Goal: Obtain resource: Download file/media

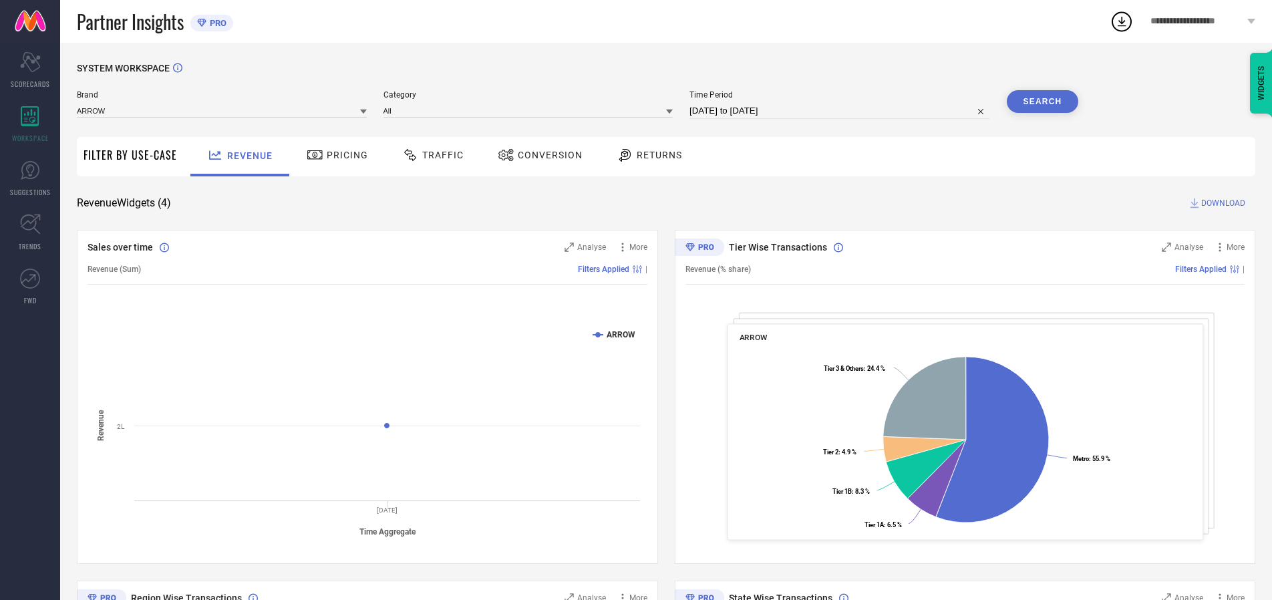
click at [429, 155] on span "Traffic" at bounding box center [442, 155] width 41 height 11
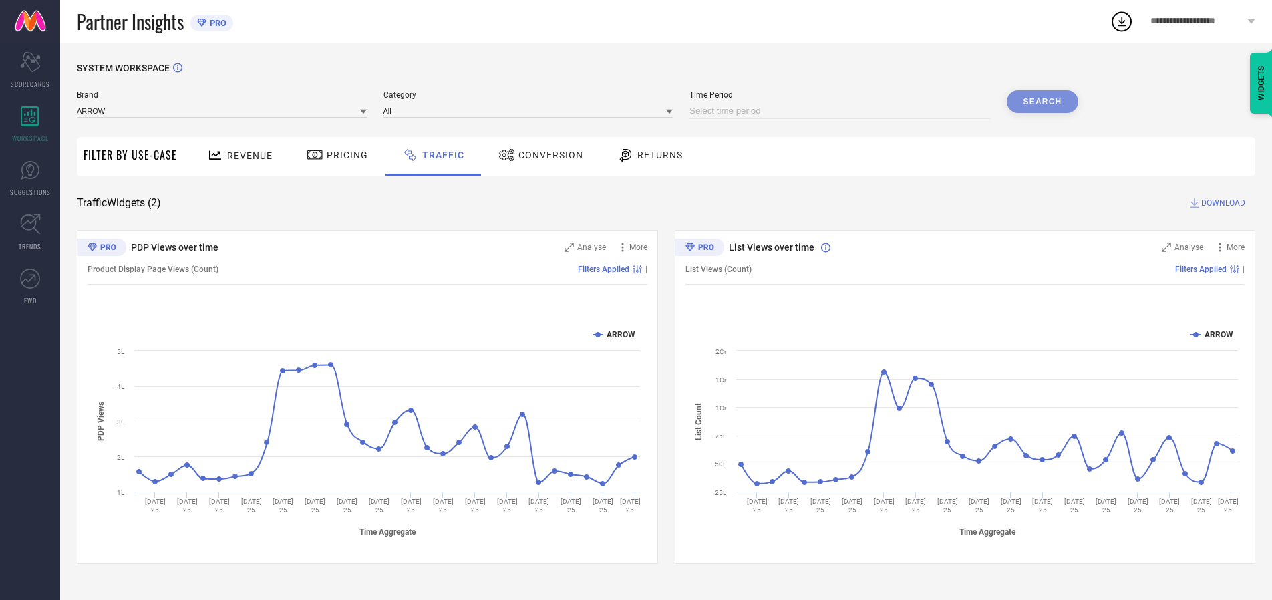
click at [842, 111] on input at bounding box center [839, 111] width 301 height 16
select select "9"
select select "2025"
select select "10"
select select "2025"
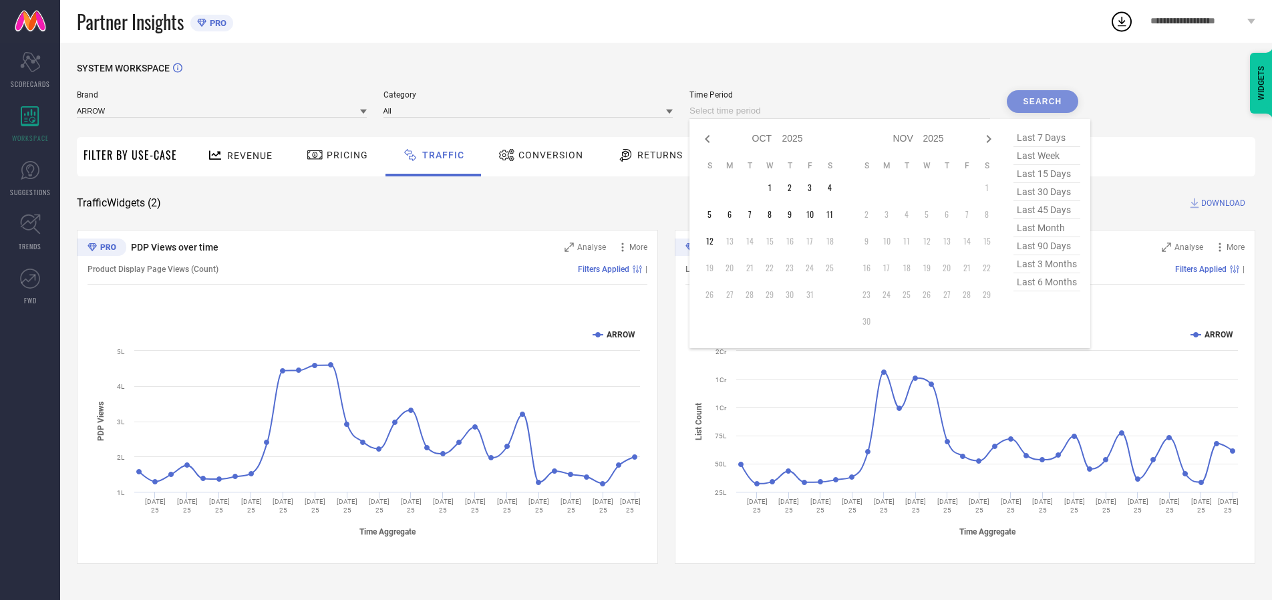
select select "8"
select select "2025"
select select "9"
select select "2025"
click at [834, 268] on td "27" at bounding box center [830, 268] width 20 height 20
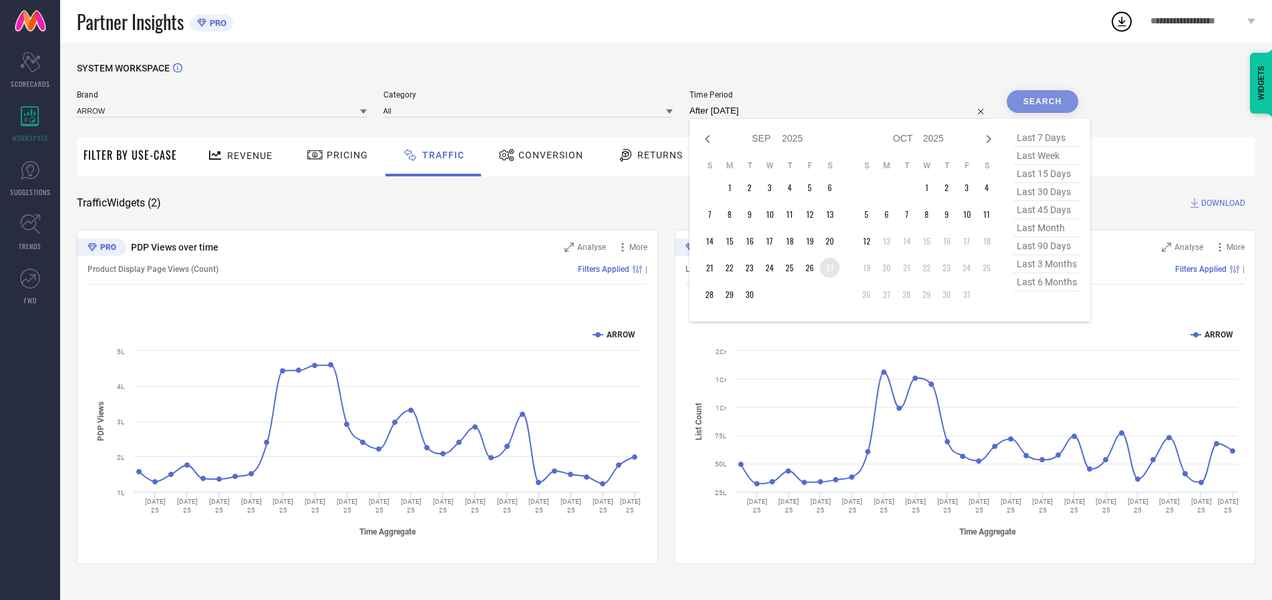
type input "[DATE] to [DATE]"
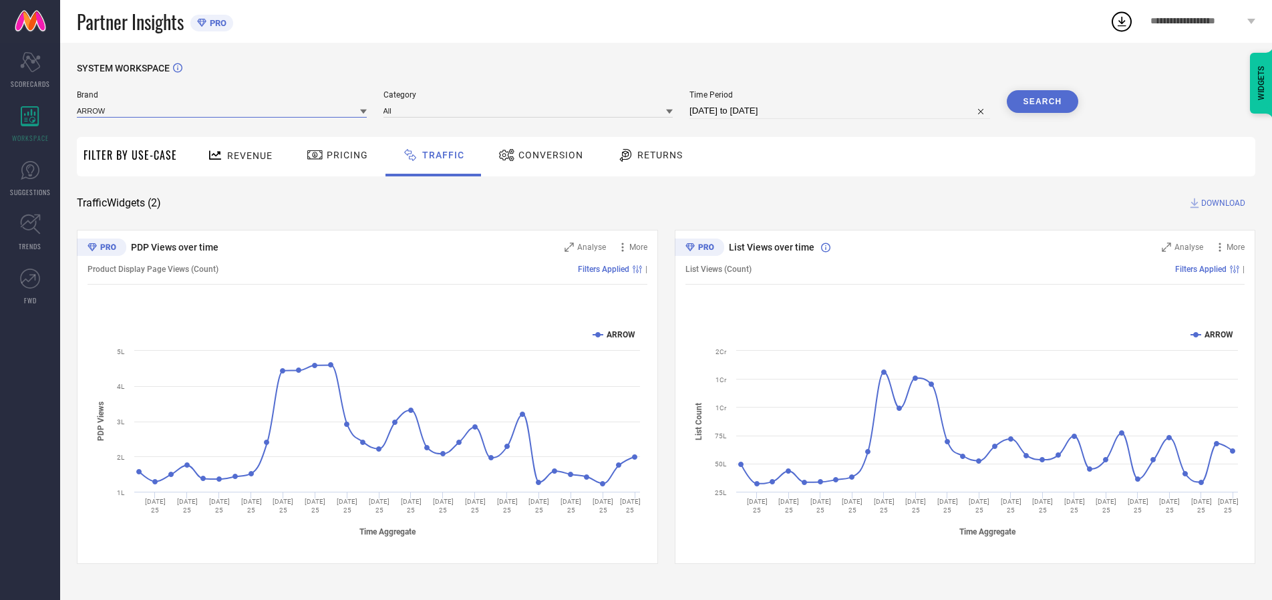
click at [222, 110] on input at bounding box center [222, 111] width 290 height 14
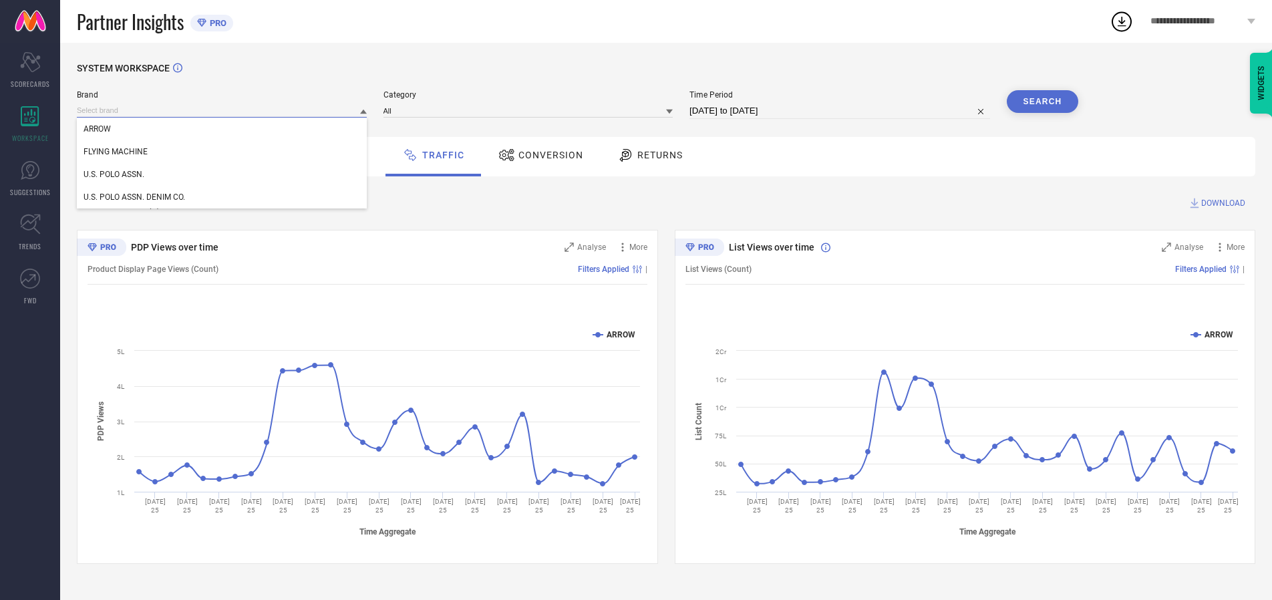
click at [222, 110] on input at bounding box center [222, 111] width 290 height 14
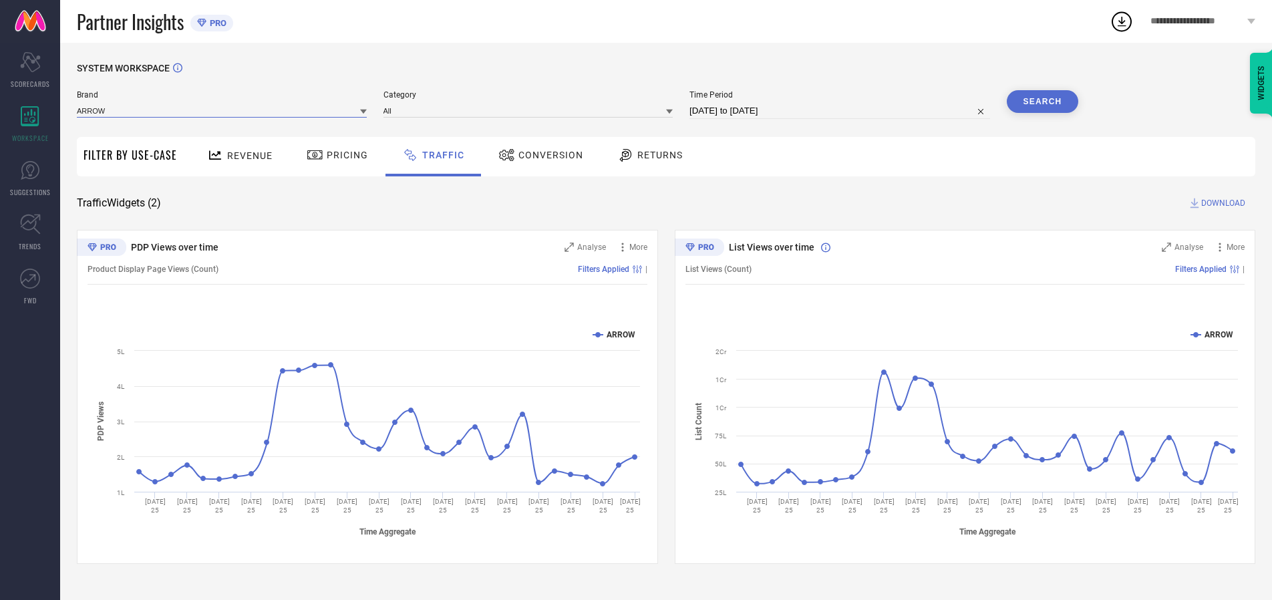
click at [222, 110] on input at bounding box center [222, 111] width 290 height 14
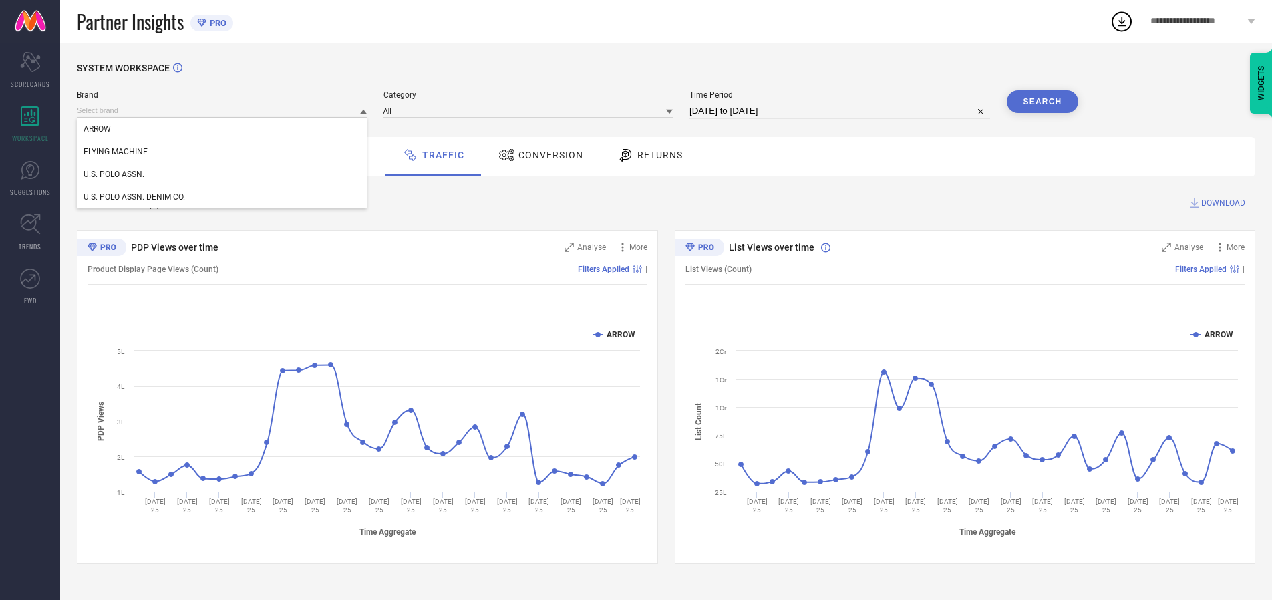
click at [222, 174] on div "U.S. POLO ASSN." at bounding box center [222, 174] width 290 height 23
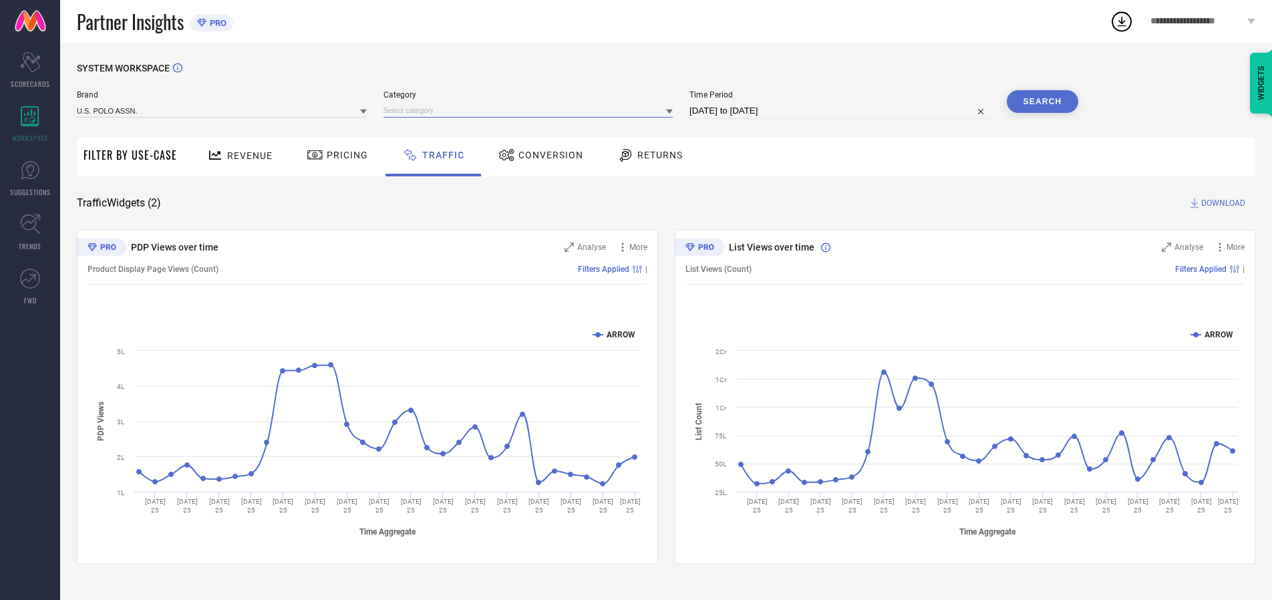
click at [531, 110] on input at bounding box center [528, 111] width 290 height 14
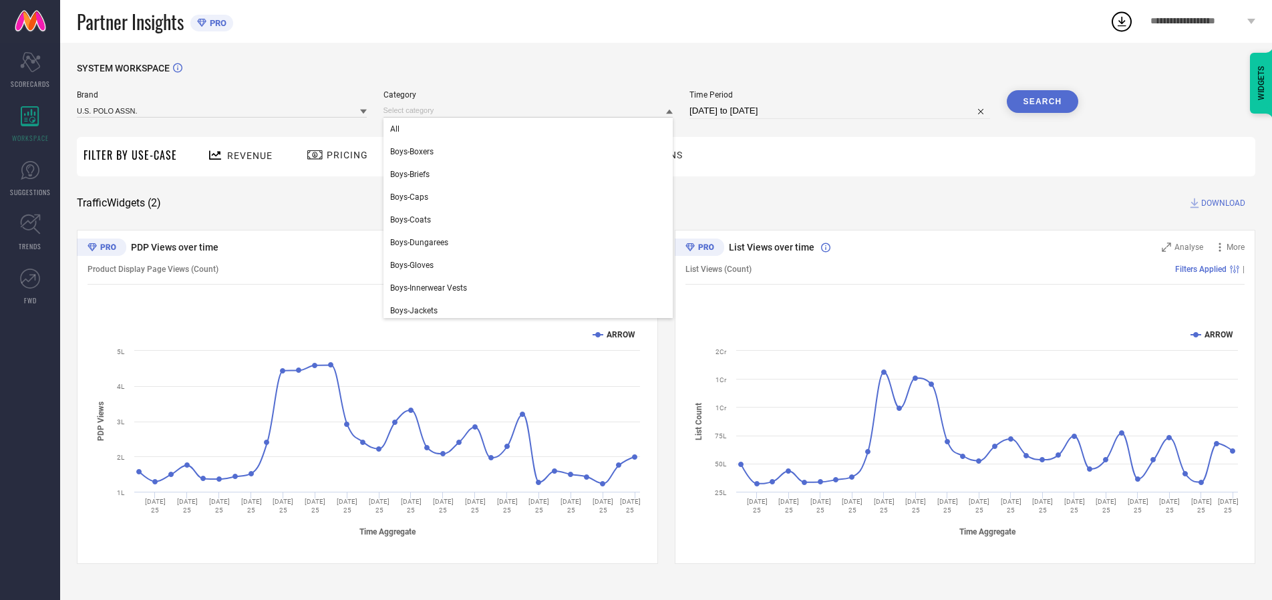
click at [531, 129] on div "All" at bounding box center [528, 129] width 290 height 23
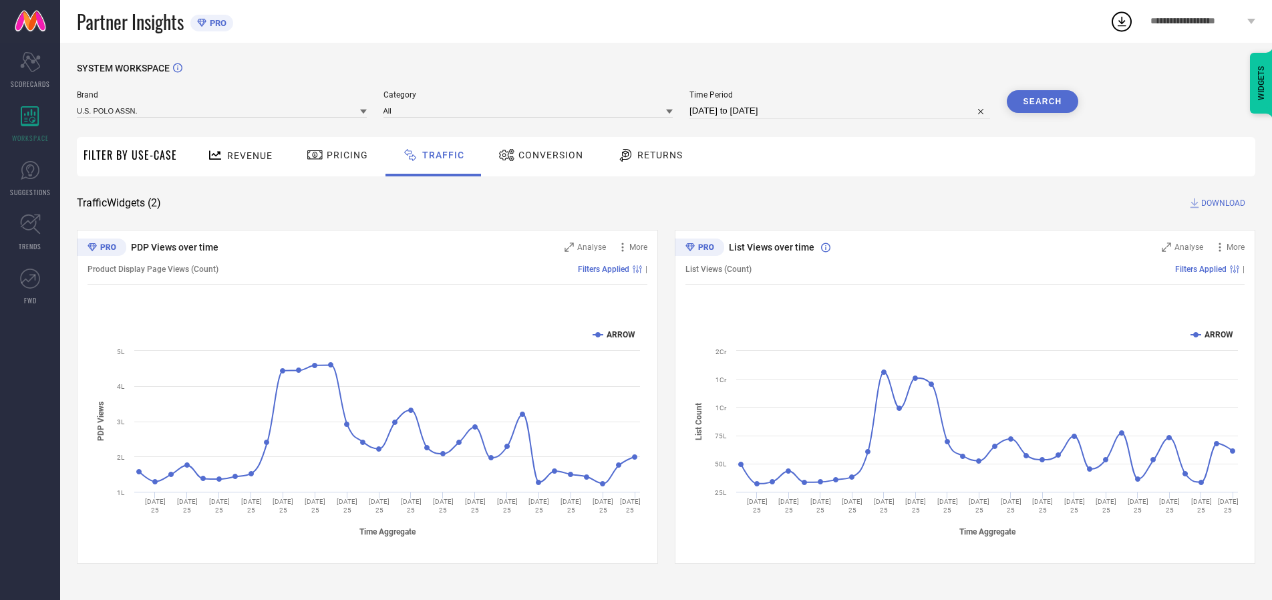
click at [1042, 102] on button "Search" at bounding box center [1043, 101] width 72 height 23
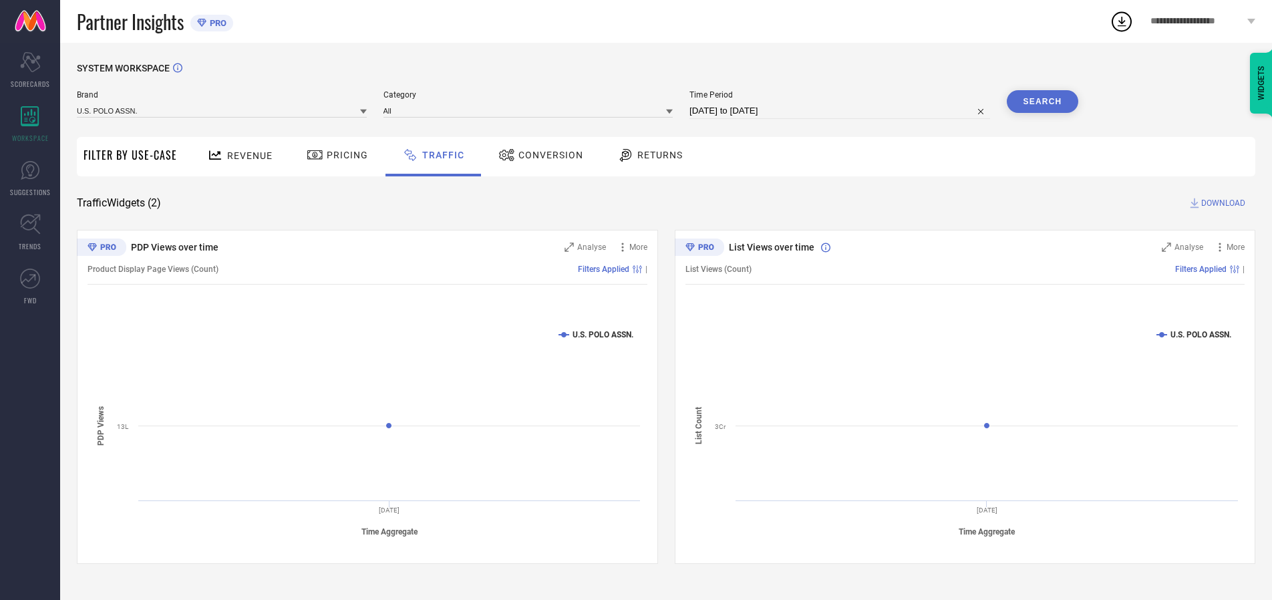
click at [1221, 203] on span "DOWNLOAD" at bounding box center [1223, 202] width 44 height 13
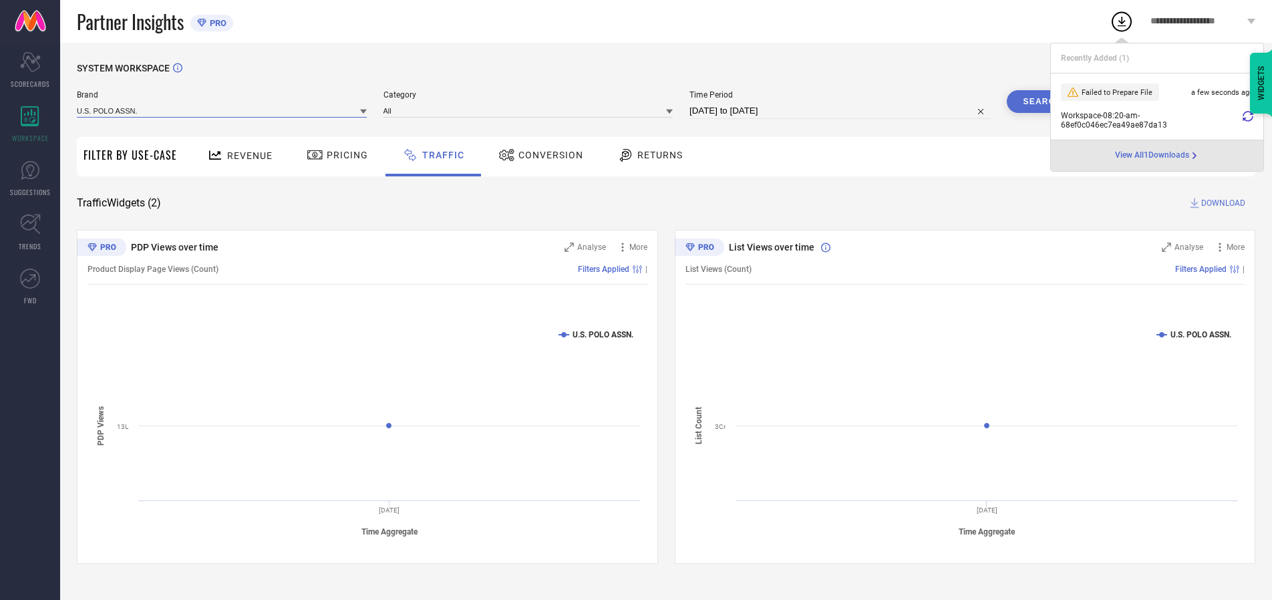
click at [222, 110] on input at bounding box center [222, 111] width 290 height 14
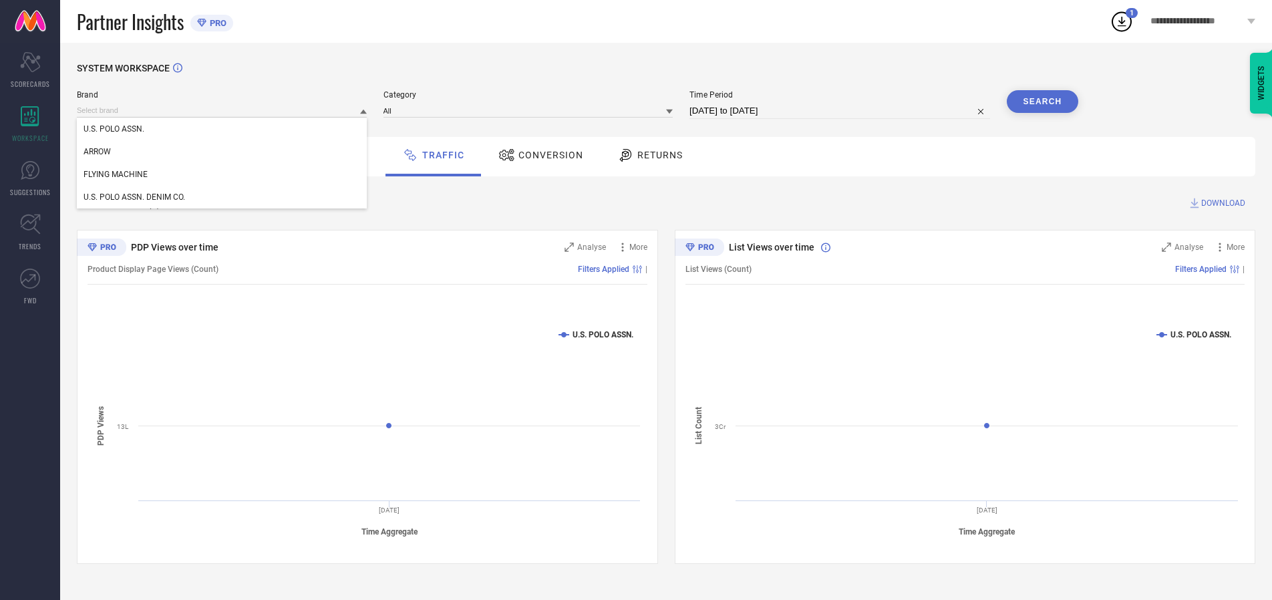
click at [222, 197] on div "U.S. POLO ASSN. DENIM CO." at bounding box center [222, 197] width 290 height 23
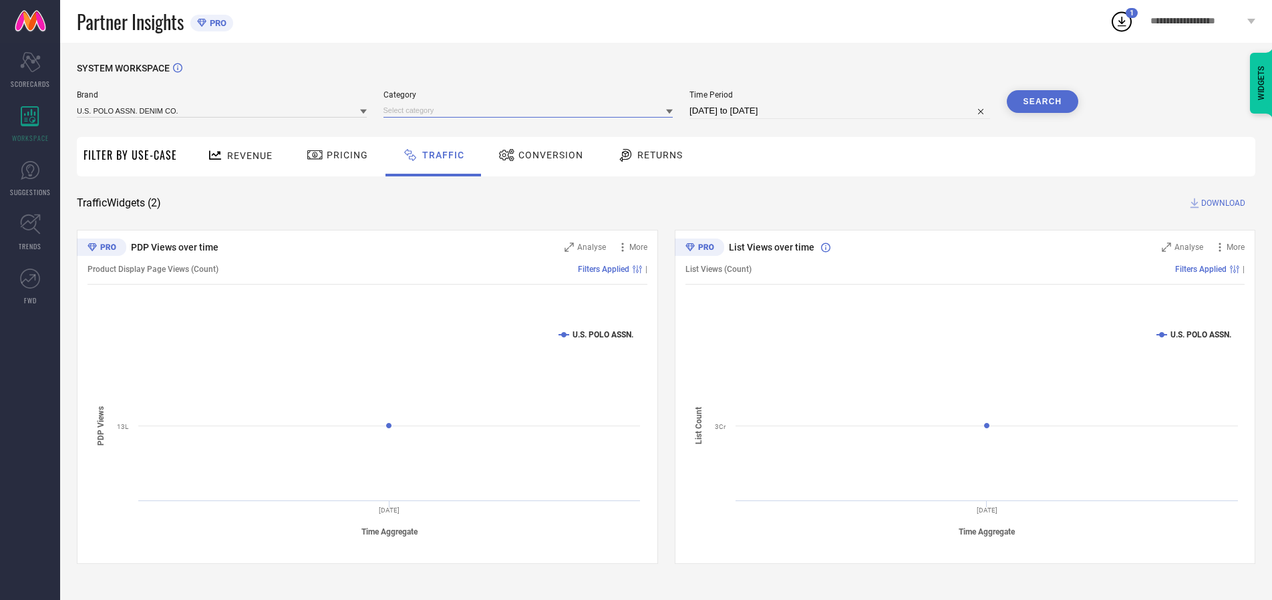
click at [531, 110] on input at bounding box center [528, 111] width 290 height 14
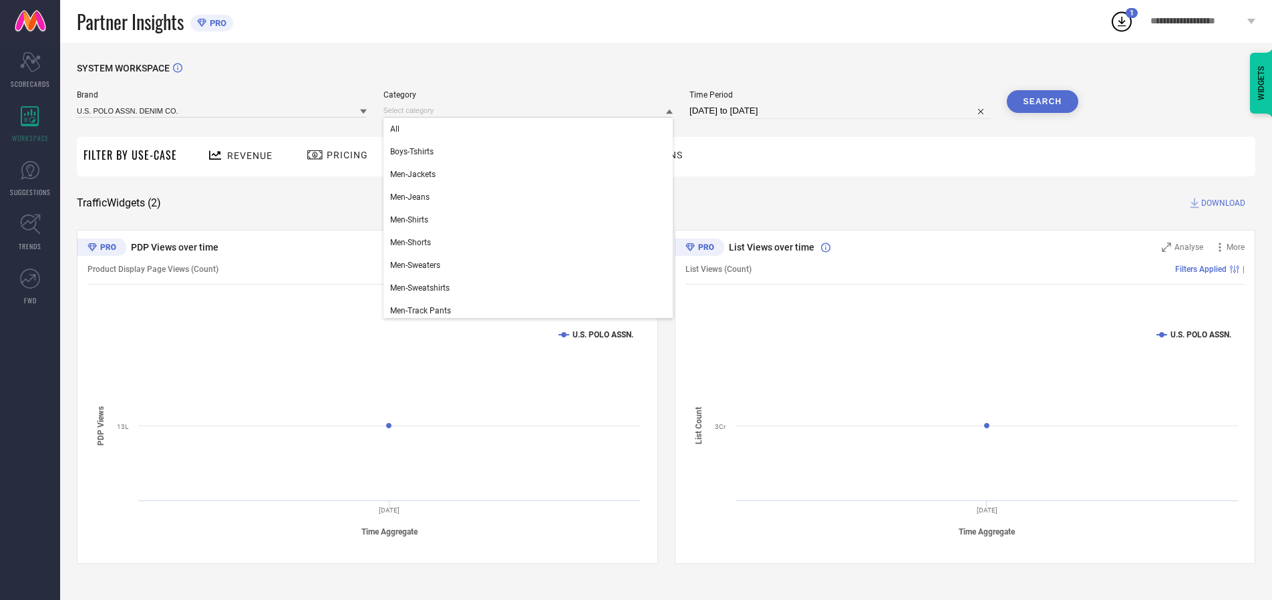
click at [531, 129] on div "All" at bounding box center [528, 129] width 290 height 23
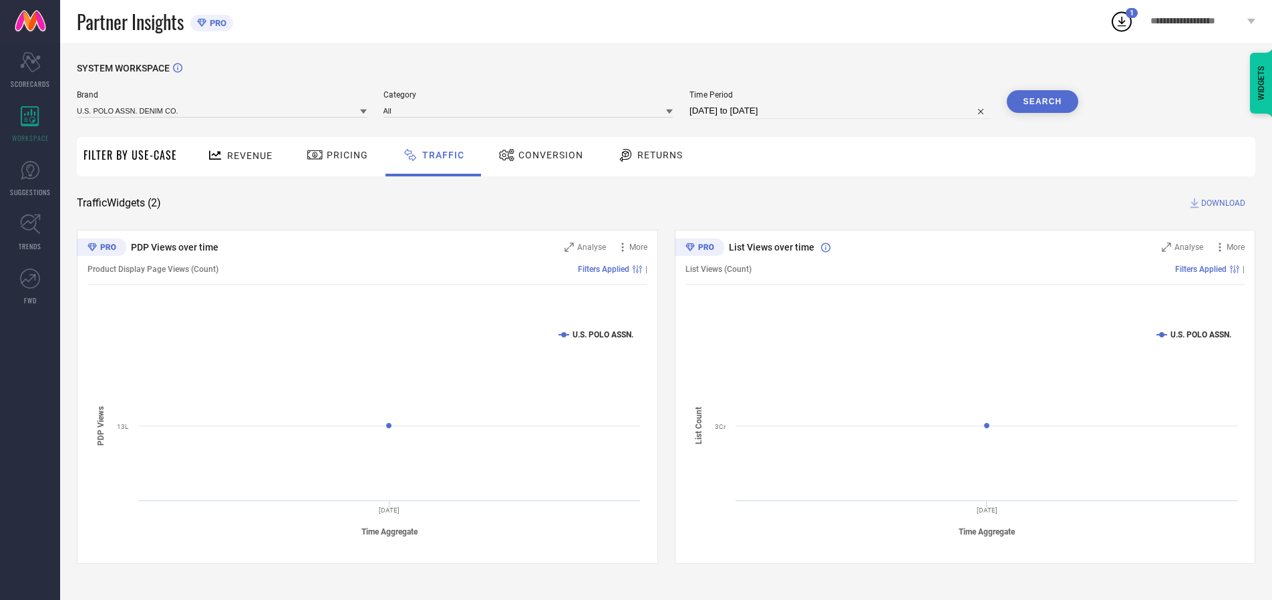
click at [1042, 102] on button "Search" at bounding box center [1043, 101] width 72 height 23
click at [1221, 203] on span "DOWNLOAD" at bounding box center [1223, 202] width 44 height 13
click at [842, 111] on input at bounding box center [839, 111] width 301 height 16
select select "9"
select select "2025"
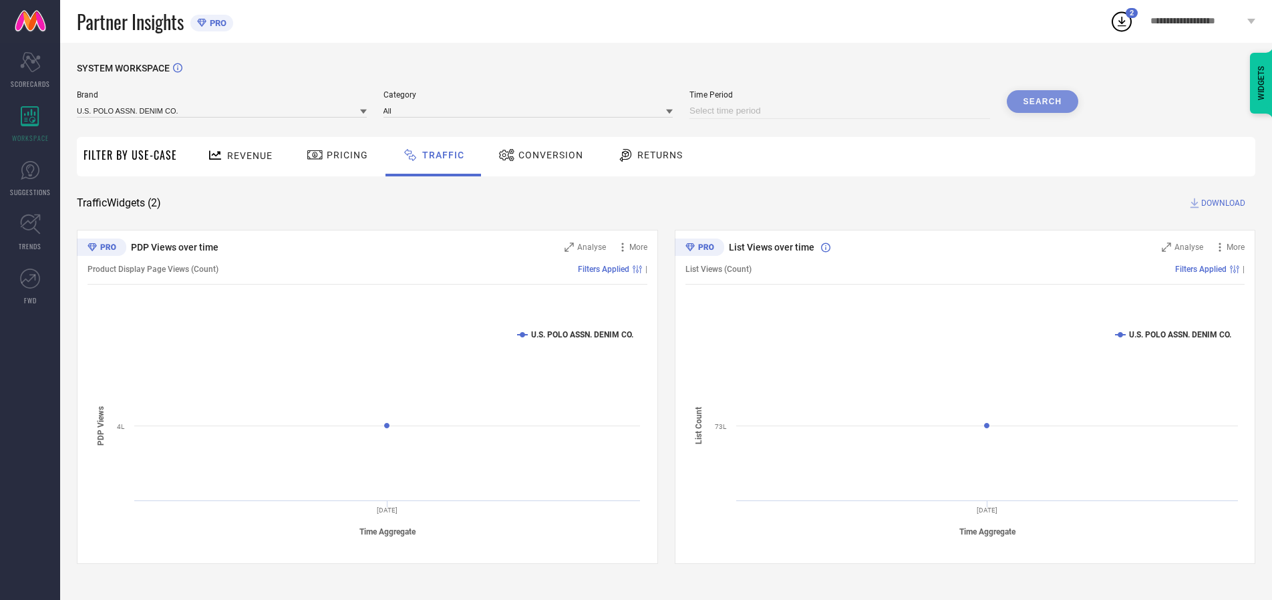
select select "10"
select select "2025"
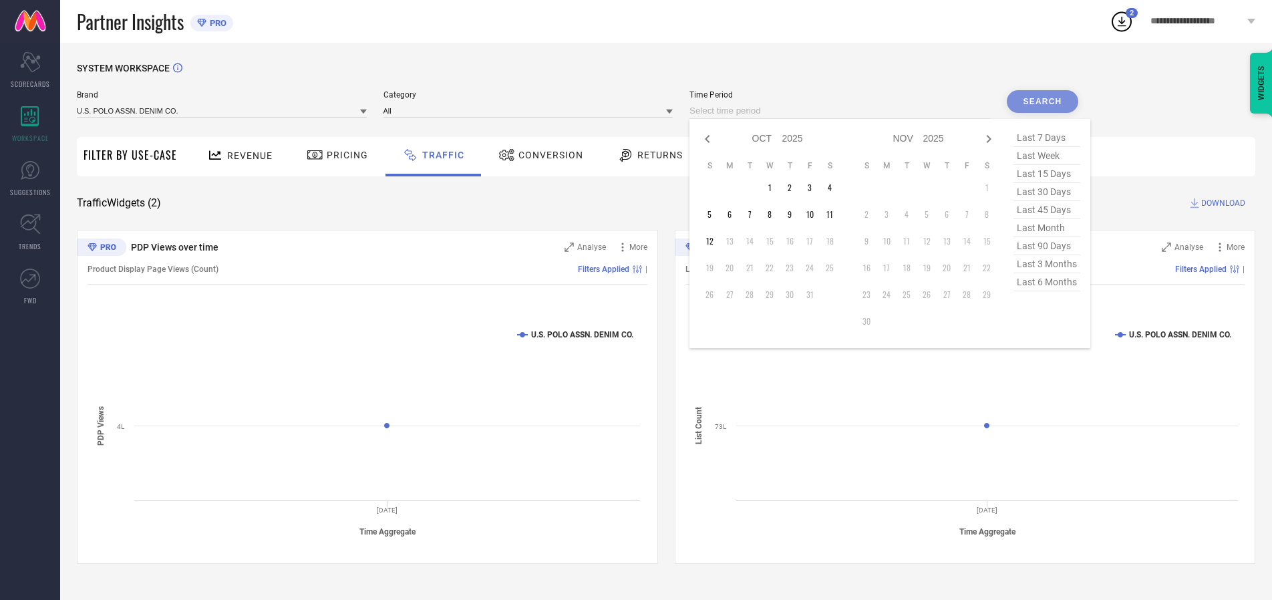
select select "8"
select select "2025"
select select "9"
select select "2025"
click at [713, 295] on td "28" at bounding box center [709, 295] width 20 height 20
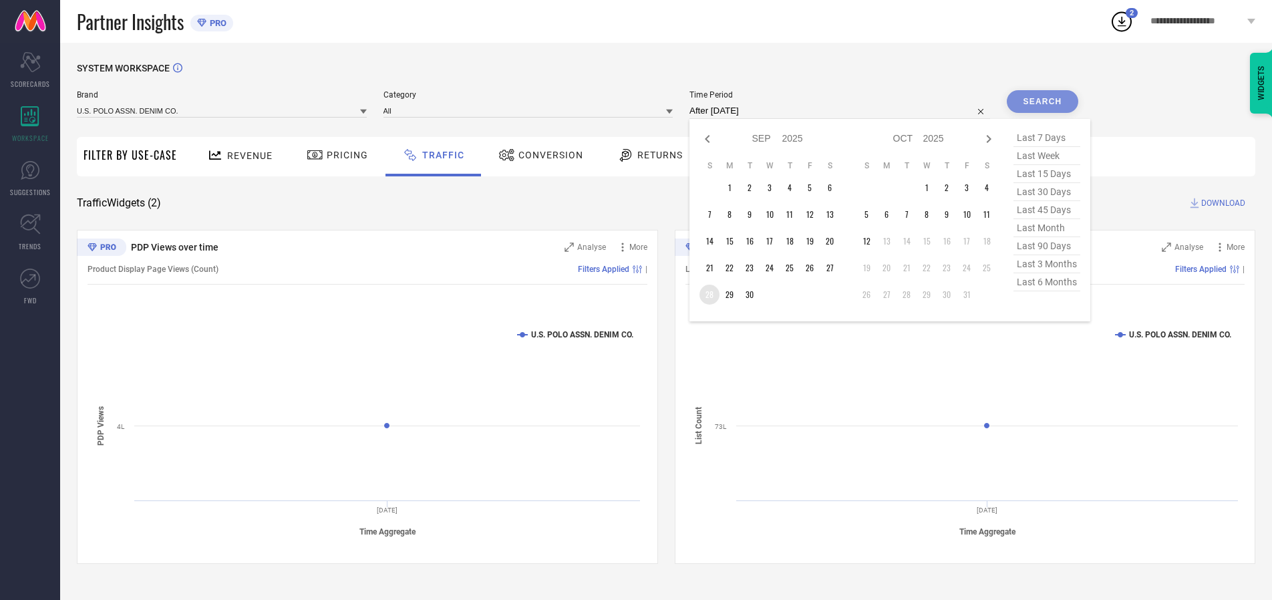
type input "[DATE] to [DATE]"
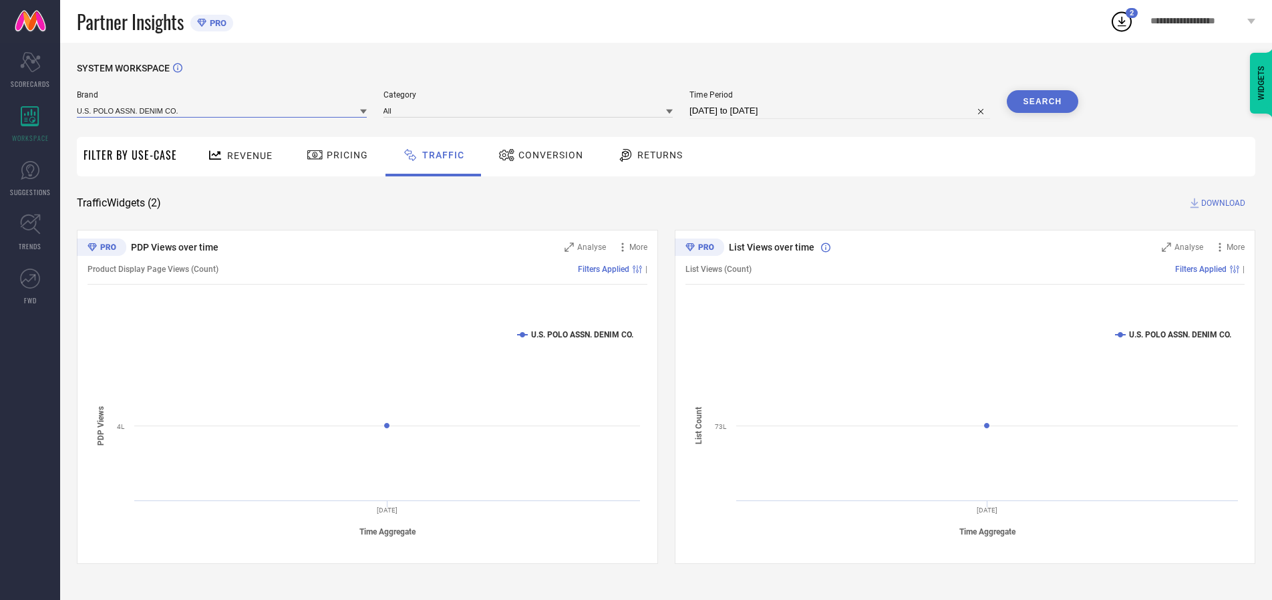
click at [222, 110] on input at bounding box center [222, 111] width 290 height 14
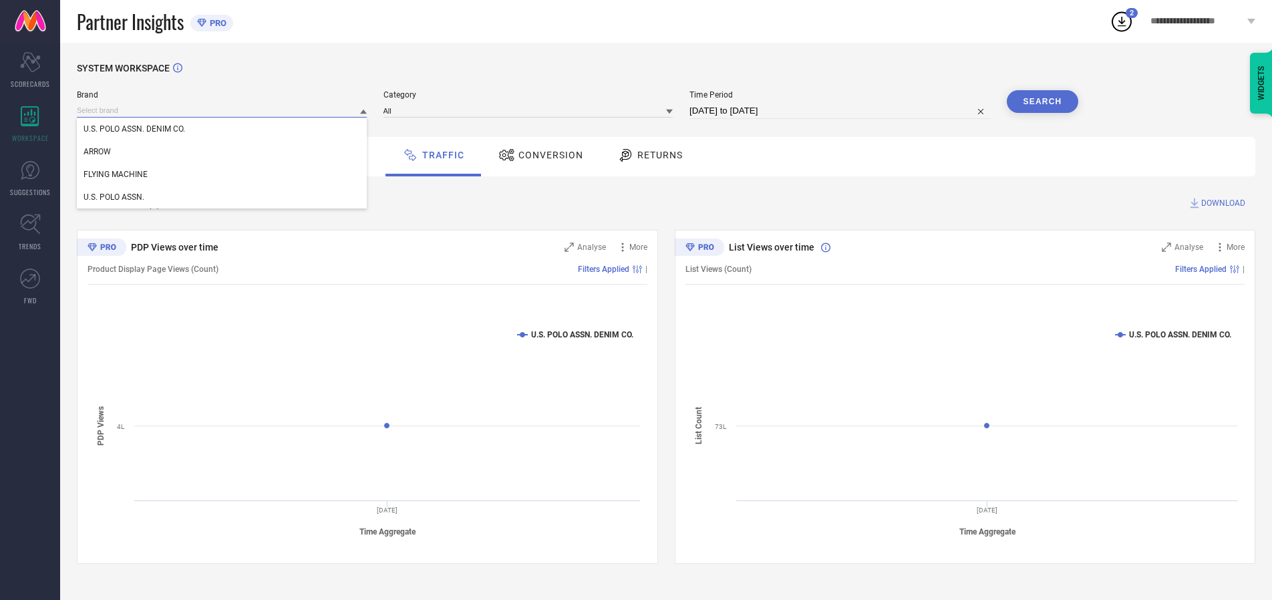
click at [222, 110] on input at bounding box center [222, 111] width 290 height 14
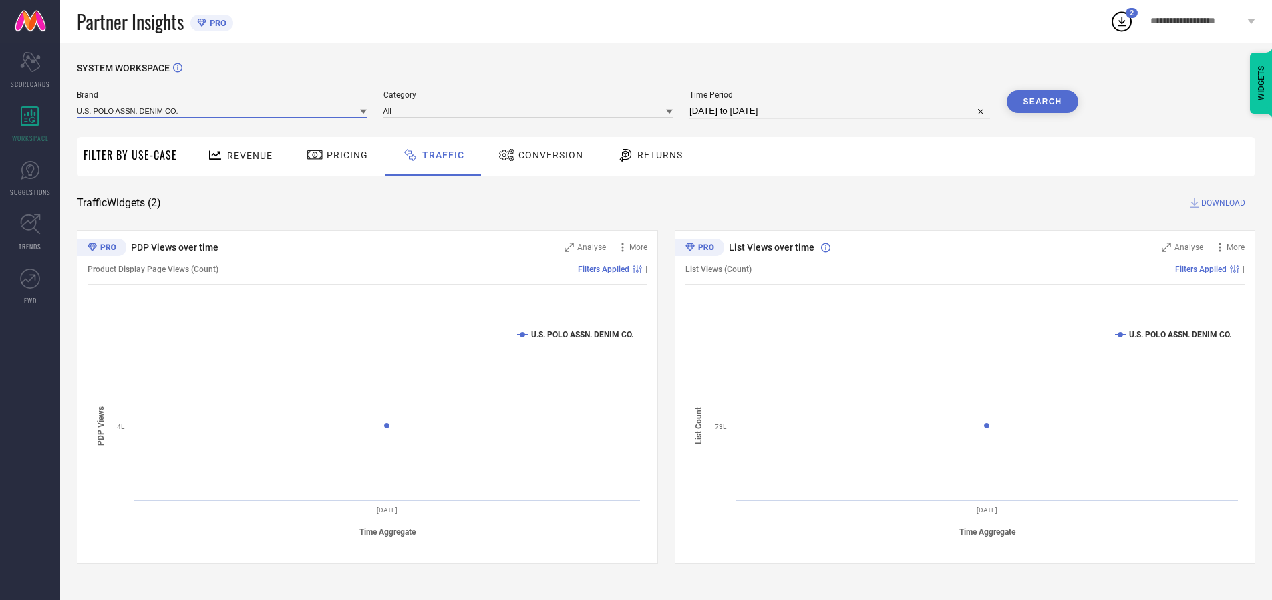
click at [222, 110] on input at bounding box center [222, 111] width 290 height 14
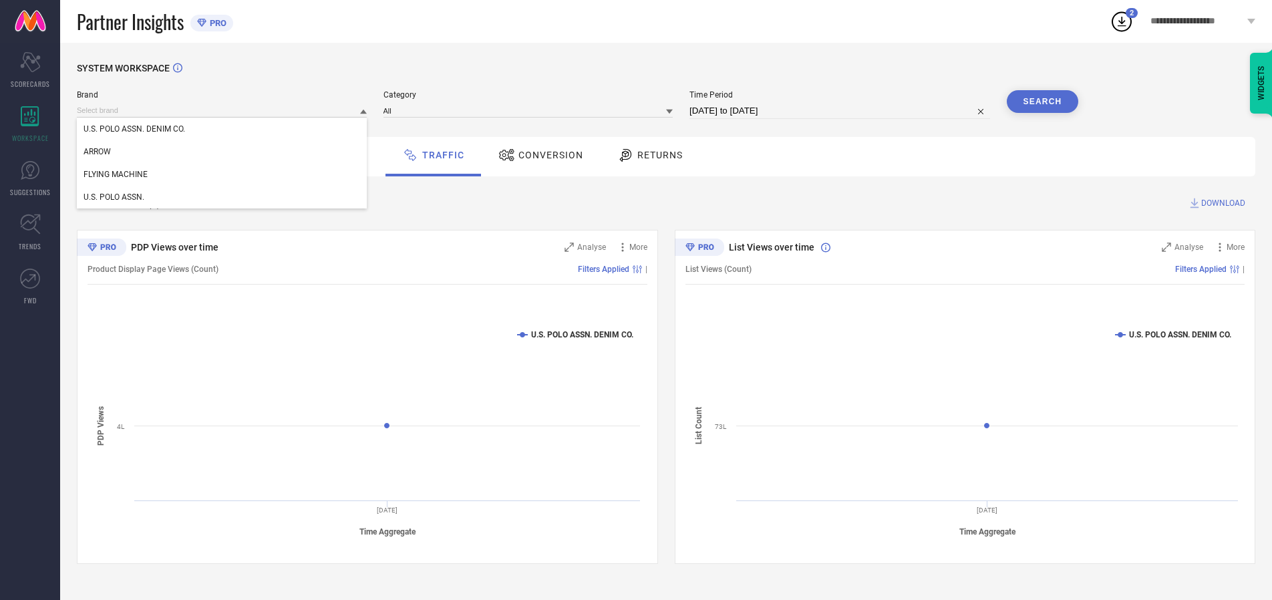
click at [222, 129] on div "U.S. POLO ASSN. DENIM CO." at bounding box center [222, 129] width 290 height 23
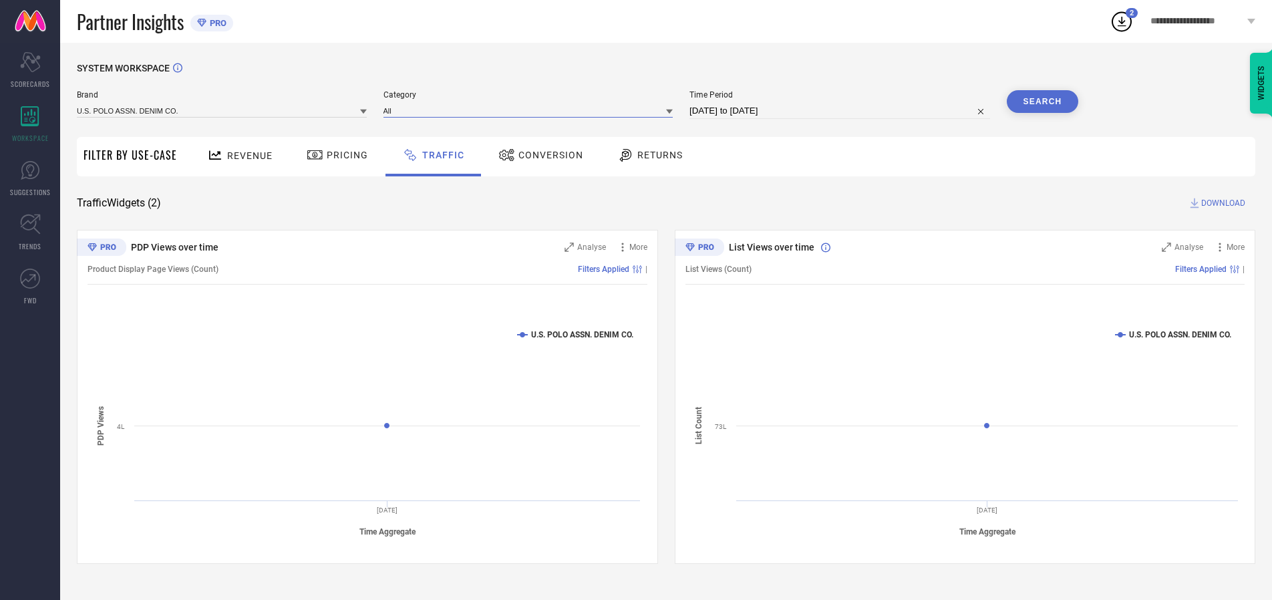
click at [531, 110] on input at bounding box center [528, 111] width 290 height 14
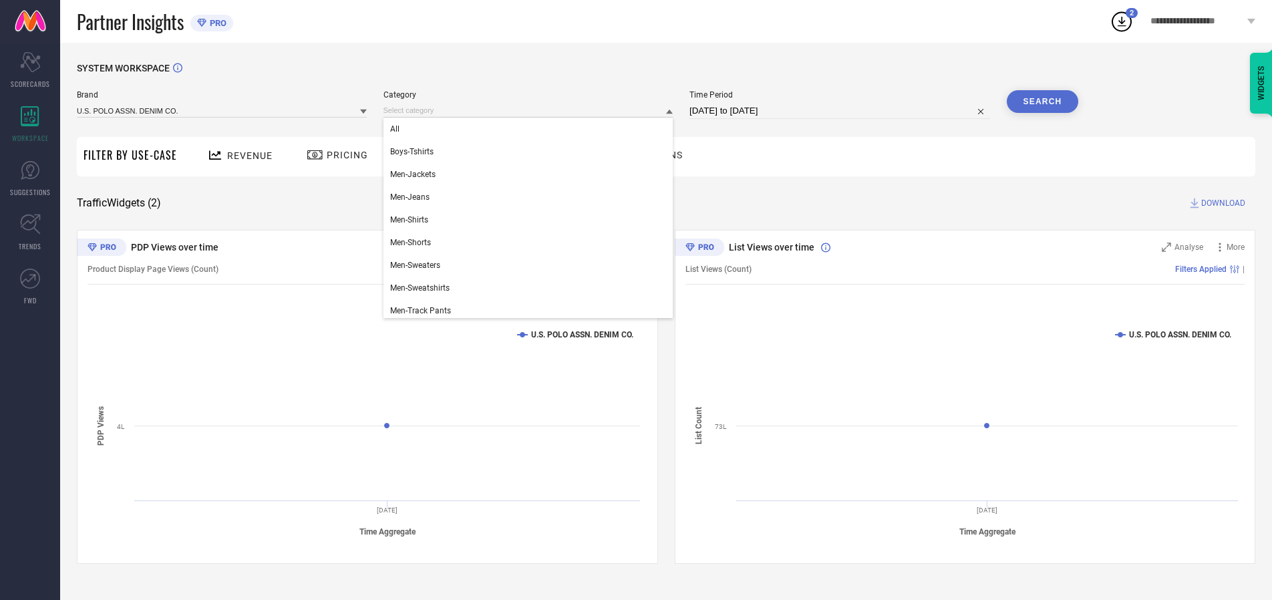
click at [531, 129] on div "All" at bounding box center [528, 129] width 290 height 23
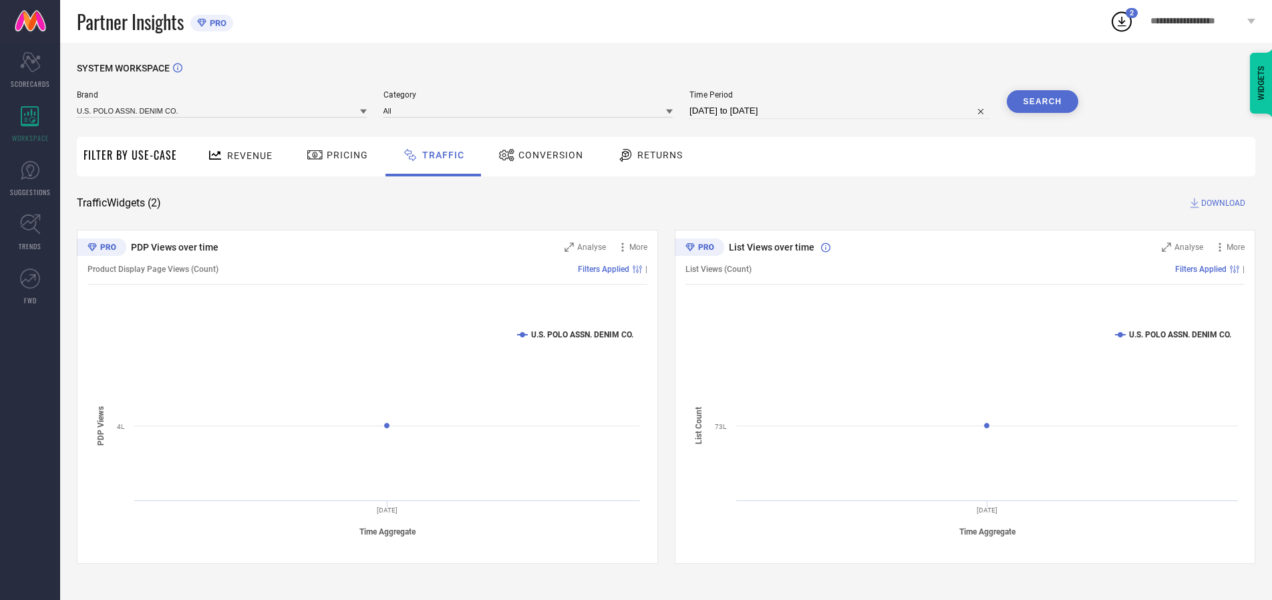
click at [1042, 102] on button "Search" at bounding box center [1043, 101] width 72 height 23
click at [1221, 203] on span "DOWNLOAD" at bounding box center [1223, 202] width 44 height 13
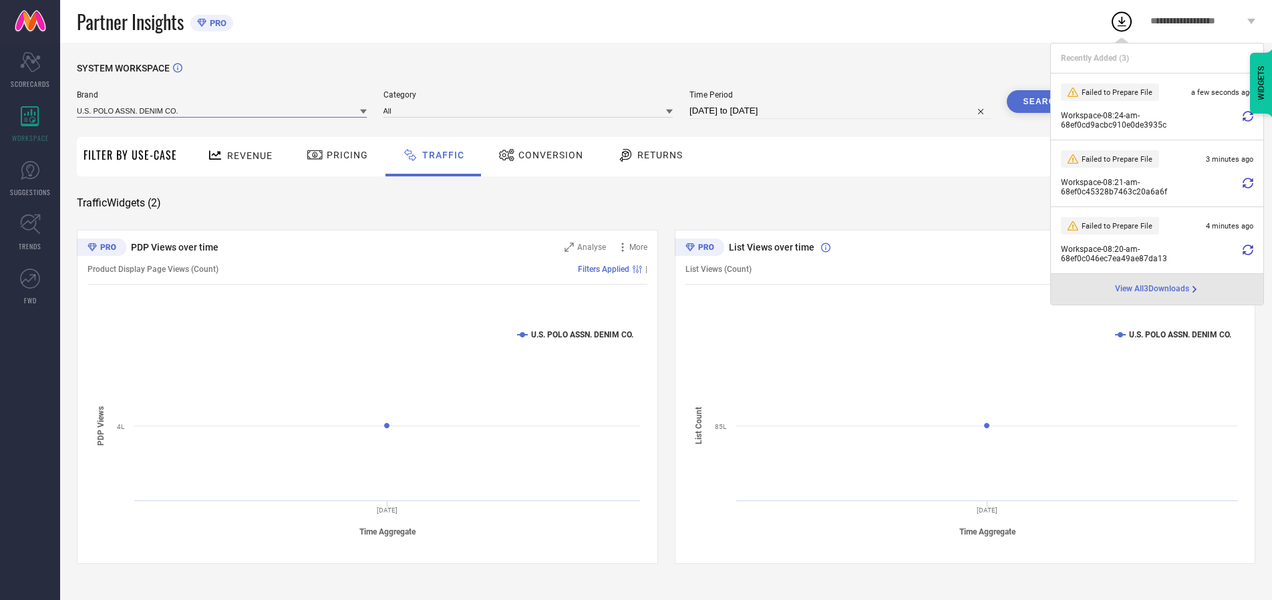
click at [222, 110] on input at bounding box center [222, 111] width 290 height 14
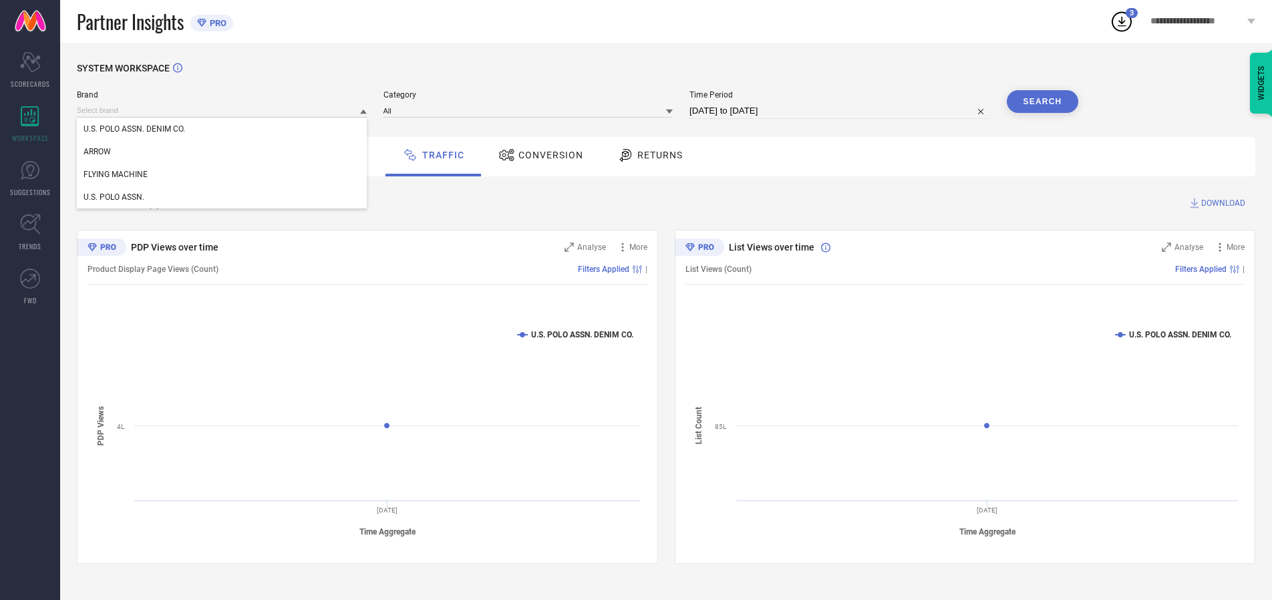
click at [222, 197] on div "U.S. POLO ASSN." at bounding box center [222, 197] width 290 height 23
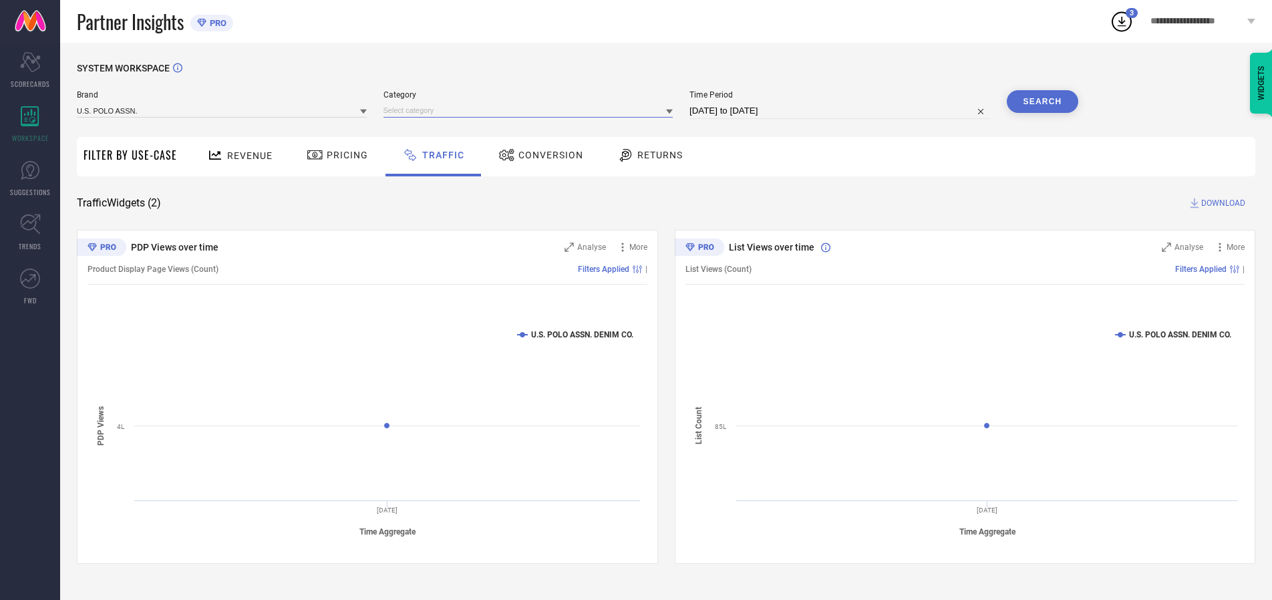
click at [531, 110] on input at bounding box center [528, 111] width 290 height 14
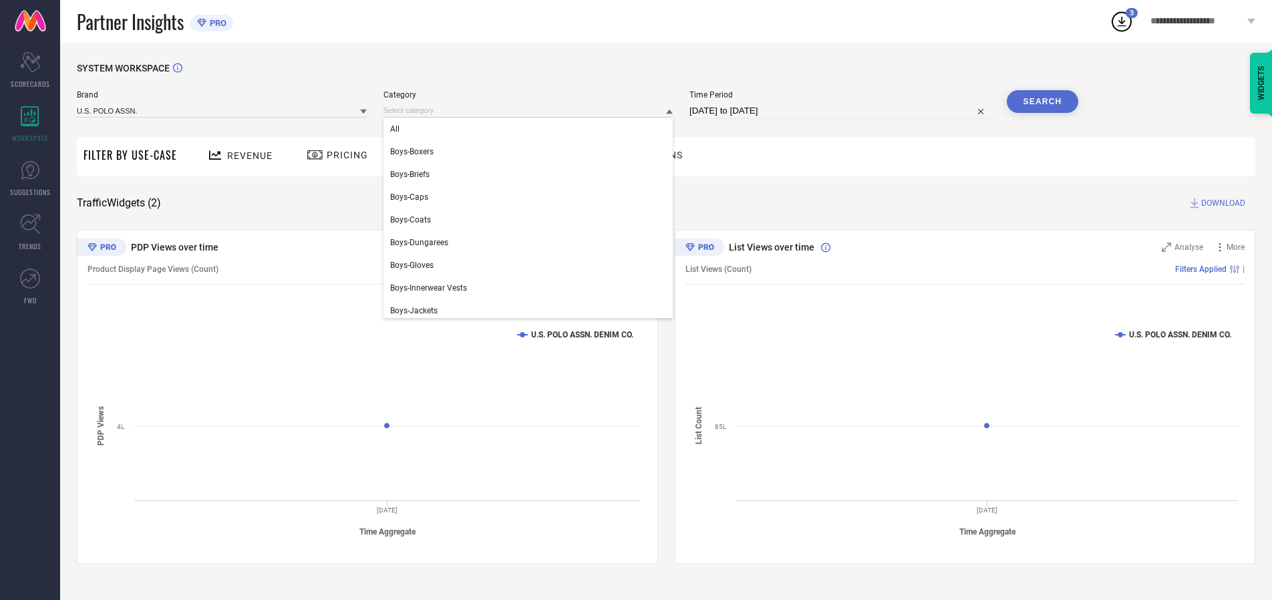
click at [531, 129] on div "All" at bounding box center [528, 129] width 290 height 23
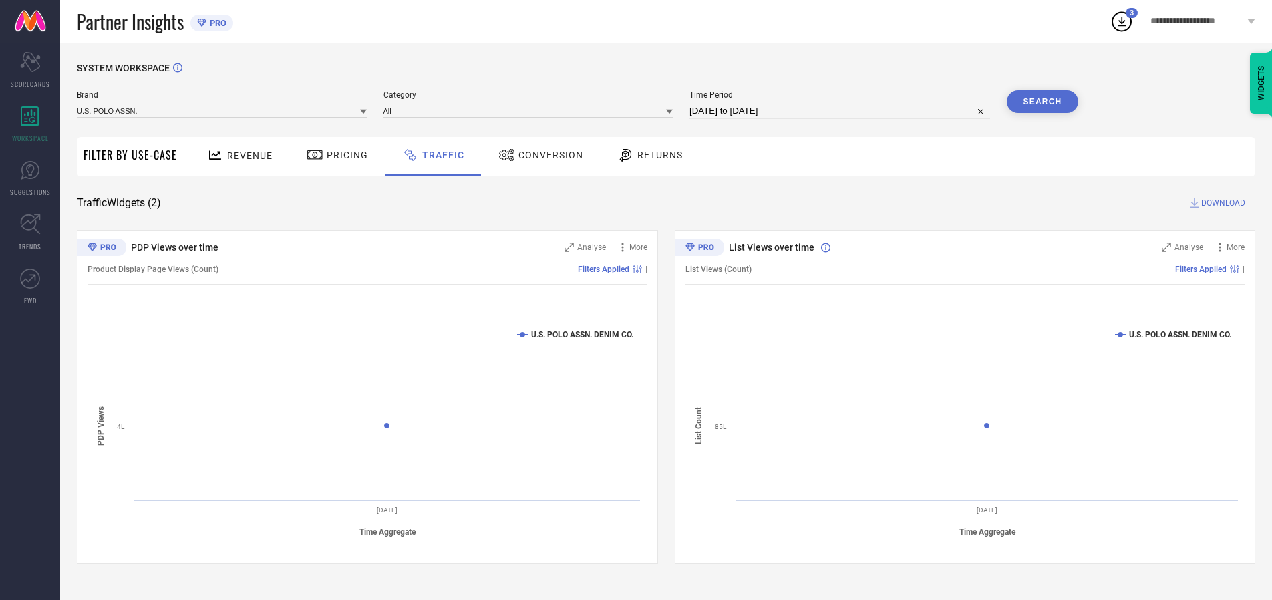
click at [1042, 102] on button "Search" at bounding box center [1043, 101] width 72 height 23
click at [1221, 203] on span "DOWNLOAD" at bounding box center [1223, 202] width 44 height 13
click at [842, 111] on input at bounding box center [839, 111] width 301 height 16
select select "9"
select select "2025"
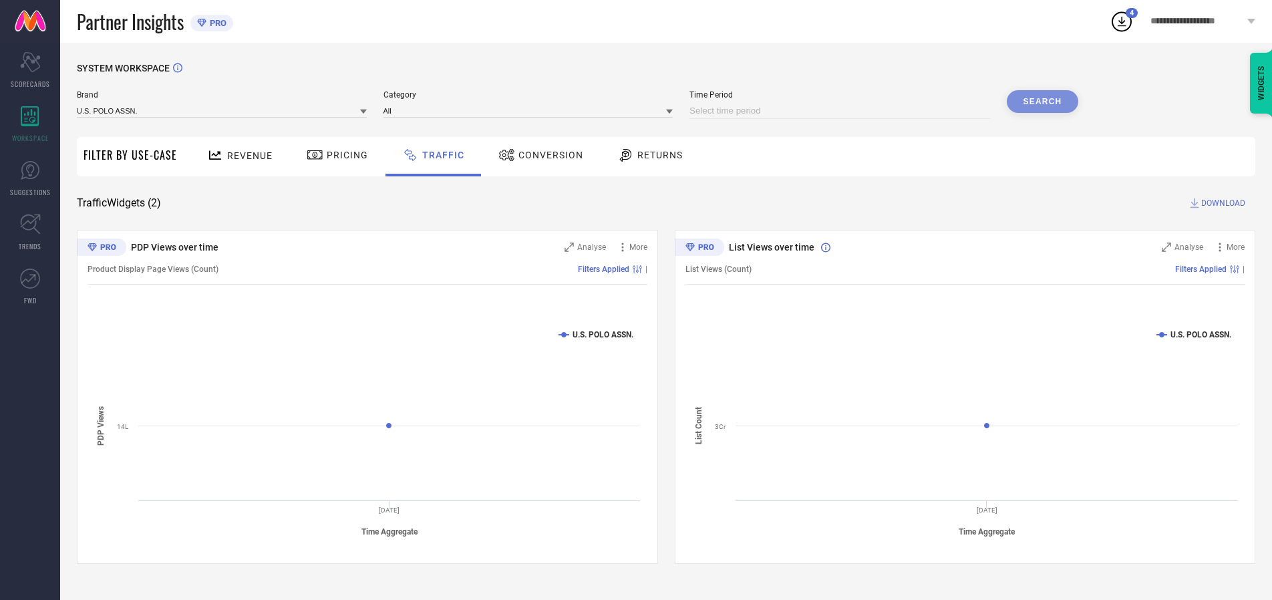
select select "10"
select select "2025"
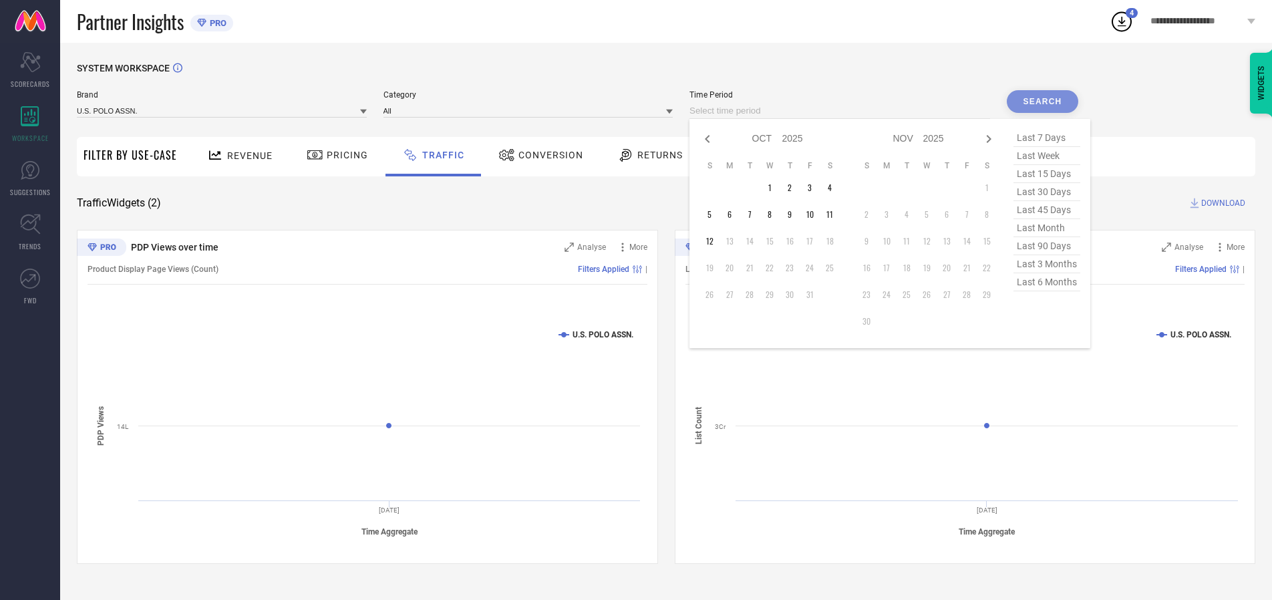
select select "8"
select select "2025"
select select "9"
select select "2025"
click at [733, 295] on td "29" at bounding box center [729, 295] width 20 height 20
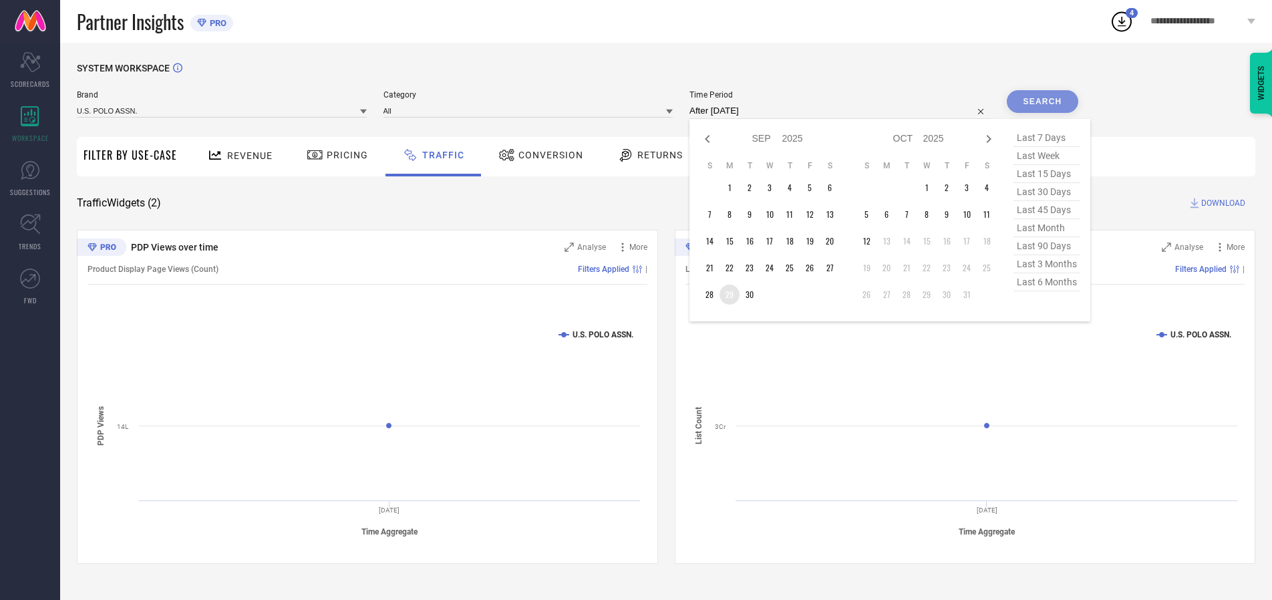
type input "[DATE] to [DATE]"
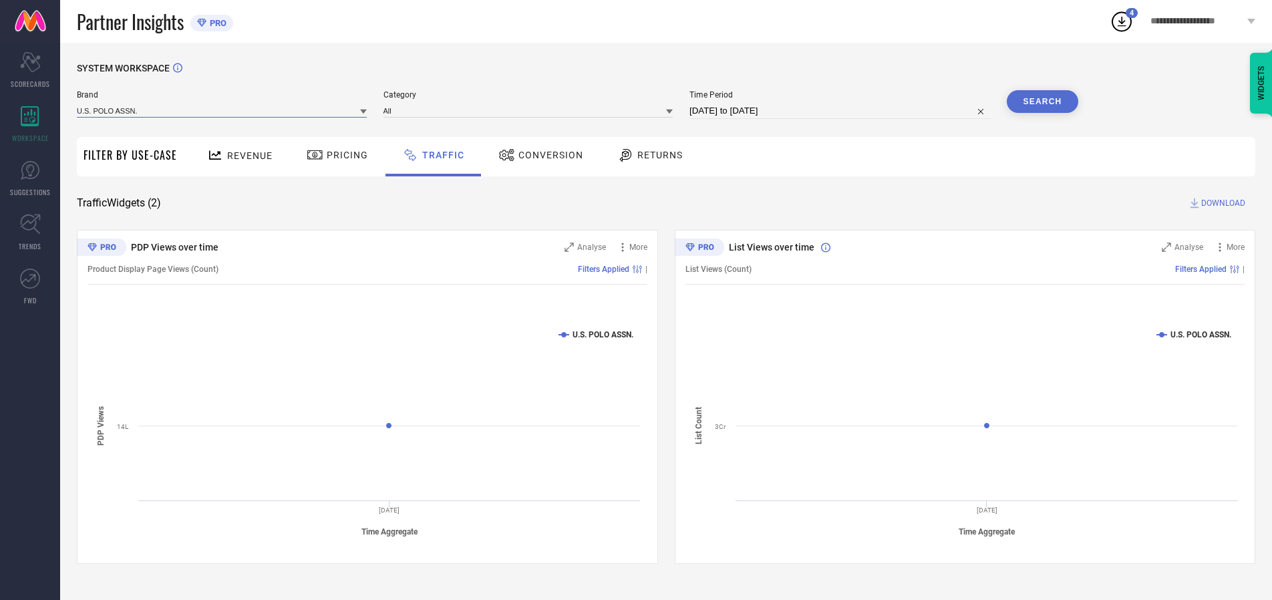
click at [222, 110] on input at bounding box center [222, 111] width 290 height 14
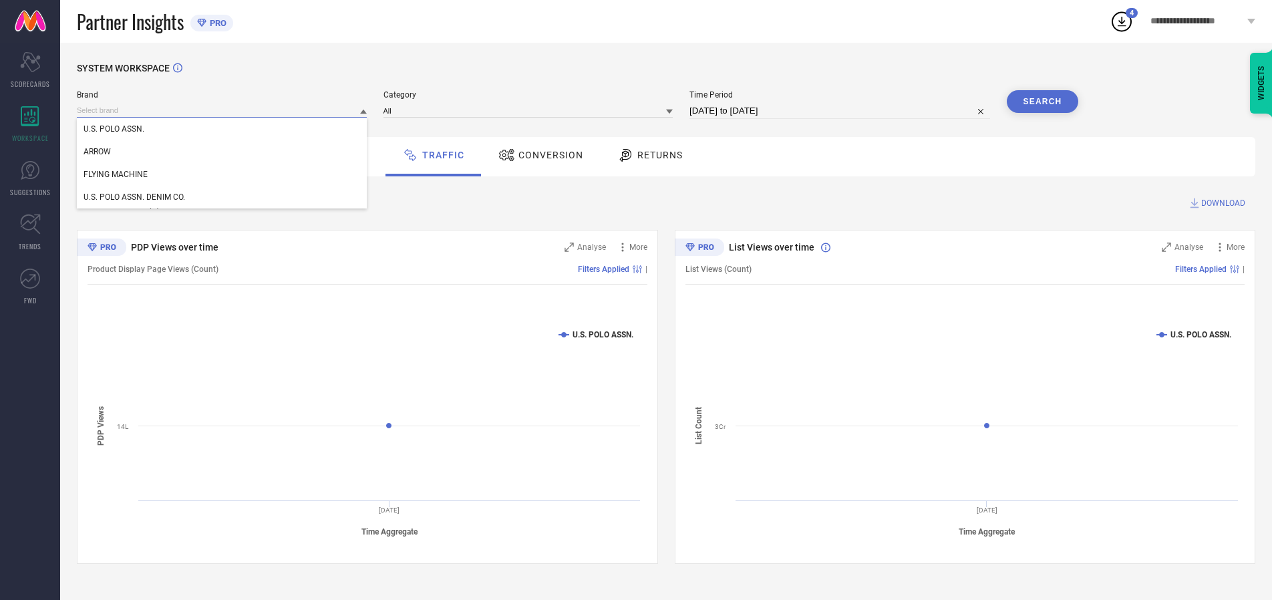
click at [222, 110] on input at bounding box center [222, 111] width 290 height 14
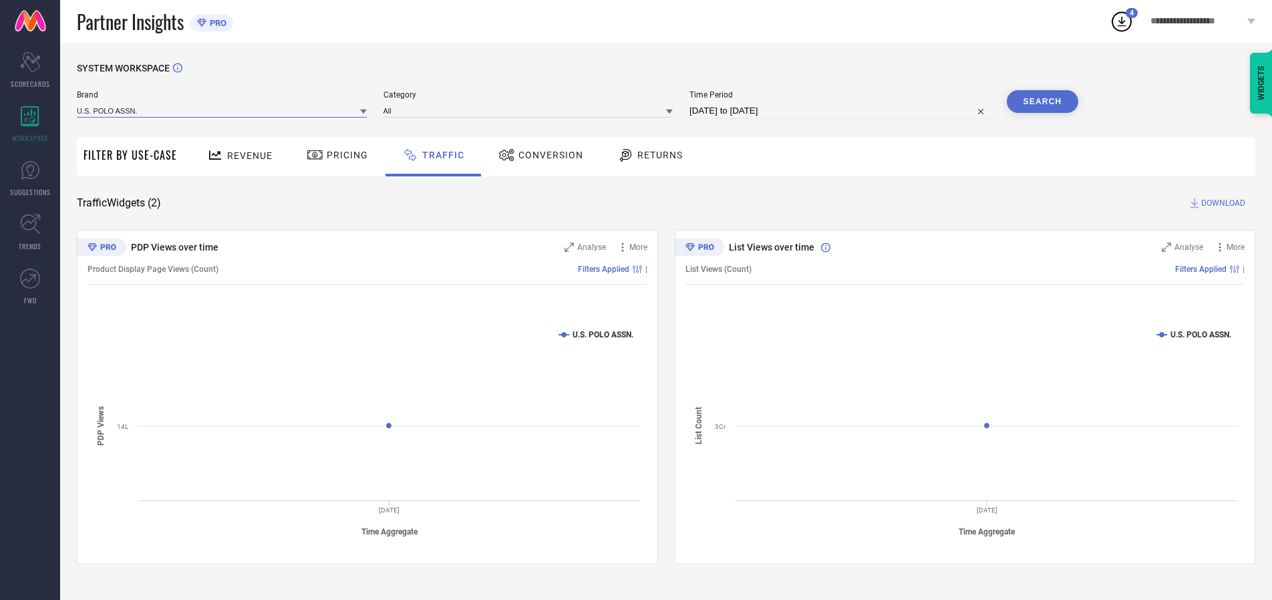
click at [222, 110] on input at bounding box center [222, 111] width 290 height 14
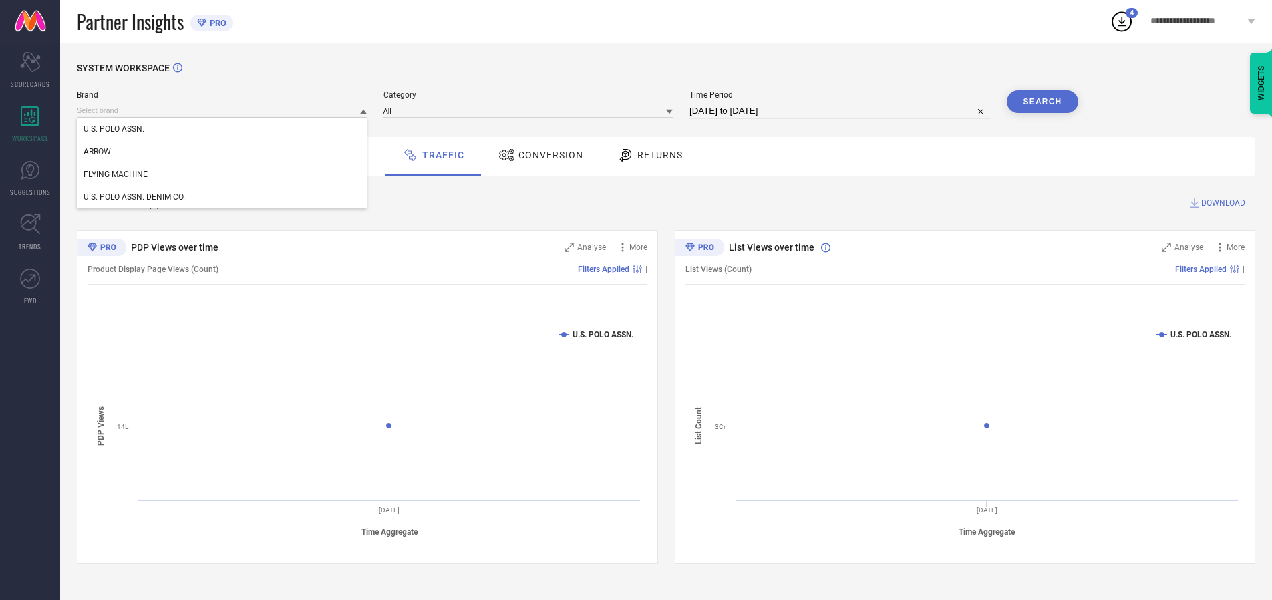
click at [222, 129] on div "U.S. POLO ASSN." at bounding box center [222, 129] width 290 height 23
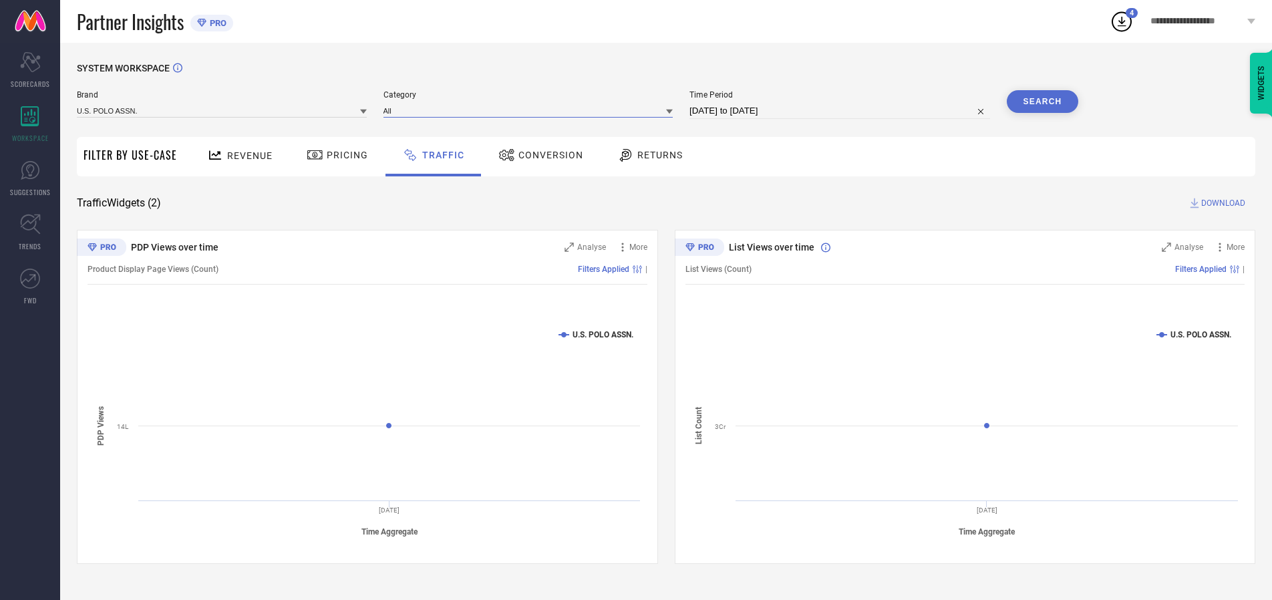
click at [531, 110] on input at bounding box center [528, 111] width 290 height 14
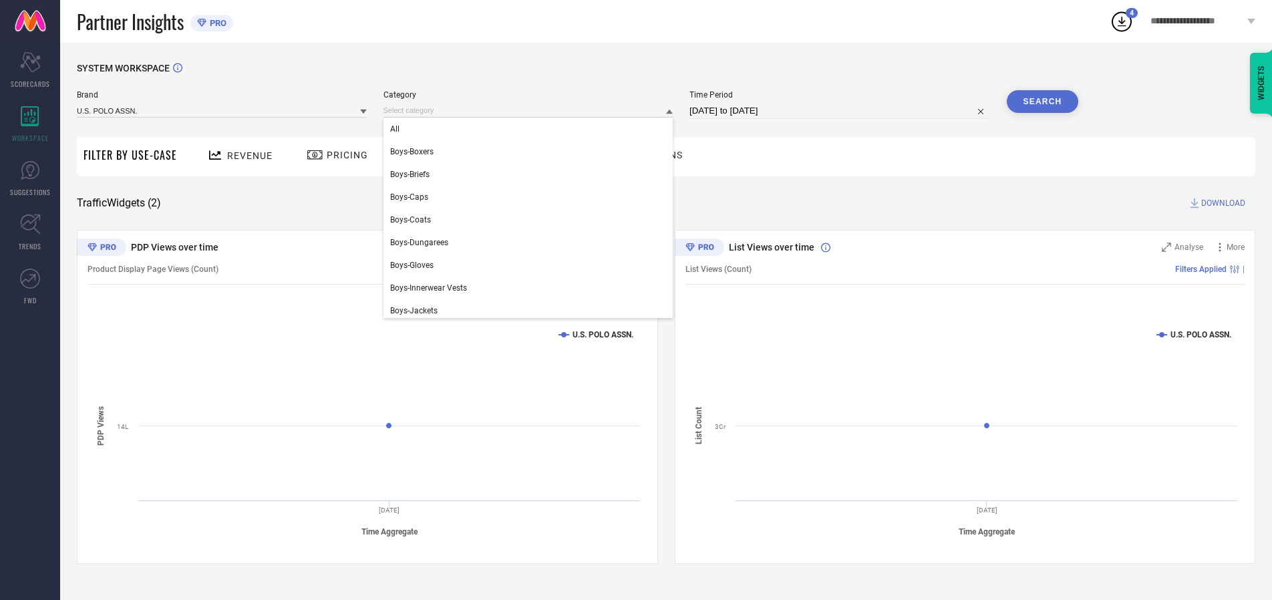
click at [531, 129] on div "All" at bounding box center [528, 129] width 290 height 23
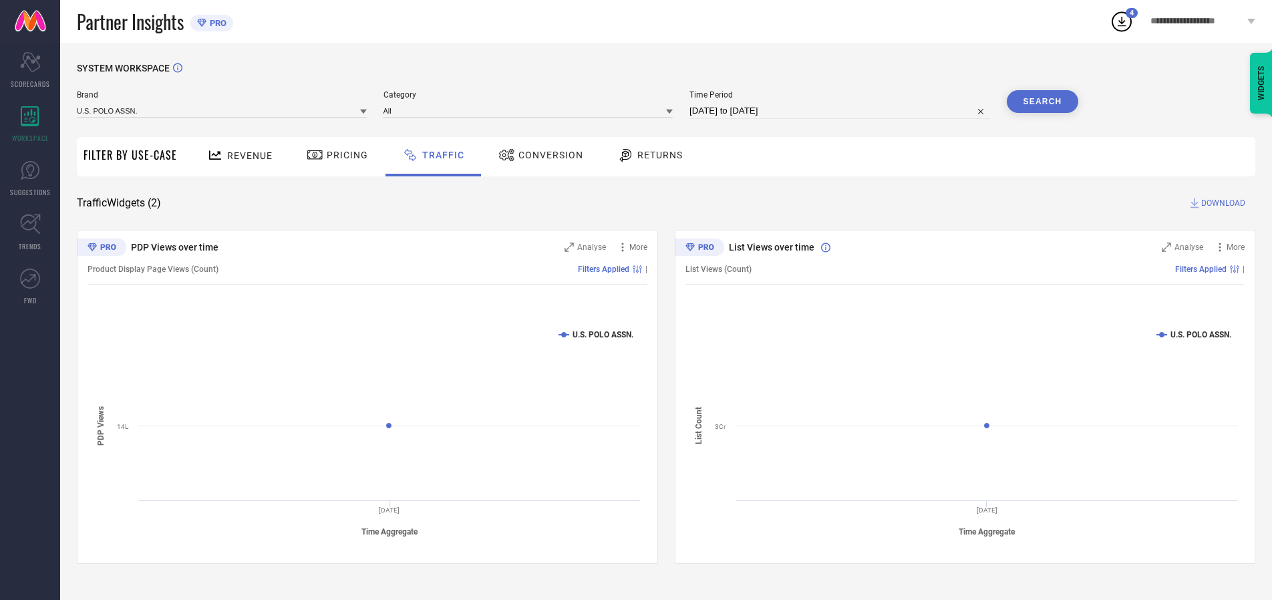
click at [1042, 102] on button "Search" at bounding box center [1043, 101] width 72 height 23
click at [1221, 203] on span "DOWNLOAD" at bounding box center [1223, 202] width 44 height 13
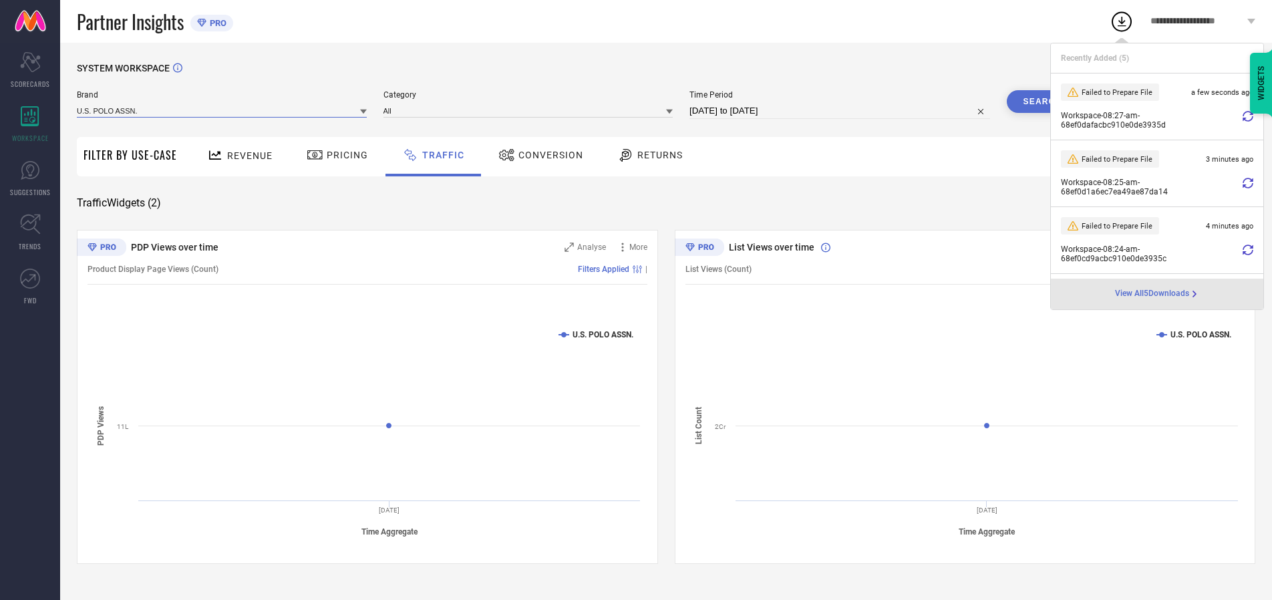
click at [222, 110] on input at bounding box center [222, 111] width 290 height 14
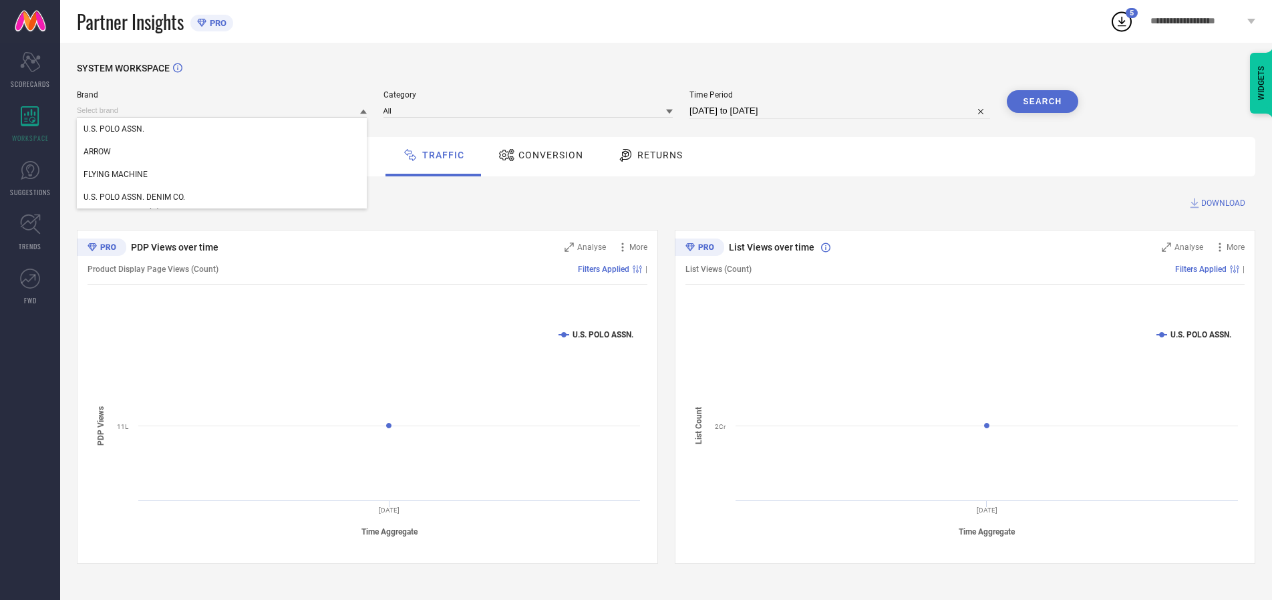
click at [222, 197] on div "U.S. POLO ASSN. DENIM CO." at bounding box center [222, 197] width 290 height 23
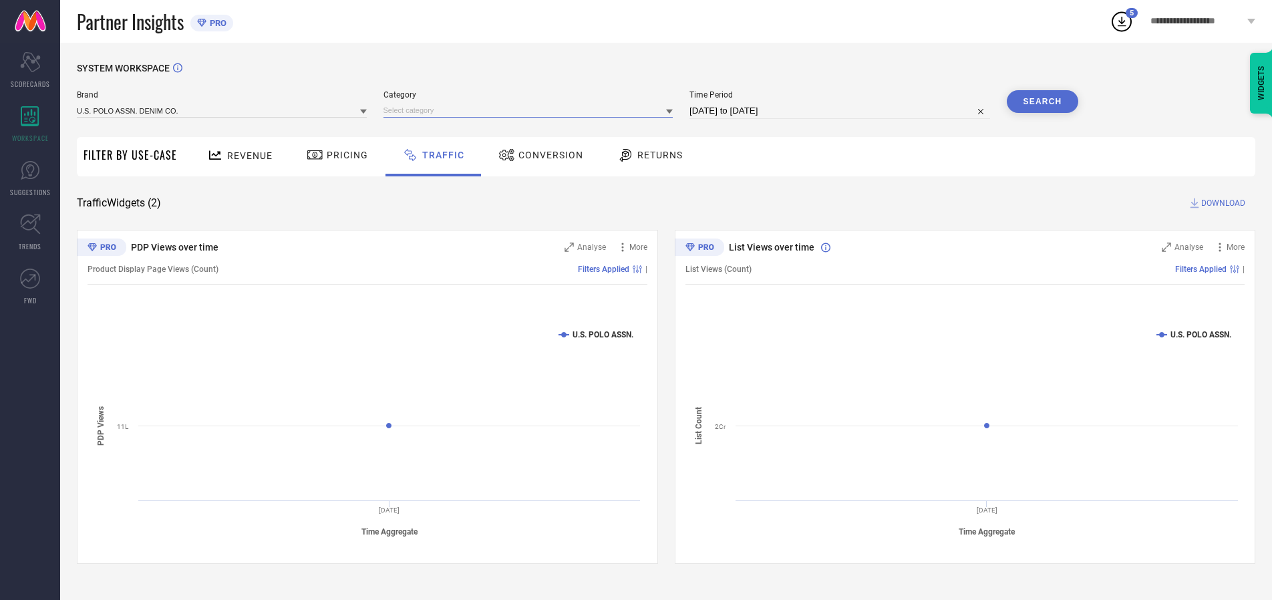
click at [531, 110] on input at bounding box center [528, 111] width 290 height 14
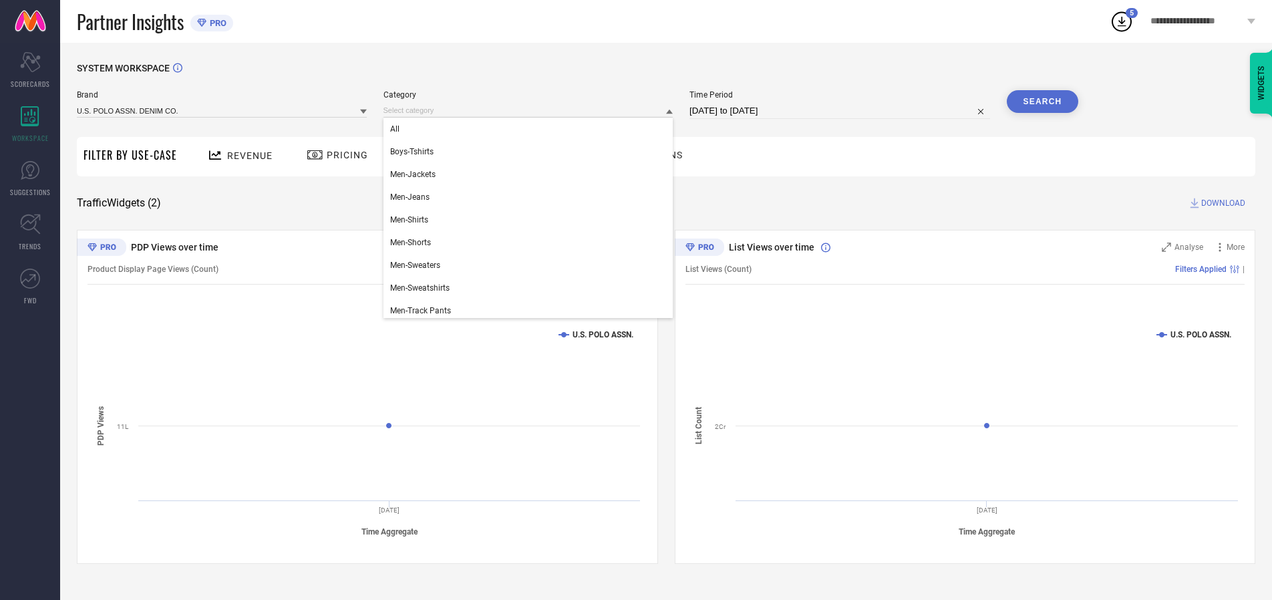
click at [531, 129] on div "All" at bounding box center [528, 129] width 290 height 23
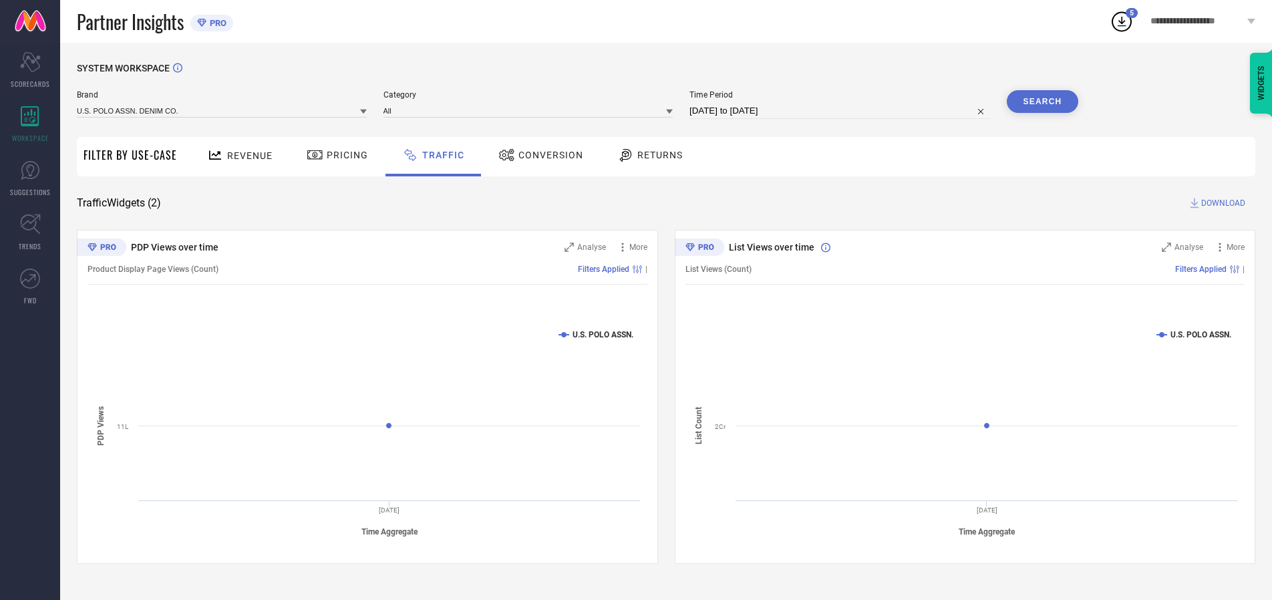
click at [1042, 102] on button "Search" at bounding box center [1043, 101] width 72 height 23
click at [1221, 203] on span "DOWNLOAD" at bounding box center [1223, 202] width 44 height 13
click at [842, 111] on input at bounding box center [839, 111] width 301 height 16
select select "9"
select select "2025"
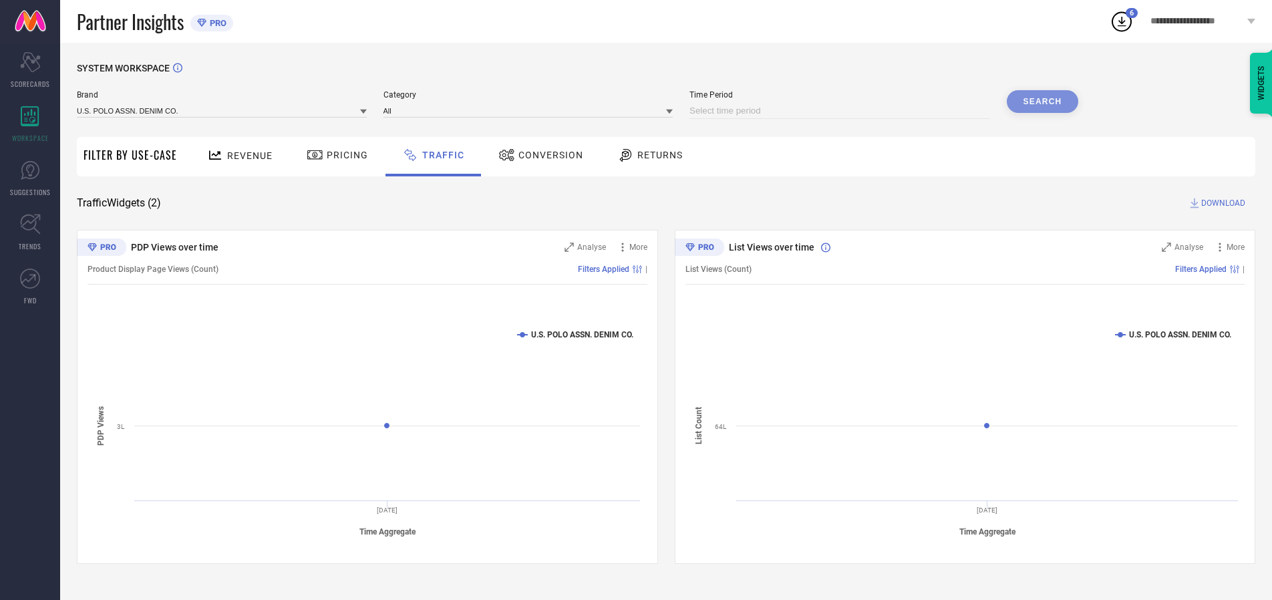
select select "10"
select select "2025"
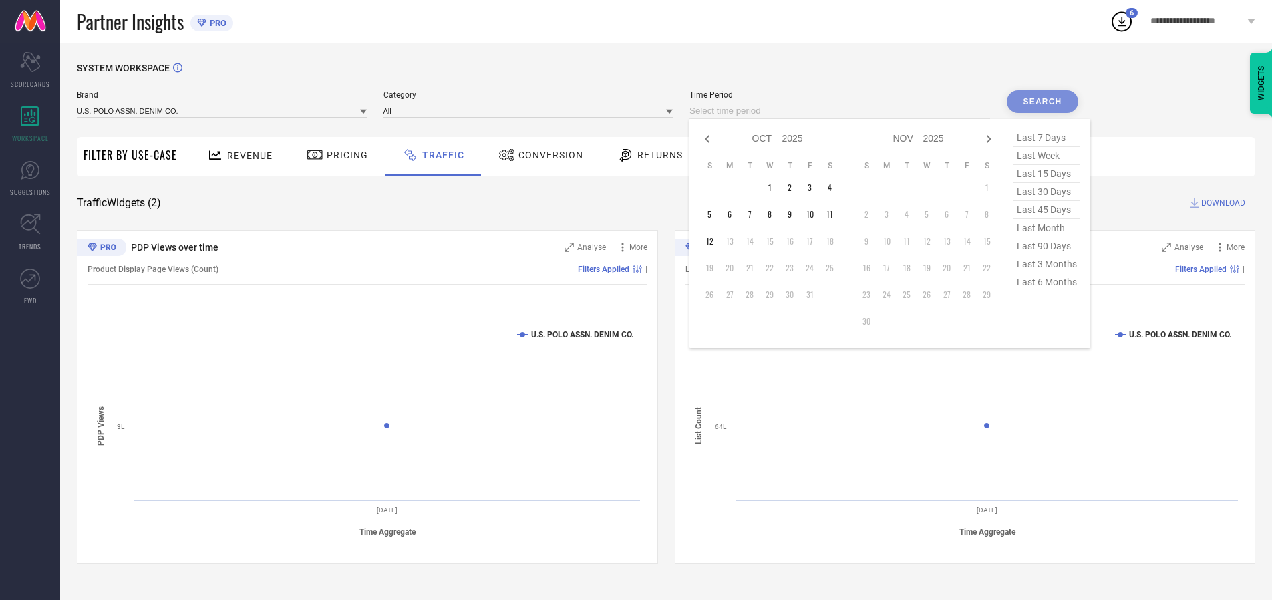
select select "8"
select select "2025"
select select "9"
select select "2025"
click at [753, 295] on td "30" at bounding box center [749, 295] width 20 height 20
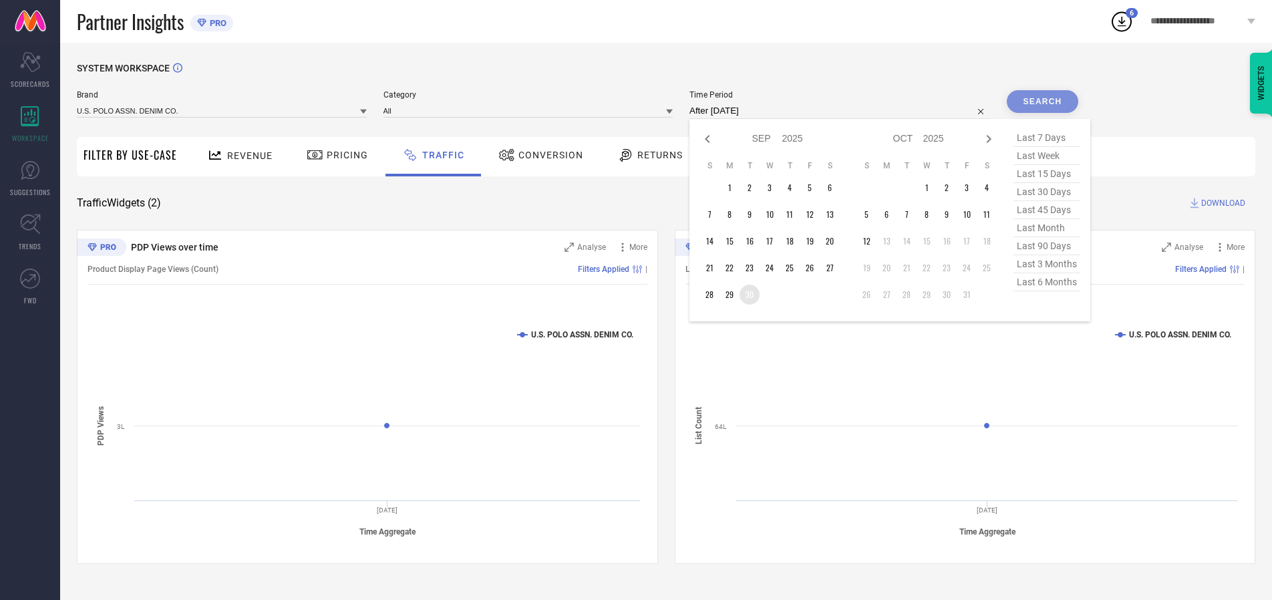
type input "[DATE] to [DATE]"
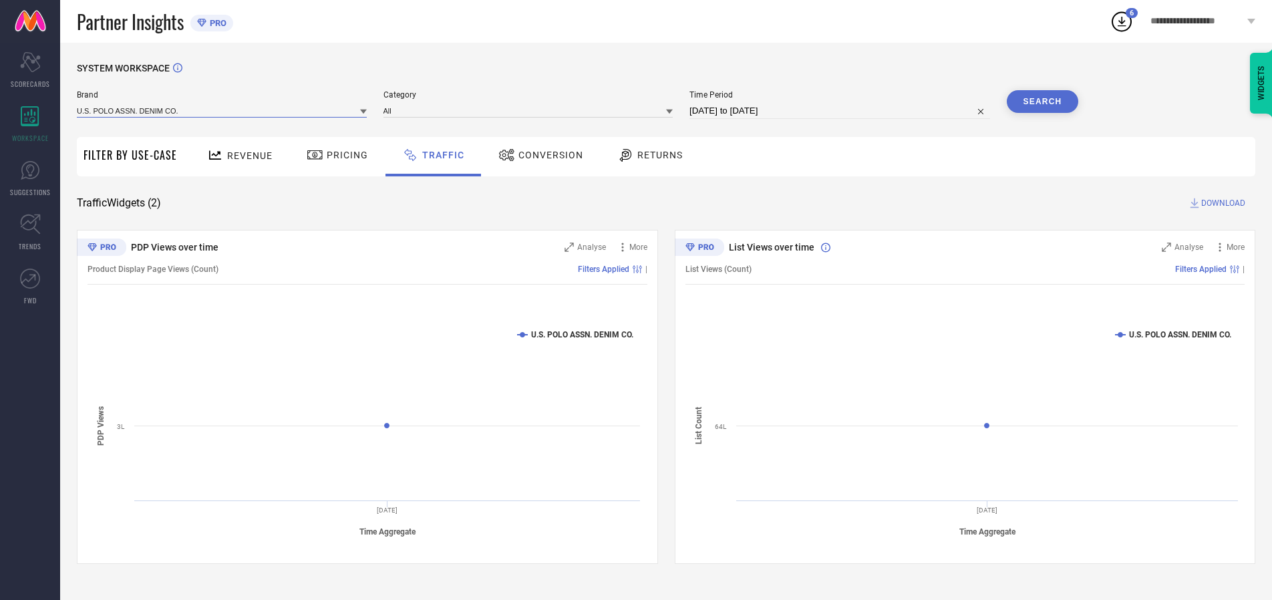
click at [222, 110] on input at bounding box center [222, 111] width 290 height 14
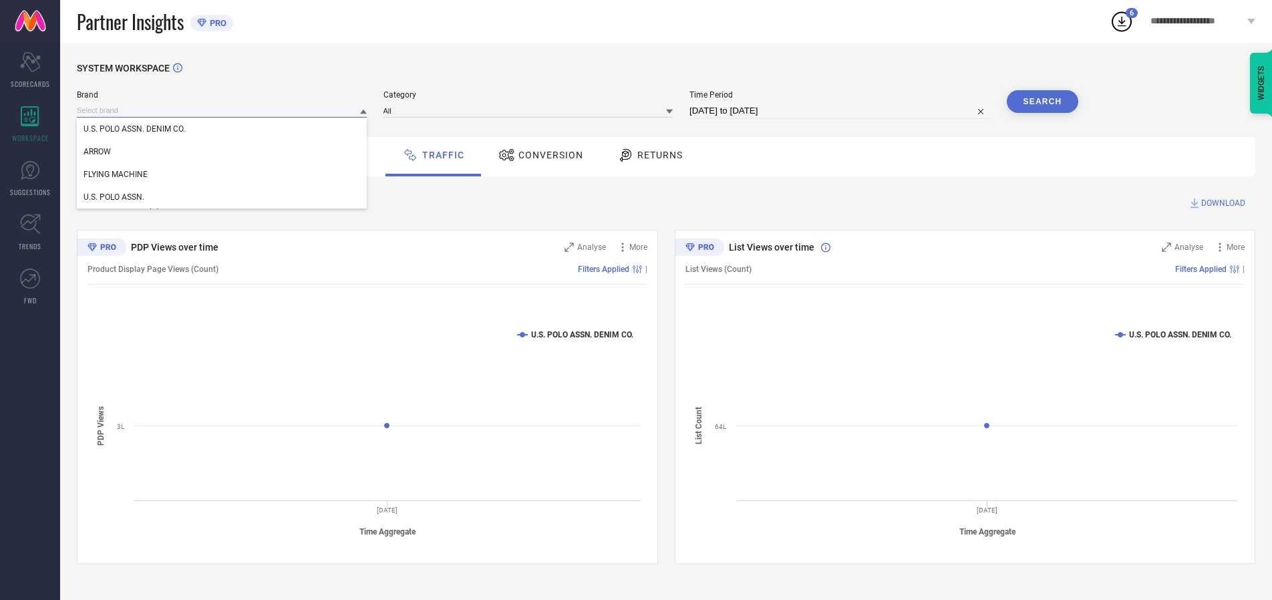
click at [222, 110] on input at bounding box center [222, 111] width 290 height 14
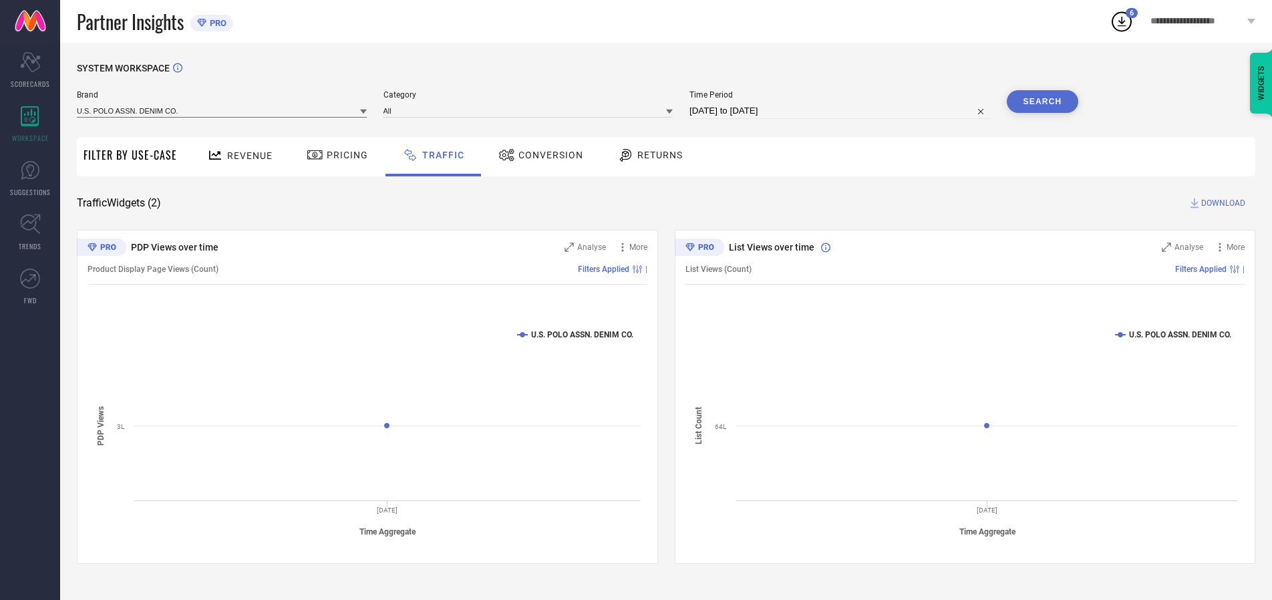
click at [222, 110] on input at bounding box center [222, 111] width 290 height 14
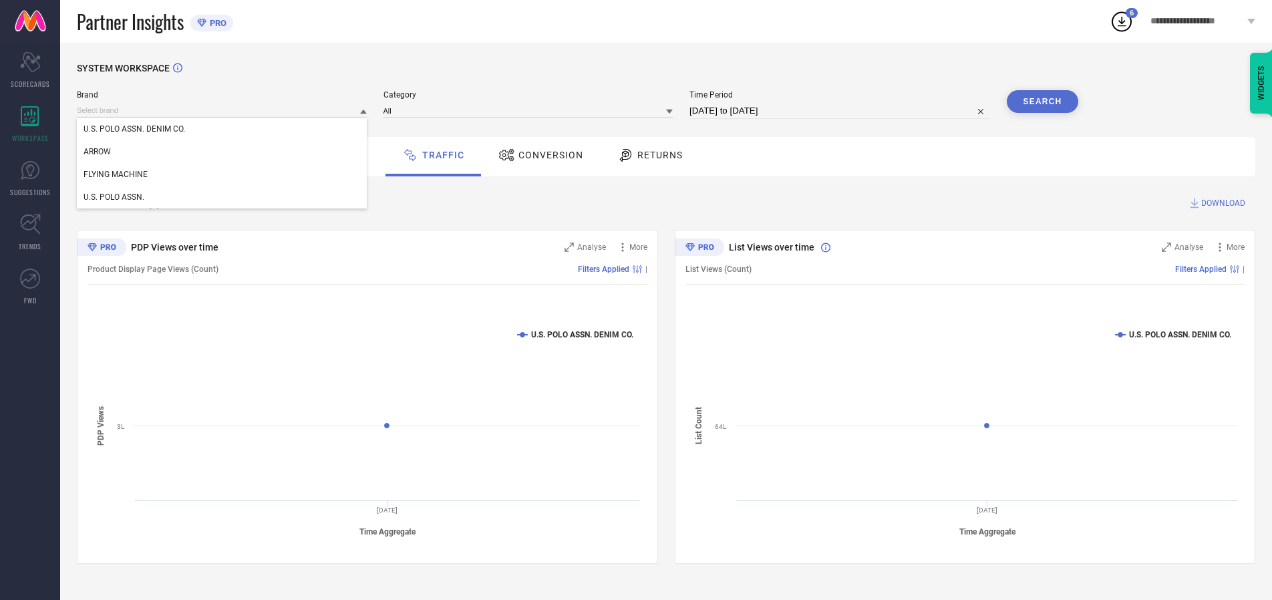
click at [222, 129] on div "U.S. POLO ASSN. DENIM CO." at bounding box center [222, 129] width 290 height 23
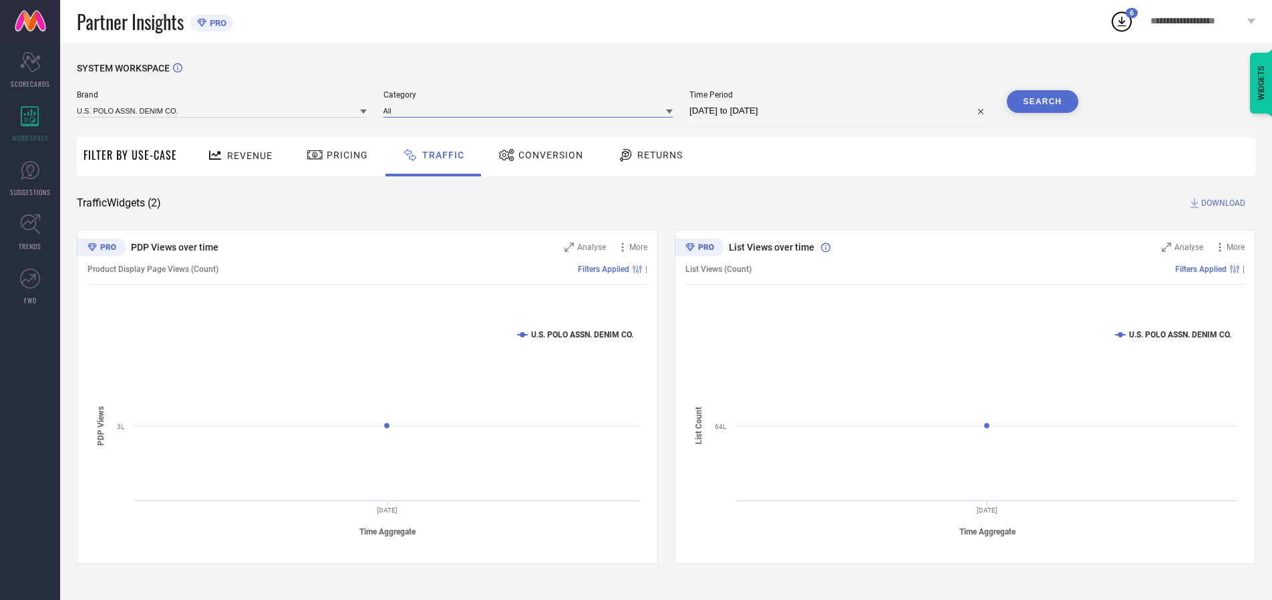
click at [531, 110] on input at bounding box center [528, 111] width 290 height 14
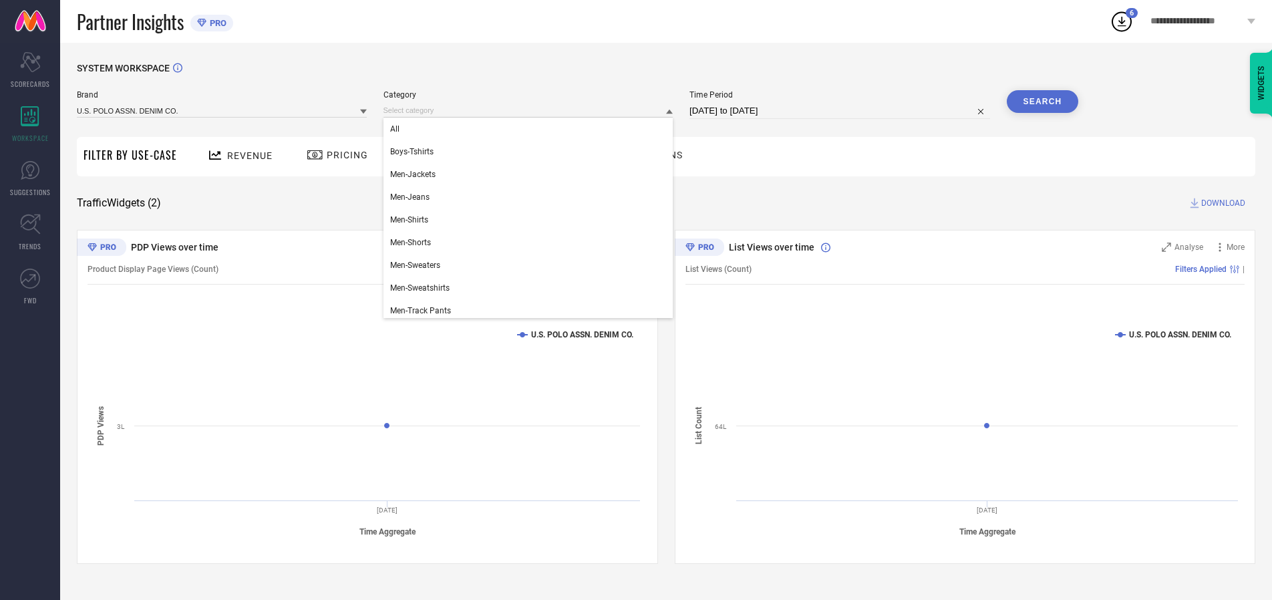
click at [531, 129] on div "All" at bounding box center [528, 129] width 290 height 23
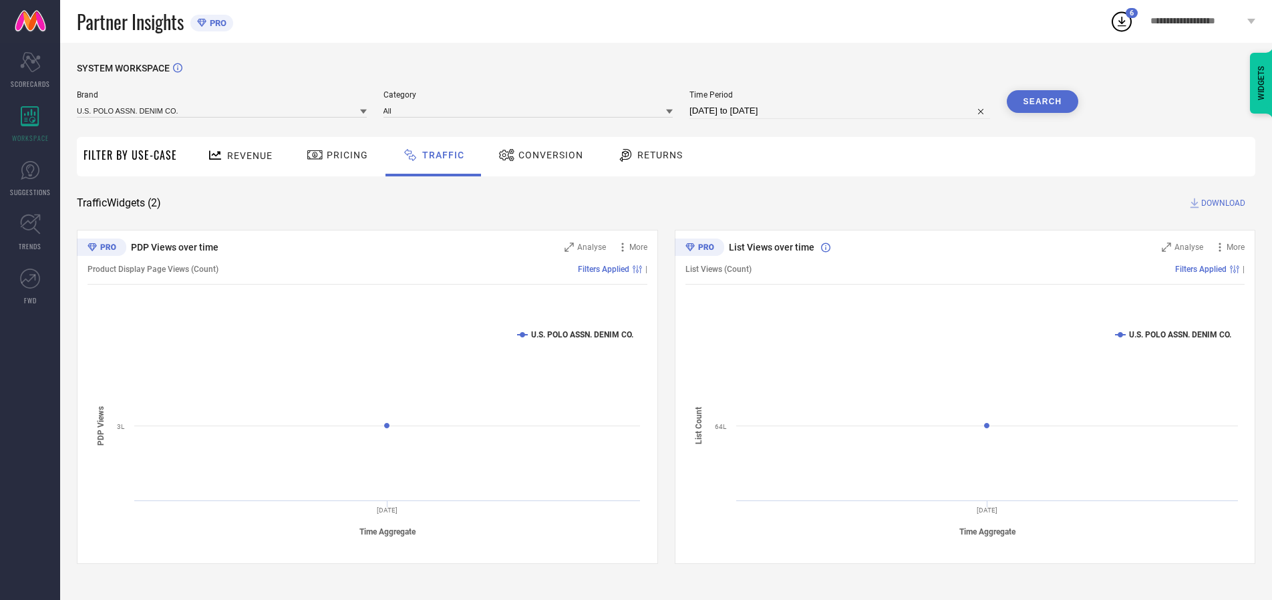
click at [1042, 102] on button "Search" at bounding box center [1043, 101] width 72 height 23
click at [1221, 203] on span "DOWNLOAD" at bounding box center [1223, 202] width 44 height 13
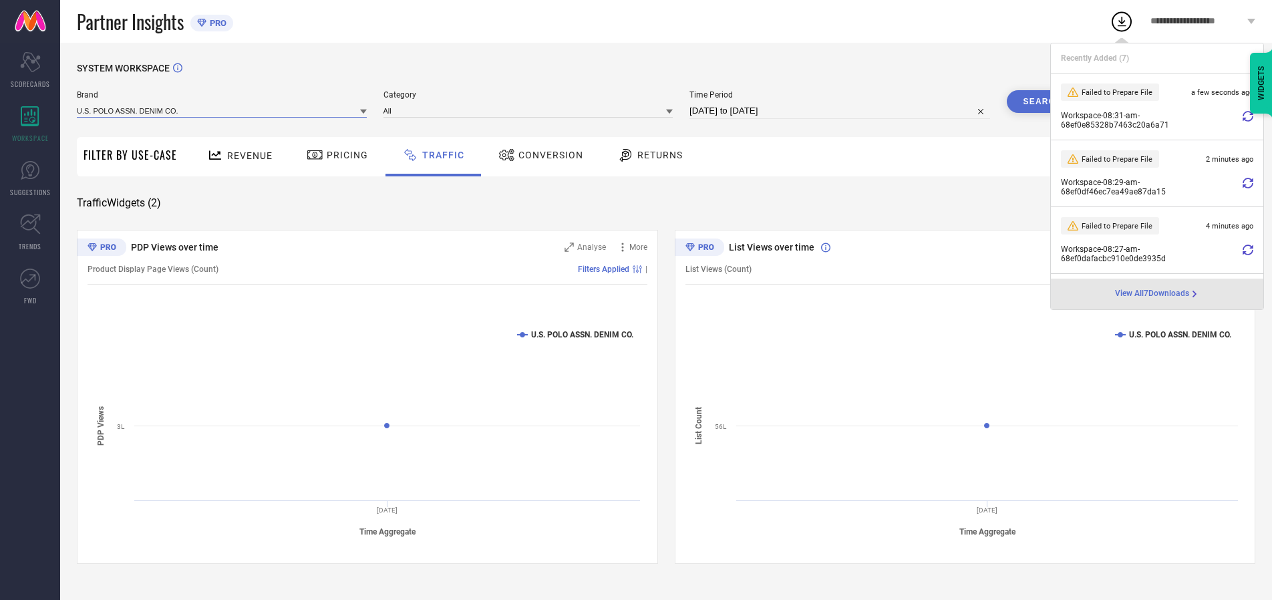
click at [222, 110] on input at bounding box center [222, 111] width 290 height 14
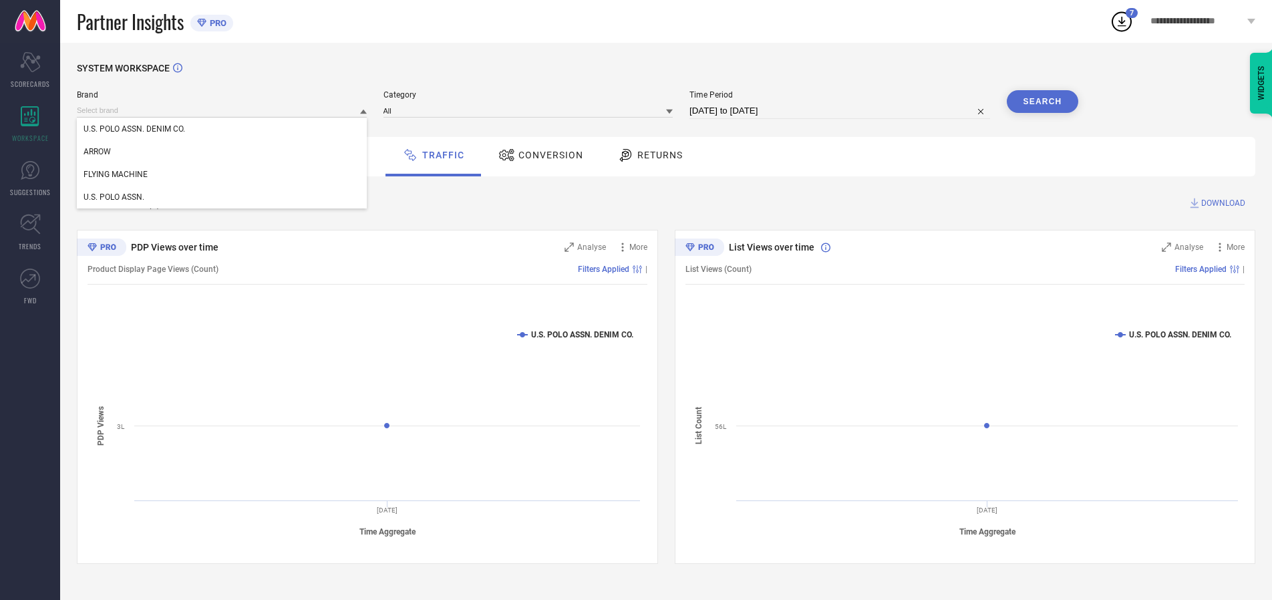
click at [222, 197] on div "U.S. POLO ASSN." at bounding box center [222, 197] width 290 height 23
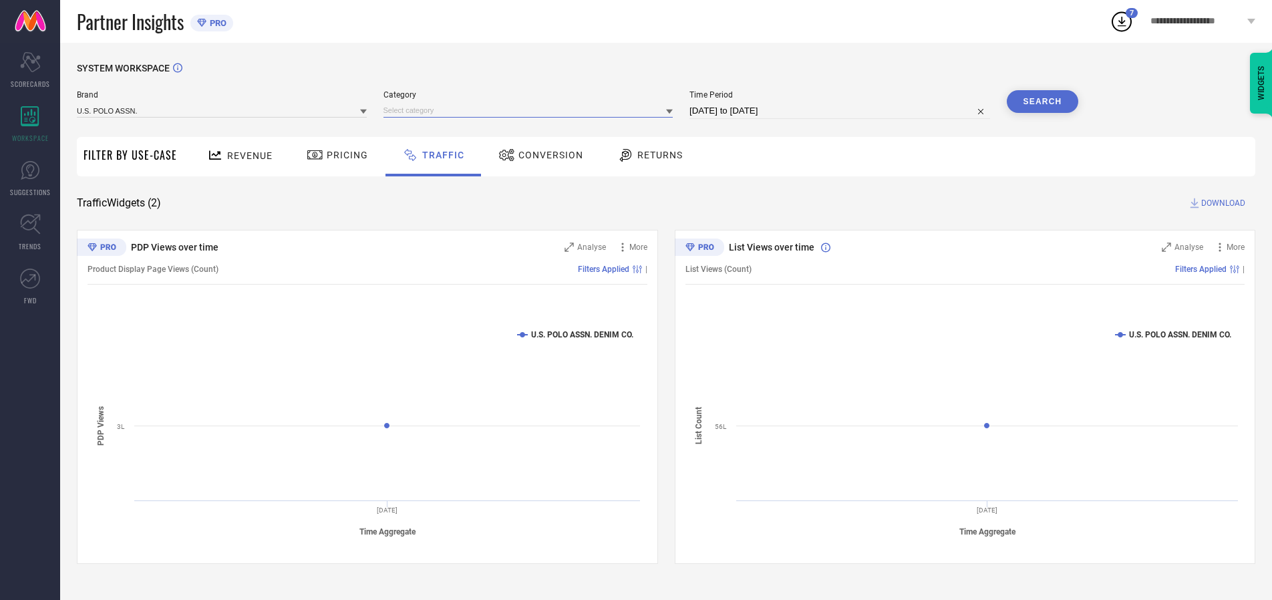
click at [531, 110] on input at bounding box center [528, 111] width 290 height 14
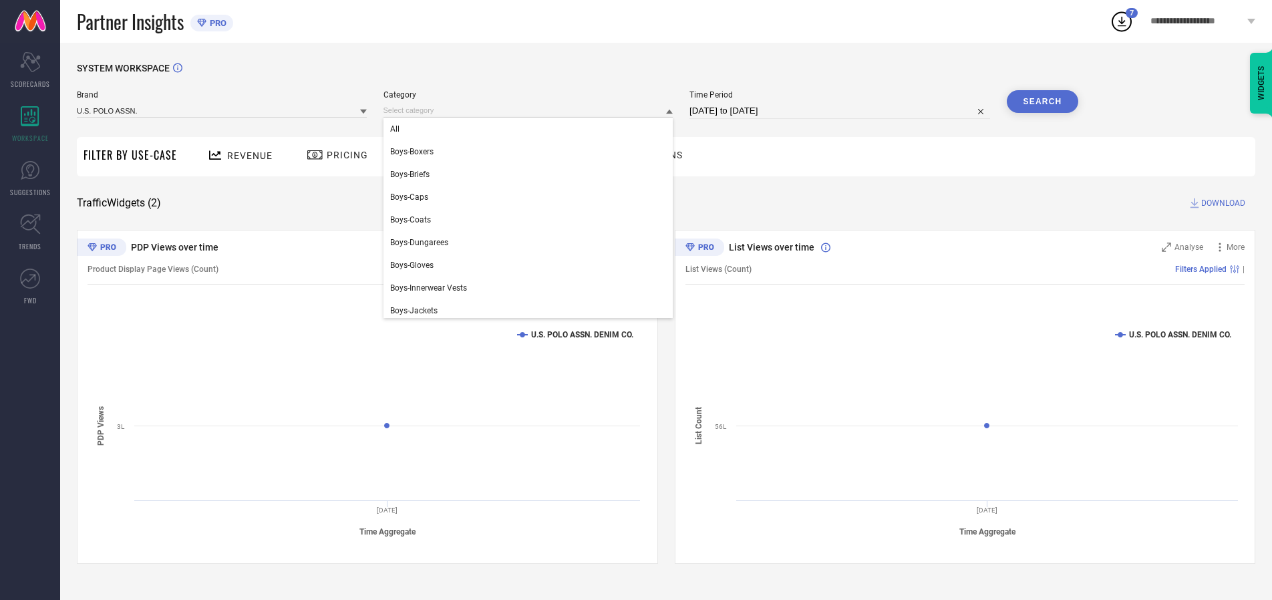
click at [531, 129] on div "All" at bounding box center [528, 129] width 290 height 23
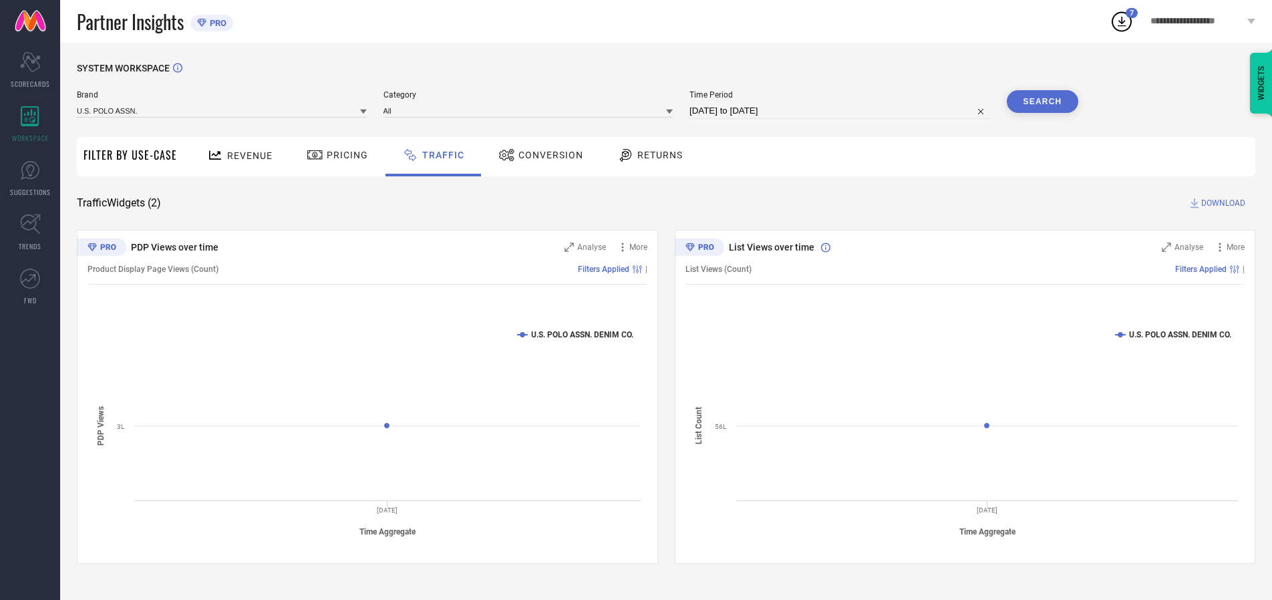
click at [1042, 102] on button "Search" at bounding box center [1043, 101] width 72 height 23
click at [1221, 203] on span "DOWNLOAD" at bounding box center [1223, 202] width 44 height 13
click at [842, 111] on input at bounding box center [839, 111] width 301 height 16
select select "9"
select select "2025"
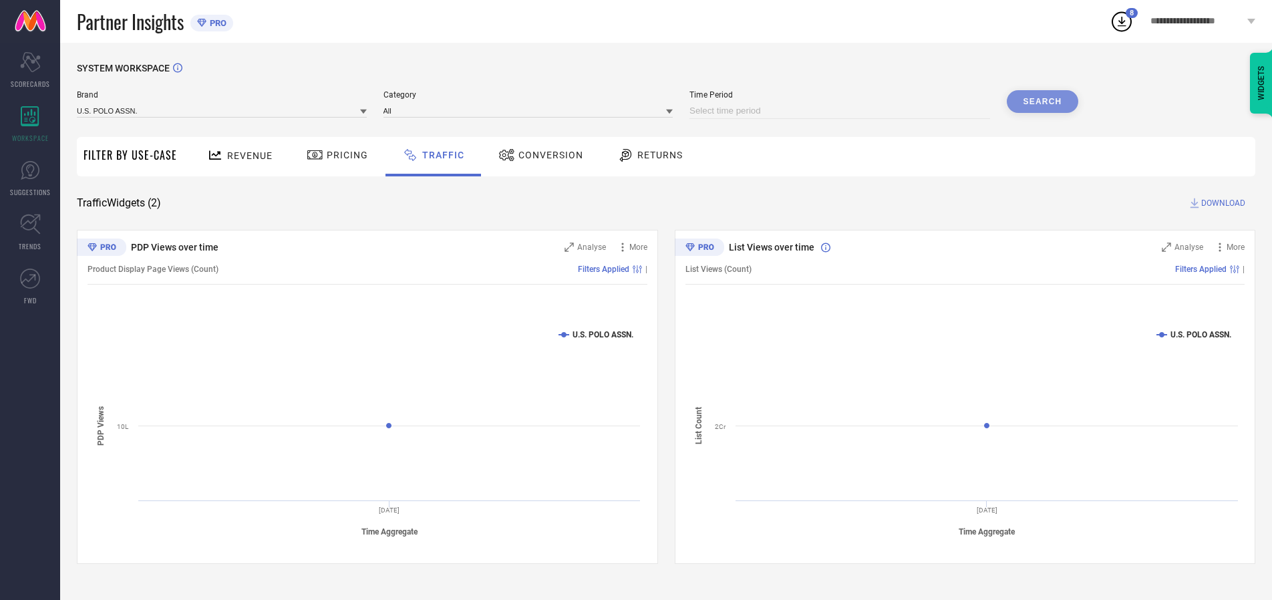
select select "10"
select select "2025"
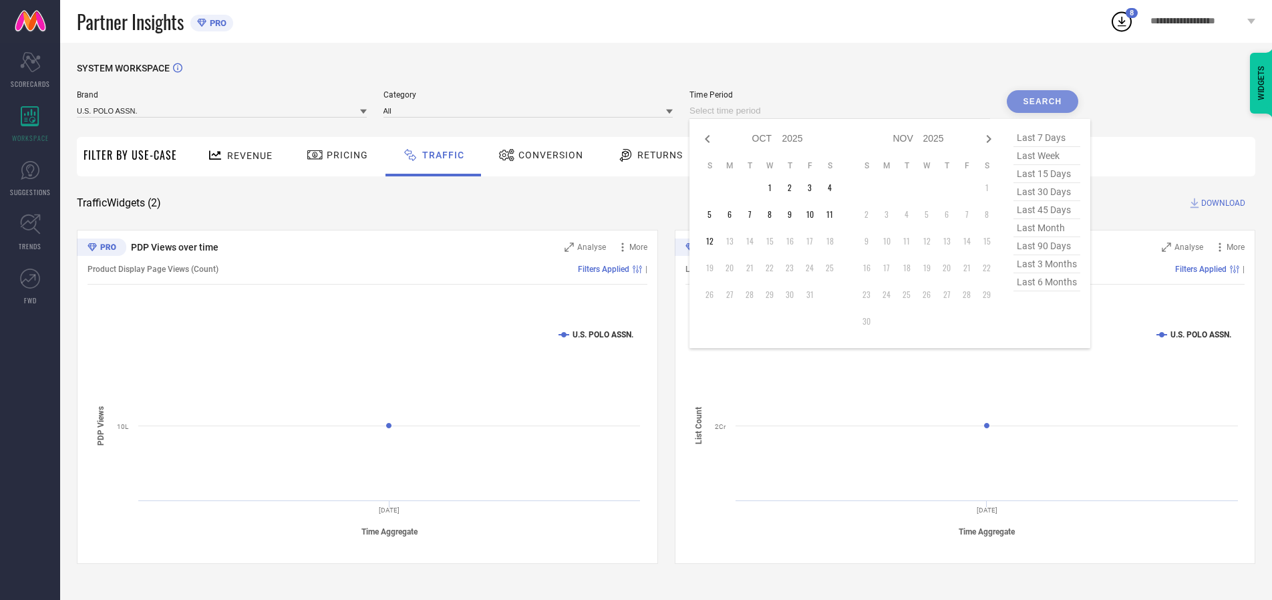
click at [773, 188] on td "1" at bounding box center [769, 188] width 20 height 20
type input "[DATE] to [DATE]"
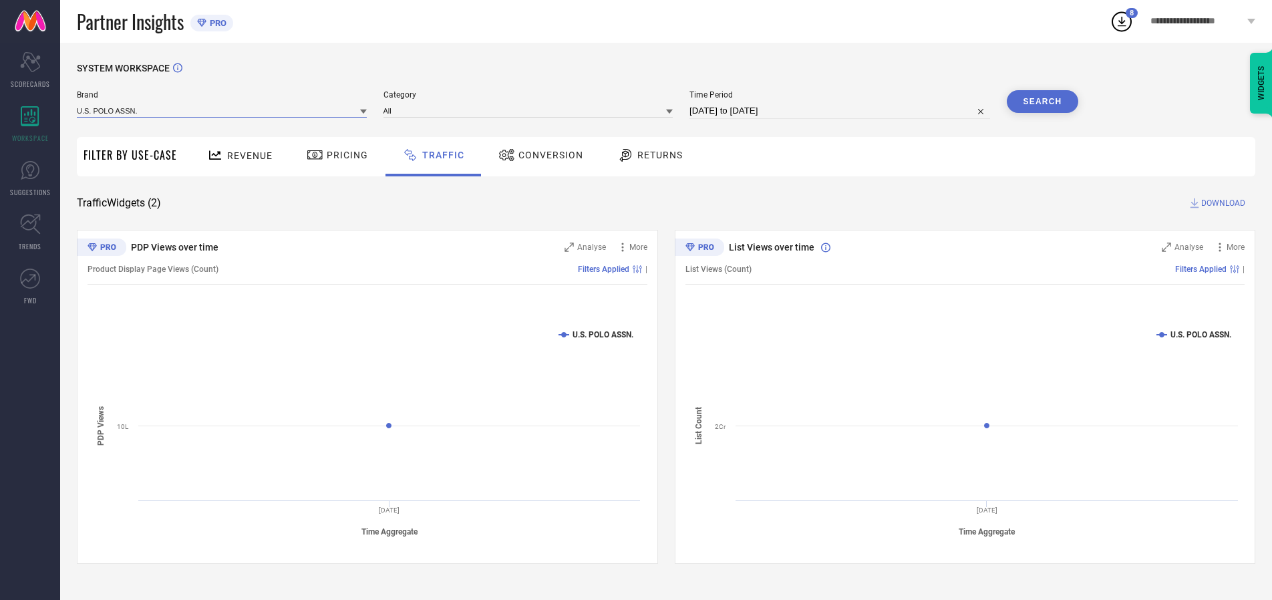
click at [222, 110] on input at bounding box center [222, 111] width 290 height 14
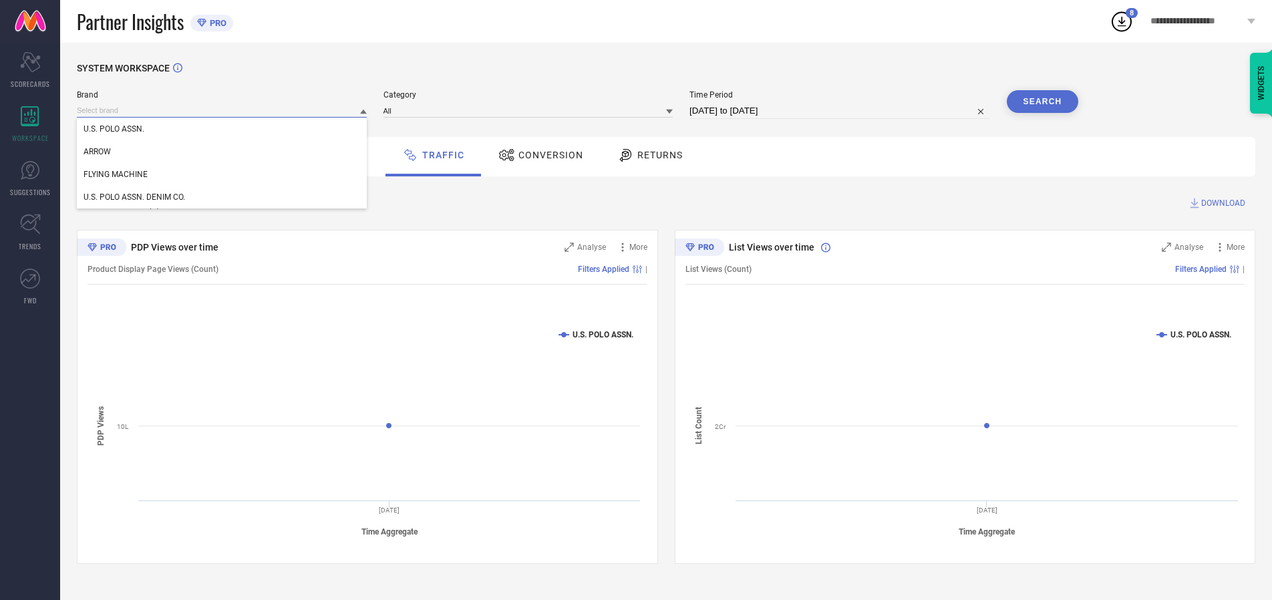
click at [222, 110] on input at bounding box center [222, 111] width 290 height 14
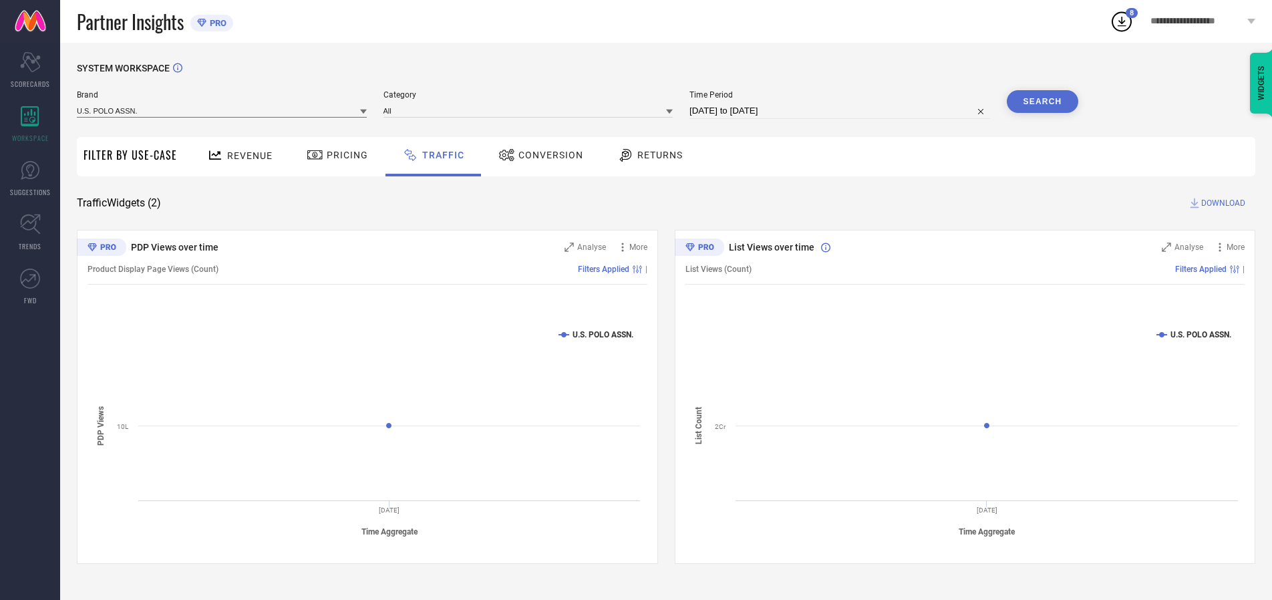
click at [222, 110] on input at bounding box center [222, 111] width 290 height 14
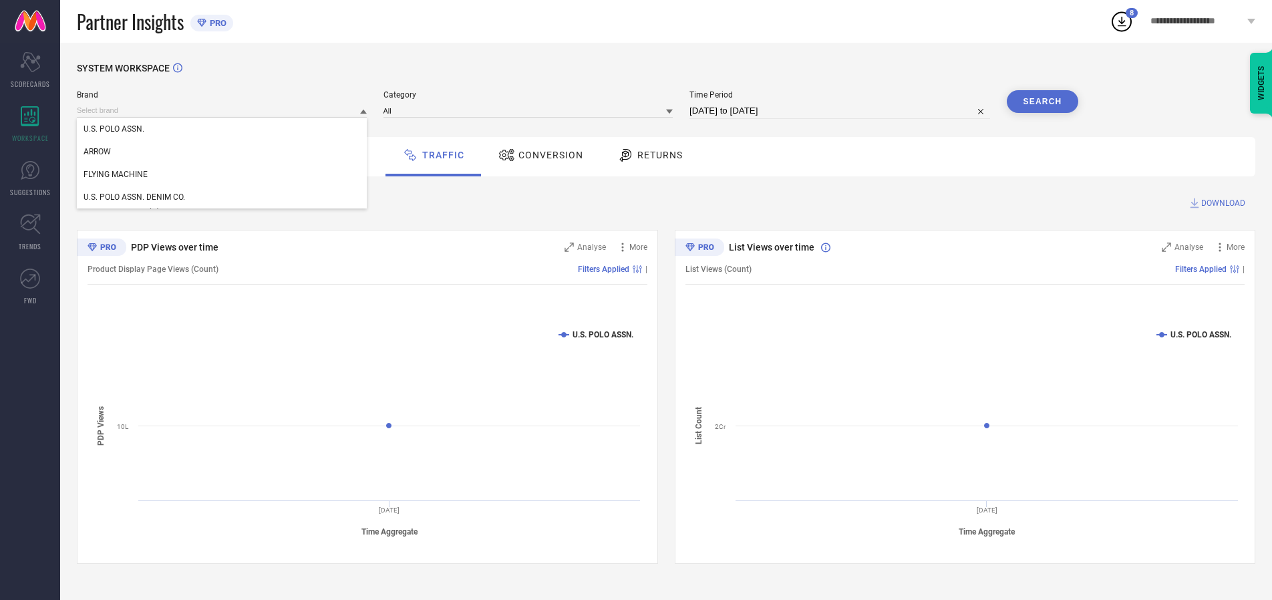
click at [222, 129] on div "U.S. POLO ASSN." at bounding box center [222, 129] width 290 height 23
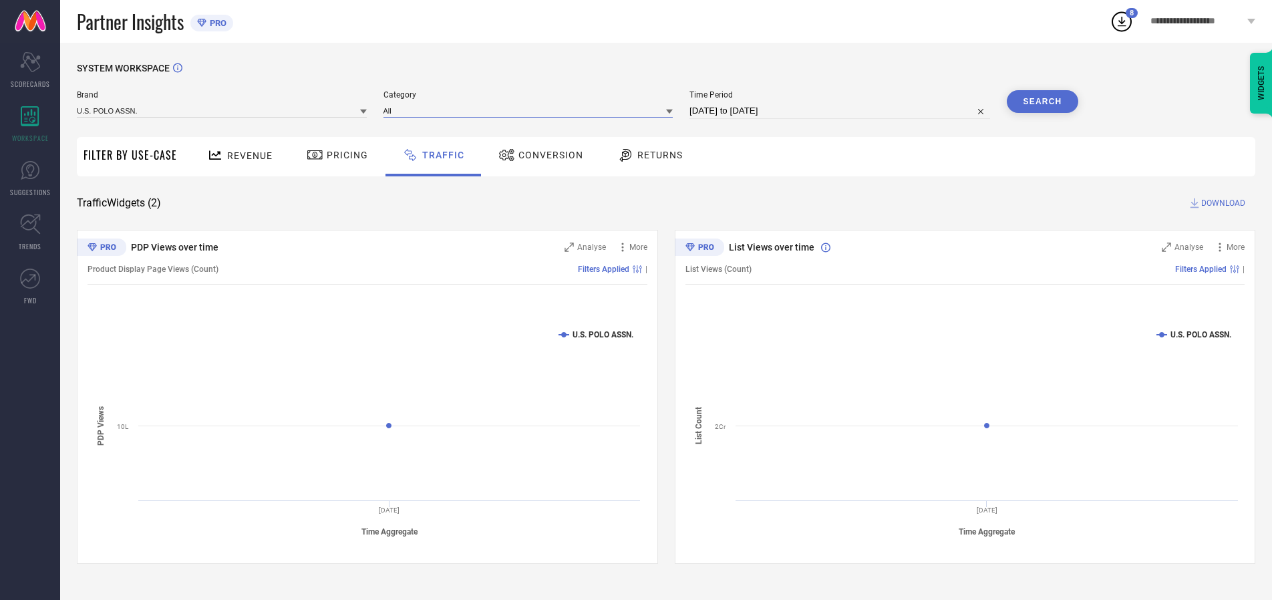
click at [531, 110] on input at bounding box center [528, 111] width 290 height 14
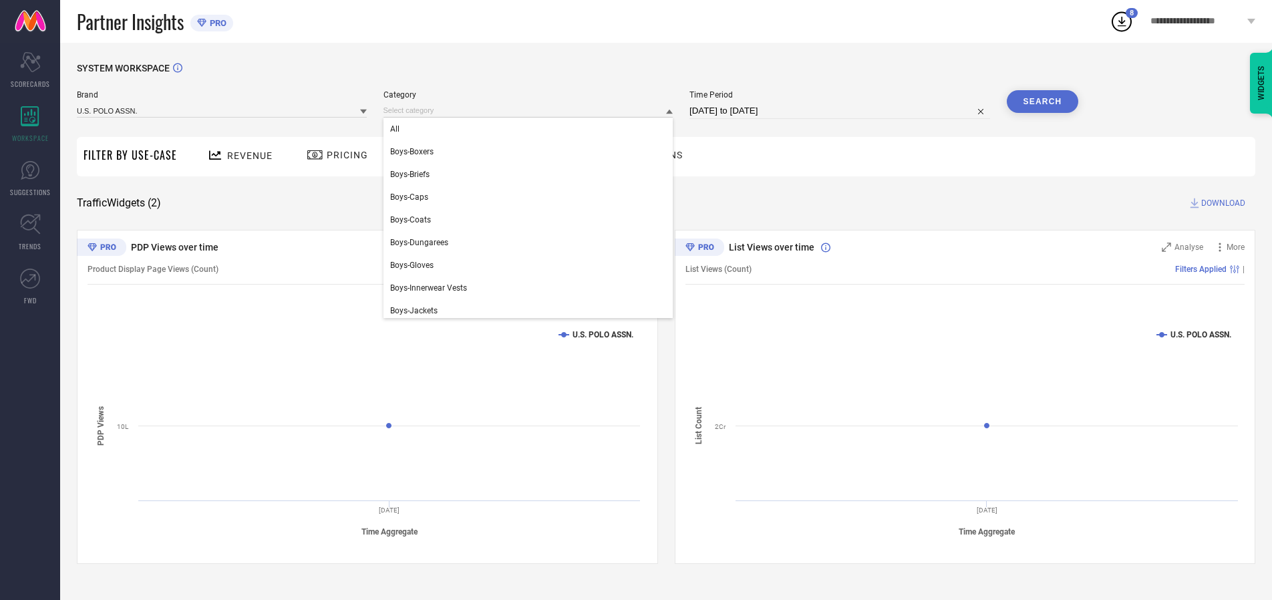
click at [531, 129] on div "All" at bounding box center [528, 129] width 290 height 23
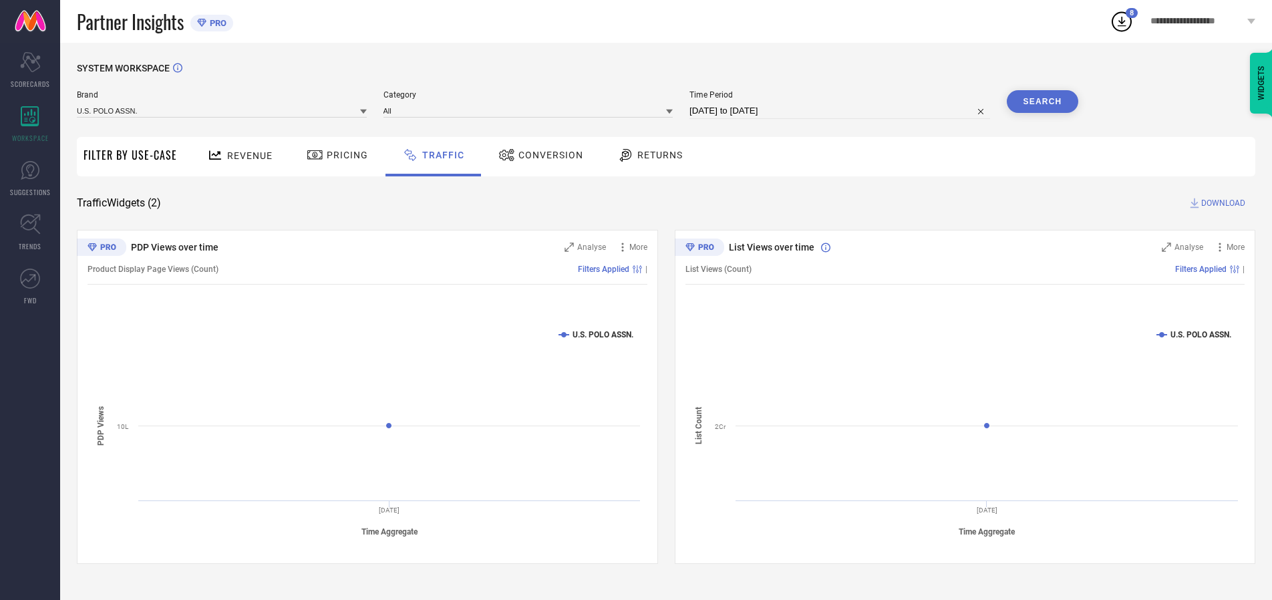
click at [1042, 102] on button "Search" at bounding box center [1043, 101] width 72 height 23
click at [1221, 203] on span "DOWNLOAD" at bounding box center [1223, 202] width 44 height 13
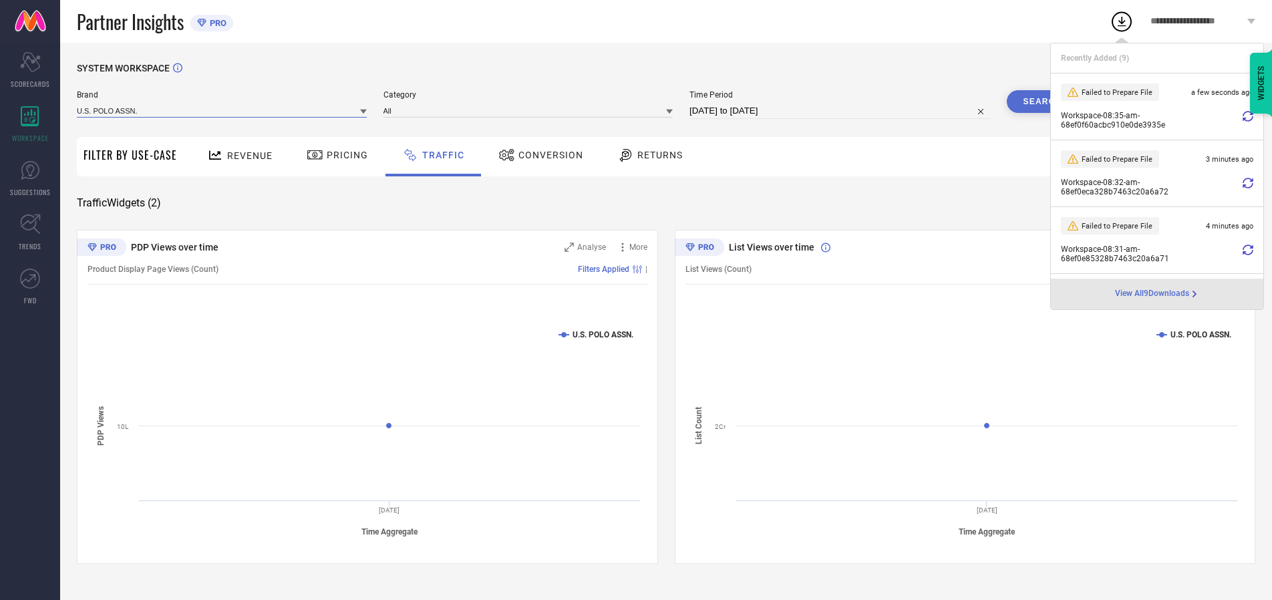
click at [222, 110] on input at bounding box center [222, 111] width 290 height 14
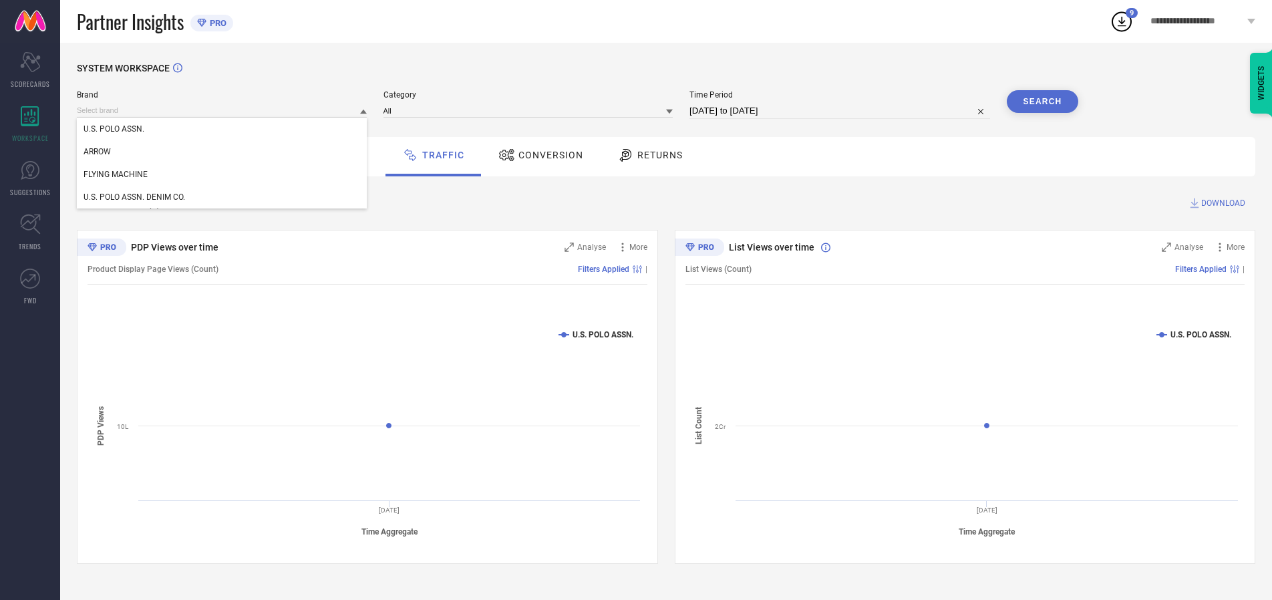
click at [222, 197] on div "U.S. POLO ASSN. DENIM CO." at bounding box center [222, 197] width 290 height 23
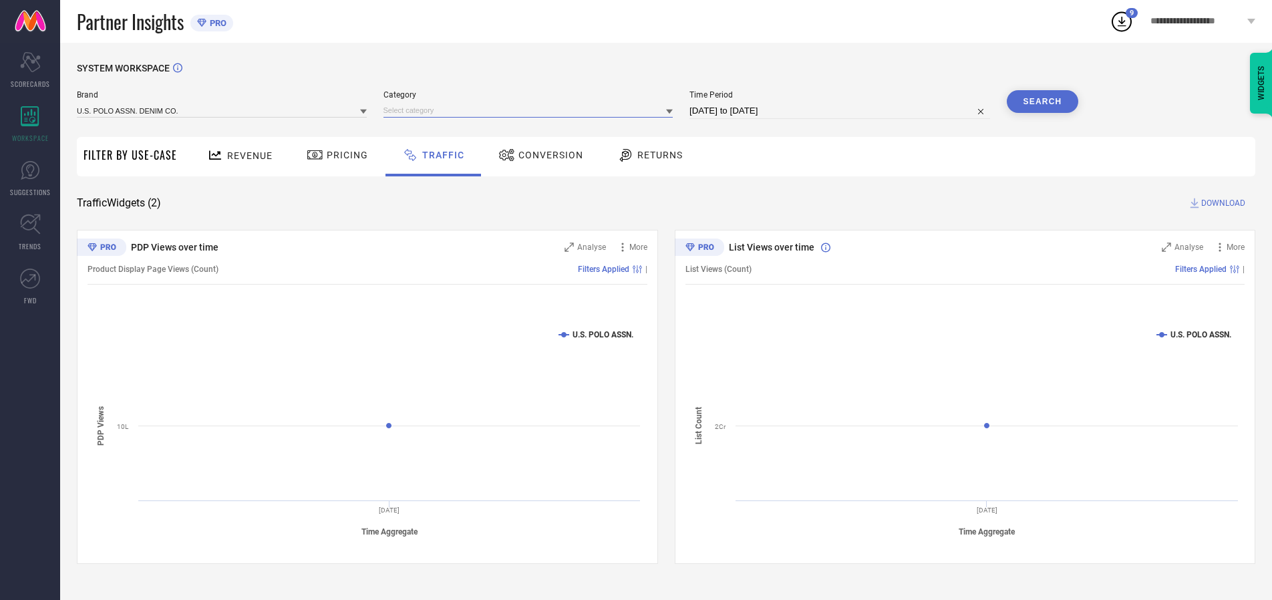
click at [531, 110] on input at bounding box center [528, 111] width 290 height 14
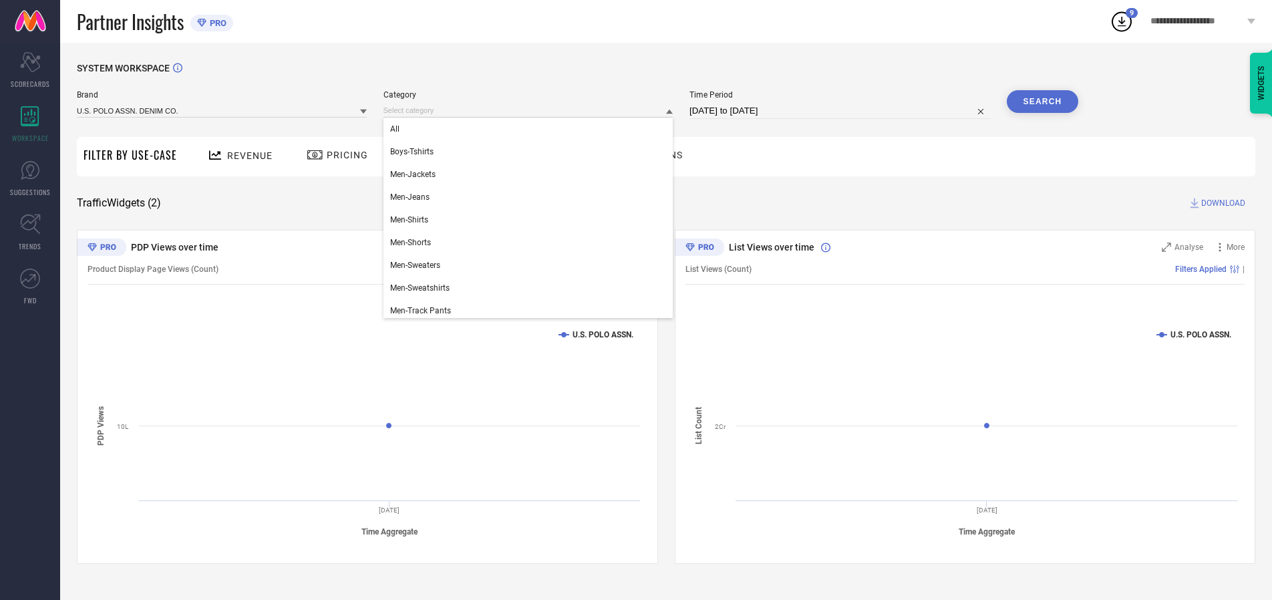
click at [531, 129] on div "All" at bounding box center [528, 129] width 290 height 23
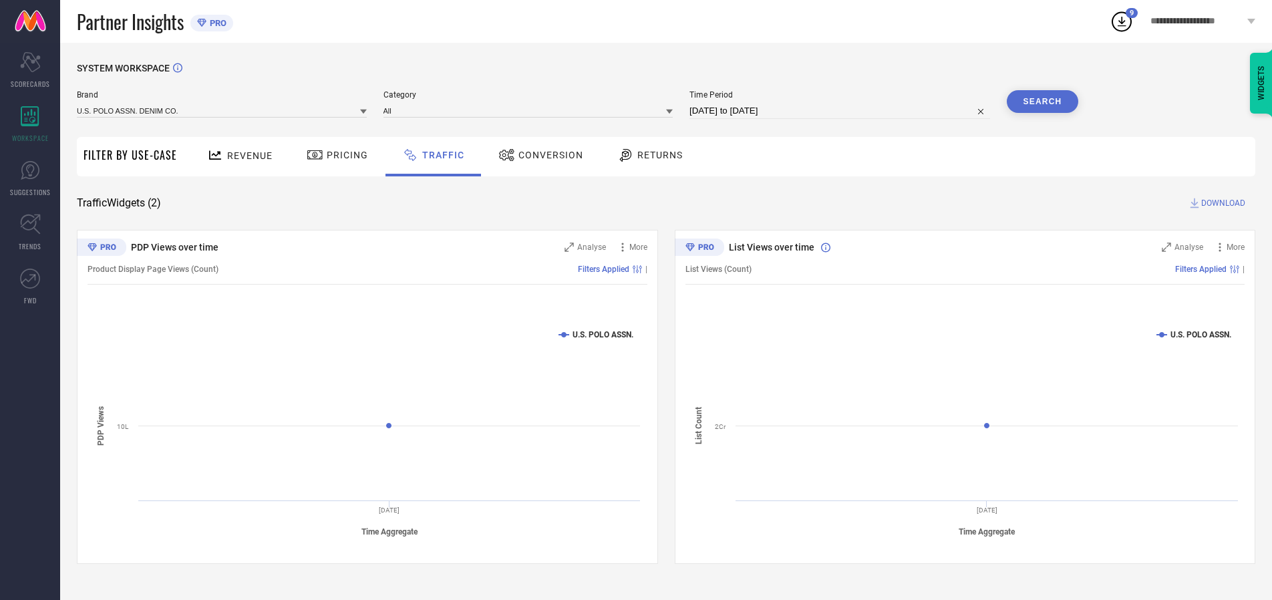
click at [1042, 102] on button "Search" at bounding box center [1043, 101] width 72 height 23
click at [1221, 203] on span "DOWNLOAD" at bounding box center [1223, 202] width 44 height 13
click at [842, 111] on input at bounding box center [839, 111] width 301 height 16
select select "9"
select select "2025"
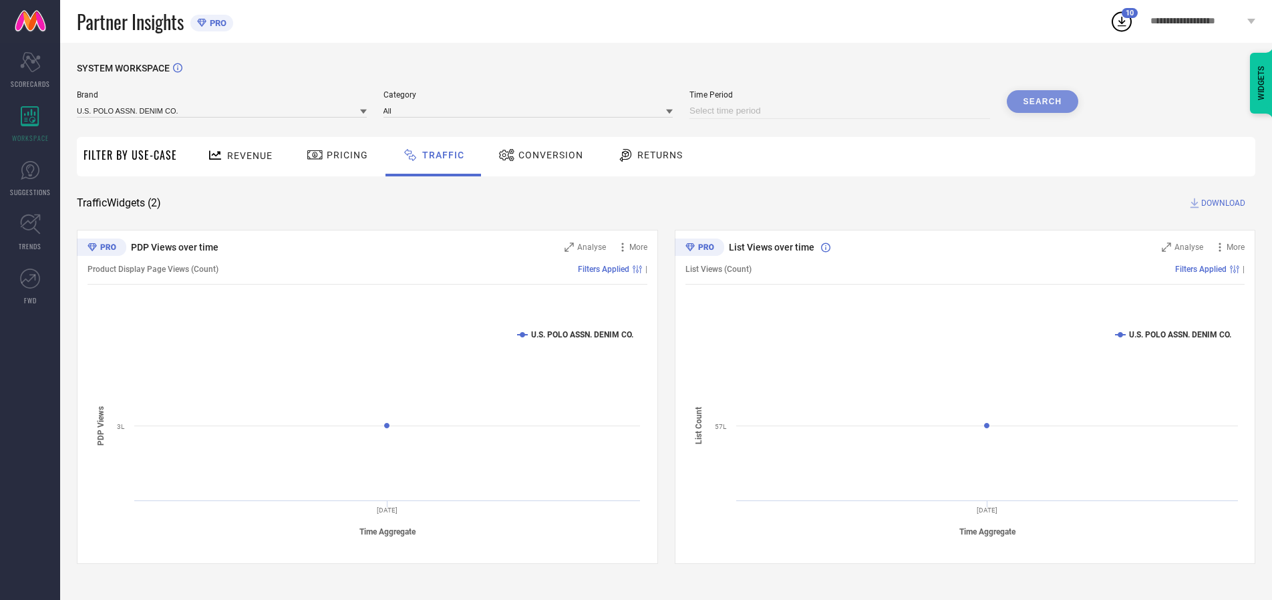
select select "10"
select select "2025"
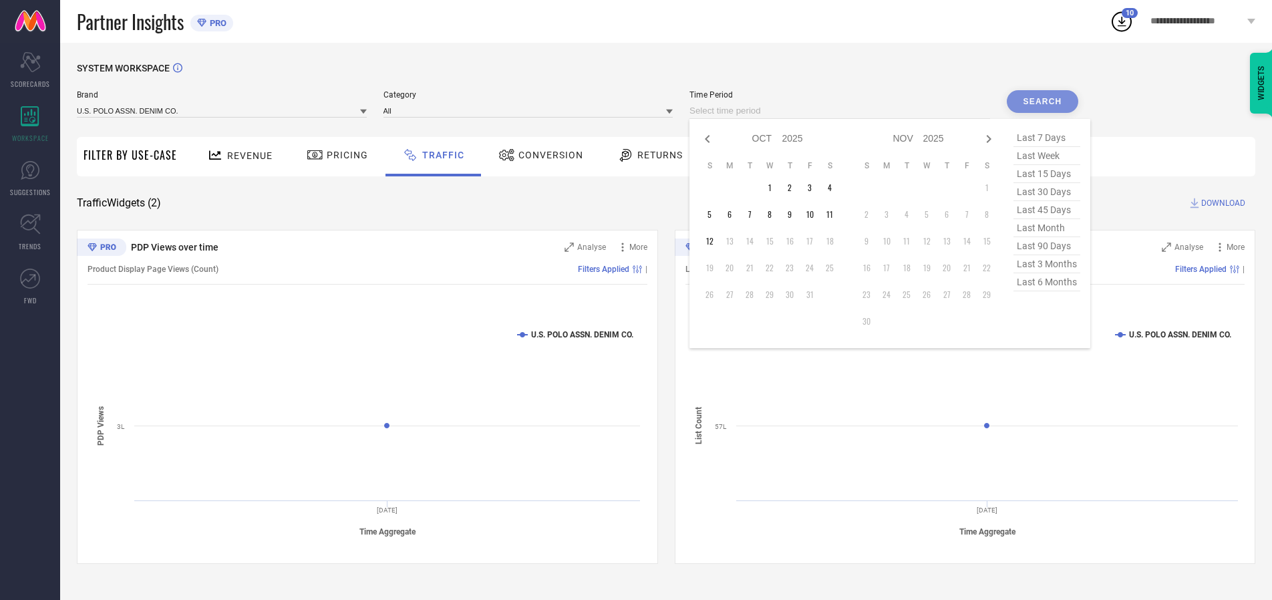
click at [793, 188] on td "2" at bounding box center [789, 188] width 20 height 20
type input "[DATE] to [DATE]"
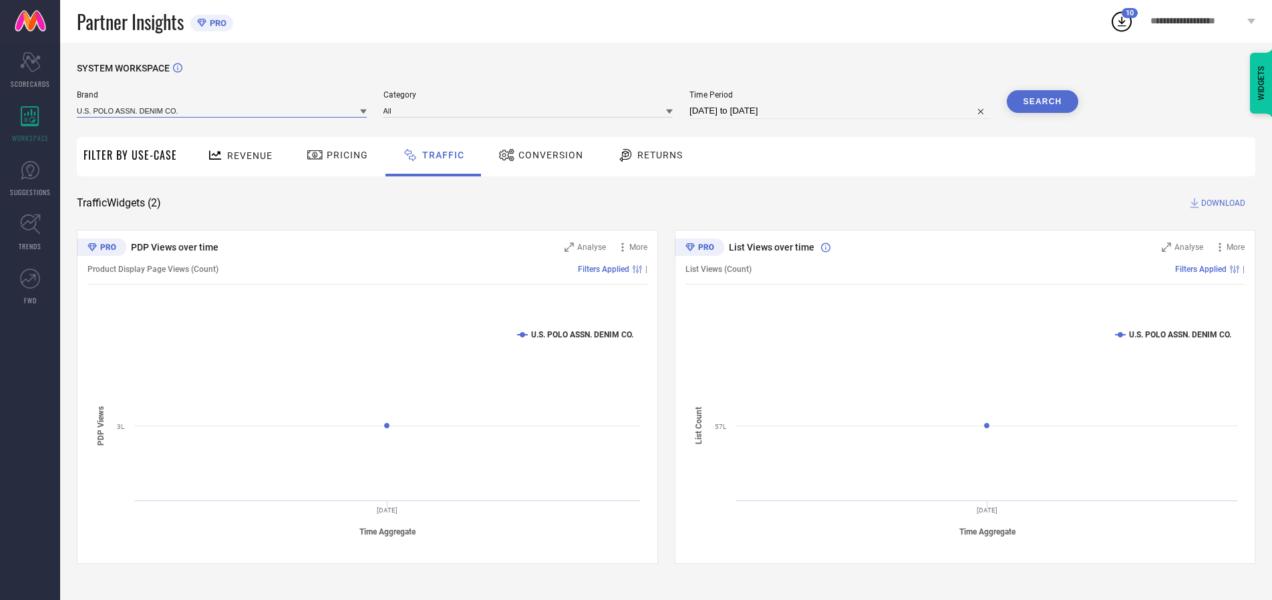
click at [222, 110] on input at bounding box center [222, 111] width 290 height 14
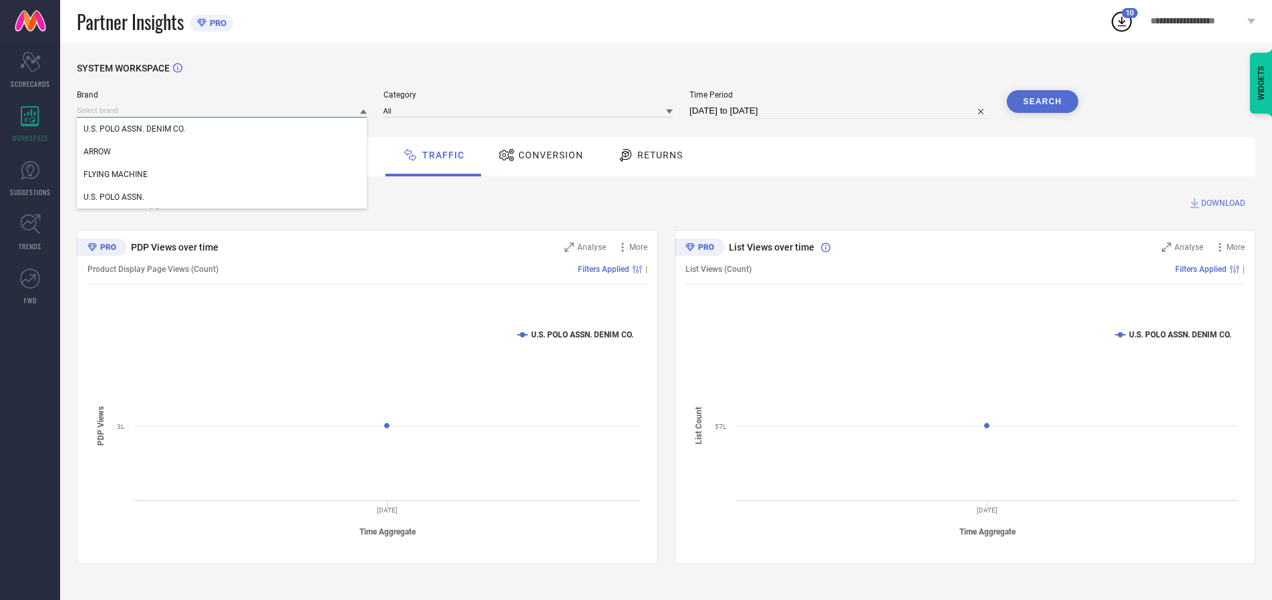
click at [222, 110] on input at bounding box center [222, 111] width 290 height 14
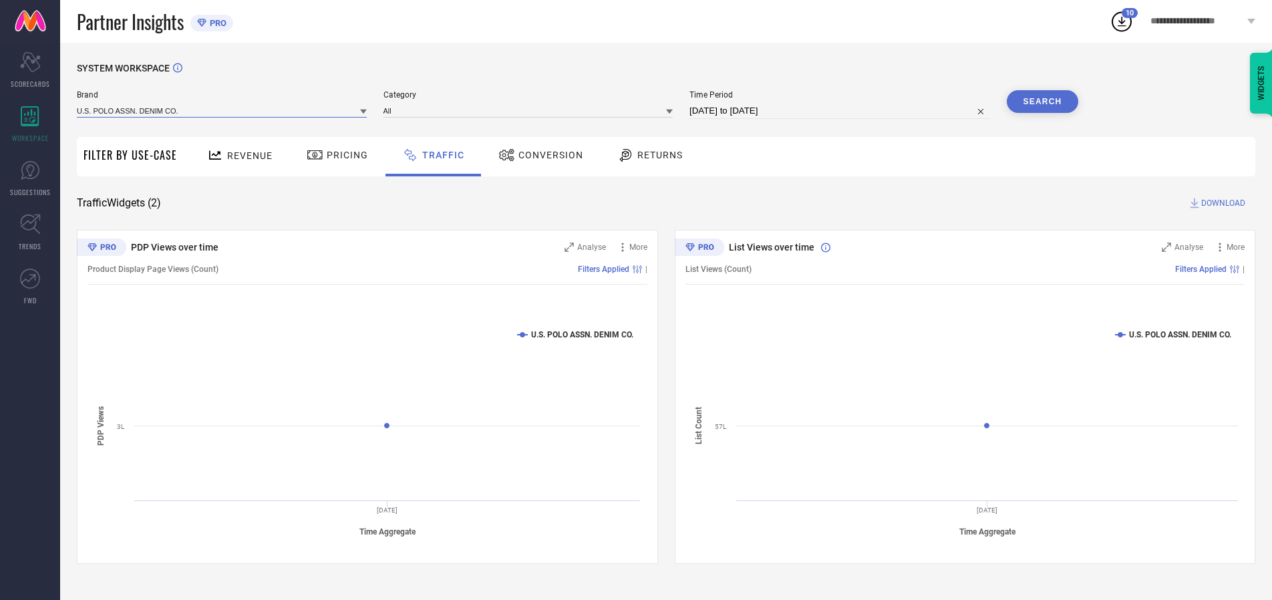
click at [222, 110] on input at bounding box center [222, 111] width 290 height 14
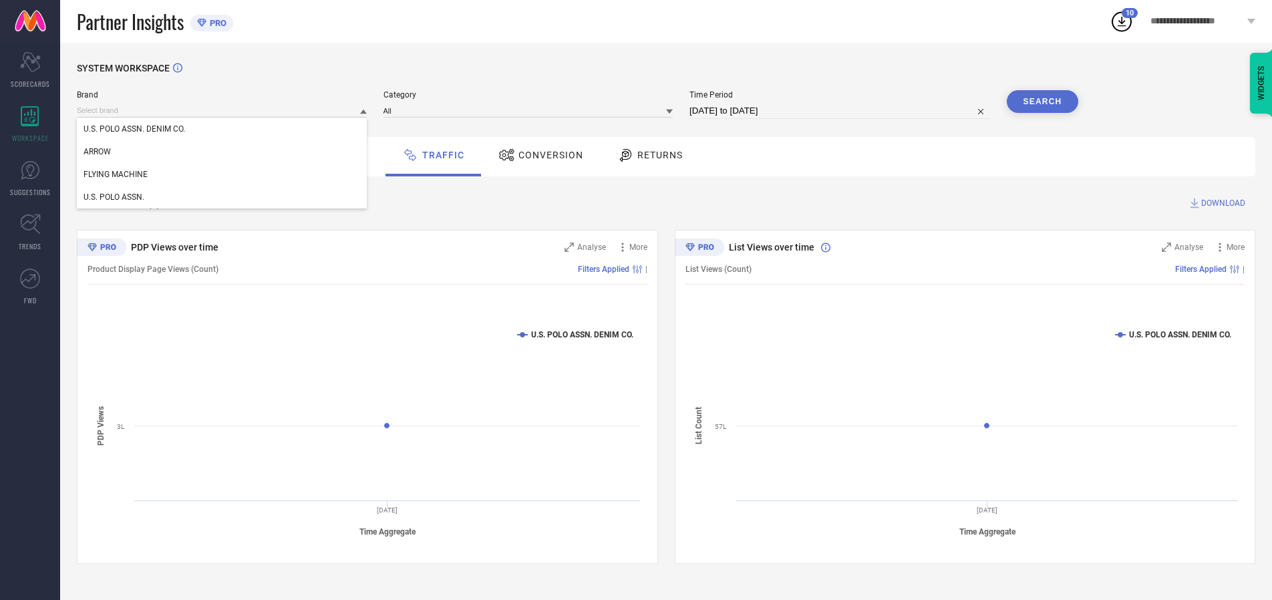
click at [222, 129] on div "U.S. POLO ASSN. DENIM CO." at bounding box center [222, 129] width 290 height 23
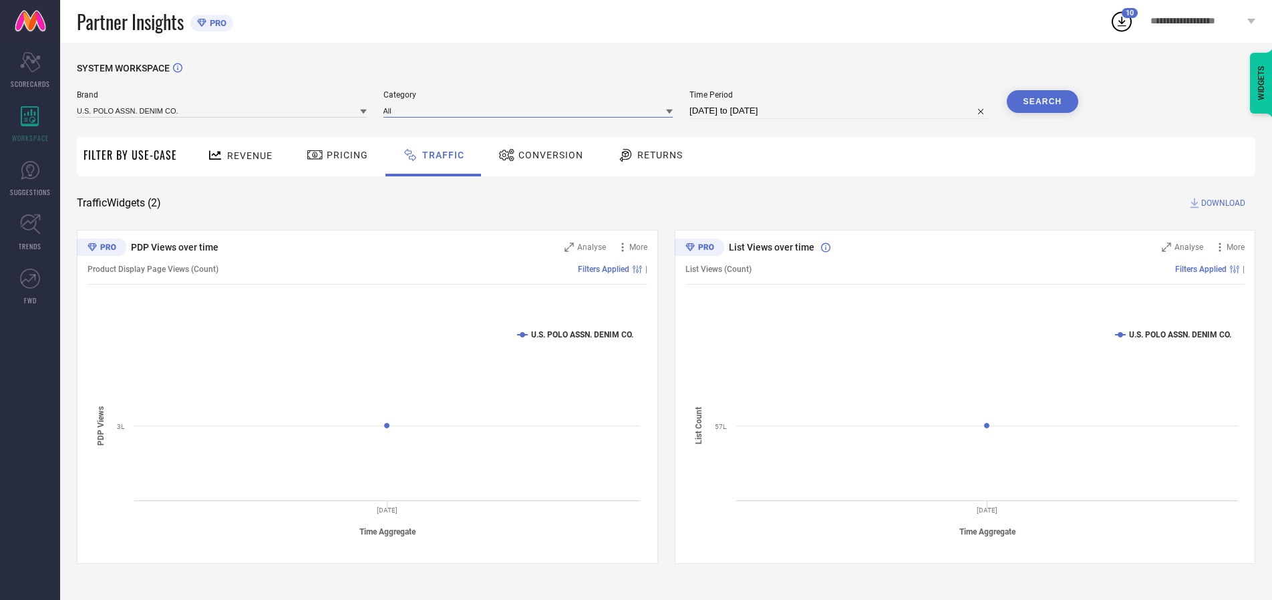
click at [531, 110] on input at bounding box center [528, 111] width 290 height 14
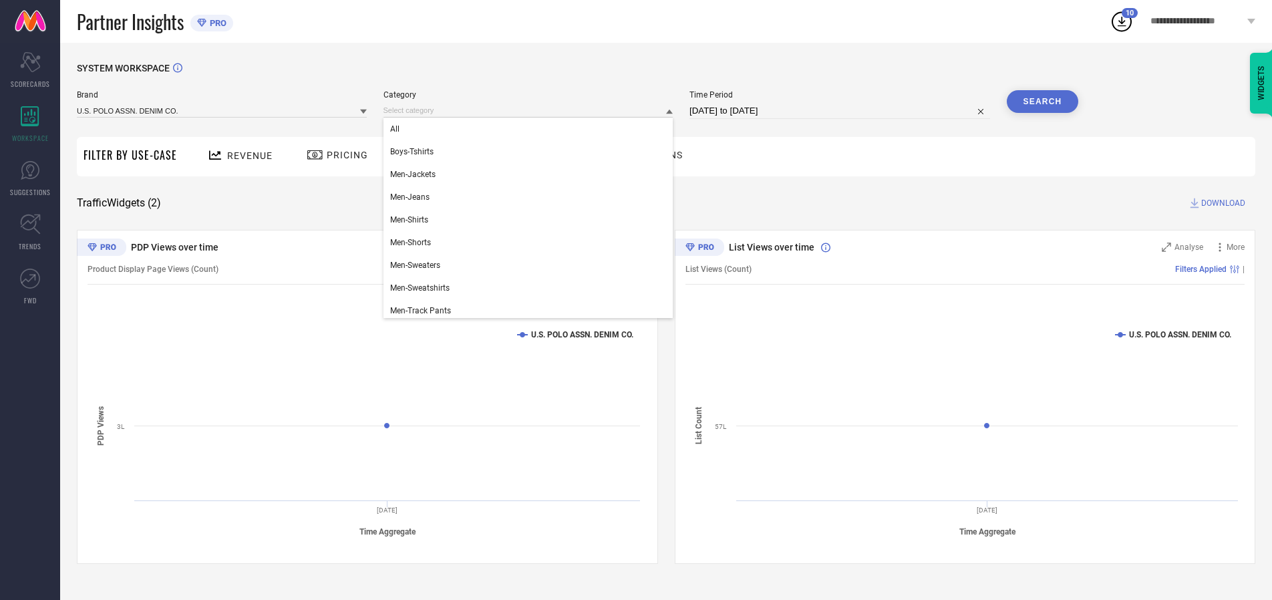
click at [531, 129] on div "All" at bounding box center [528, 129] width 290 height 23
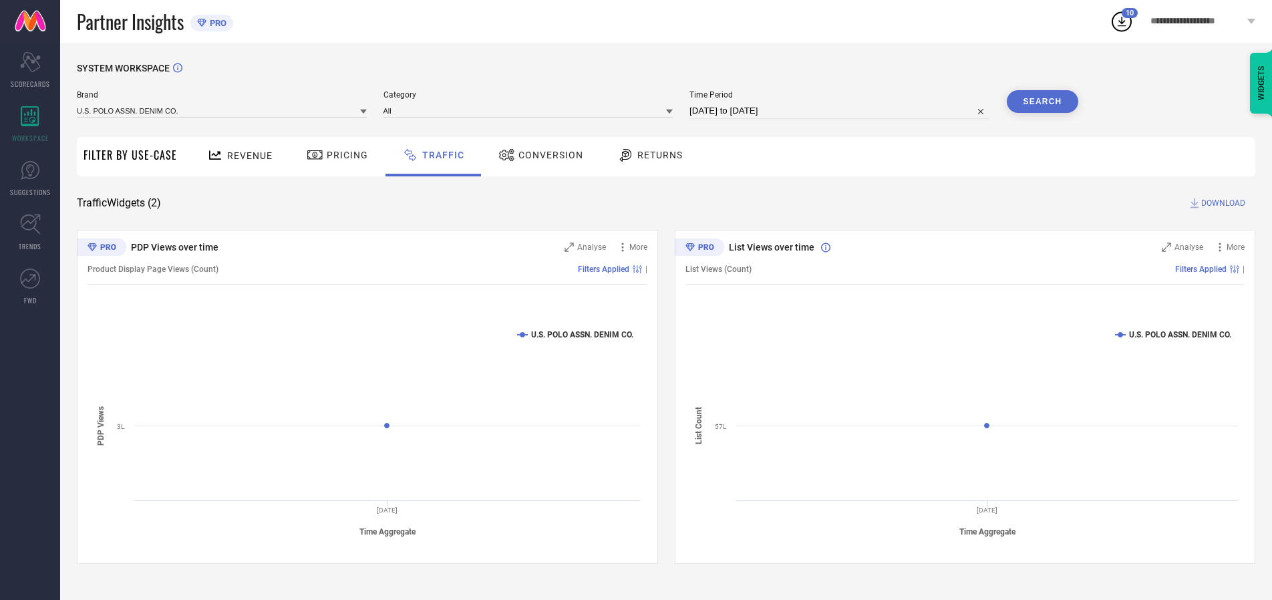
click at [1042, 102] on button "Search" at bounding box center [1043, 101] width 72 height 23
click at [1221, 203] on span "DOWNLOAD" at bounding box center [1223, 202] width 44 height 13
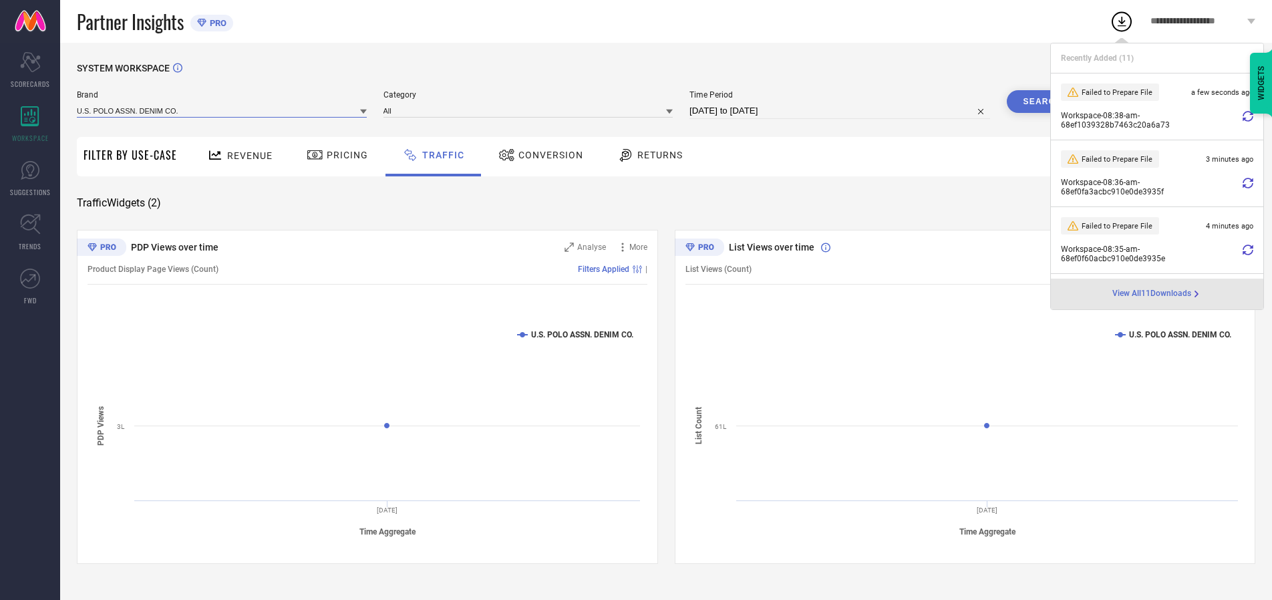
click at [222, 110] on input at bounding box center [222, 111] width 290 height 14
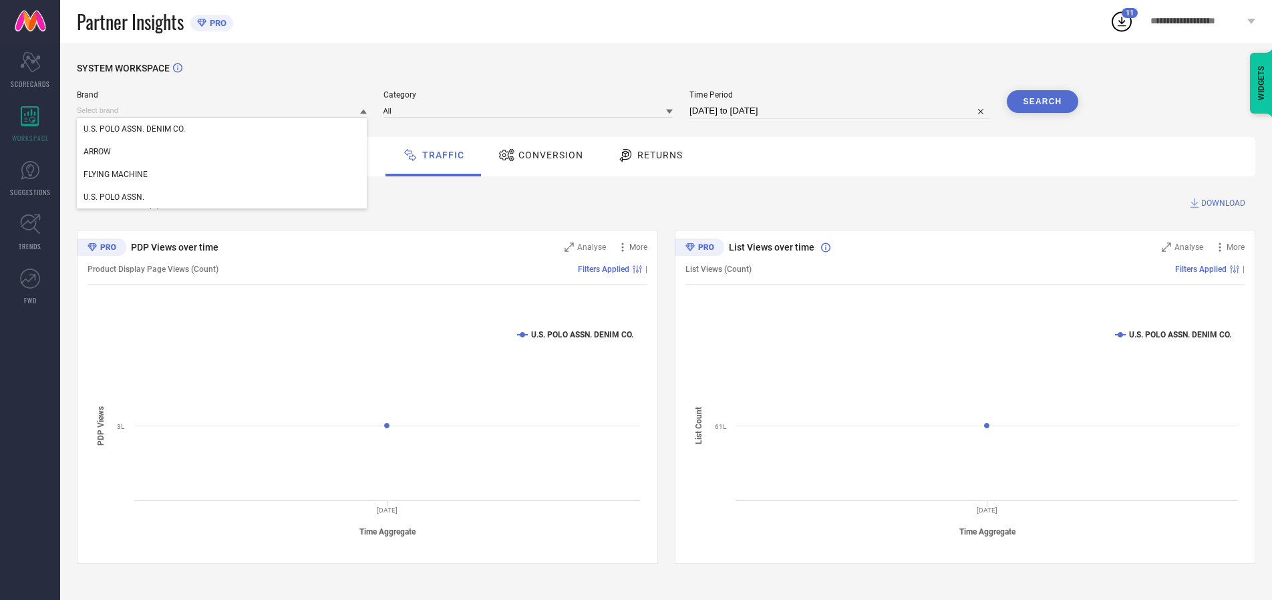
click at [222, 197] on div "U.S. POLO ASSN." at bounding box center [222, 197] width 290 height 23
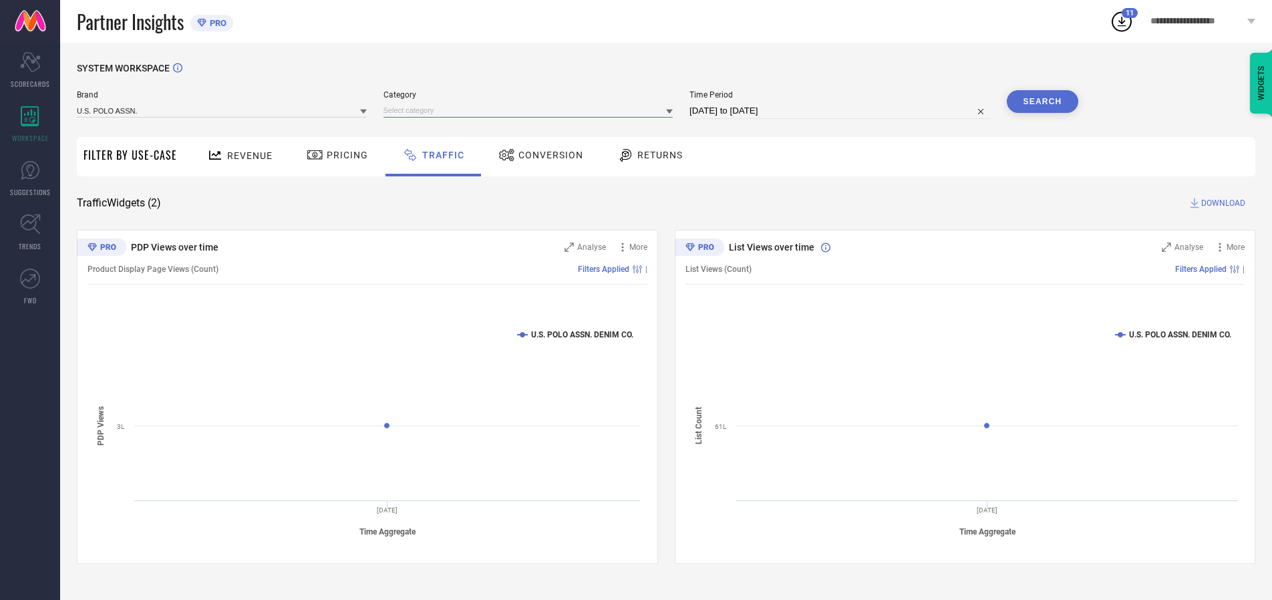
click at [531, 110] on input at bounding box center [528, 111] width 290 height 14
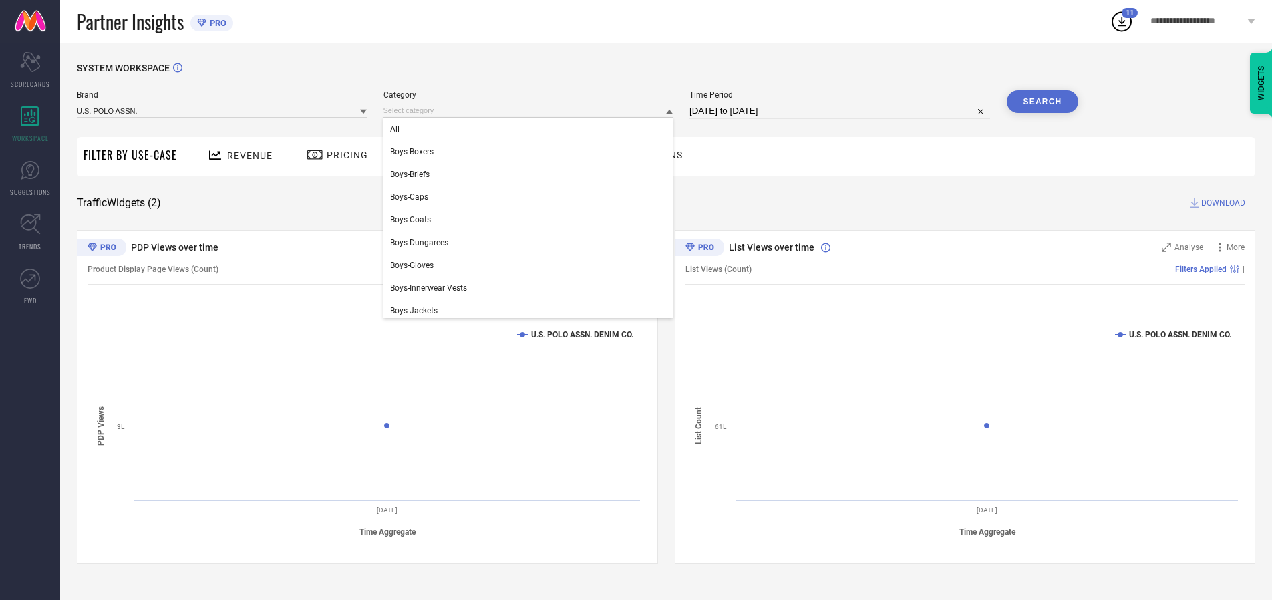
click at [531, 129] on div "All" at bounding box center [528, 129] width 290 height 23
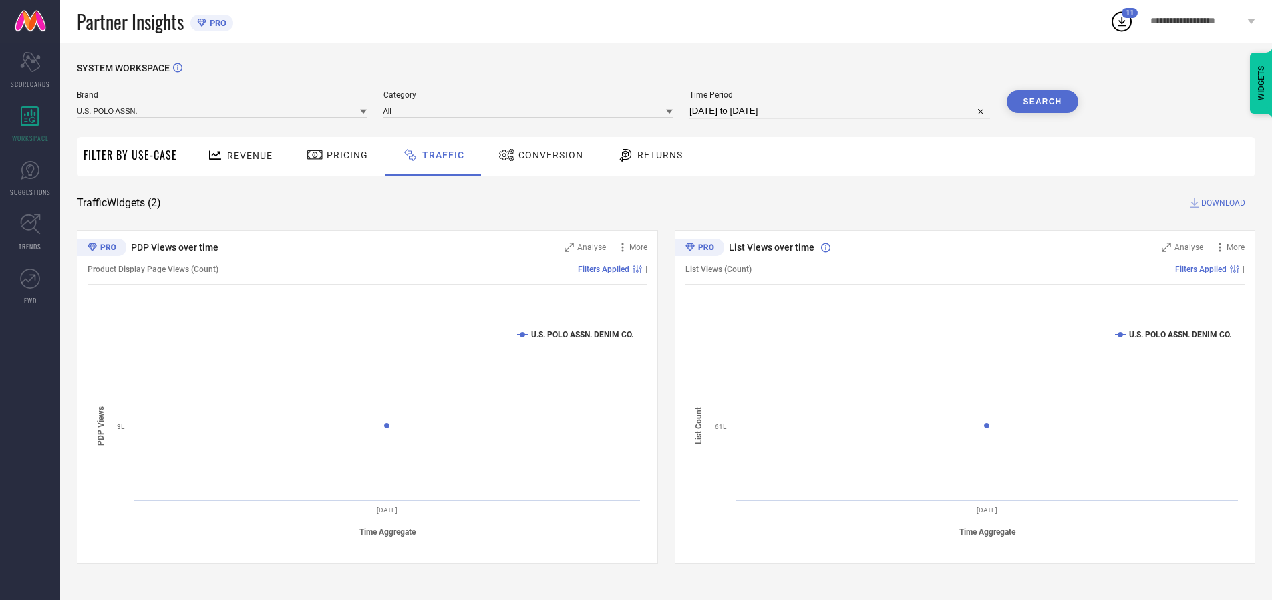
click at [1042, 102] on button "Search" at bounding box center [1043, 101] width 72 height 23
click at [1221, 203] on span "DOWNLOAD" at bounding box center [1223, 202] width 44 height 13
click at [842, 111] on input at bounding box center [839, 111] width 301 height 16
select select "9"
select select "2025"
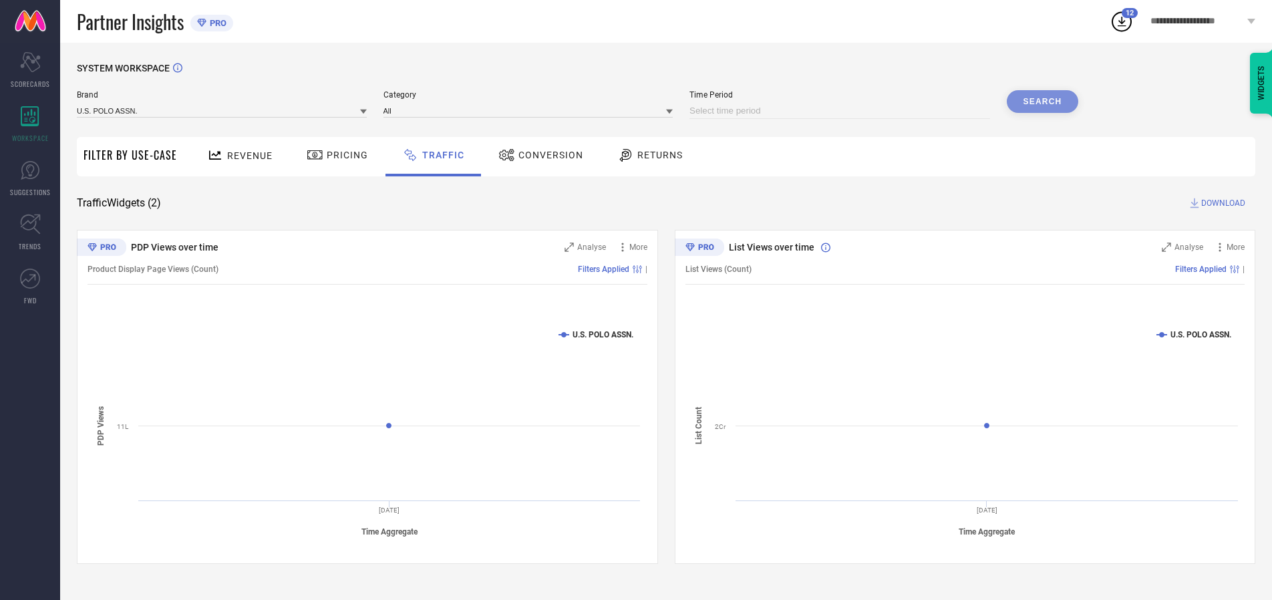
select select "10"
select select "2025"
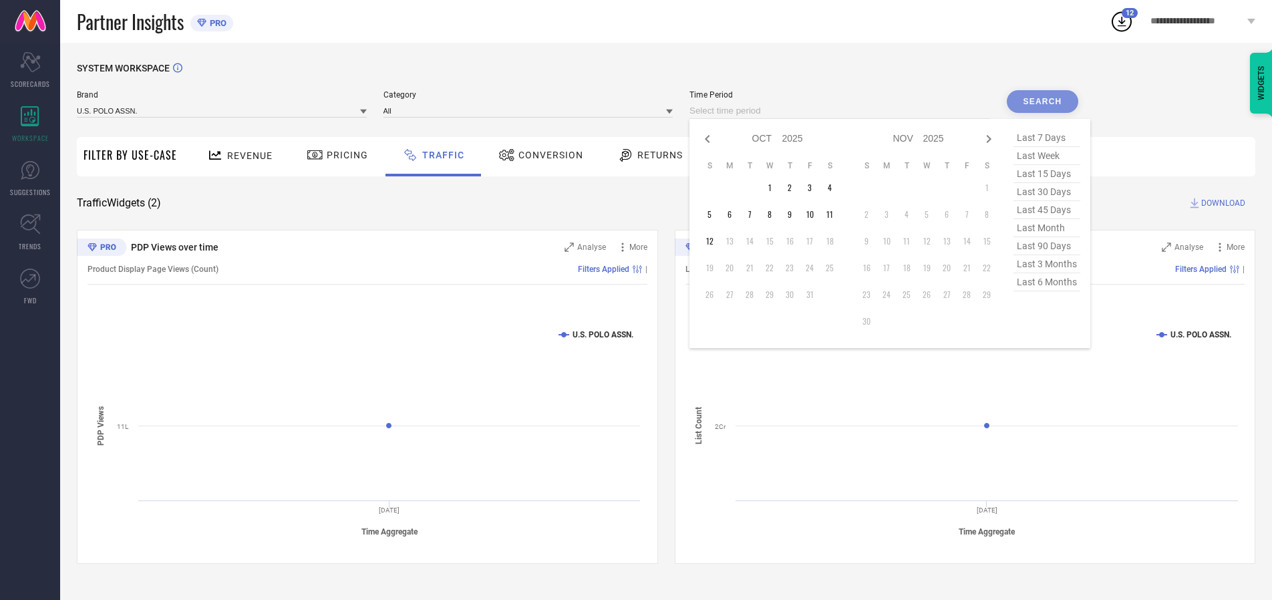
click at [814, 188] on td "3" at bounding box center [809, 188] width 20 height 20
type input "[DATE] to [DATE]"
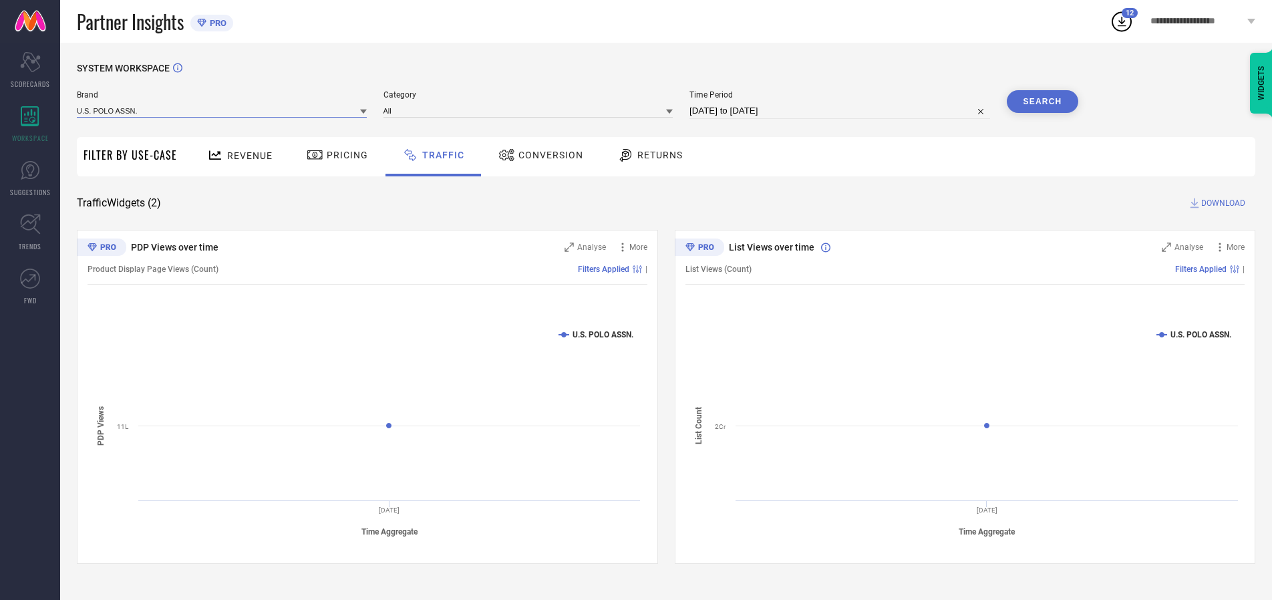
click at [222, 110] on input at bounding box center [222, 111] width 290 height 14
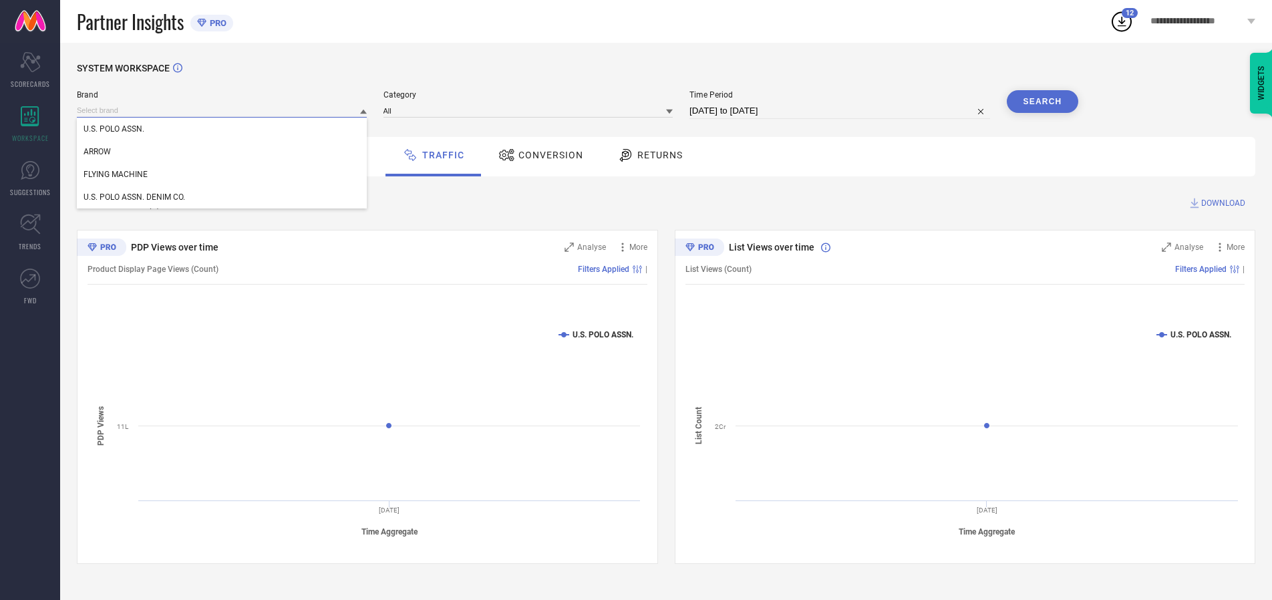
click at [222, 110] on input at bounding box center [222, 111] width 290 height 14
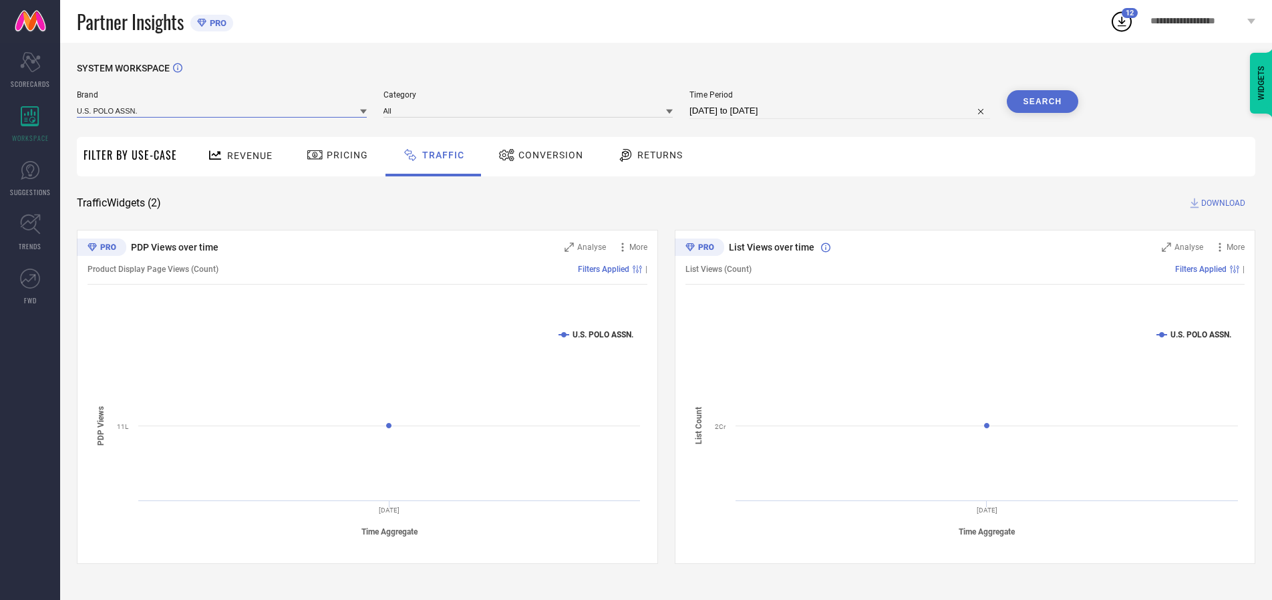
click at [222, 110] on input at bounding box center [222, 111] width 290 height 14
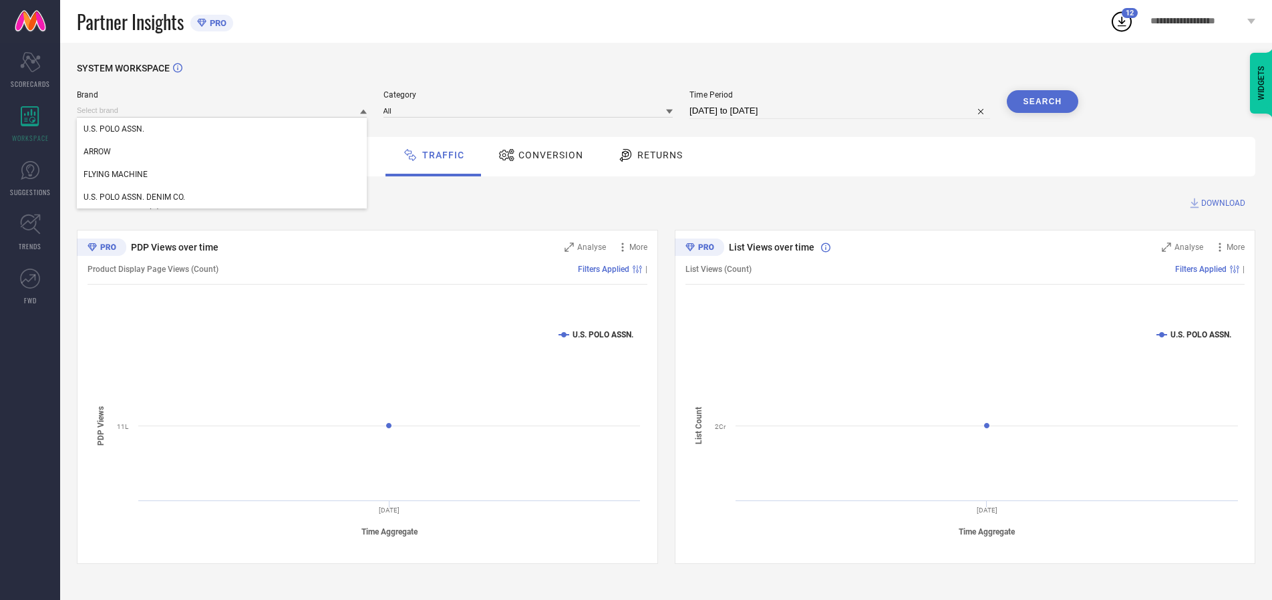
click at [222, 129] on div "U.S. POLO ASSN." at bounding box center [222, 129] width 290 height 23
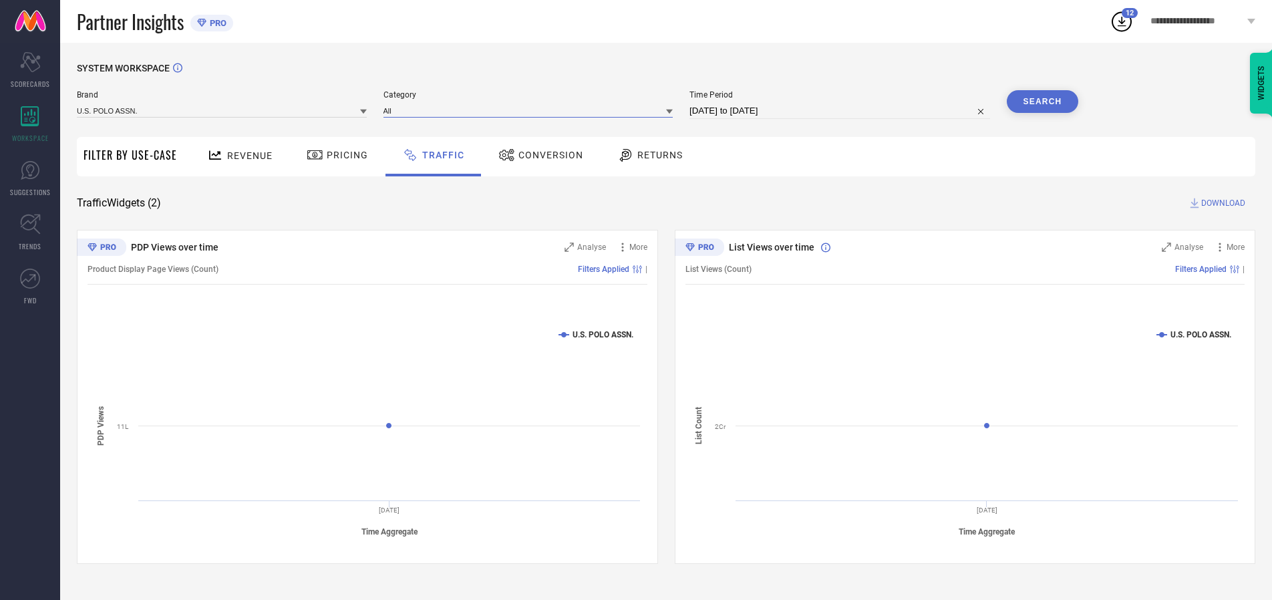
click at [531, 110] on input at bounding box center [528, 111] width 290 height 14
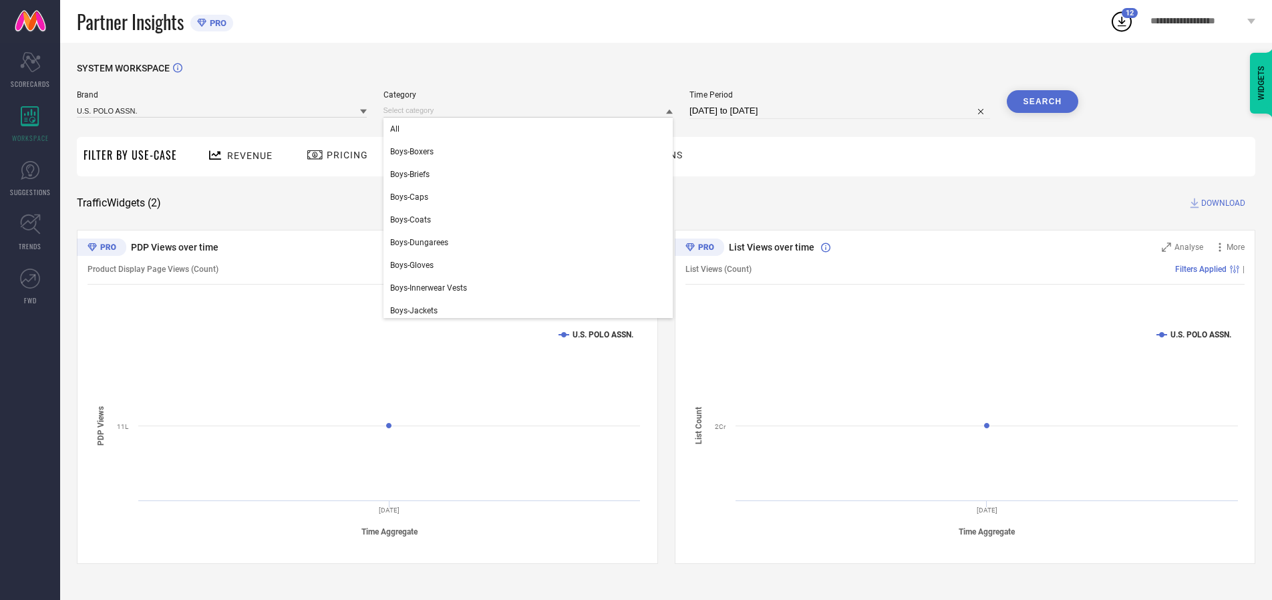
click at [531, 129] on div "All" at bounding box center [528, 129] width 290 height 23
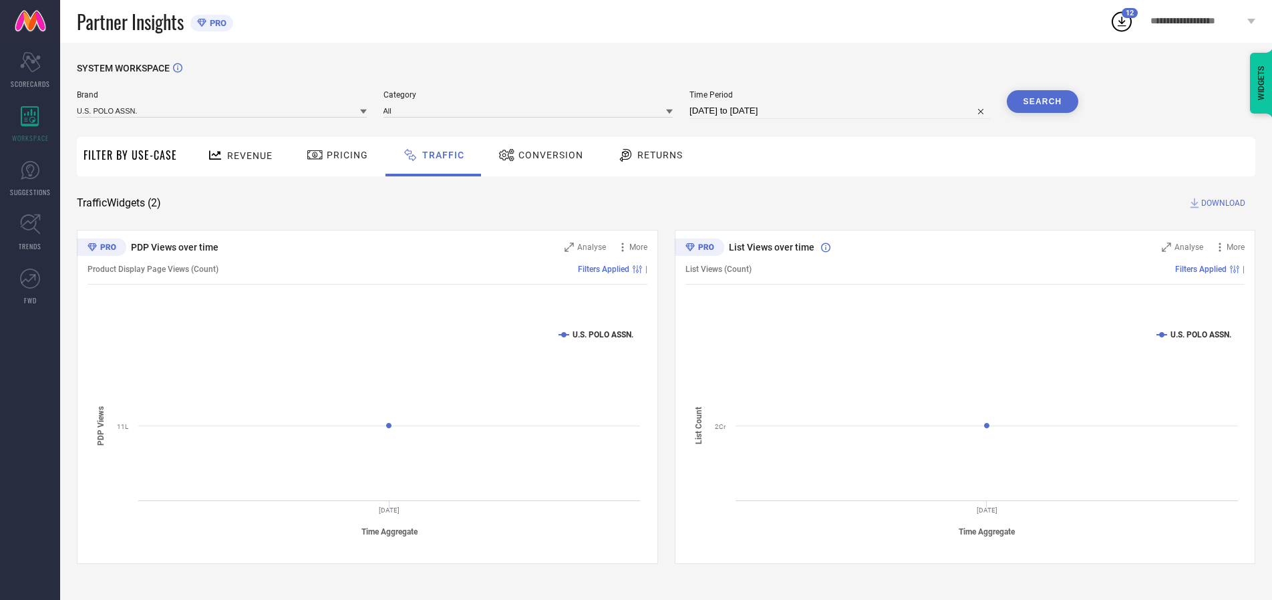
click at [1042, 102] on button "Search" at bounding box center [1043, 101] width 72 height 23
click at [1221, 203] on span "DOWNLOAD" at bounding box center [1223, 202] width 44 height 13
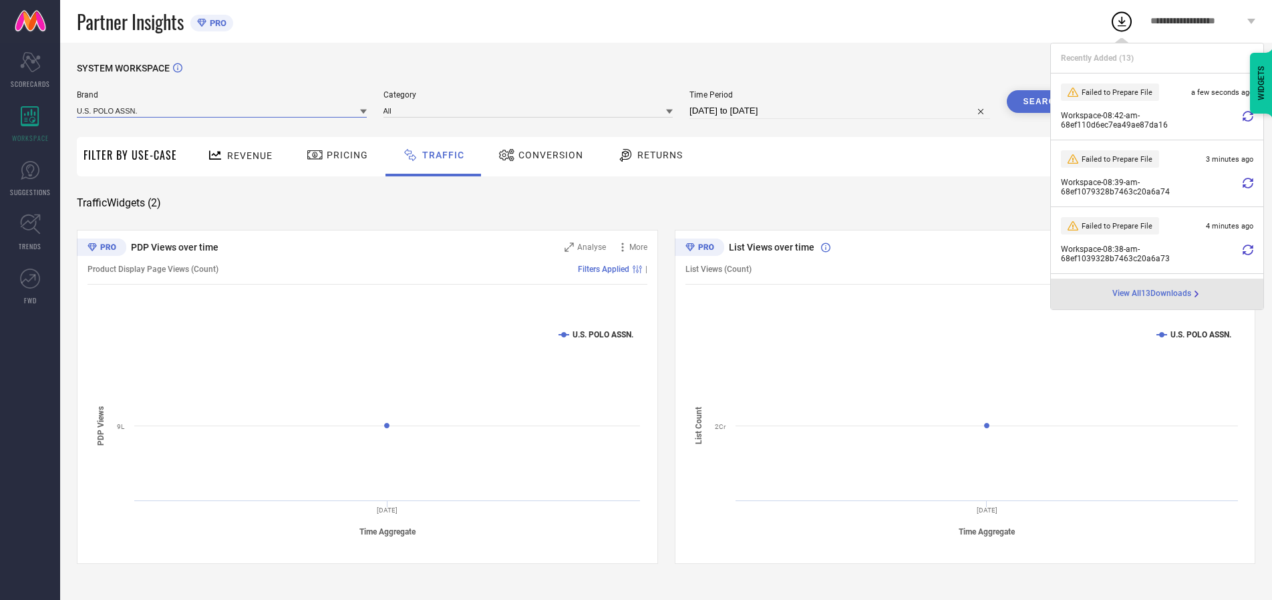
click at [222, 110] on input at bounding box center [222, 111] width 290 height 14
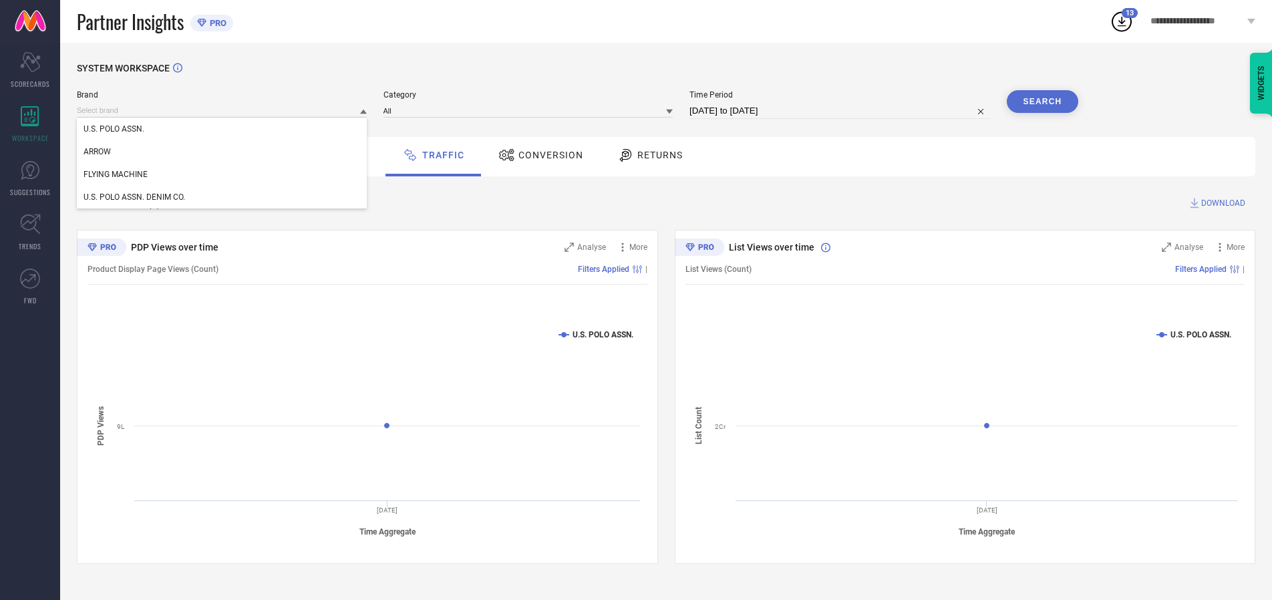
click at [222, 197] on div "U.S. POLO ASSN. DENIM CO." at bounding box center [222, 197] width 290 height 23
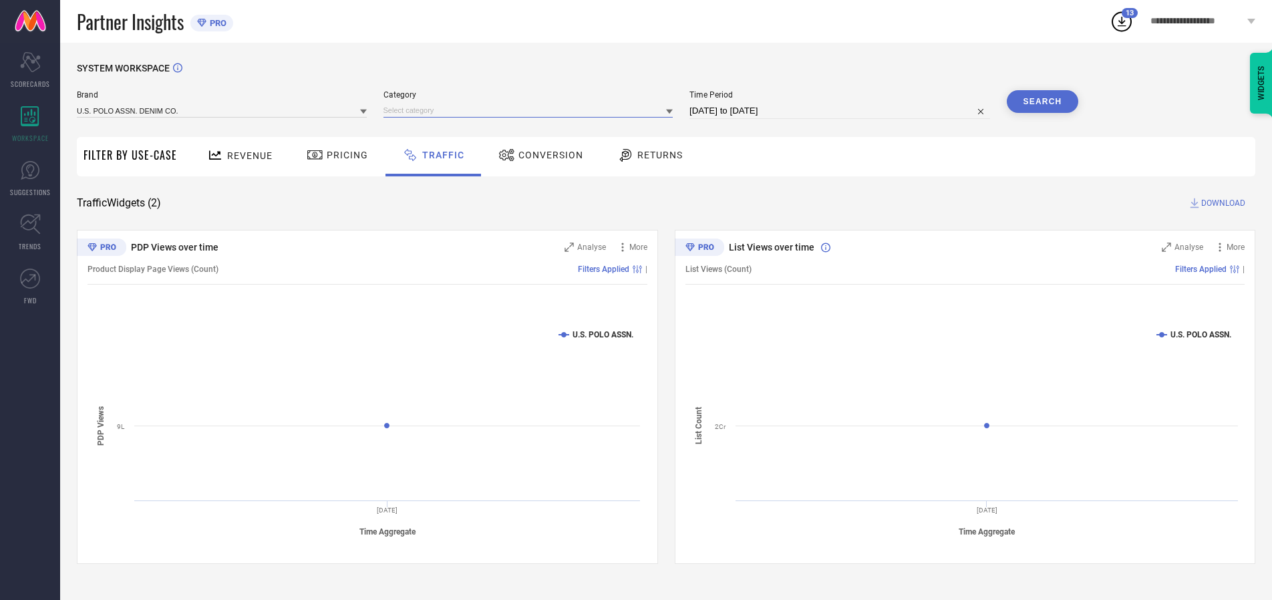
click at [531, 110] on input at bounding box center [528, 111] width 290 height 14
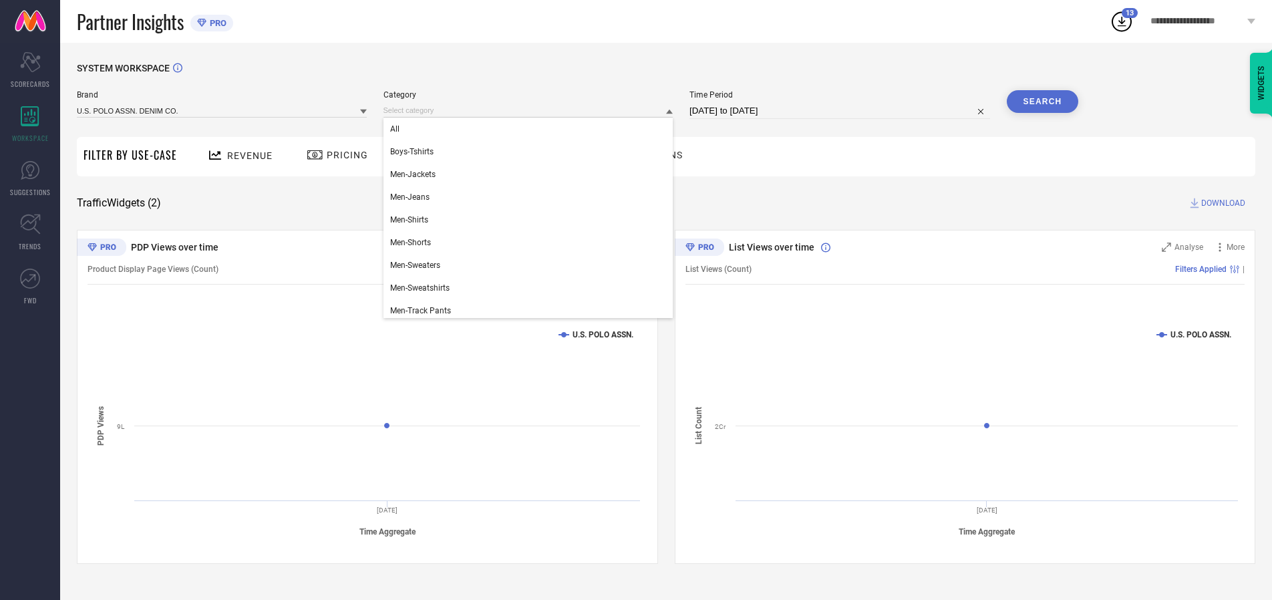
click at [531, 129] on div "All" at bounding box center [528, 129] width 290 height 23
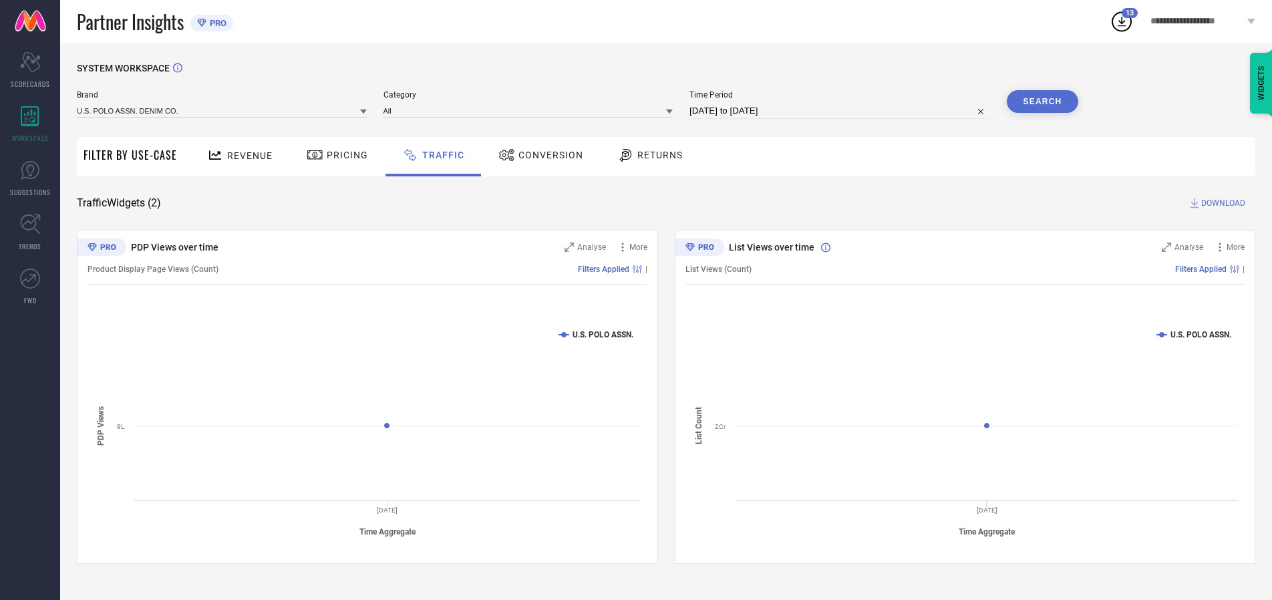
click at [1042, 102] on button "Search" at bounding box center [1043, 101] width 72 height 23
click at [1221, 203] on span "DOWNLOAD" at bounding box center [1223, 202] width 44 height 13
click at [842, 111] on input at bounding box center [839, 111] width 301 height 16
select select "9"
select select "2025"
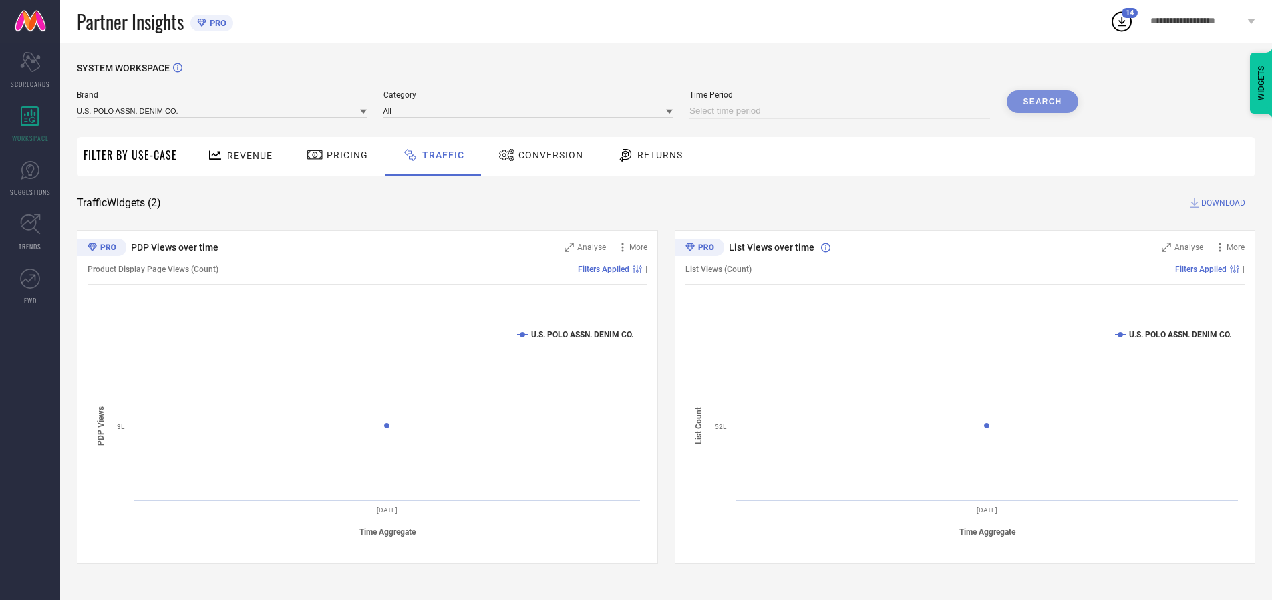
select select "10"
select select "2025"
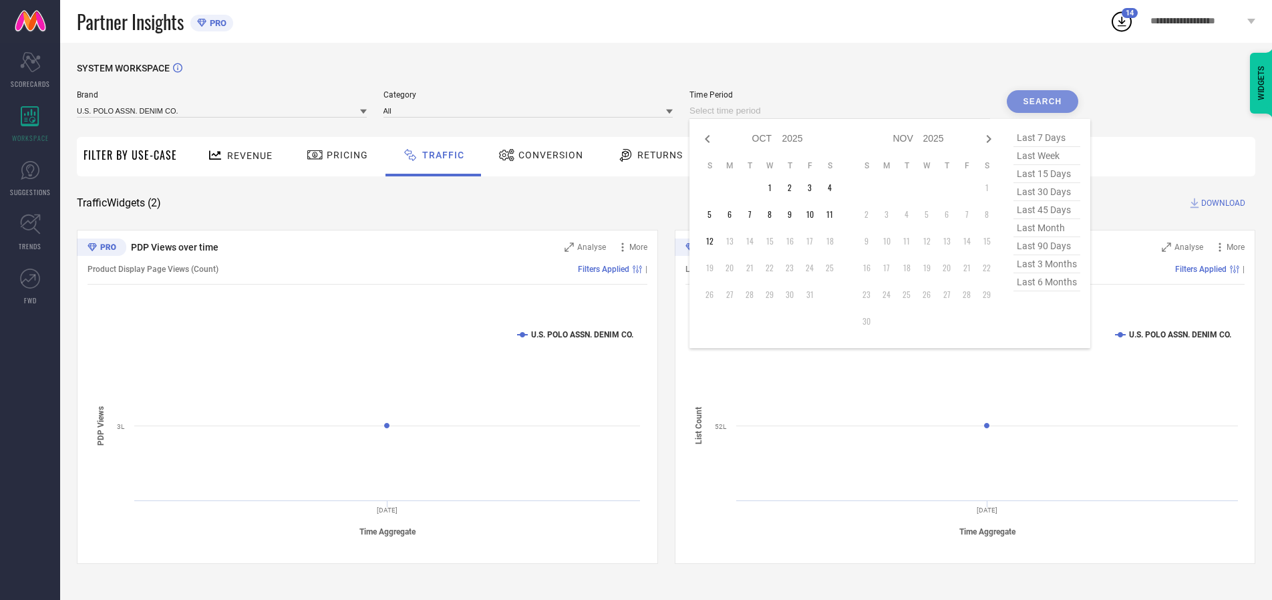
click at [834, 188] on td "4" at bounding box center [830, 188] width 20 height 20
type input "[DATE] to [DATE]"
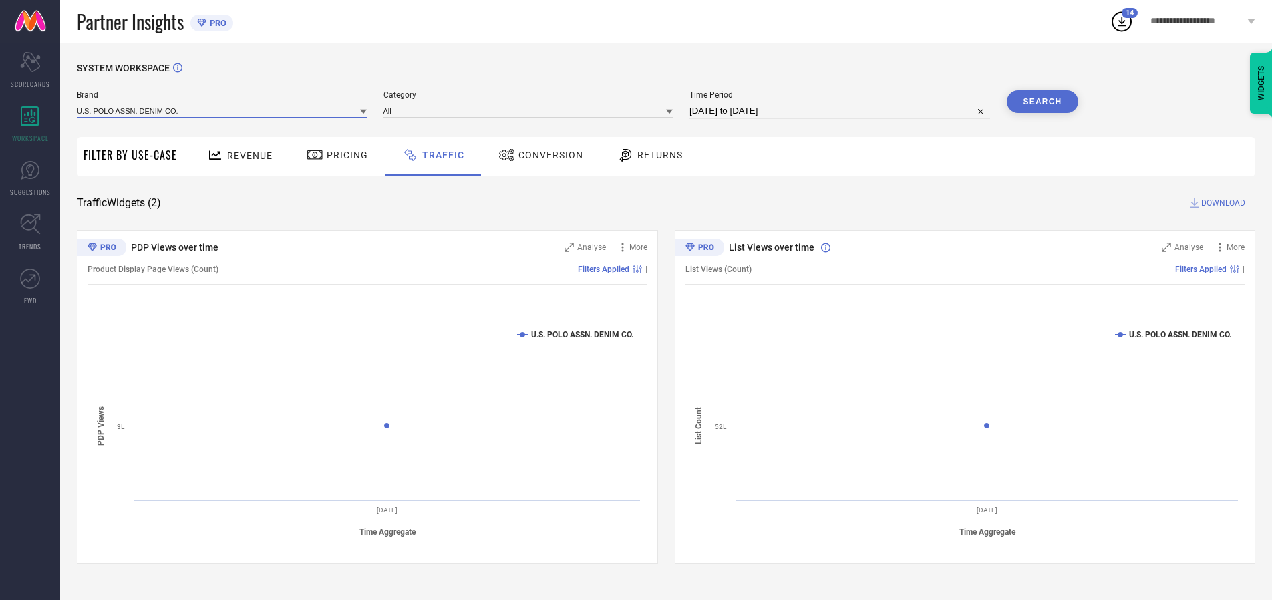
click at [222, 110] on input at bounding box center [222, 111] width 290 height 14
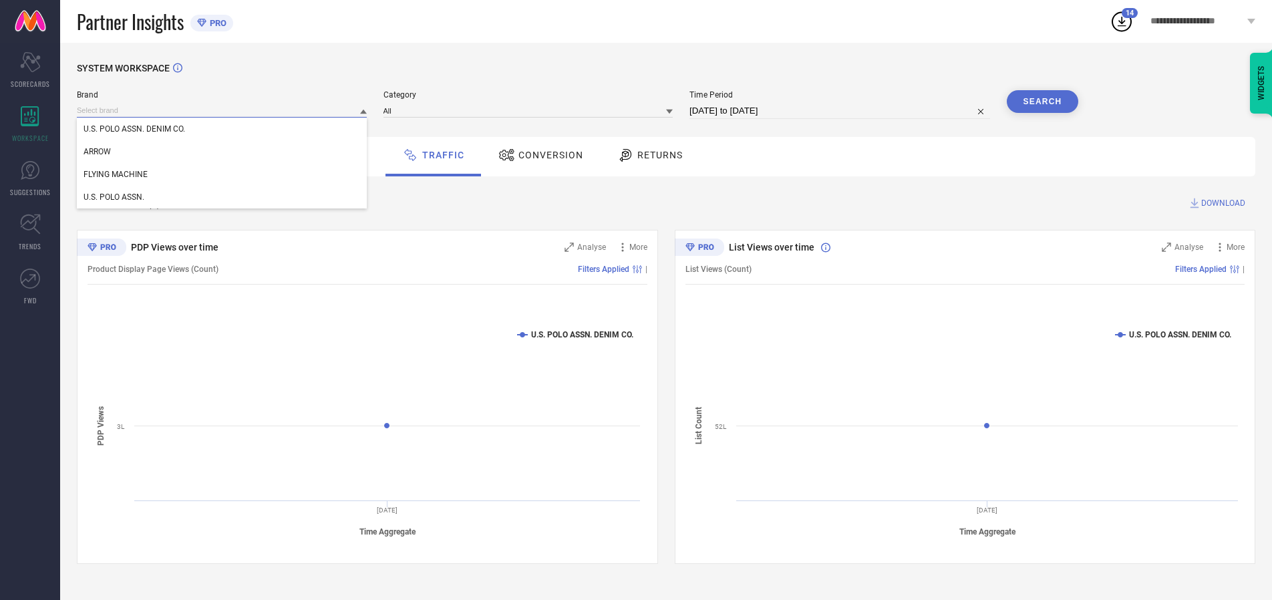
click at [222, 110] on input at bounding box center [222, 111] width 290 height 14
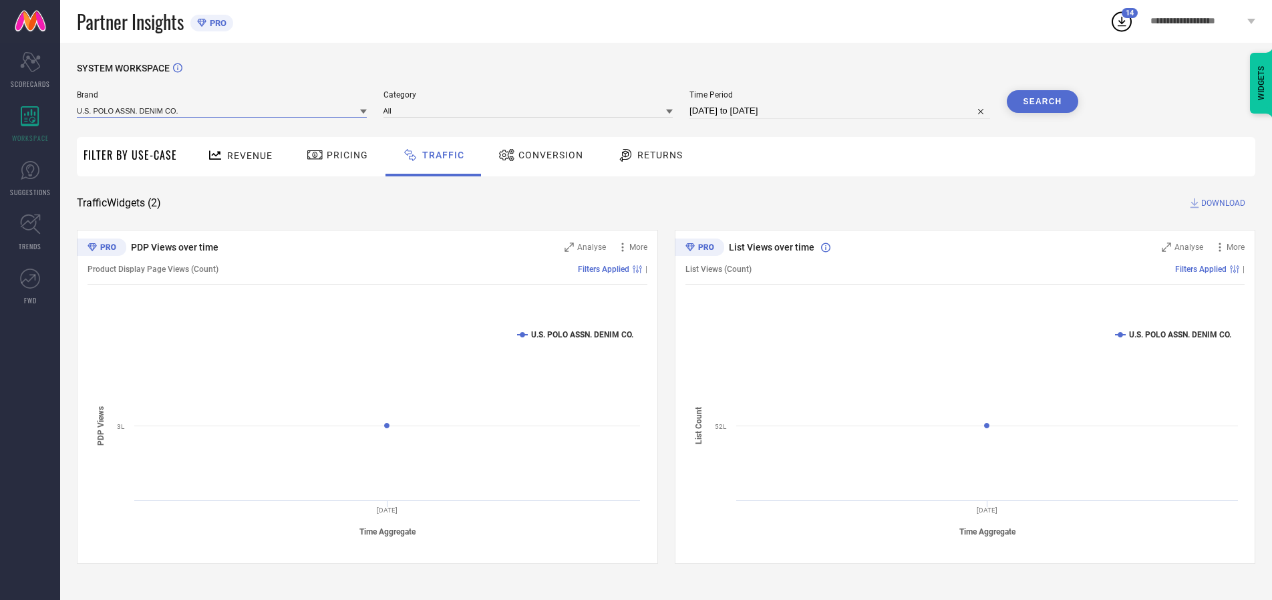
click at [222, 110] on input at bounding box center [222, 111] width 290 height 14
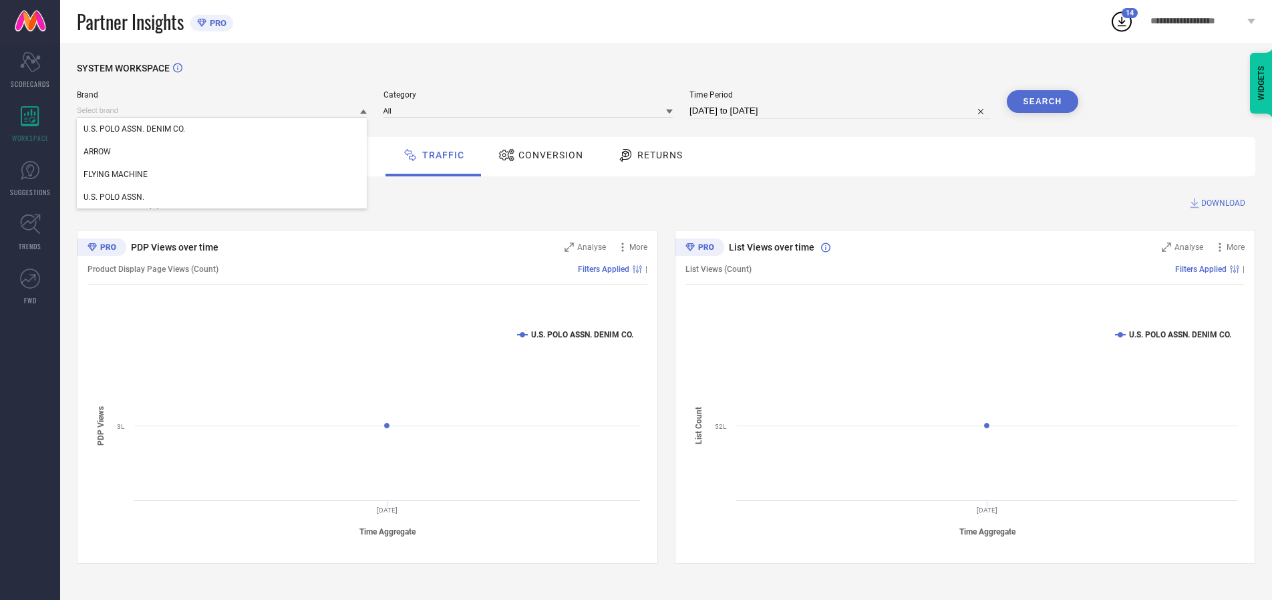
click at [222, 129] on div "U.S. POLO ASSN. DENIM CO." at bounding box center [222, 129] width 290 height 23
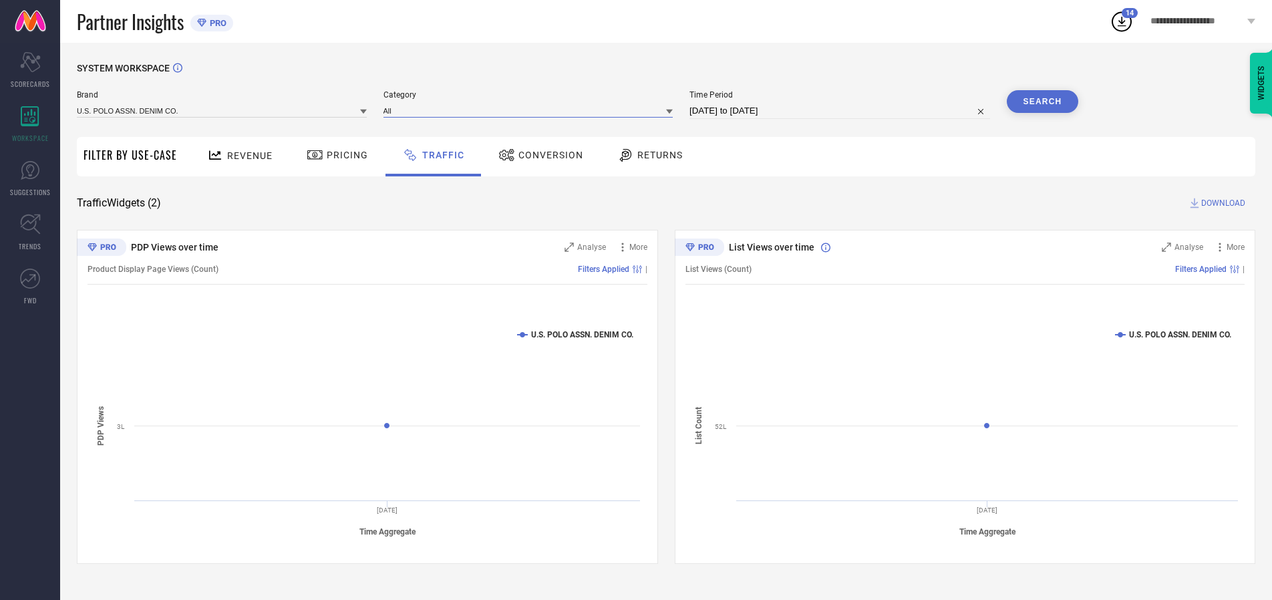
click at [531, 110] on input at bounding box center [528, 111] width 290 height 14
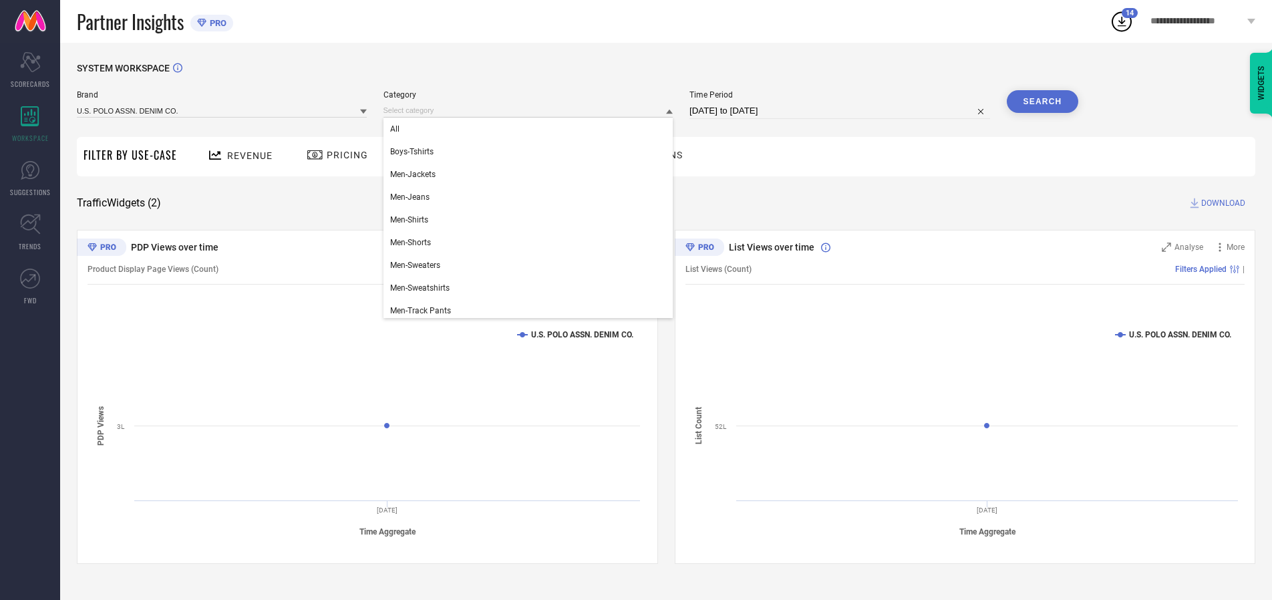
click at [531, 129] on div "All" at bounding box center [528, 129] width 290 height 23
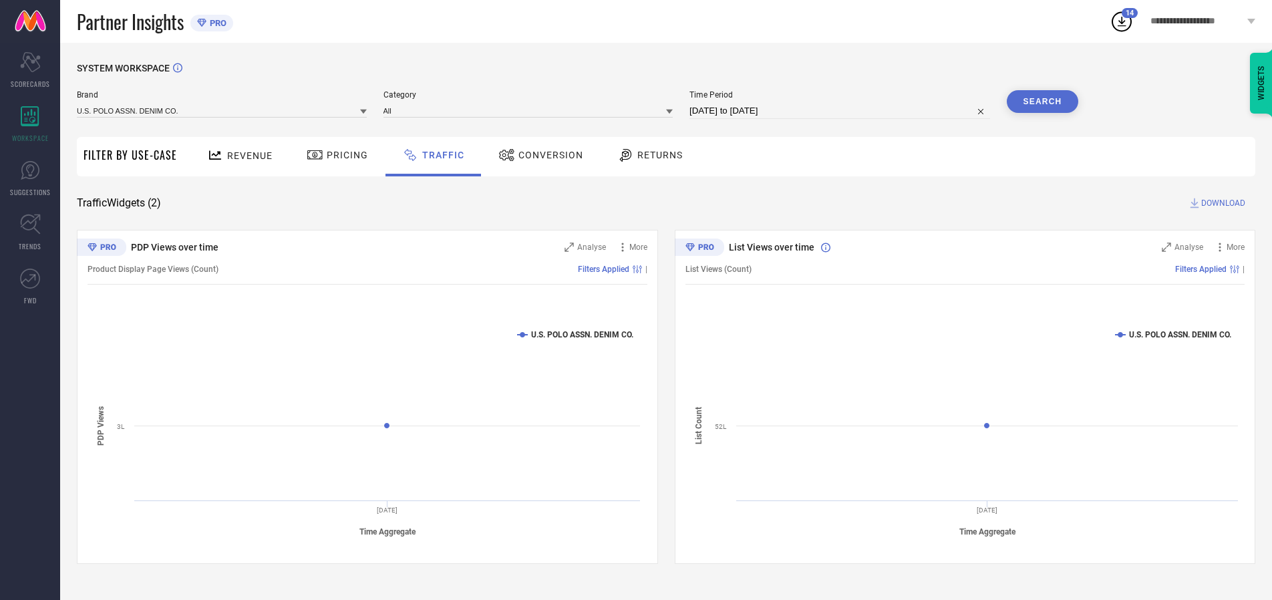
click at [1042, 102] on button "Search" at bounding box center [1043, 101] width 72 height 23
click at [1221, 203] on span "DOWNLOAD" at bounding box center [1223, 202] width 44 height 13
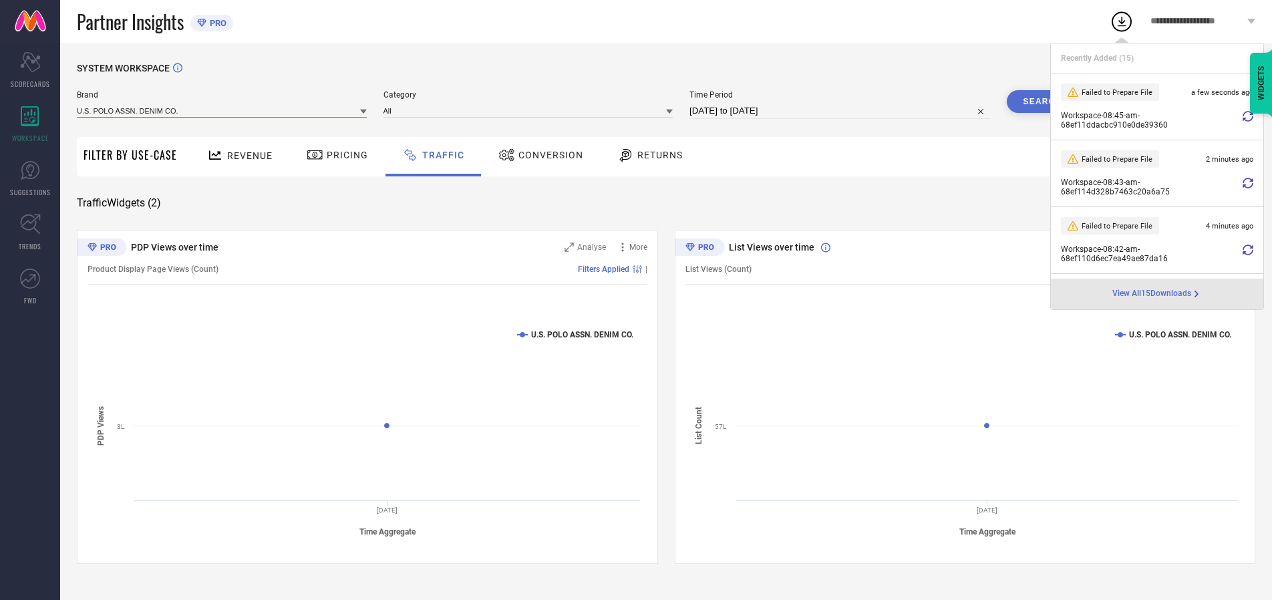
click at [222, 110] on input at bounding box center [222, 111] width 290 height 14
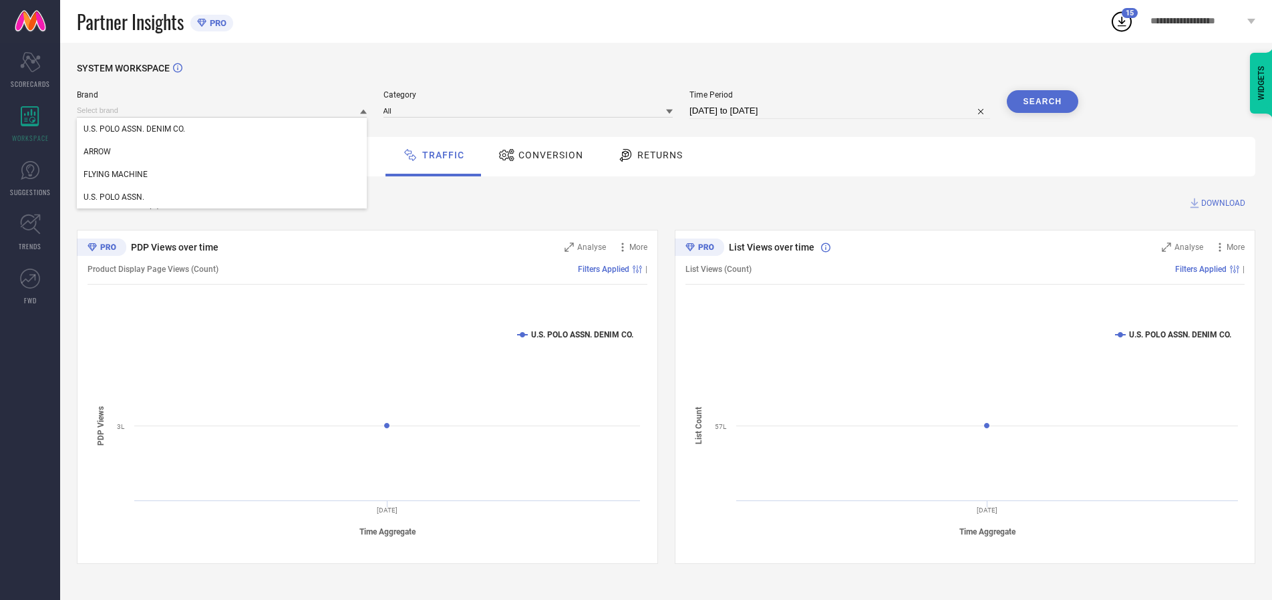
click at [222, 197] on div "U.S. POLO ASSN." at bounding box center [222, 197] width 290 height 23
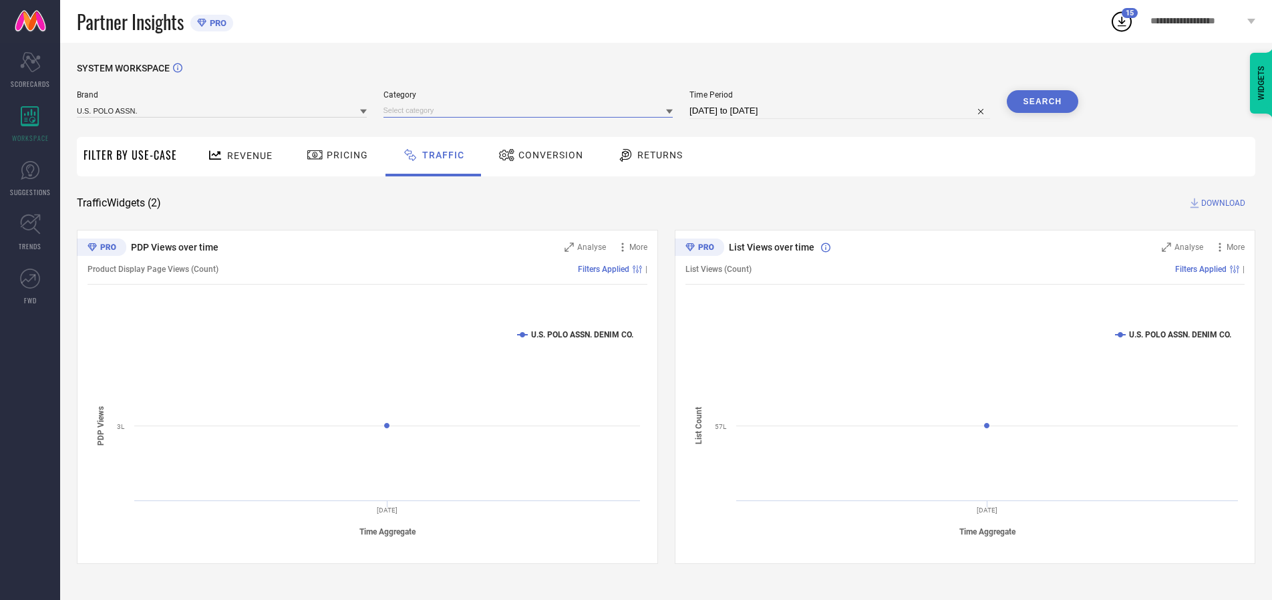
click at [531, 110] on input at bounding box center [528, 111] width 290 height 14
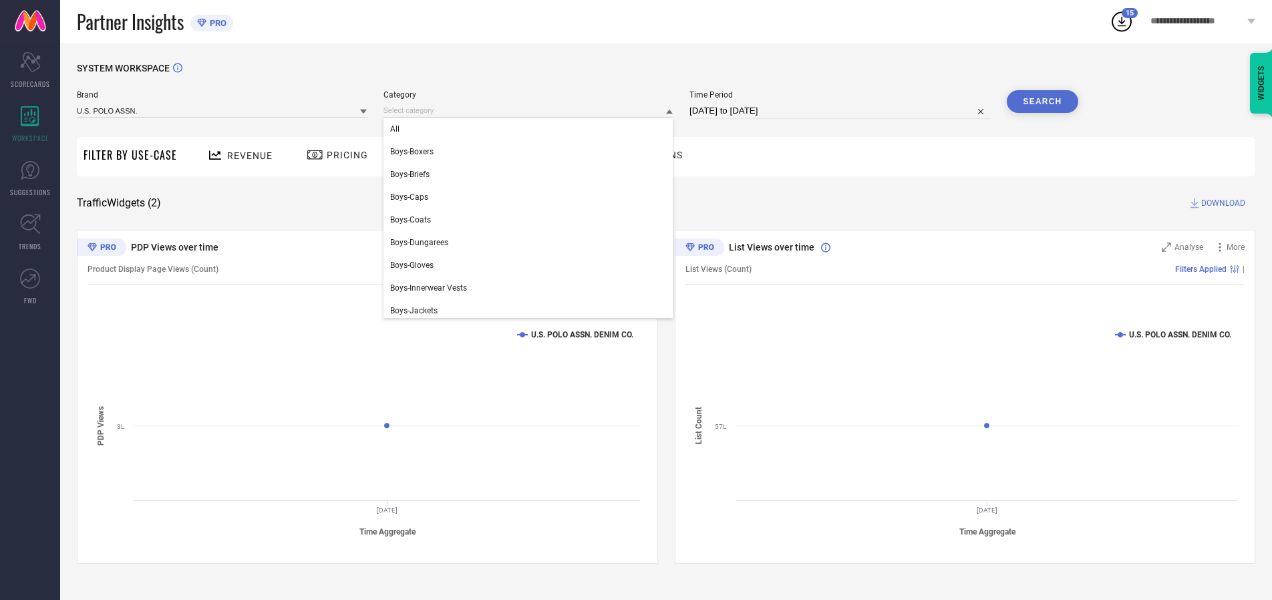
click at [531, 129] on div "All" at bounding box center [528, 129] width 290 height 23
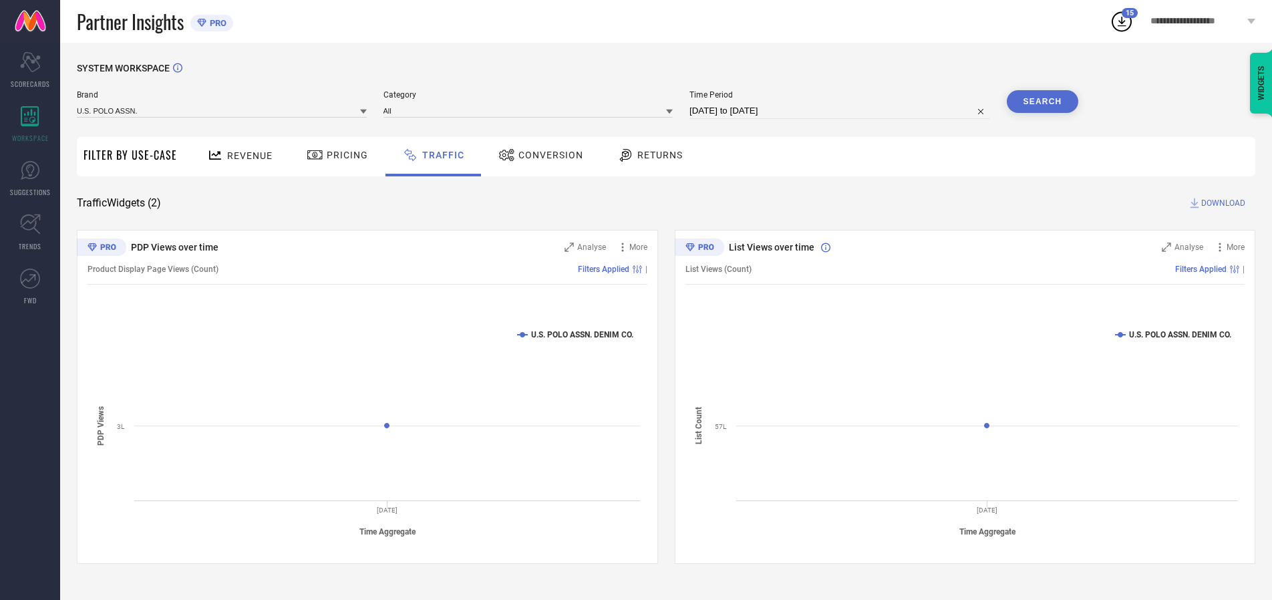
click at [1042, 102] on button "Search" at bounding box center [1043, 101] width 72 height 23
click at [1221, 203] on span "DOWNLOAD" at bounding box center [1223, 202] width 44 height 13
click at [842, 111] on input at bounding box center [839, 111] width 301 height 16
select select "9"
select select "2025"
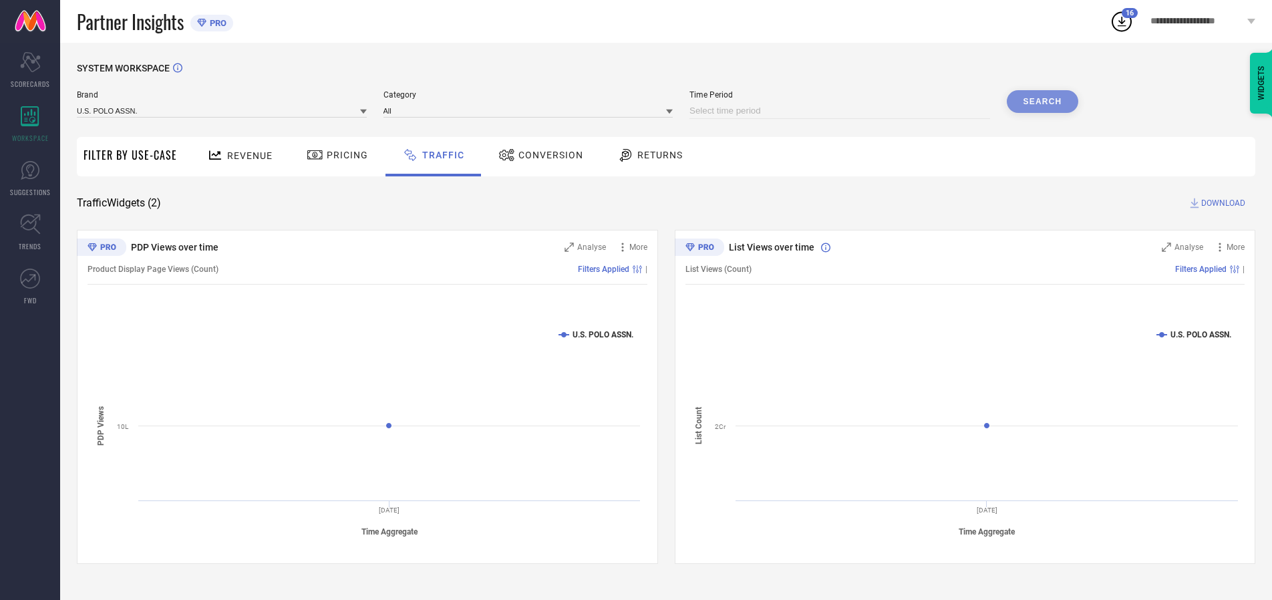
select select "10"
select select "2025"
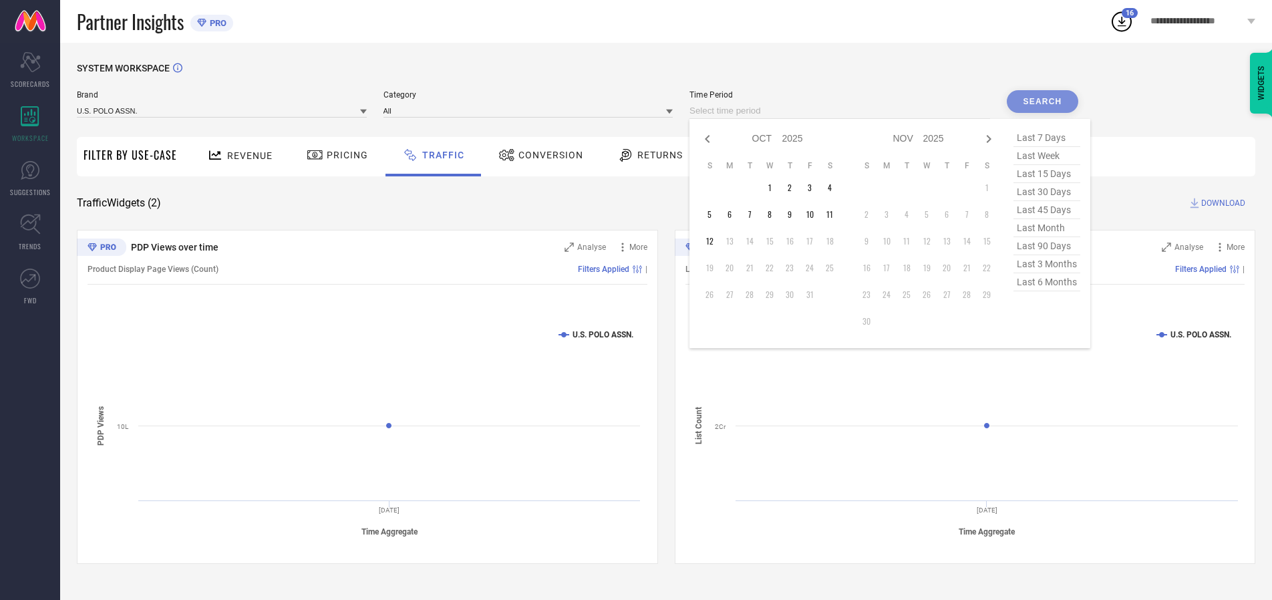
click at [713, 214] on td "5" at bounding box center [709, 214] width 20 height 20
type input "[DATE] to [DATE]"
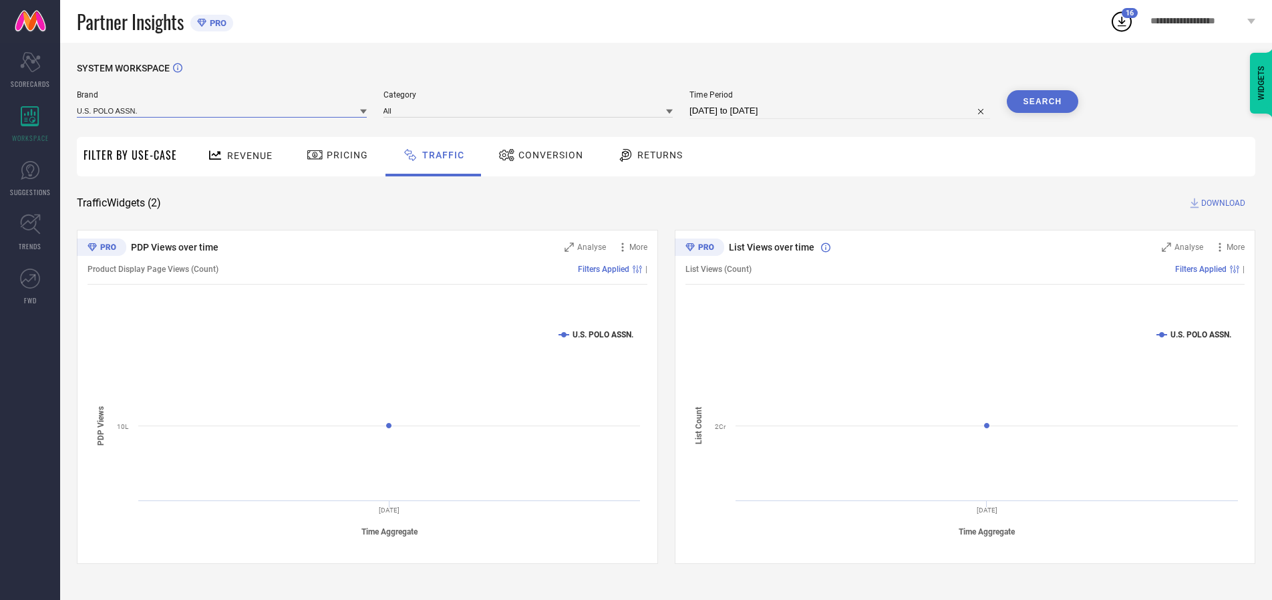
click at [222, 110] on input at bounding box center [222, 111] width 290 height 14
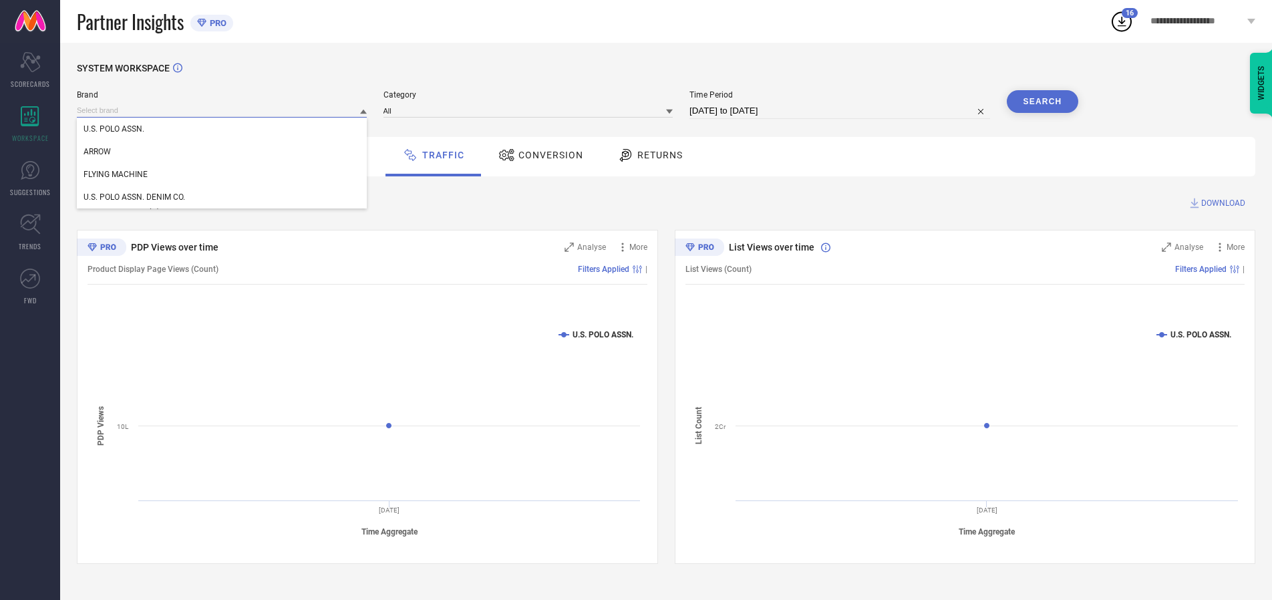
click at [222, 110] on input at bounding box center [222, 111] width 290 height 14
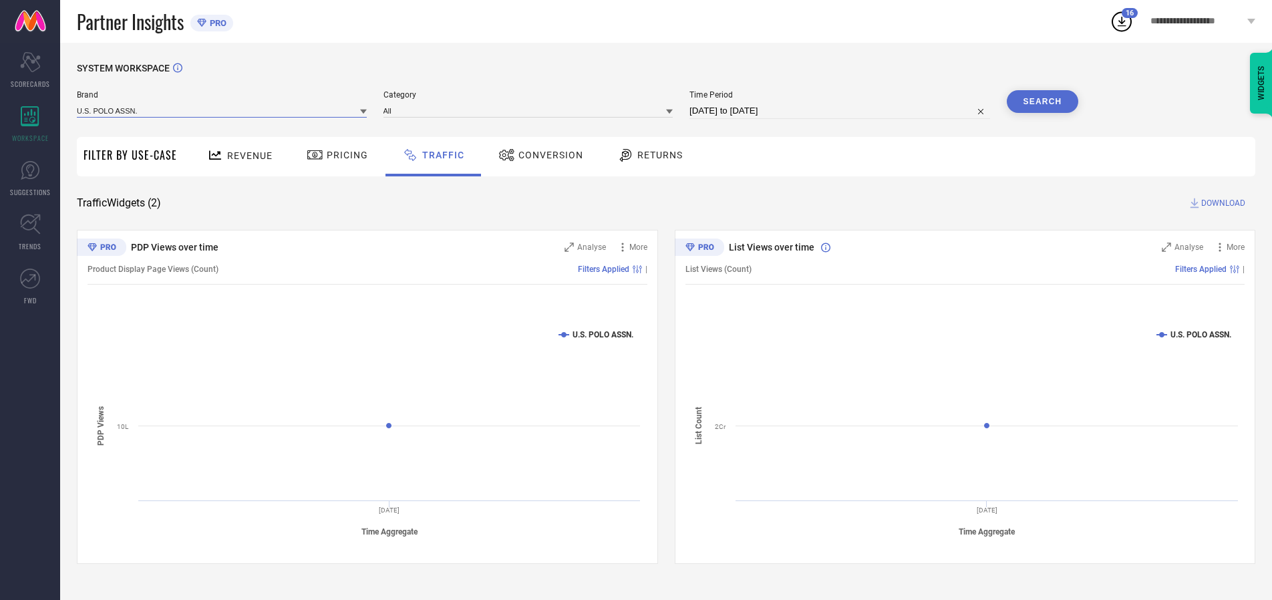
click at [222, 110] on input at bounding box center [222, 111] width 290 height 14
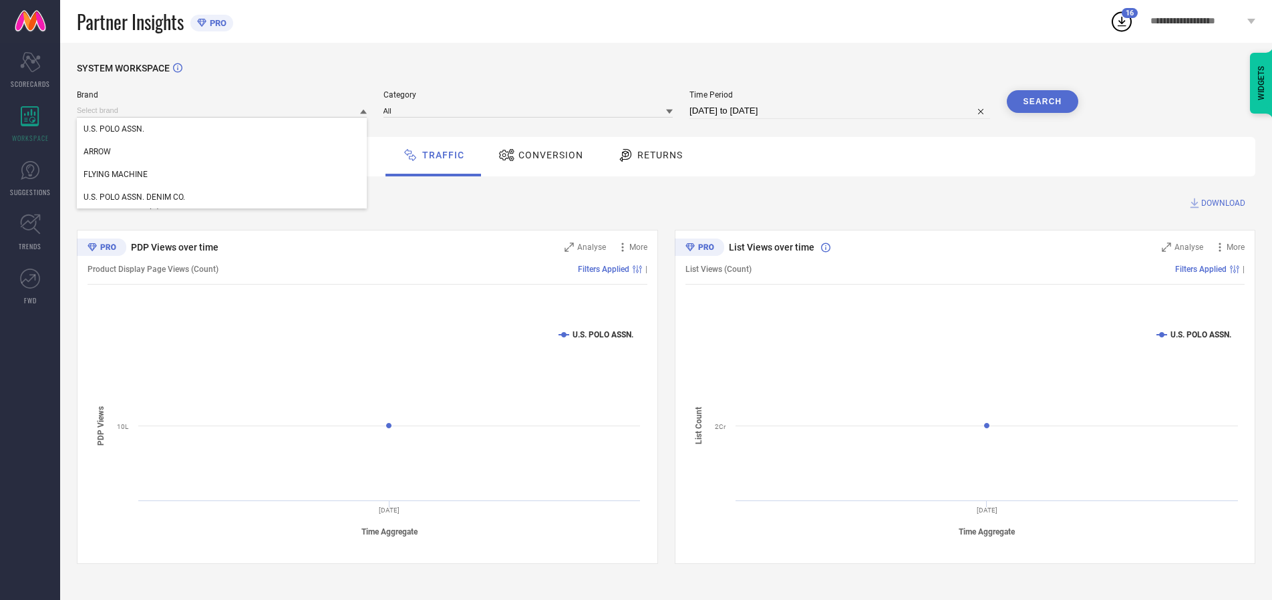
click at [222, 129] on div "U.S. POLO ASSN." at bounding box center [222, 129] width 290 height 23
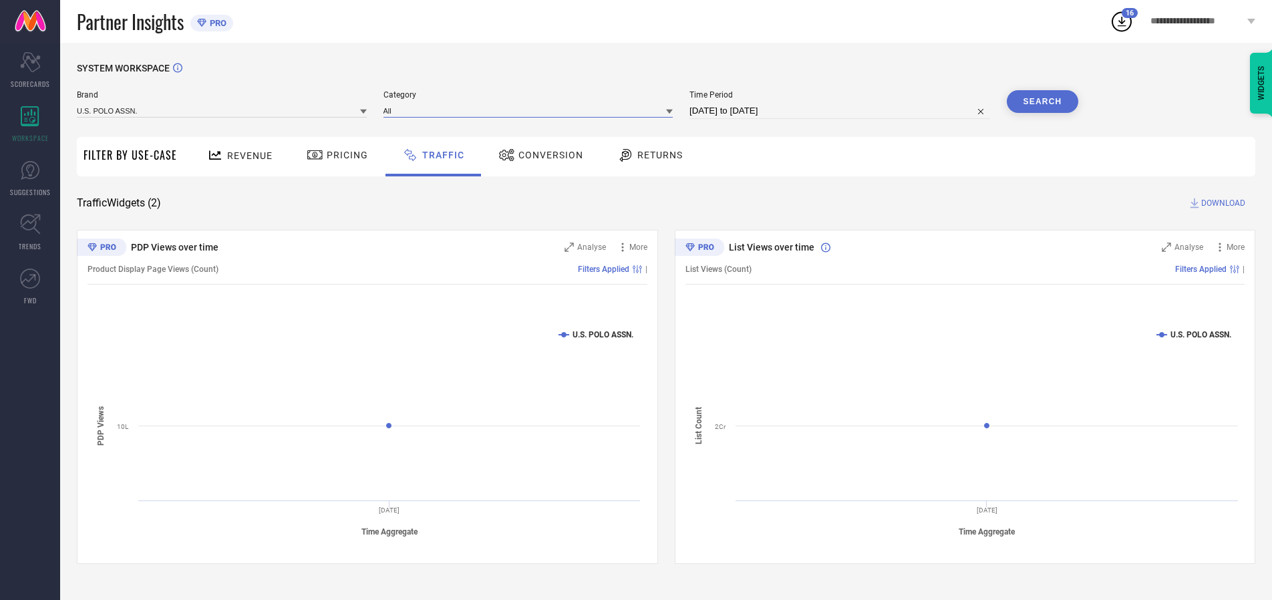
click at [531, 110] on input at bounding box center [528, 111] width 290 height 14
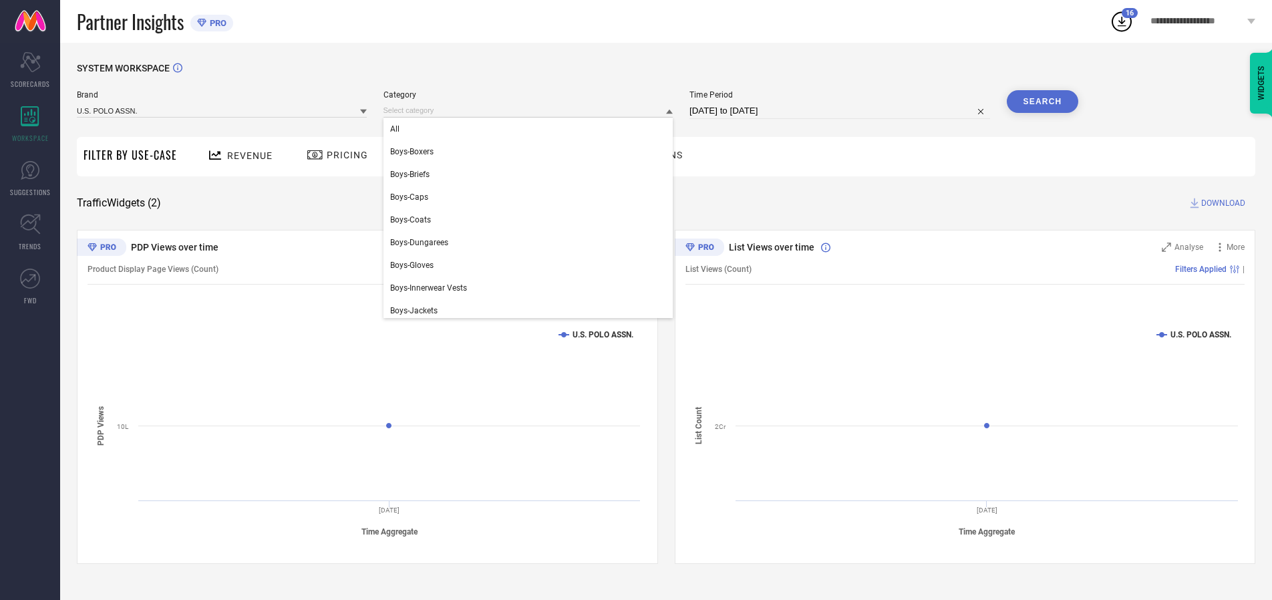
click at [531, 129] on div "All" at bounding box center [528, 129] width 290 height 23
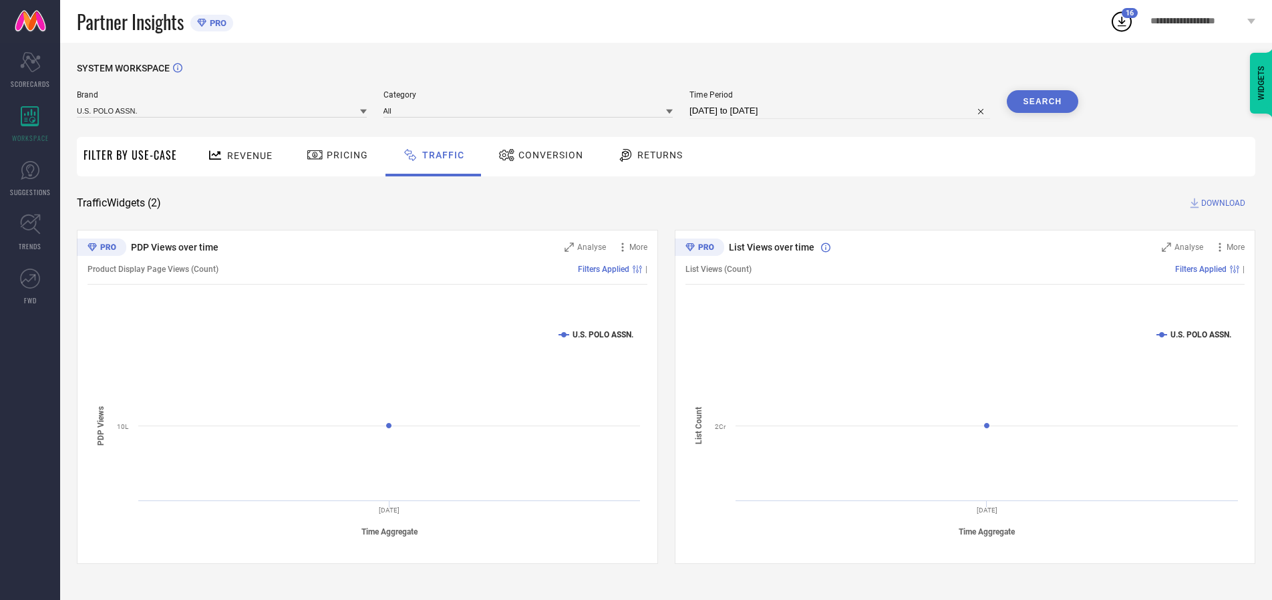
click at [1042, 102] on button "Search" at bounding box center [1043, 101] width 72 height 23
click at [1221, 203] on span "DOWNLOAD" at bounding box center [1223, 202] width 44 height 13
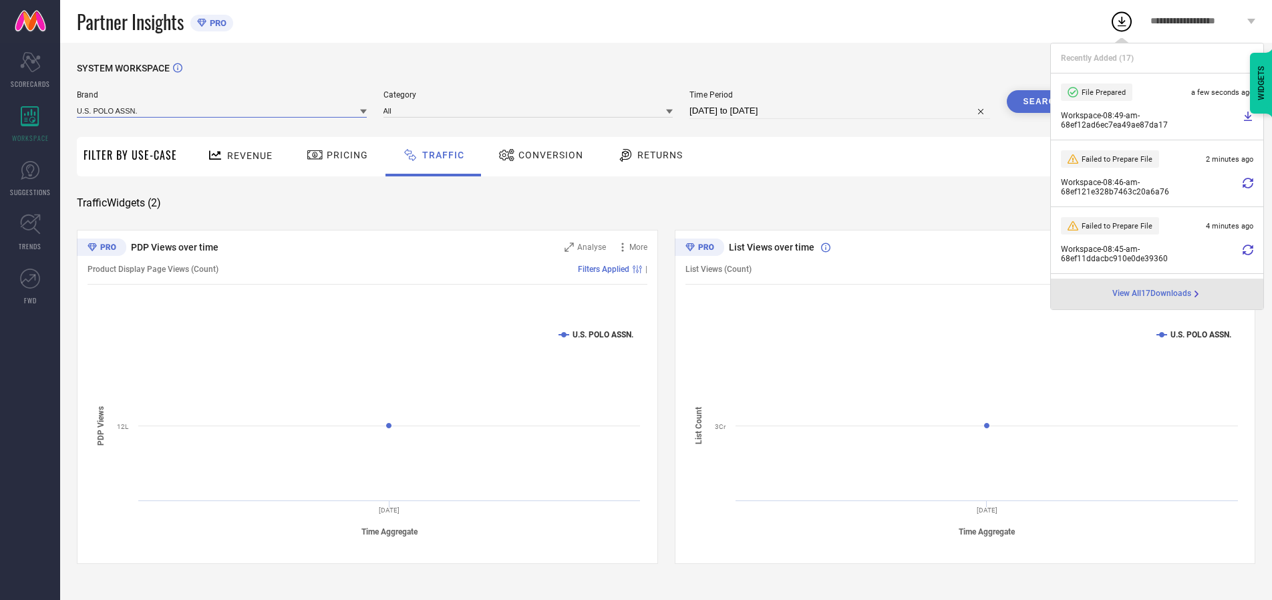
click at [222, 110] on input at bounding box center [222, 111] width 290 height 14
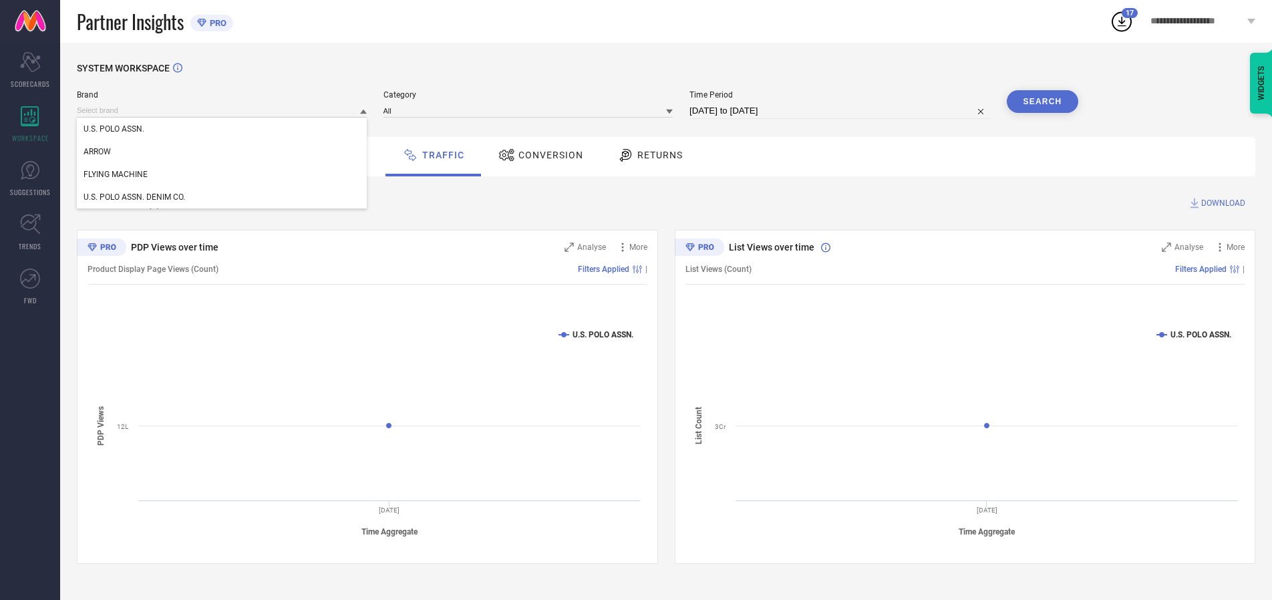
click at [222, 197] on div "U.S. POLO ASSN. DENIM CO." at bounding box center [222, 197] width 290 height 23
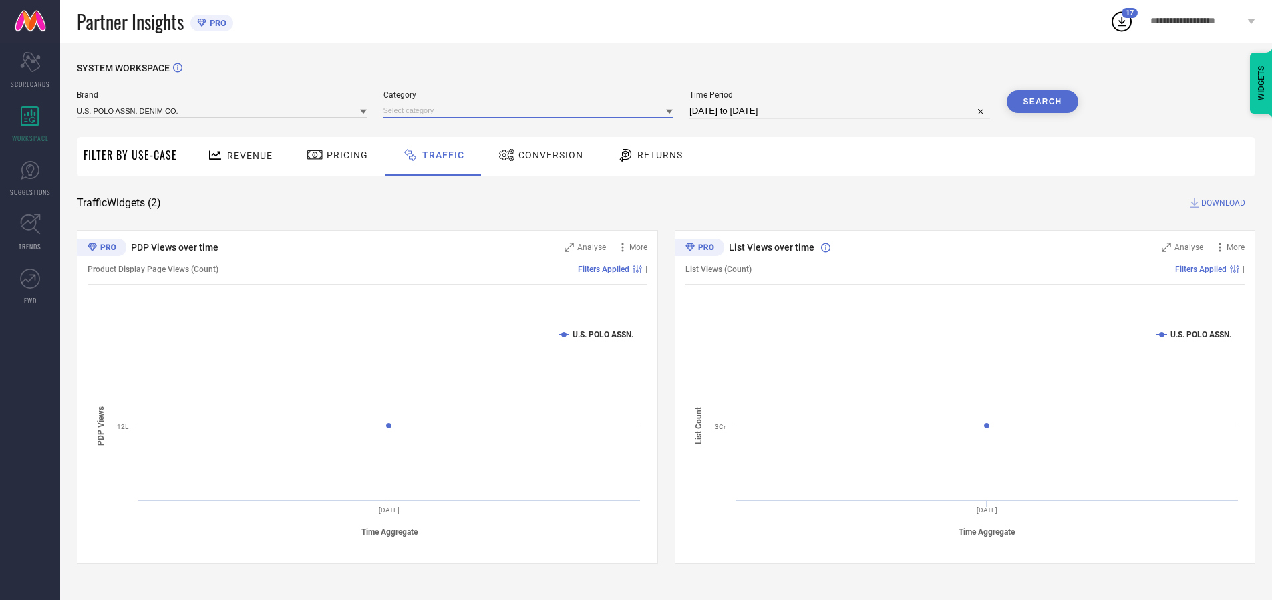
click at [531, 110] on input at bounding box center [528, 111] width 290 height 14
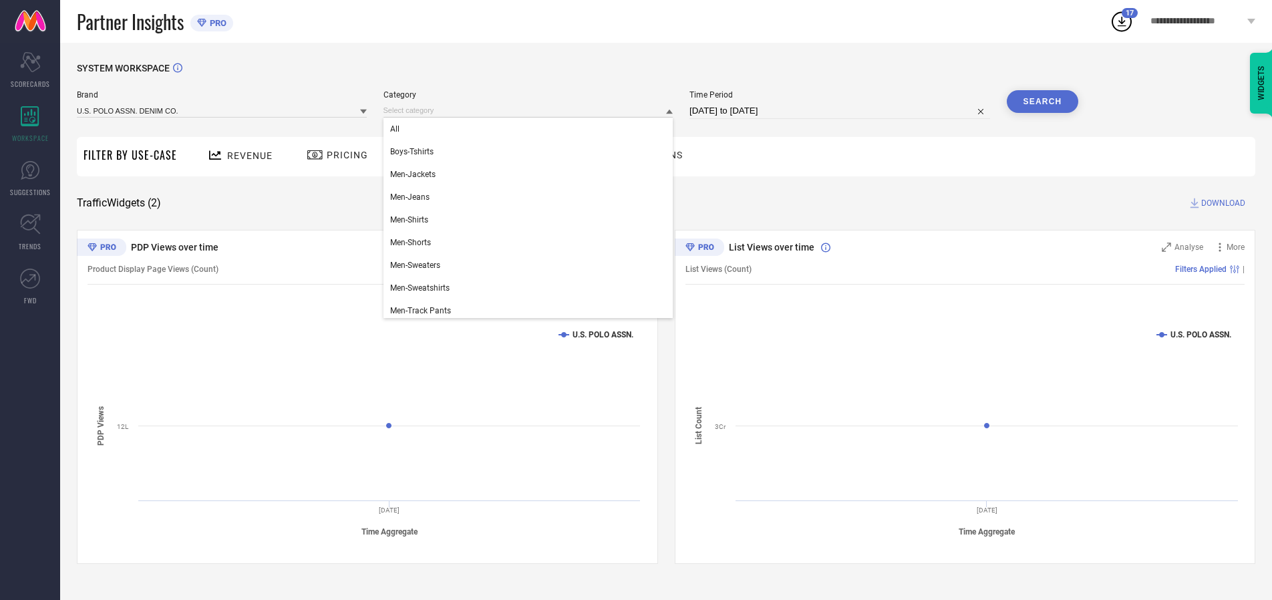
click at [531, 129] on div "All" at bounding box center [528, 129] width 290 height 23
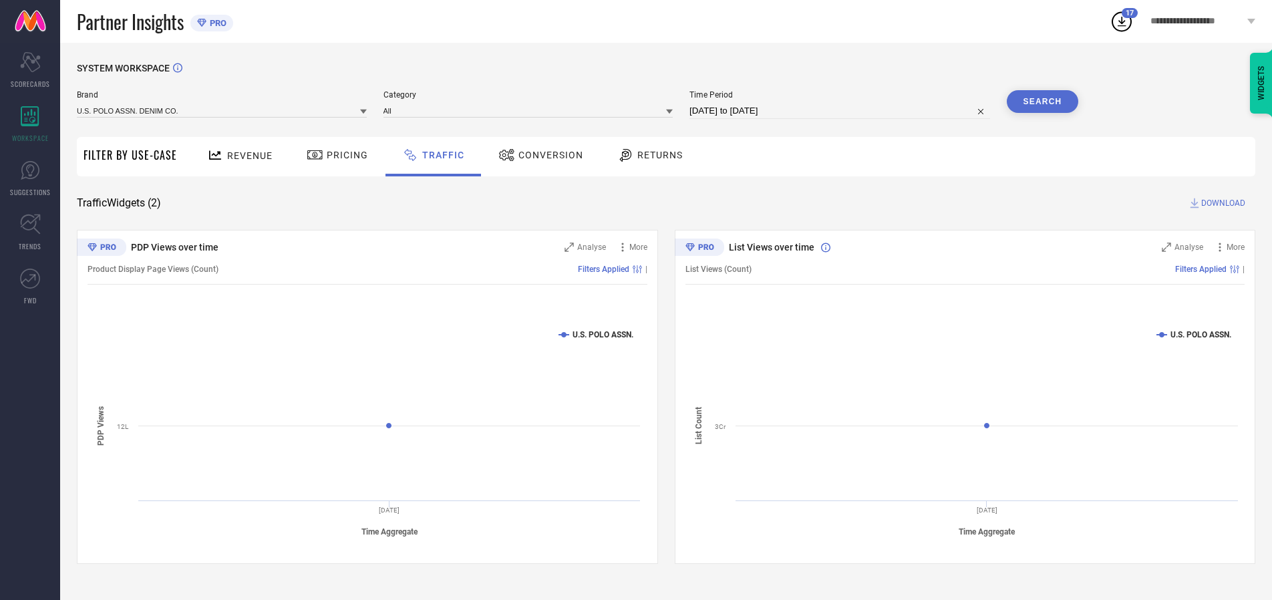
click at [1042, 102] on button "Search" at bounding box center [1043, 101] width 72 height 23
click at [1221, 203] on span "DOWNLOAD" at bounding box center [1223, 202] width 44 height 13
click at [842, 111] on input at bounding box center [839, 111] width 301 height 16
select select "9"
select select "2025"
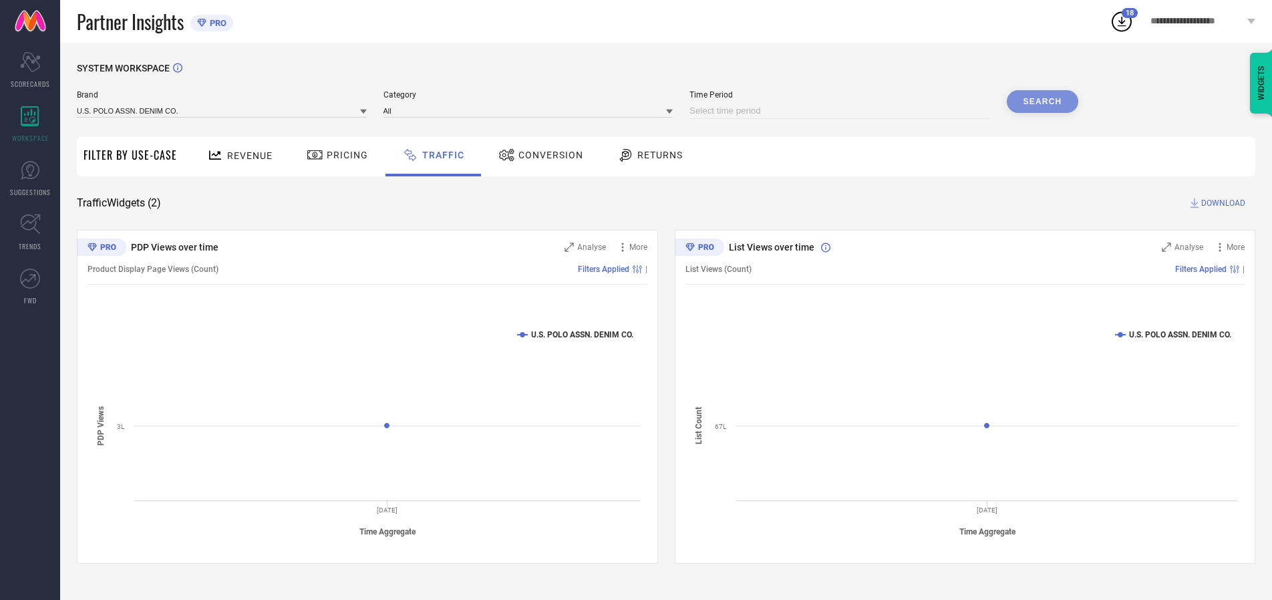
select select "10"
select select "2025"
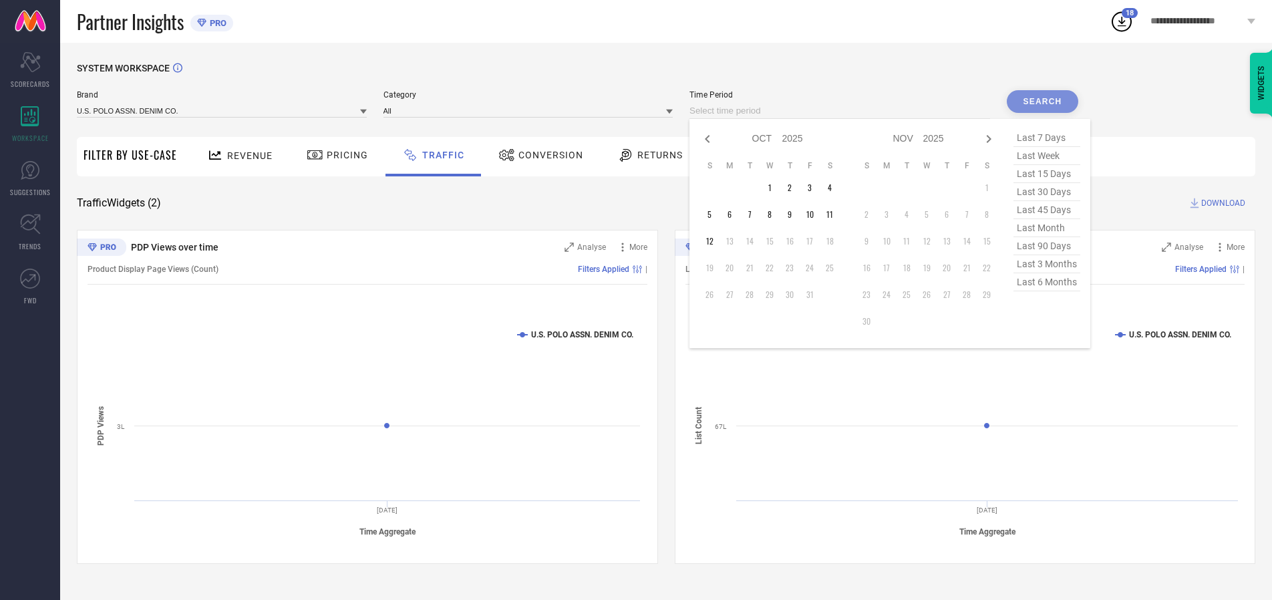
click at [733, 214] on td "6" at bounding box center [729, 214] width 20 height 20
type input "[DATE] to [DATE]"
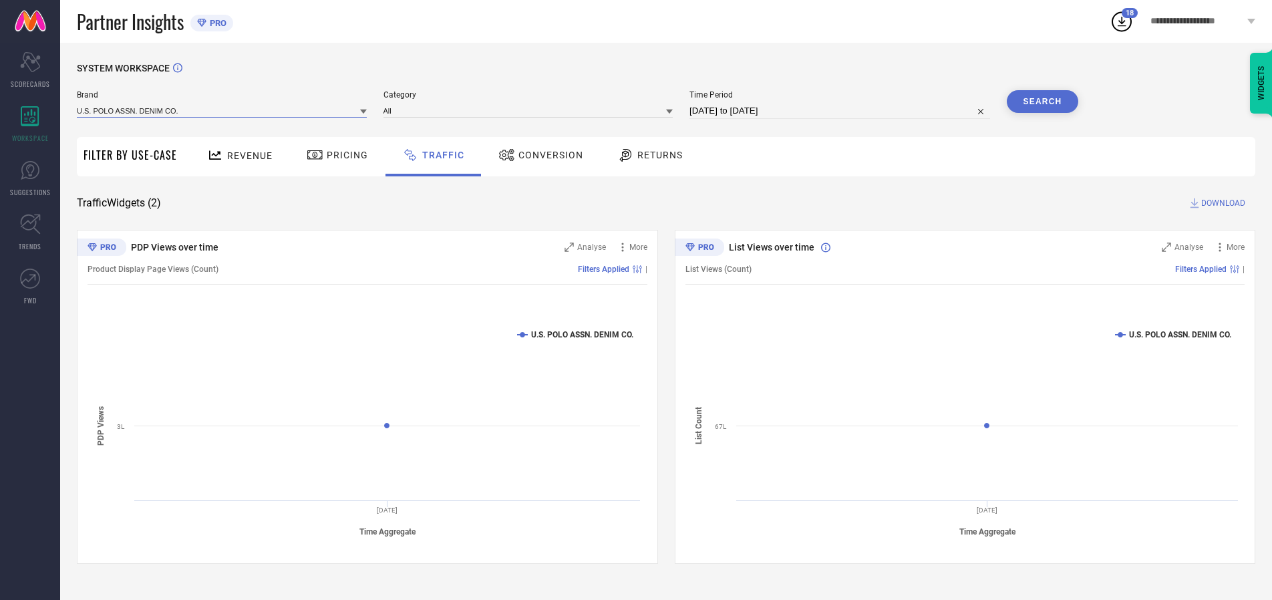
click at [222, 110] on input at bounding box center [222, 111] width 290 height 14
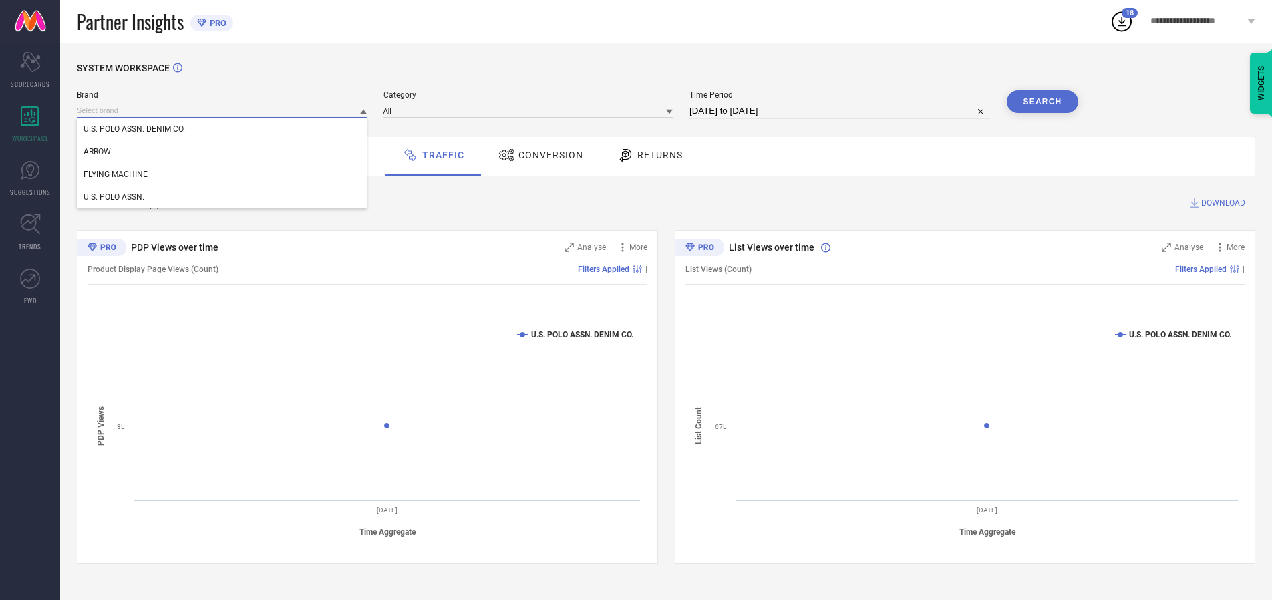
click at [222, 110] on input at bounding box center [222, 111] width 290 height 14
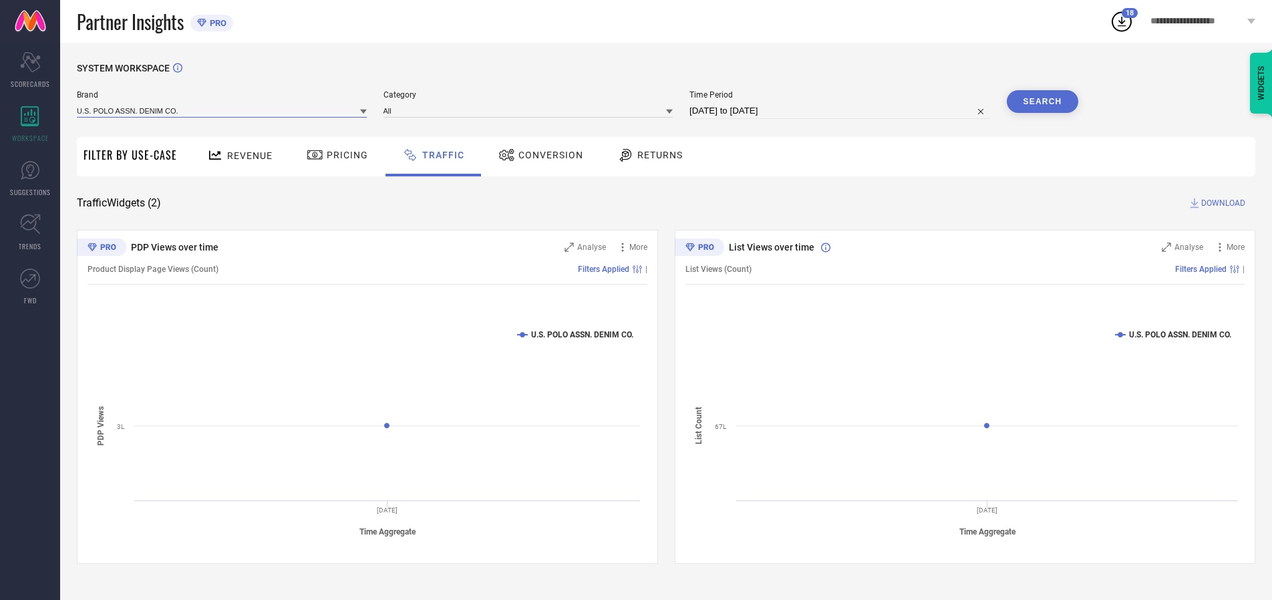
click at [222, 110] on input at bounding box center [222, 111] width 290 height 14
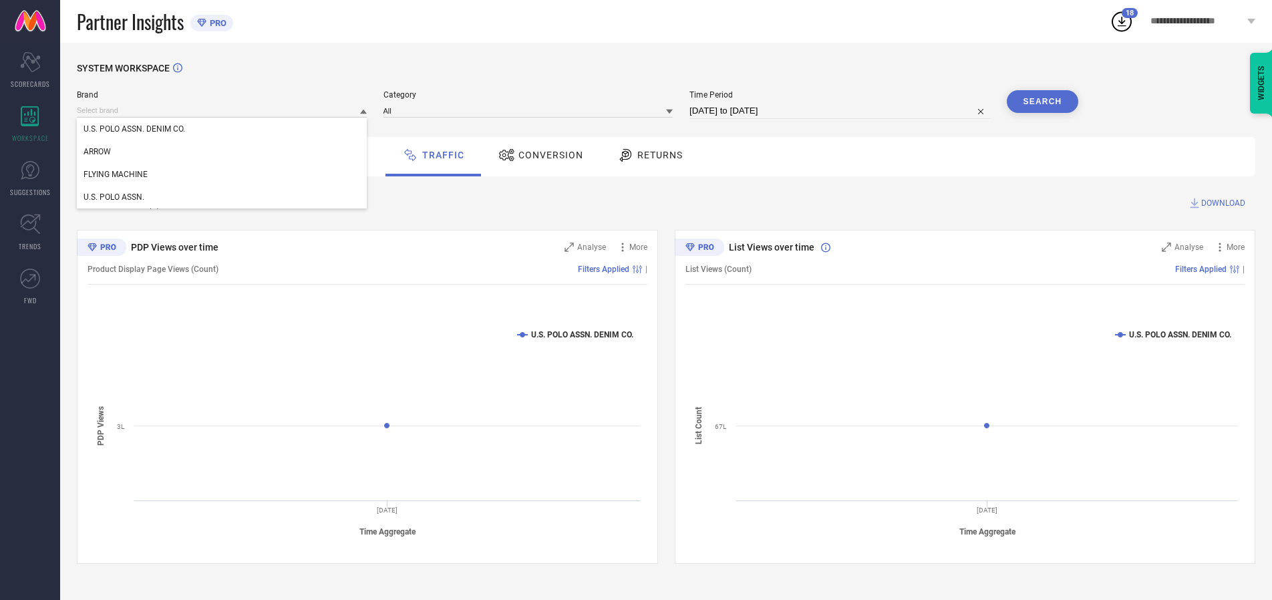
click at [222, 129] on div "U.S. POLO ASSN. DENIM CO." at bounding box center [222, 129] width 290 height 23
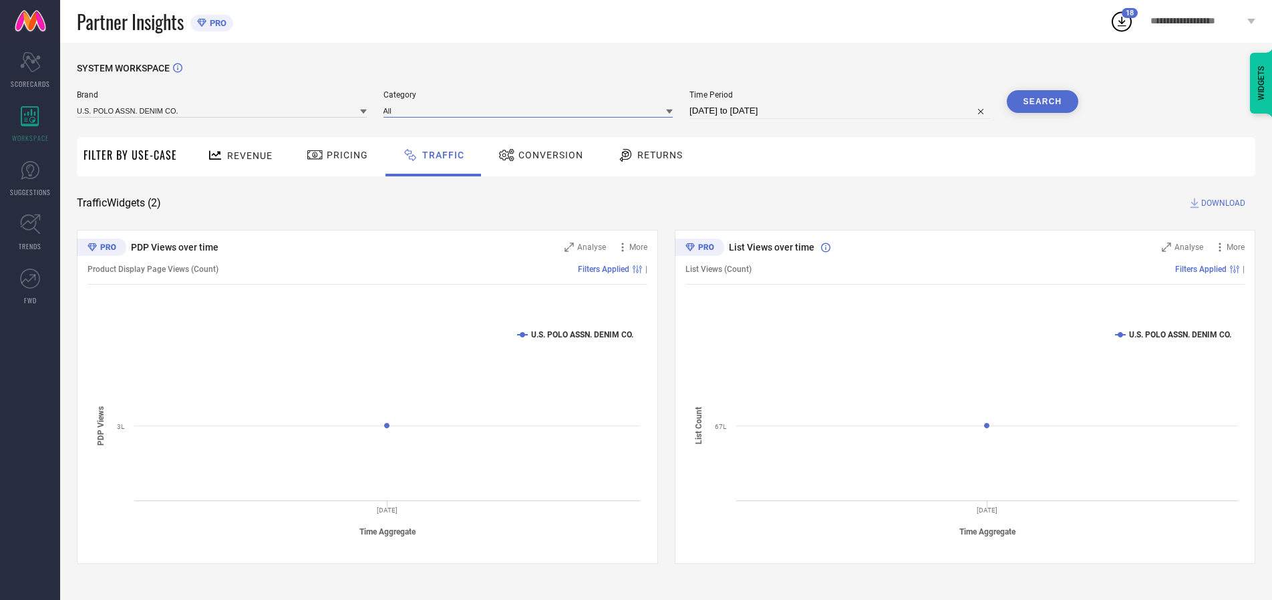
click at [531, 110] on input at bounding box center [528, 111] width 290 height 14
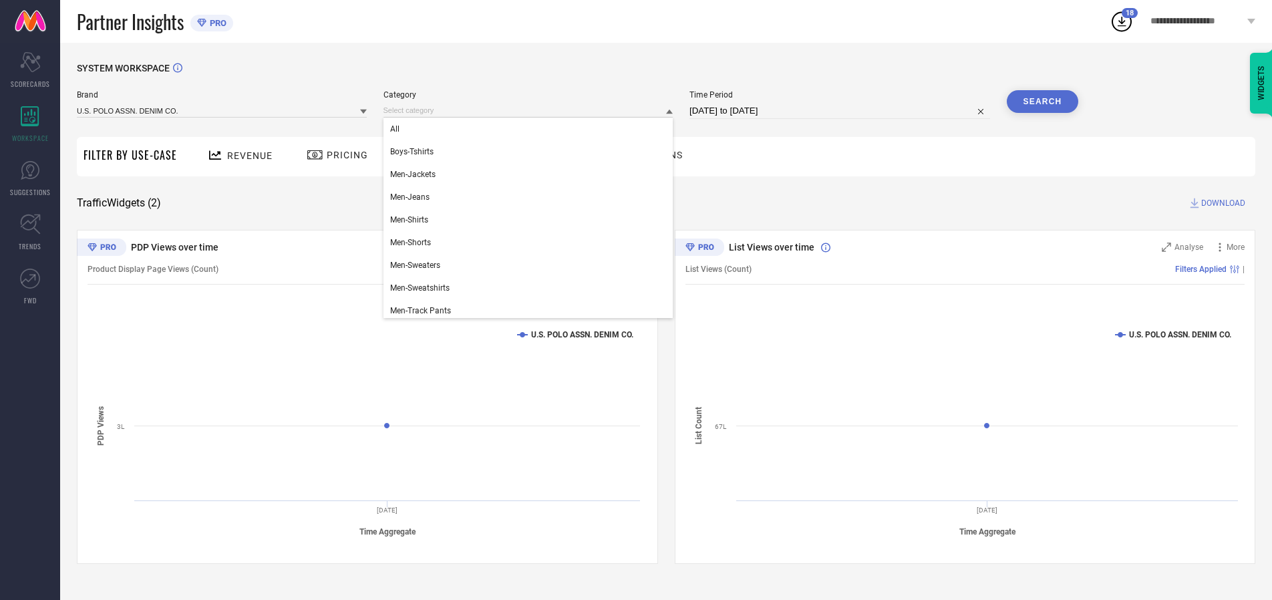
click at [531, 129] on div "All" at bounding box center [528, 129] width 290 height 23
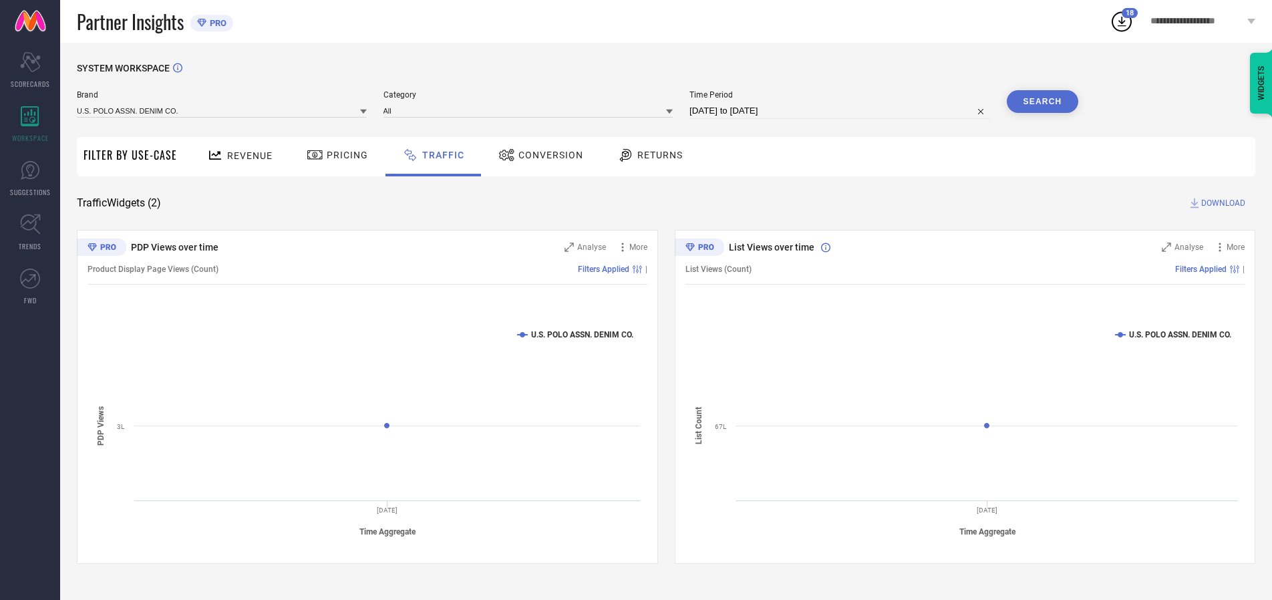
click at [1042, 102] on button "Search" at bounding box center [1043, 101] width 72 height 23
click at [1221, 203] on span "DOWNLOAD" at bounding box center [1223, 202] width 44 height 13
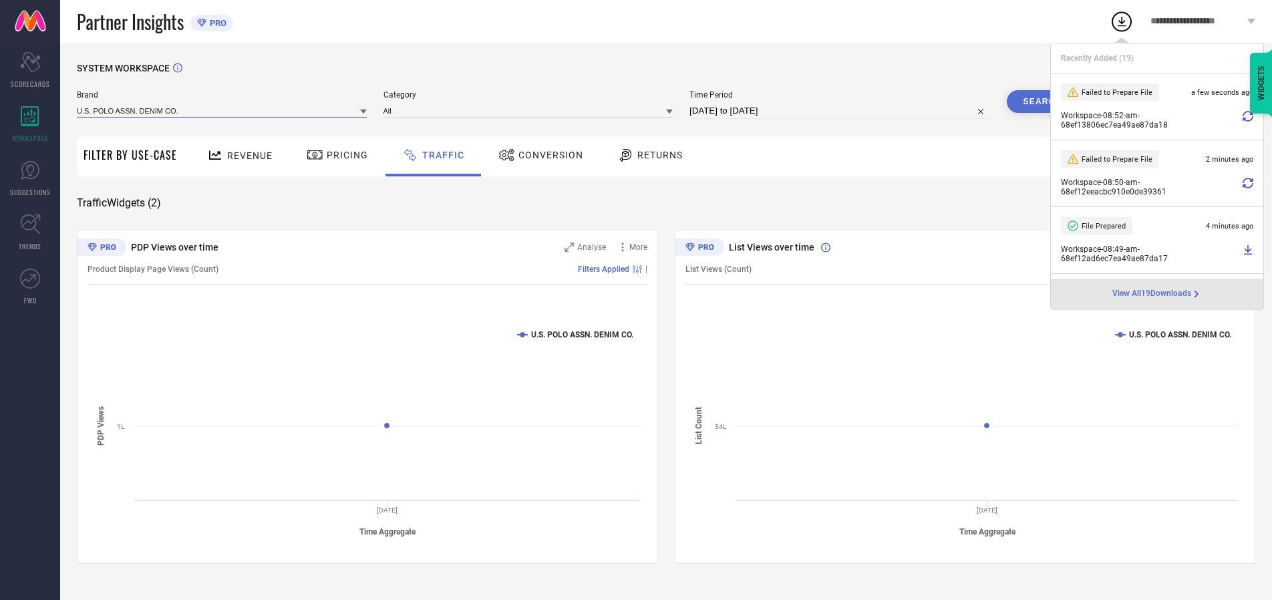
click at [222, 110] on input at bounding box center [222, 111] width 290 height 14
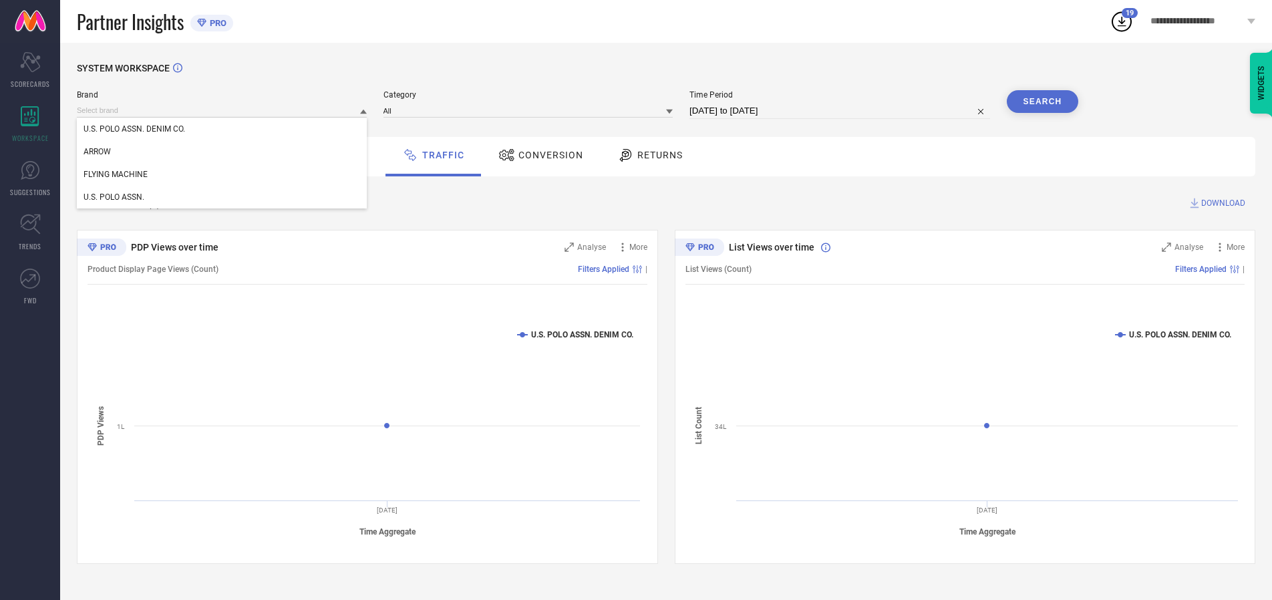
click at [222, 197] on div "U.S. POLO ASSN." at bounding box center [222, 197] width 290 height 23
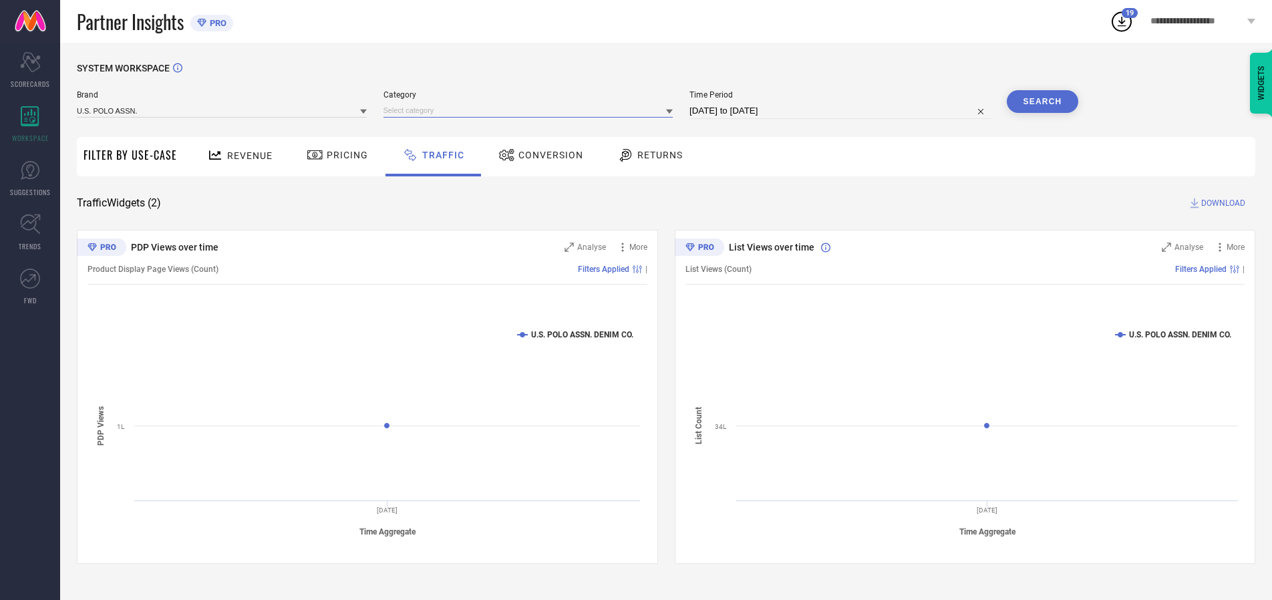
click at [531, 110] on input at bounding box center [528, 111] width 290 height 14
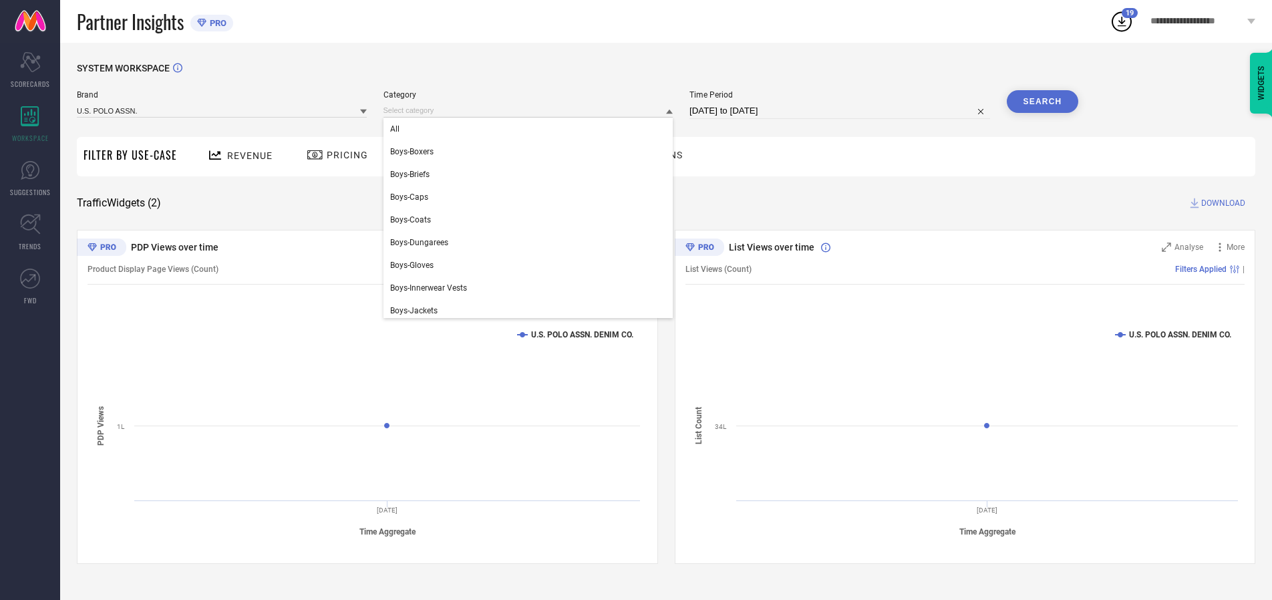
click at [531, 129] on div "All" at bounding box center [528, 129] width 290 height 23
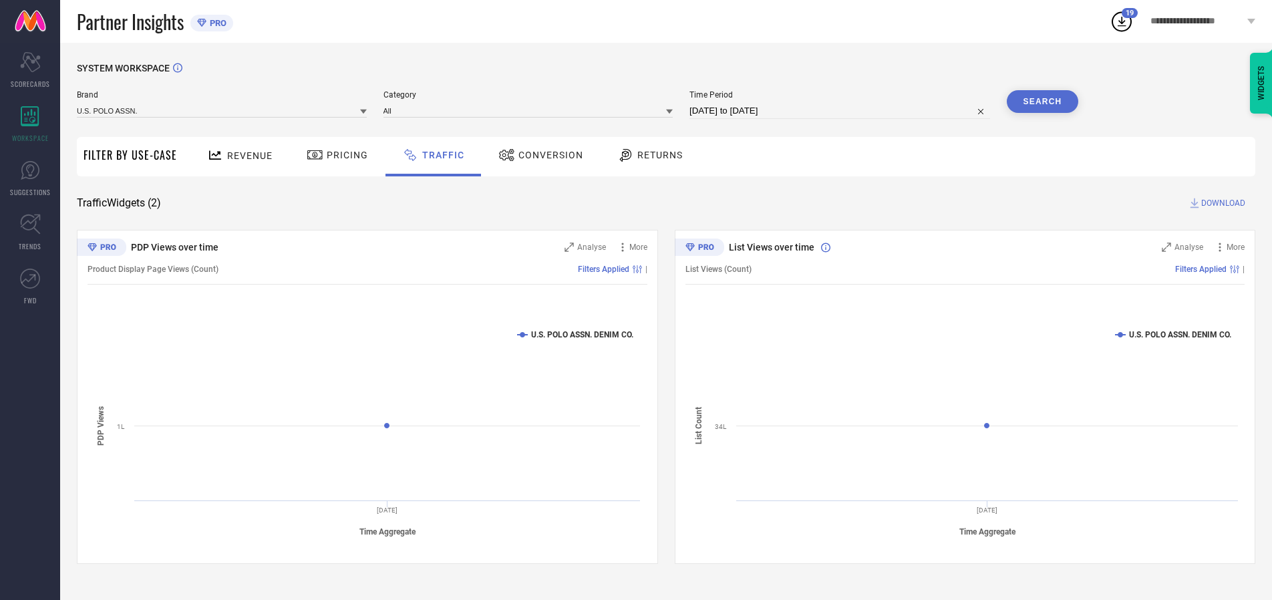
click at [1042, 102] on button "Search" at bounding box center [1043, 101] width 72 height 23
click at [1221, 203] on span "DOWNLOAD" at bounding box center [1223, 202] width 44 height 13
click at [842, 111] on input at bounding box center [839, 111] width 301 height 16
select select "9"
select select "2025"
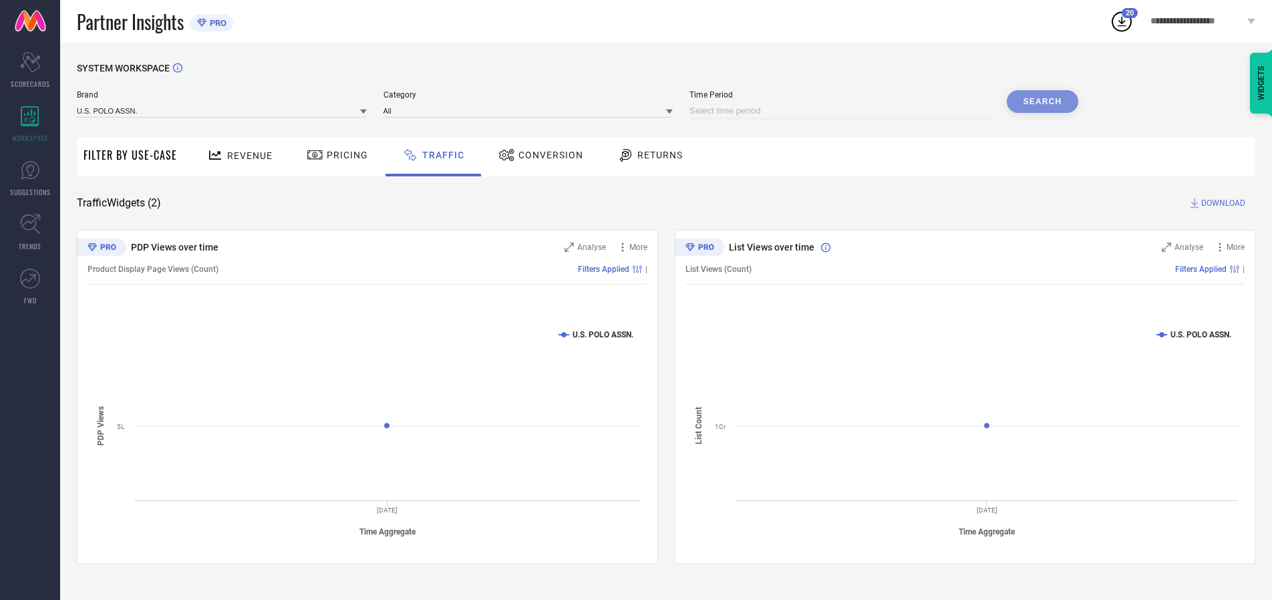
select select "10"
select select "2025"
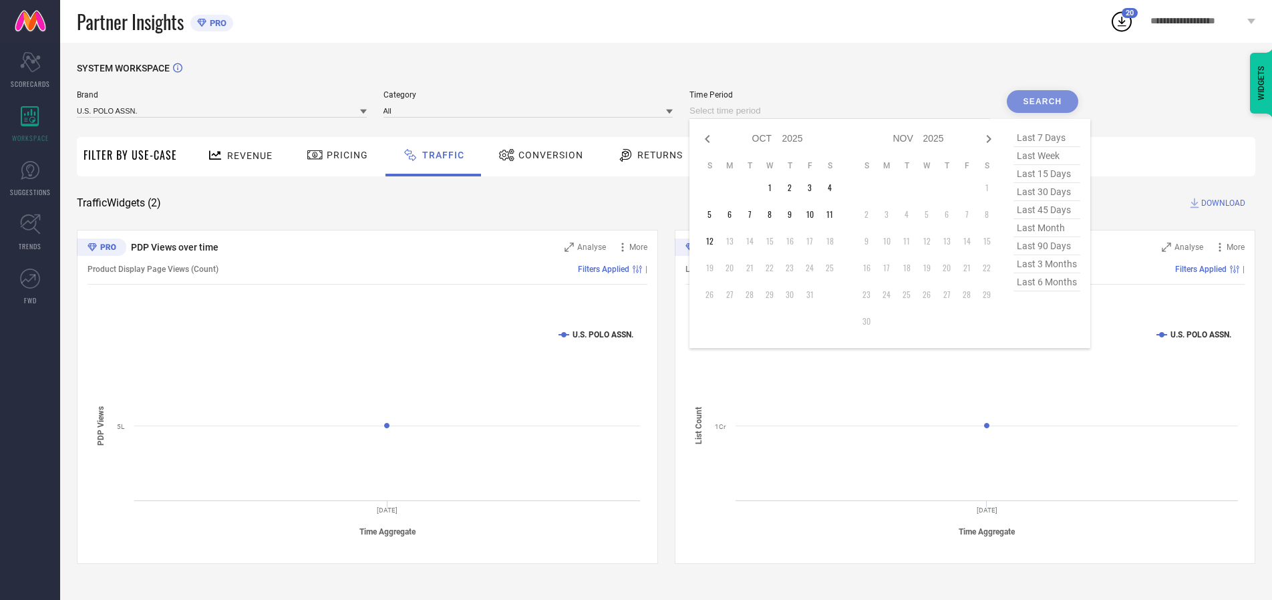
click at [753, 214] on td "7" at bounding box center [749, 214] width 20 height 20
type input "[DATE] to [DATE]"
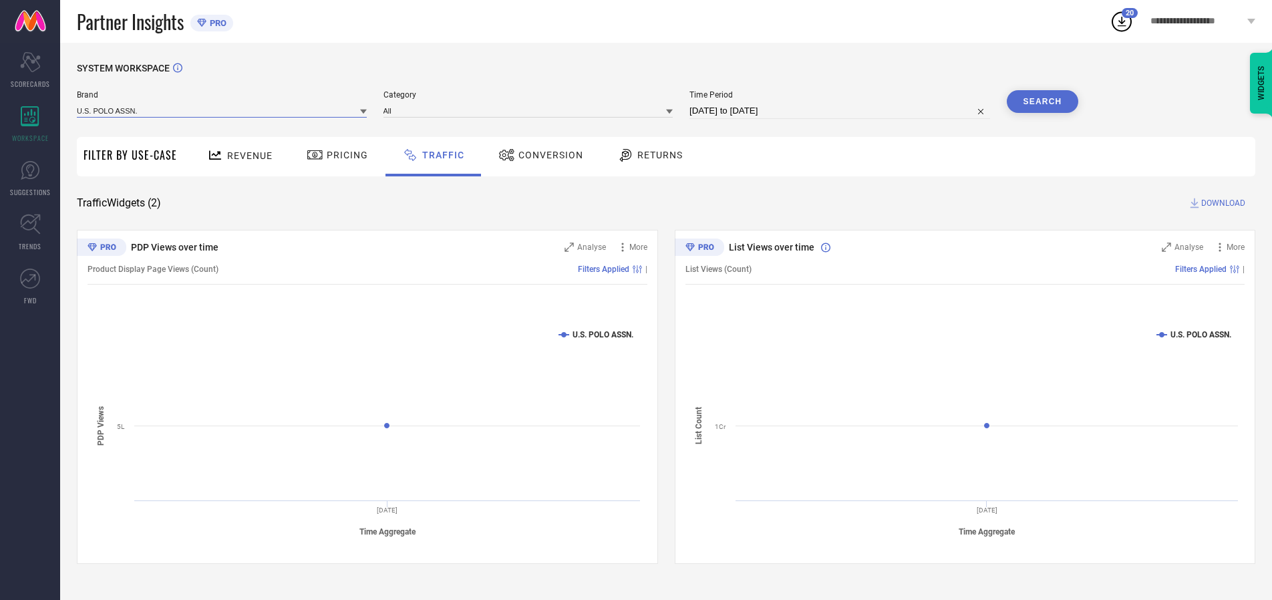
click at [222, 110] on input at bounding box center [222, 111] width 290 height 14
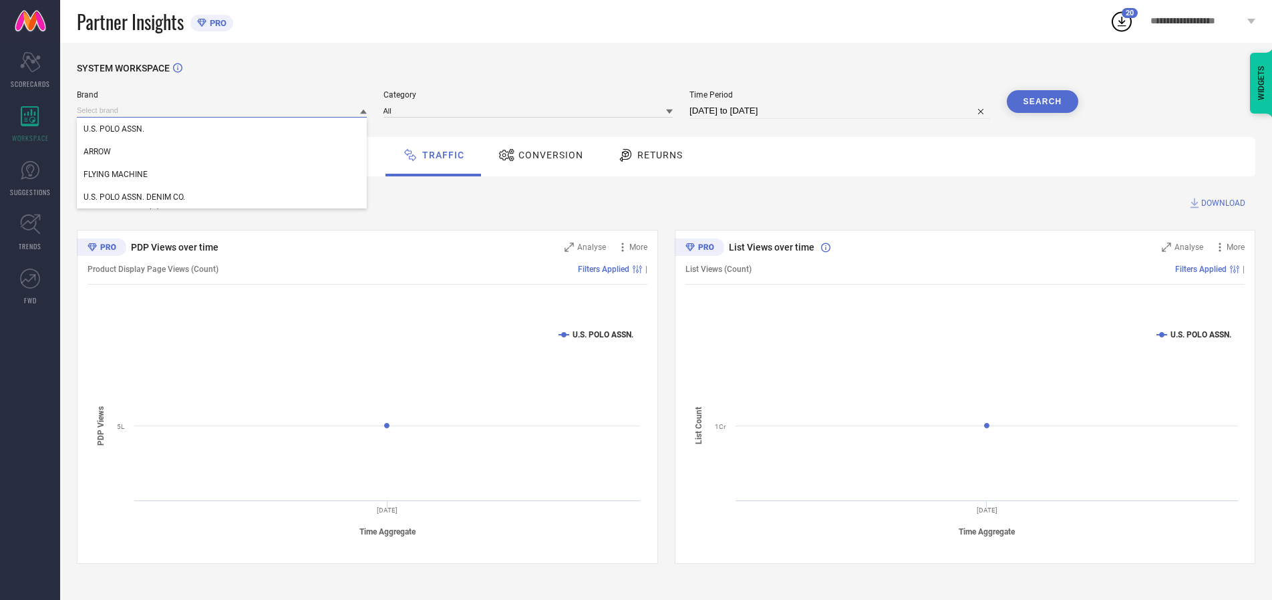
click at [222, 110] on input at bounding box center [222, 111] width 290 height 14
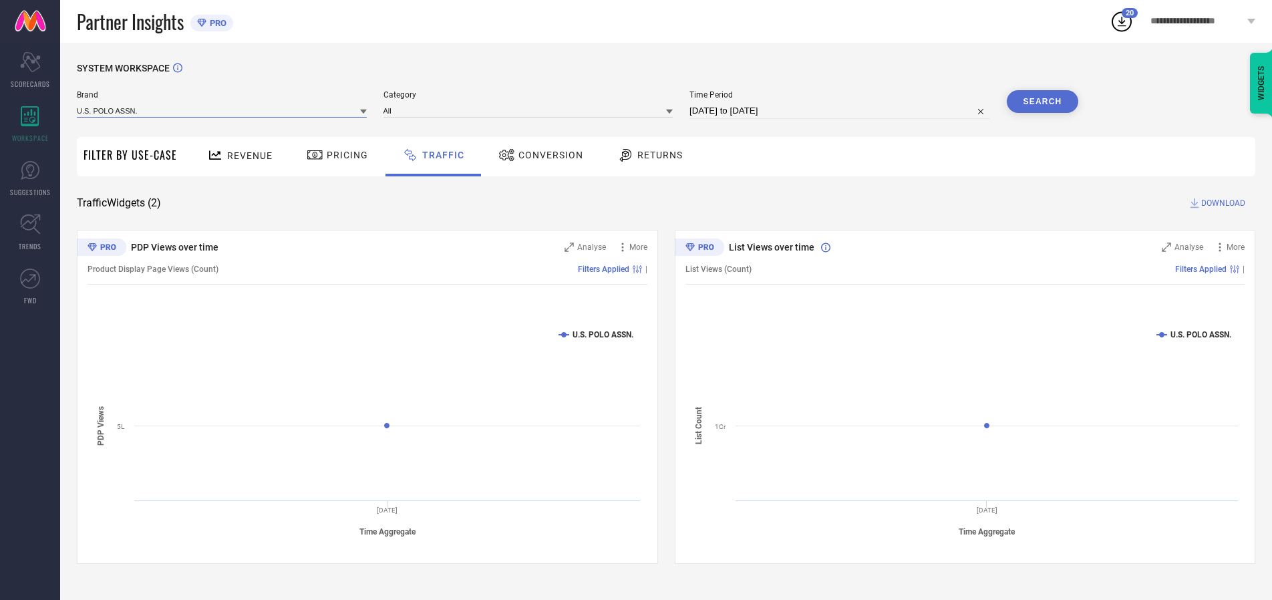
click at [222, 110] on input at bounding box center [222, 111] width 290 height 14
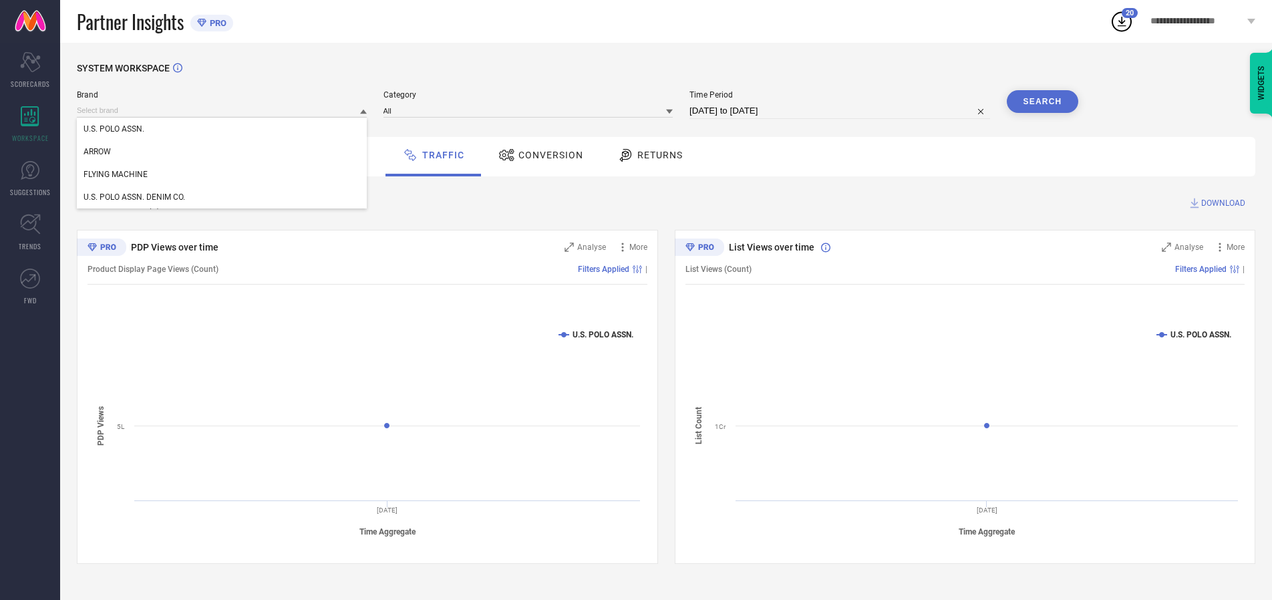
click at [222, 129] on div "U.S. POLO ASSN." at bounding box center [222, 129] width 290 height 23
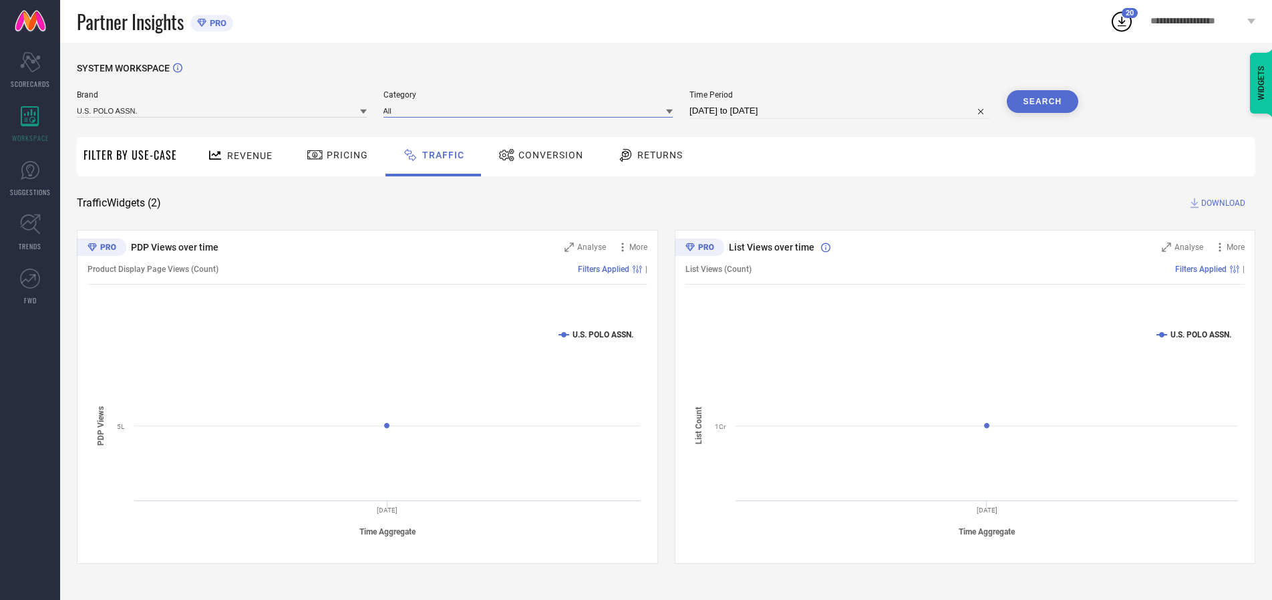
click at [531, 110] on input at bounding box center [528, 111] width 290 height 14
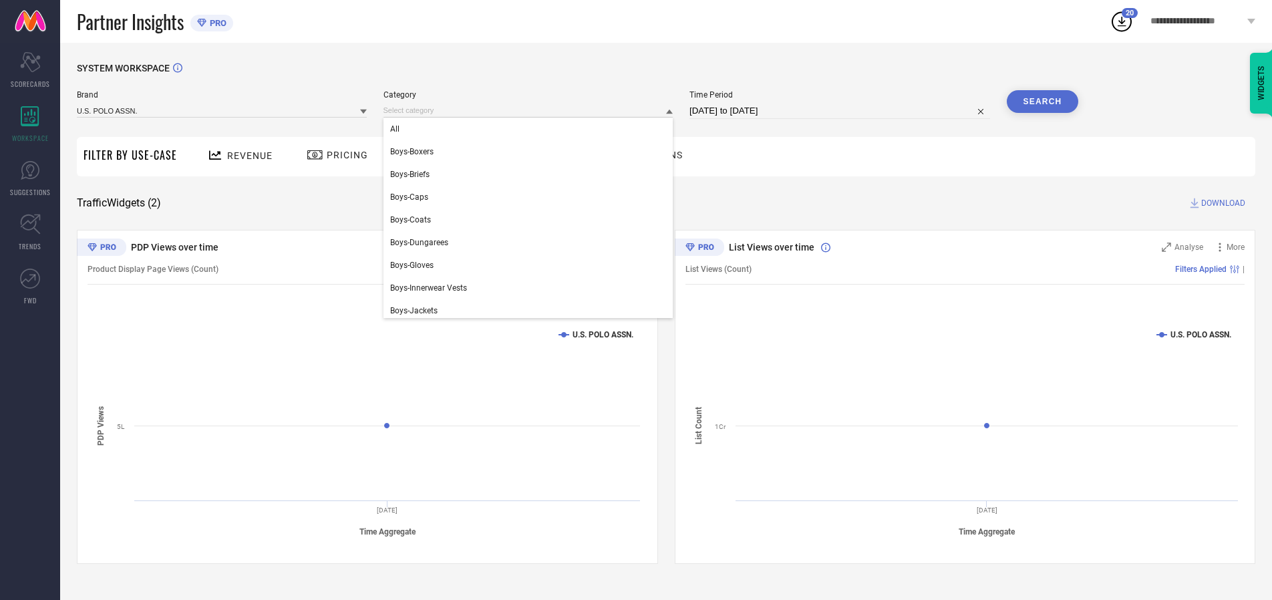
click at [531, 129] on div "All" at bounding box center [528, 129] width 290 height 23
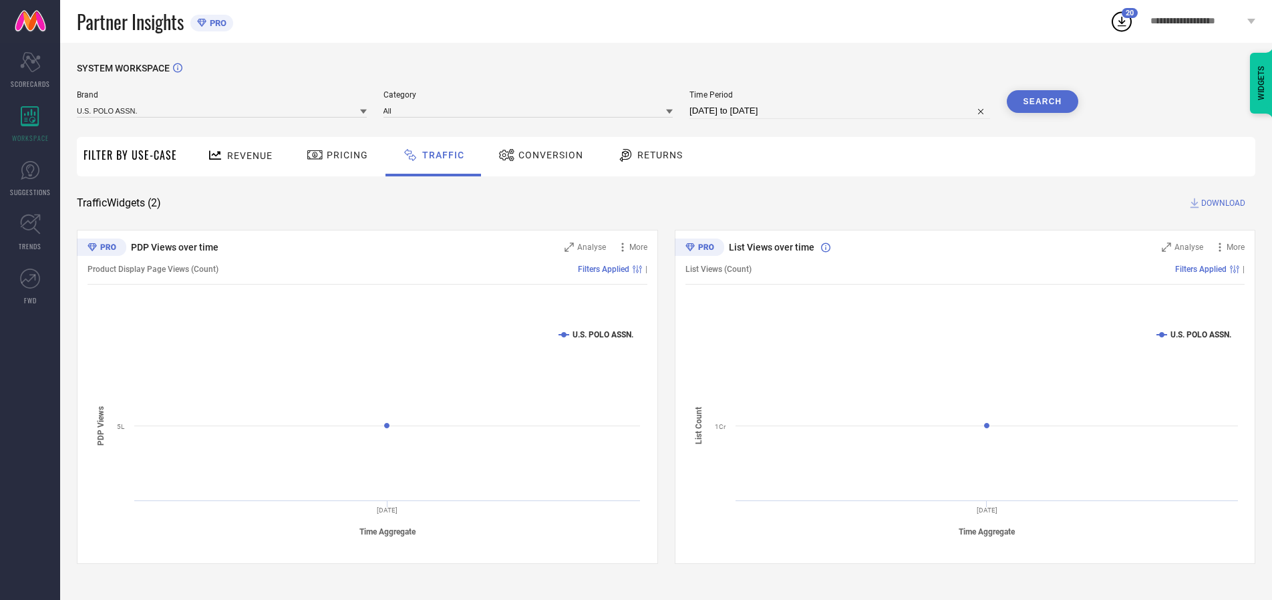
click at [1042, 102] on button "Search" at bounding box center [1043, 101] width 72 height 23
click at [1221, 203] on span "DOWNLOAD" at bounding box center [1223, 202] width 44 height 13
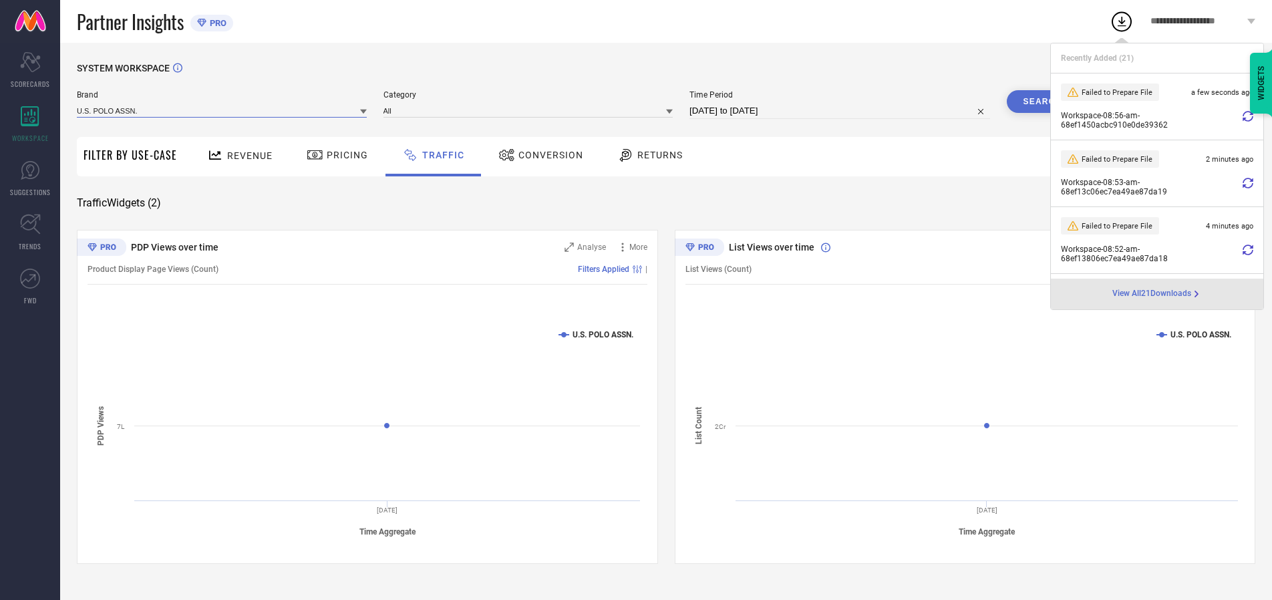
click at [222, 110] on input at bounding box center [222, 111] width 290 height 14
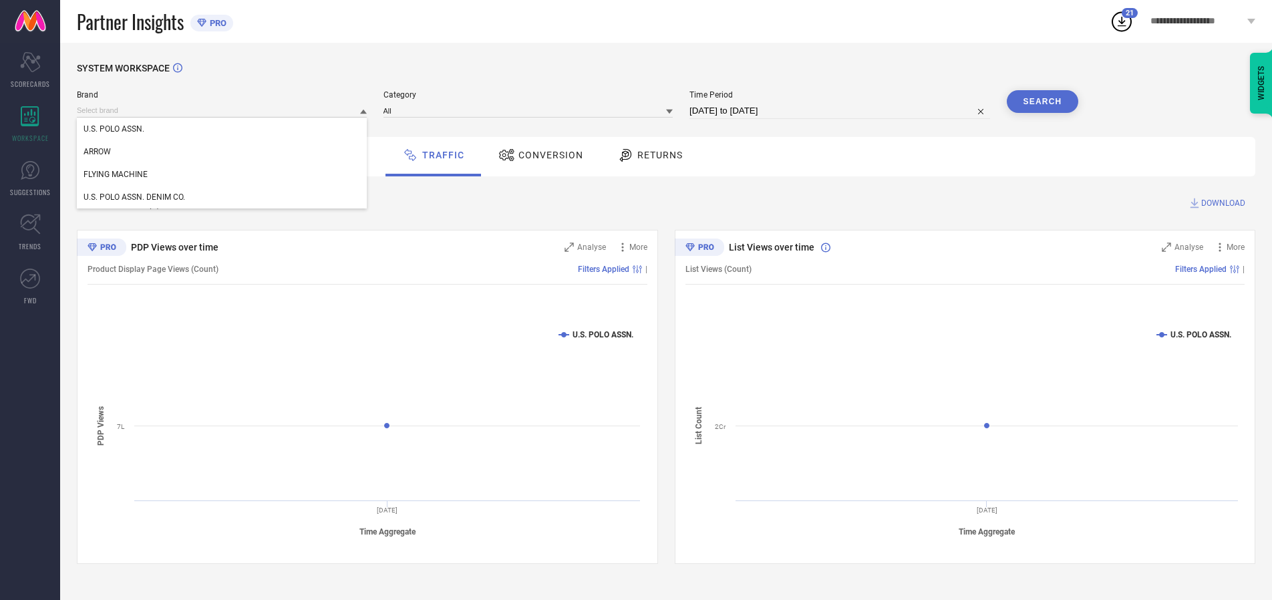
click at [222, 197] on div "U.S. POLO ASSN. DENIM CO." at bounding box center [222, 197] width 290 height 23
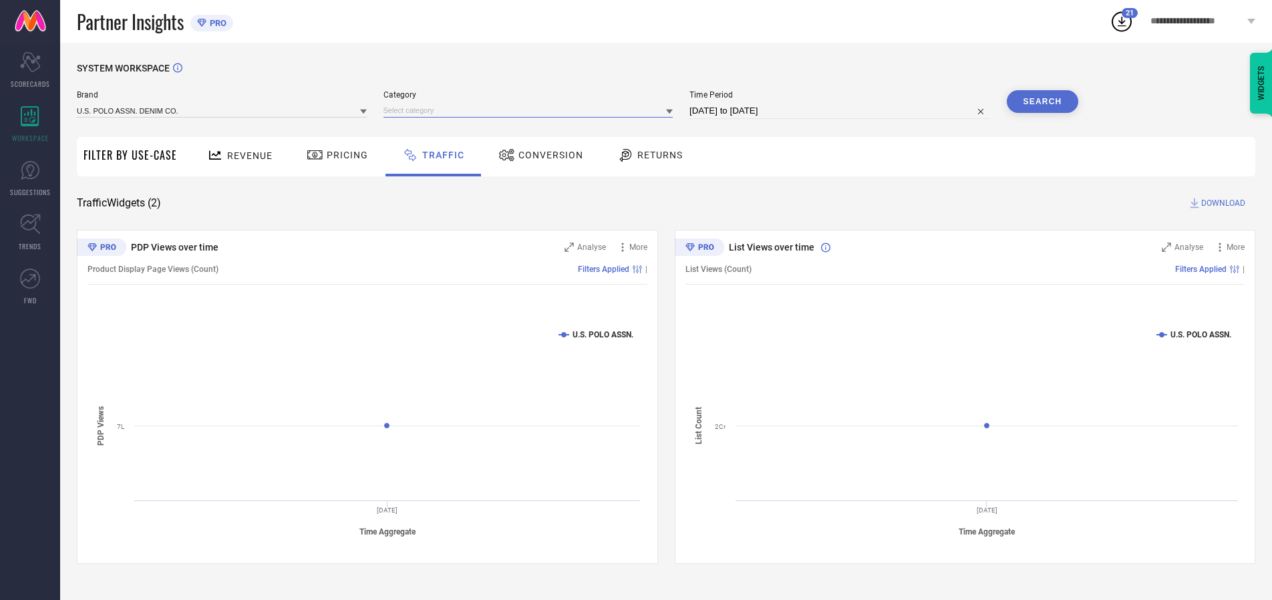
click at [531, 110] on input at bounding box center [528, 111] width 290 height 14
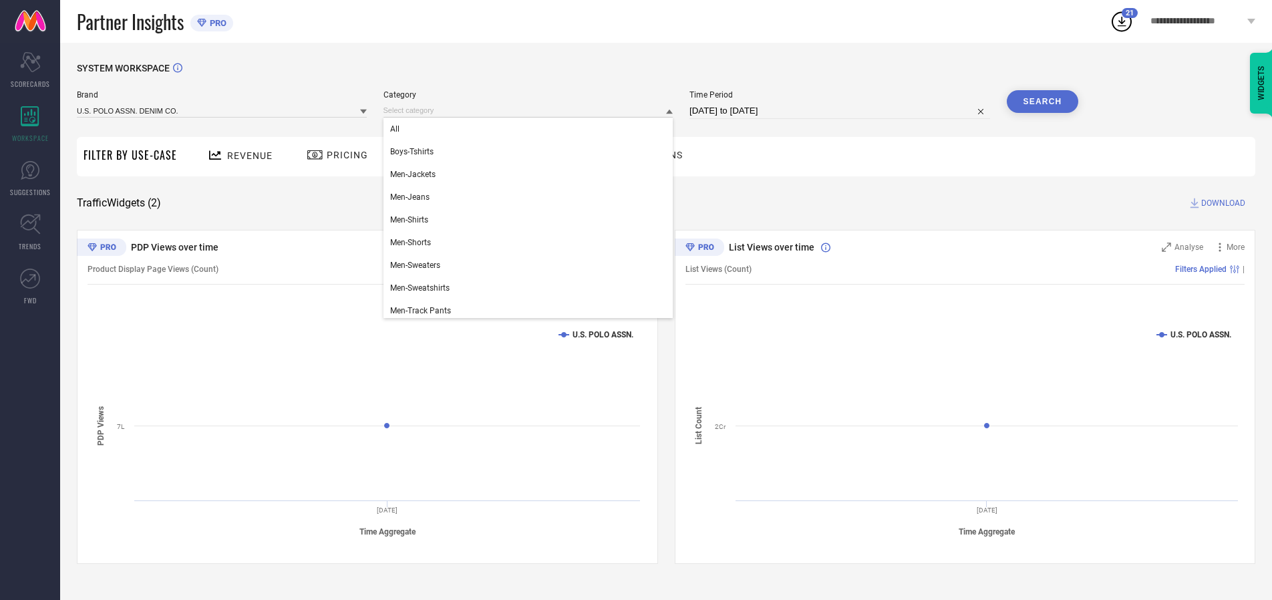
click at [531, 129] on div "All" at bounding box center [528, 129] width 290 height 23
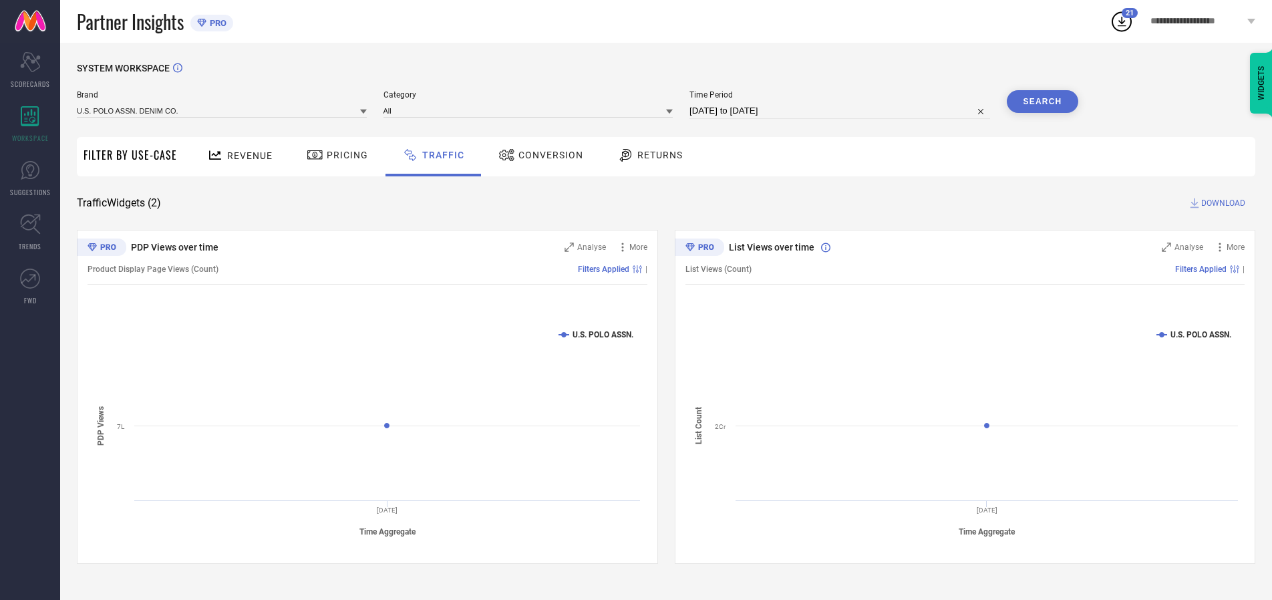
click at [1042, 102] on button "Search" at bounding box center [1043, 101] width 72 height 23
click at [1221, 203] on span "DOWNLOAD" at bounding box center [1223, 202] width 44 height 13
click at [842, 111] on input at bounding box center [839, 111] width 301 height 16
select select "9"
select select "2025"
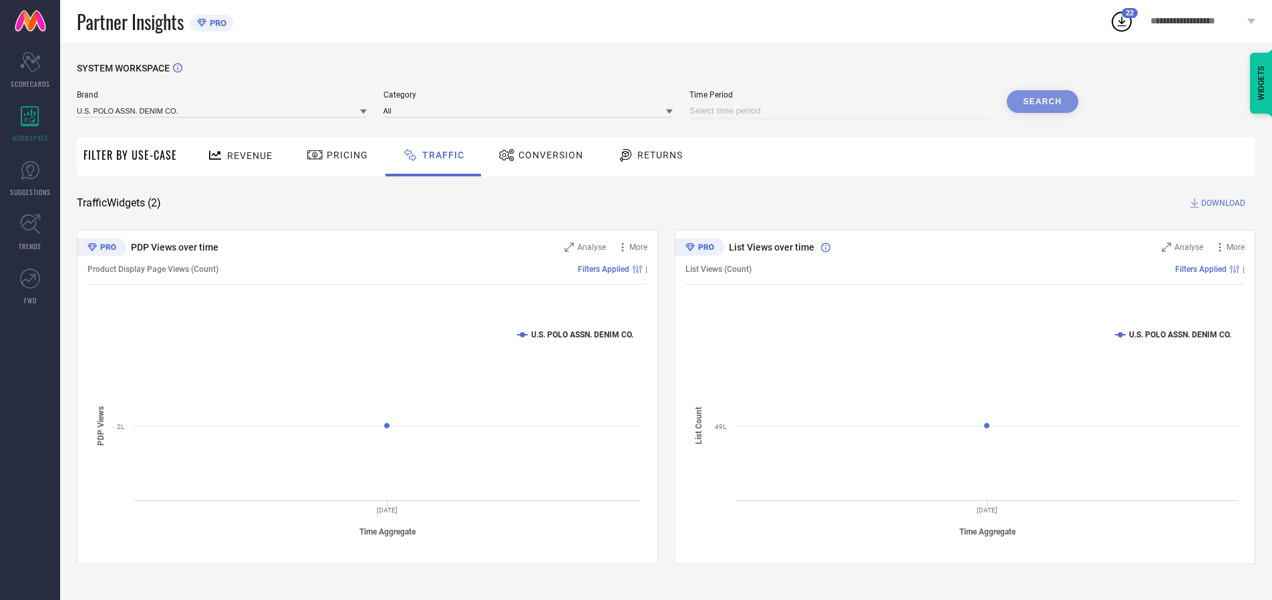
select select "10"
select select "2025"
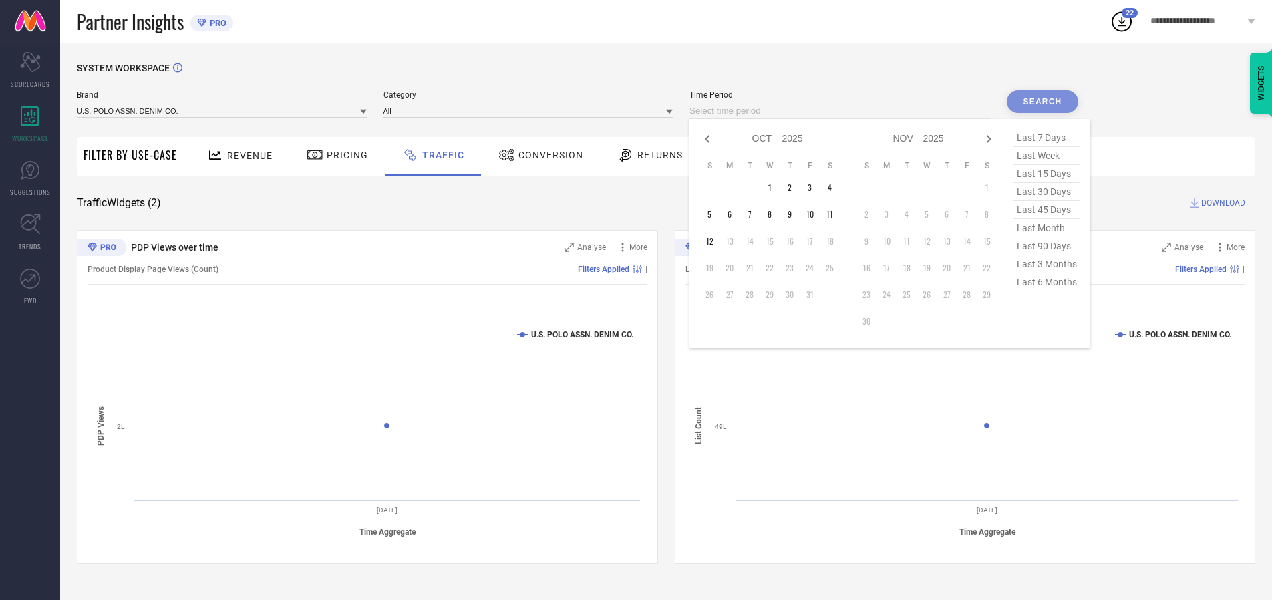
click at [773, 214] on td "8" at bounding box center [769, 214] width 20 height 20
type input "[DATE] to [DATE]"
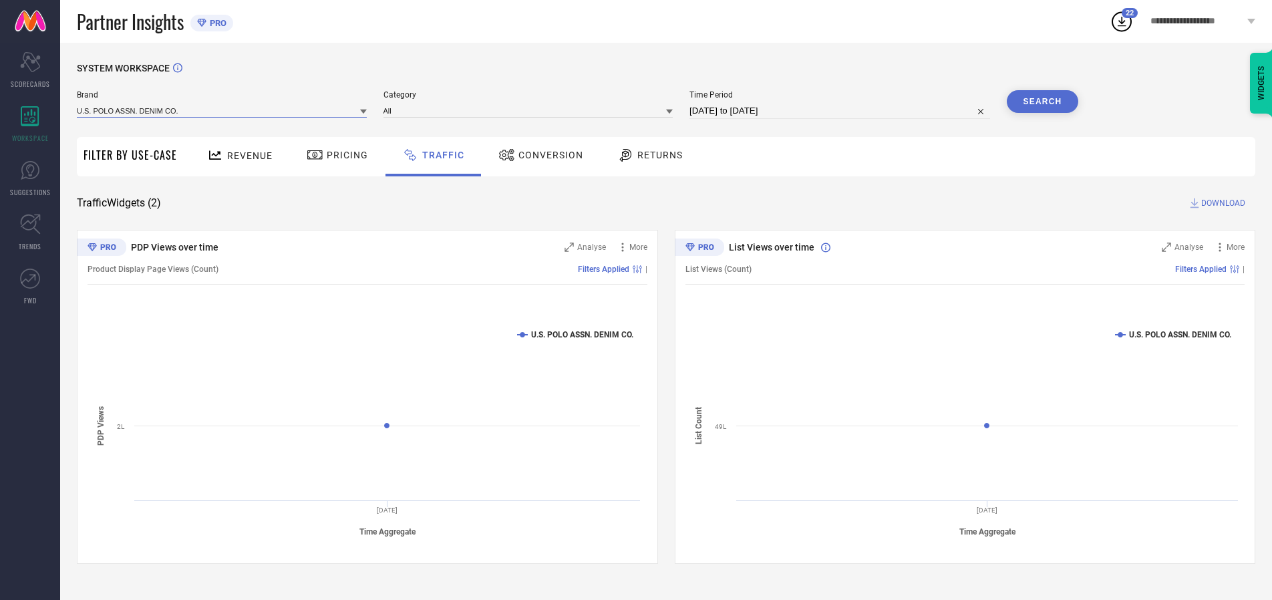
click at [222, 110] on input at bounding box center [222, 111] width 290 height 14
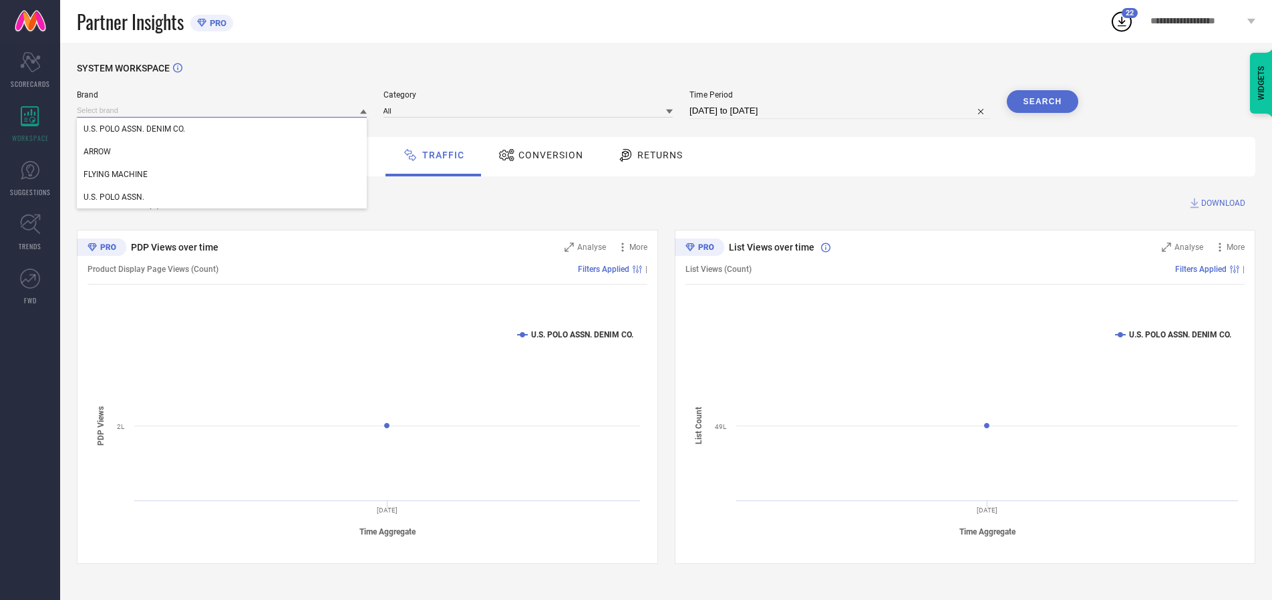
click at [222, 110] on input at bounding box center [222, 111] width 290 height 14
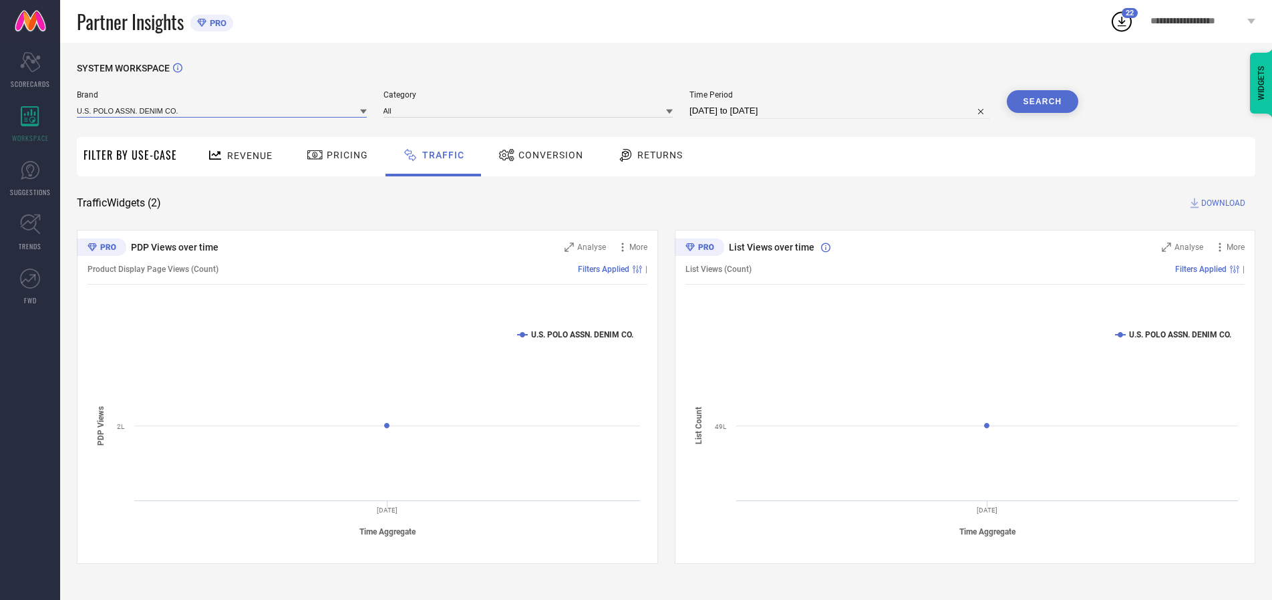
click at [222, 110] on input at bounding box center [222, 111] width 290 height 14
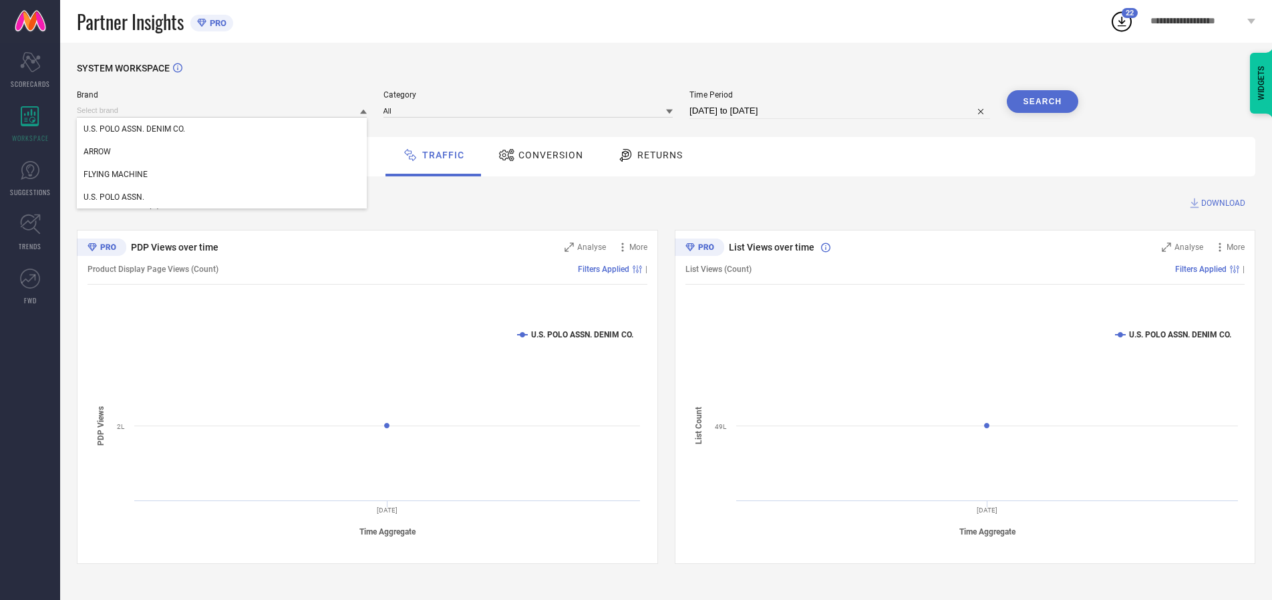
click at [222, 129] on div "U.S. POLO ASSN. DENIM CO." at bounding box center [222, 129] width 290 height 23
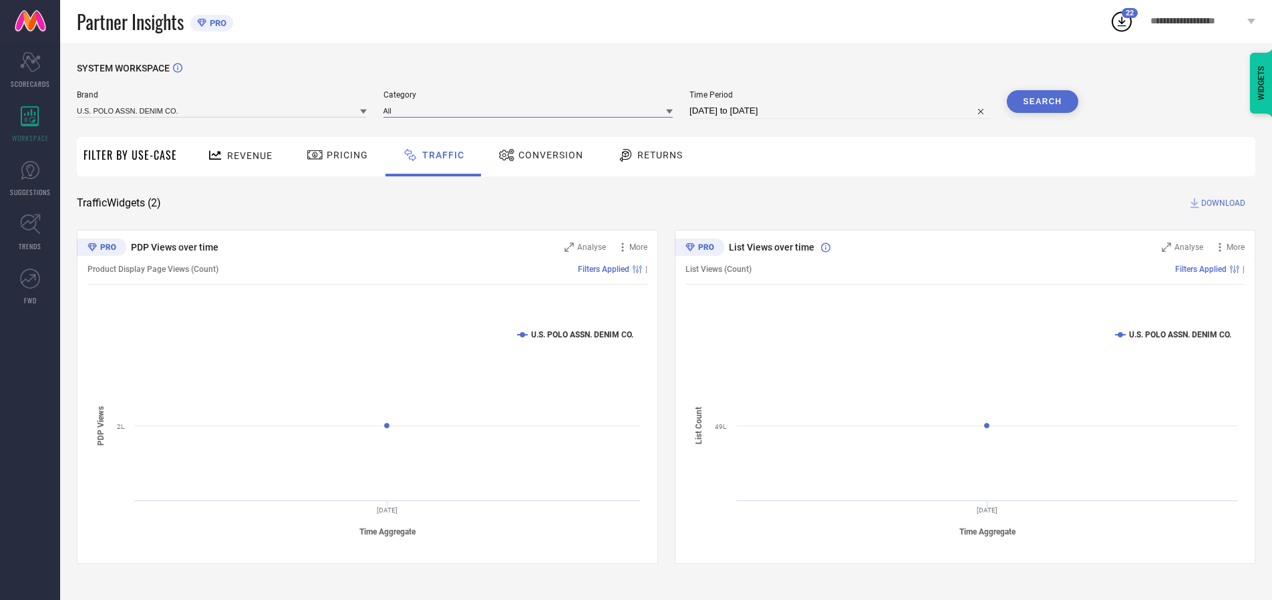
click at [531, 110] on input at bounding box center [528, 111] width 290 height 14
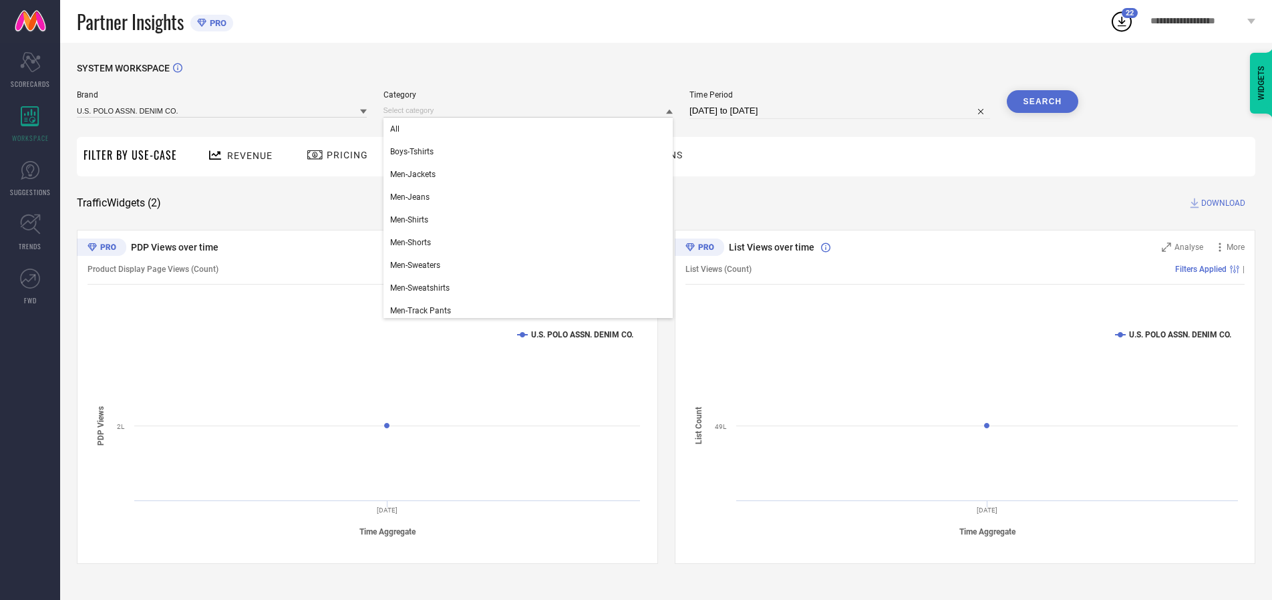
click at [531, 129] on div "All" at bounding box center [528, 129] width 290 height 23
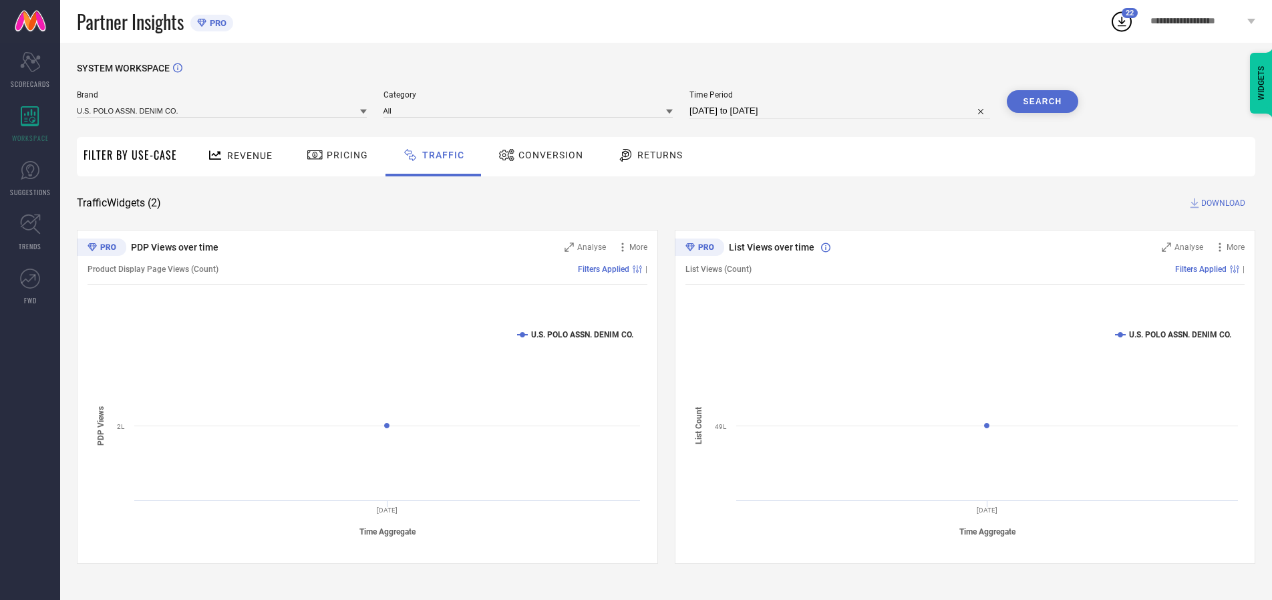
click at [1042, 102] on button "Search" at bounding box center [1043, 101] width 72 height 23
click at [1221, 203] on span "DOWNLOAD" at bounding box center [1223, 202] width 44 height 13
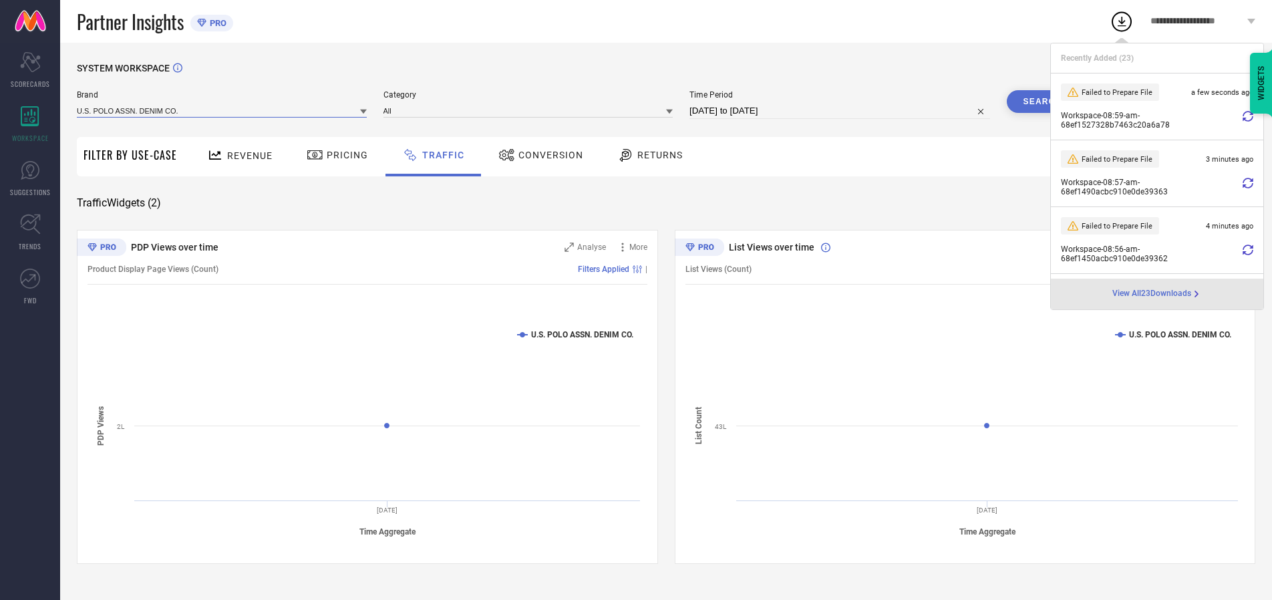
click at [222, 110] on input at bounding box center [222, 111] width 290 height 14
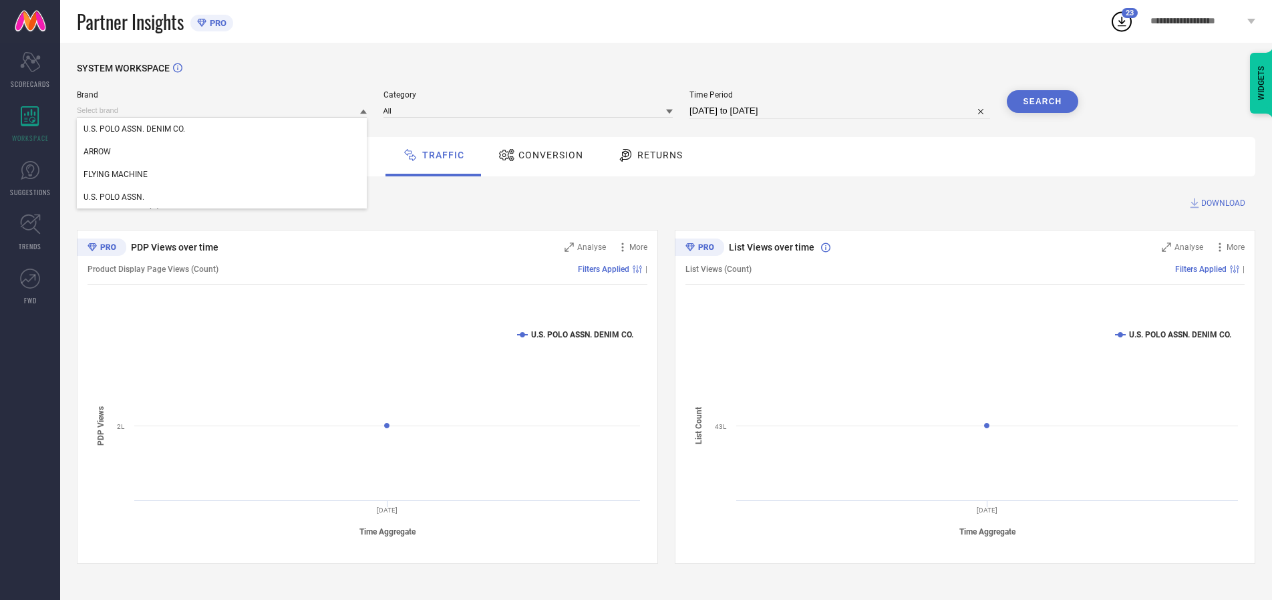
click at [222, 197] on div "U.S. POLO ASSN." at bounding box center [222, 197] width 290 height 23
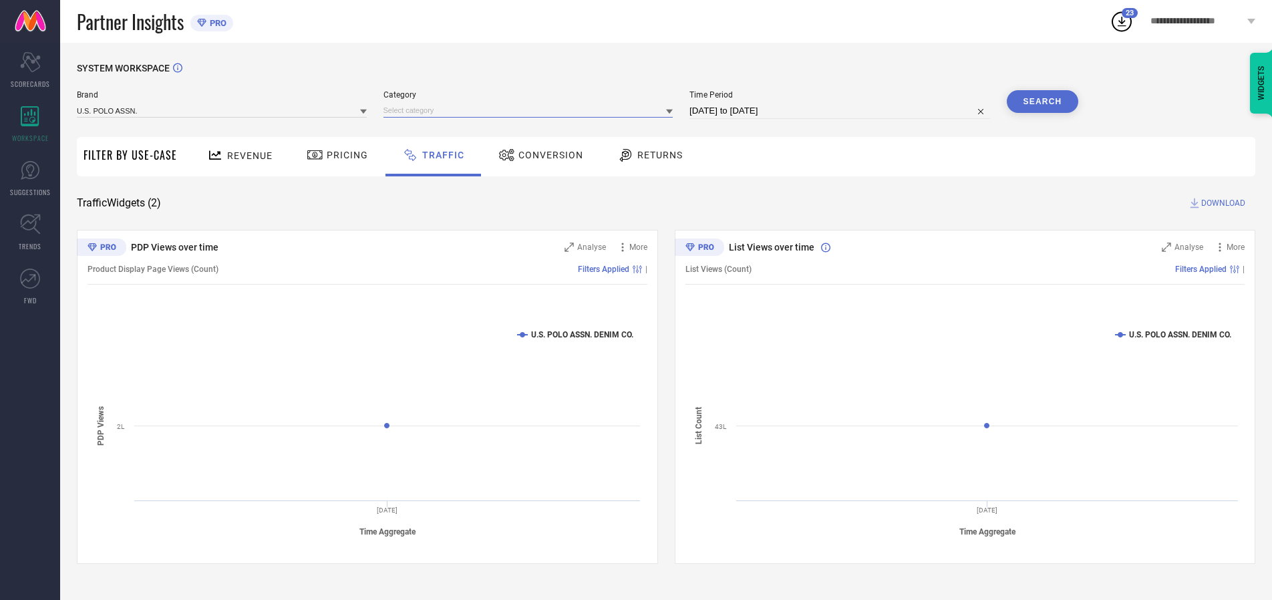
click at [531, 110] on input at bounding box center [528, 111] width 290 height 14
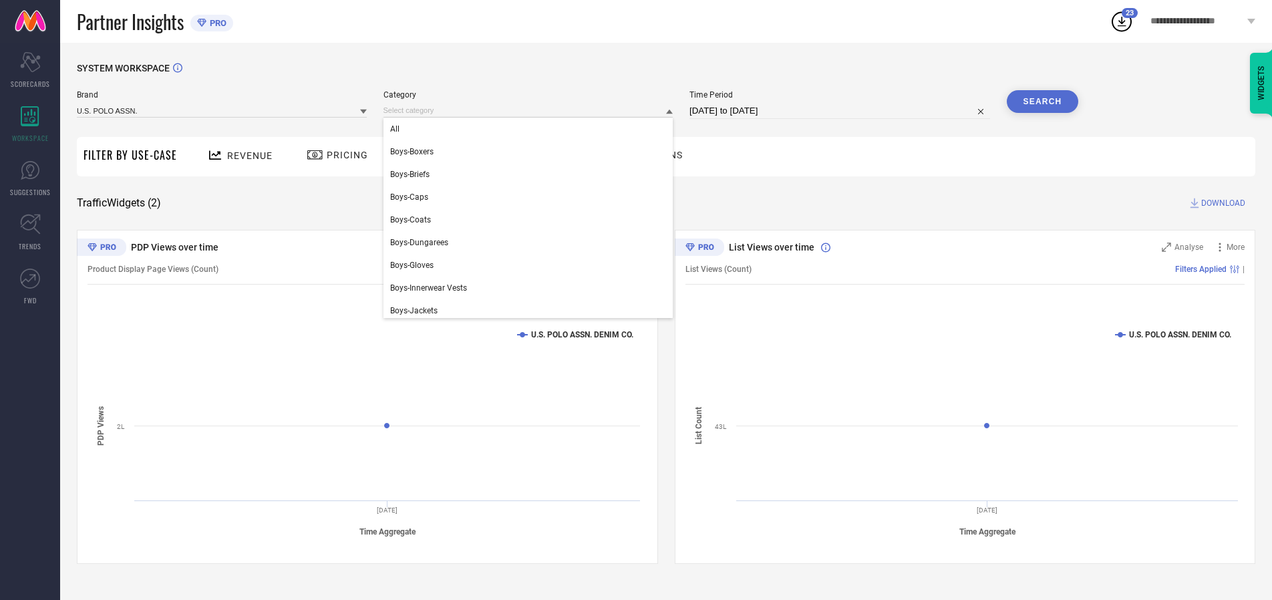
click at [531, 129] on div "All" at bounding box center [528, 129] width 290 height 23
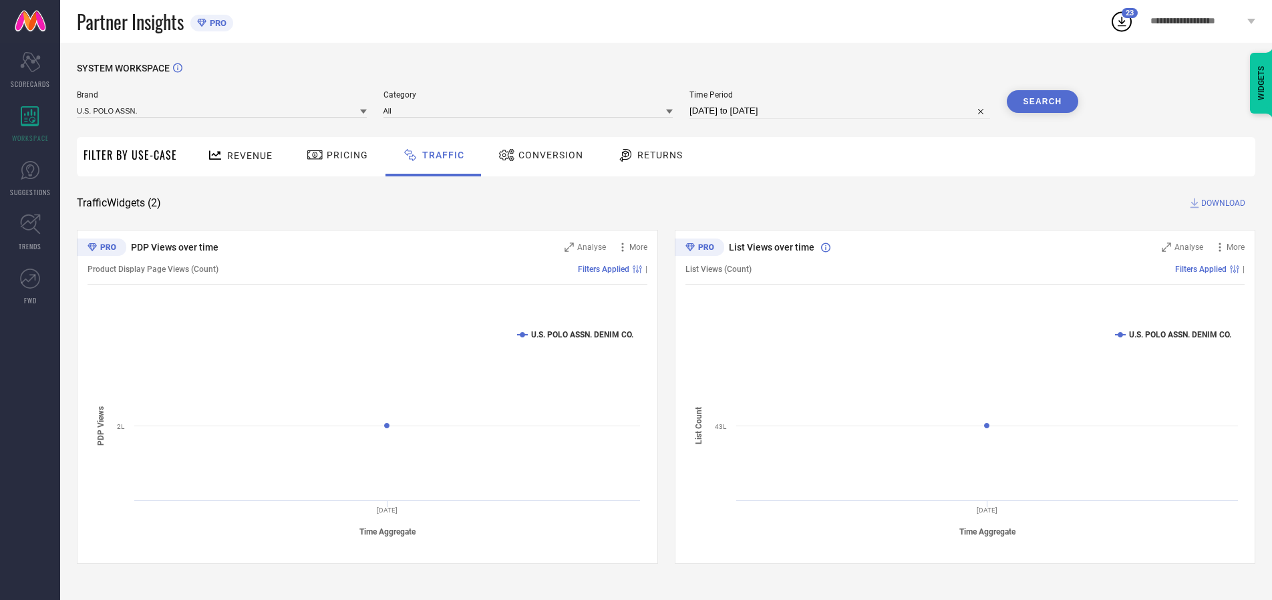
click at [1042, 102] on button "Search" at bounding box center [1043, 101] width 72 height 23
click at [1221, 203] on span "DOWNLOAD" at bounding box center [1223, 202] width 44 height 13
click at [842, 111] on input at bounding box center [839, 111] width 301 height 16
select select "9"
select select "2025"
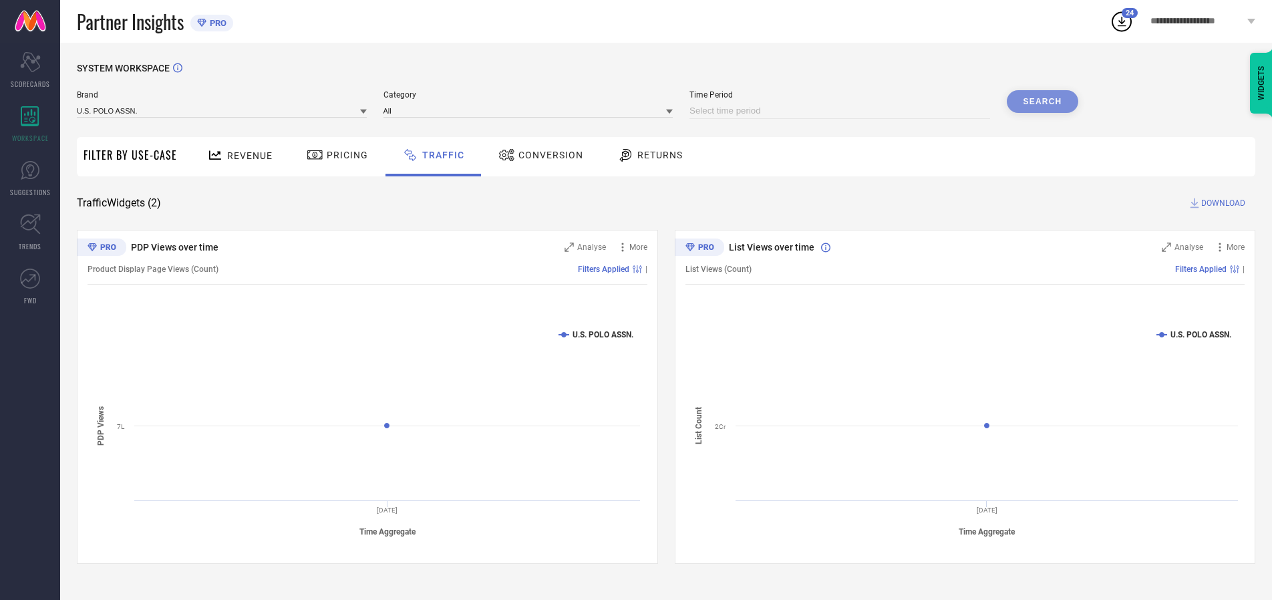
select select "10"
select select "2025"
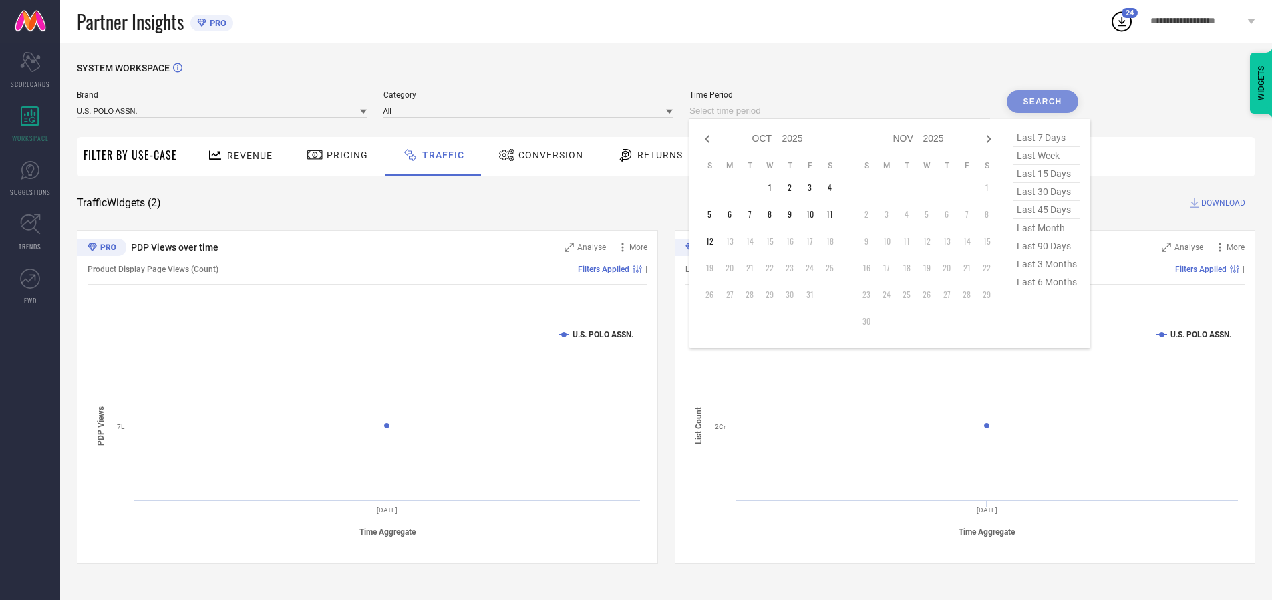
click at [793, 214] on td "9" at bounding box center [789, 214] width 20 height 20
type input "[DATE] to [DATE]"
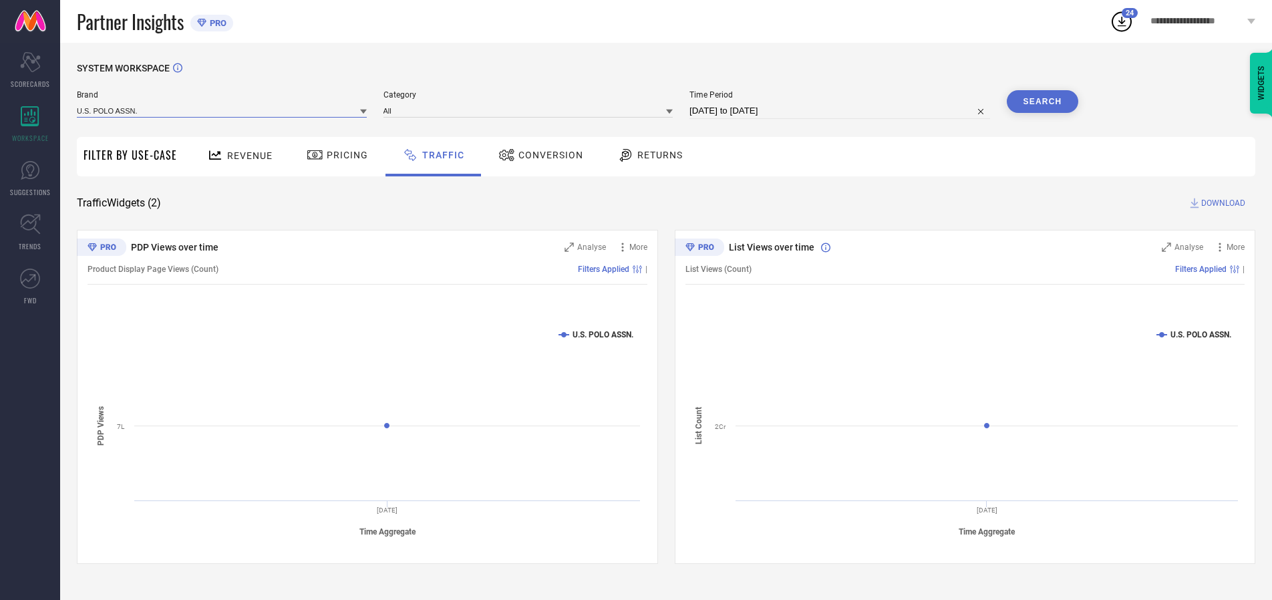
click at [222, 110] on input at bounding box center [222, 111] width 290 height 14
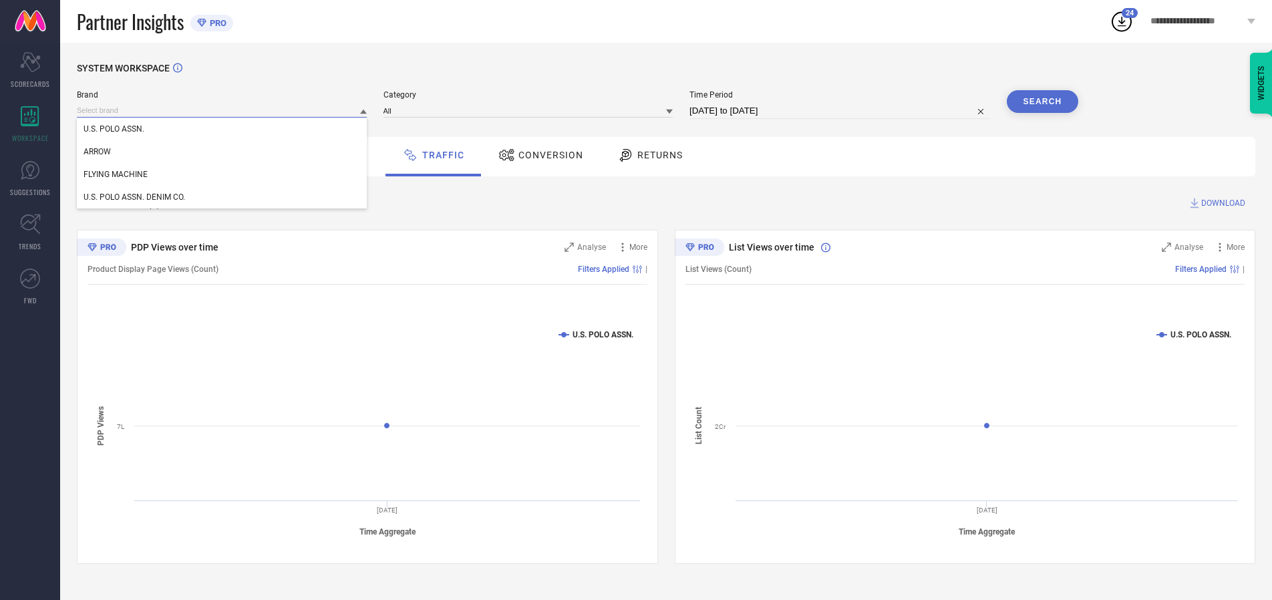
click at [222, 110] on input at bounding box center [222, 111] width 290 height 14
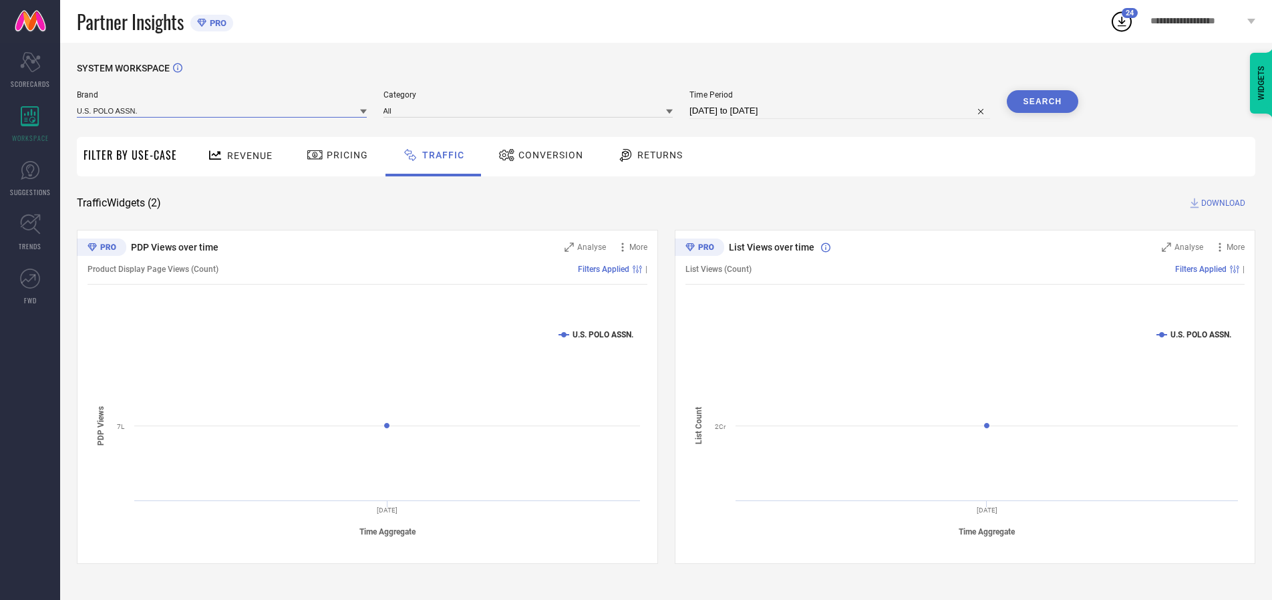
click at [222, 110] on input at bounding box center [222, 111] width 290 height 14
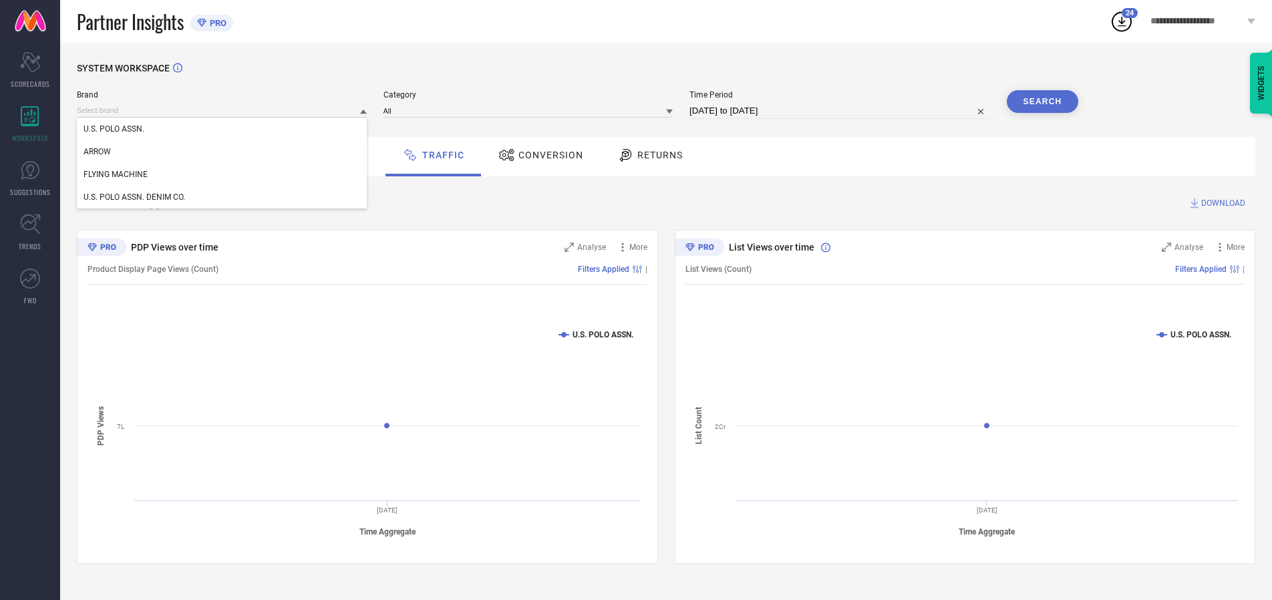
click at [222, 129] on div "U.S. POLO ASSN." at bounding box center [222, 129] width 290 height 23
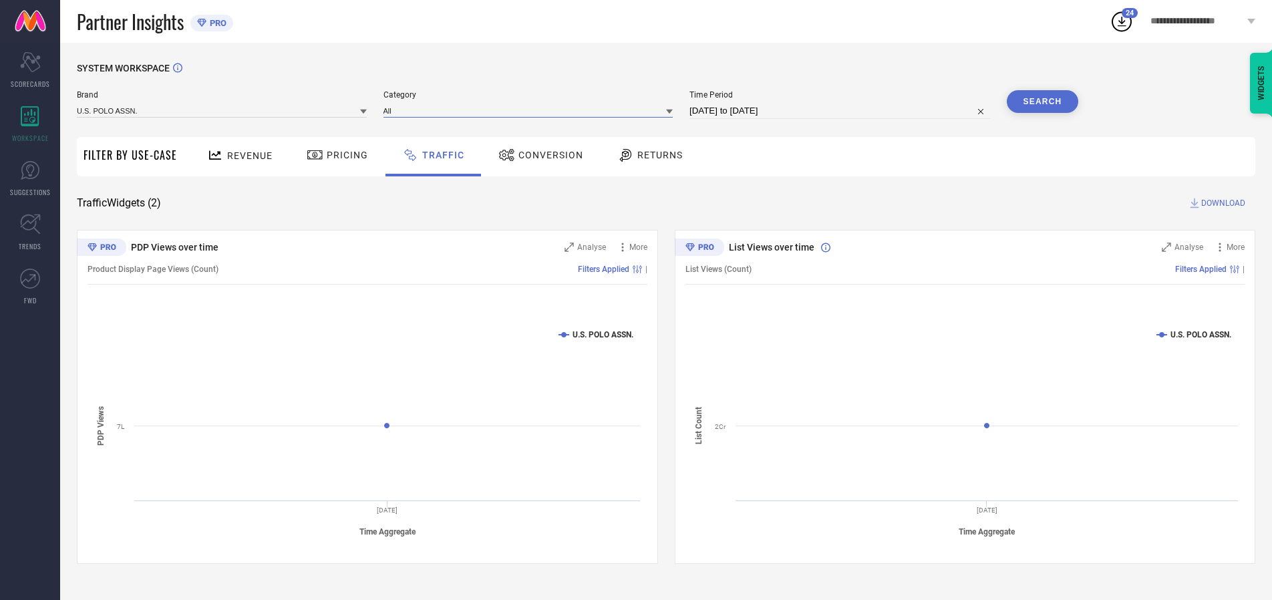
click at [531, 110] on input at bounding box center [528, 111] width 290 height 14
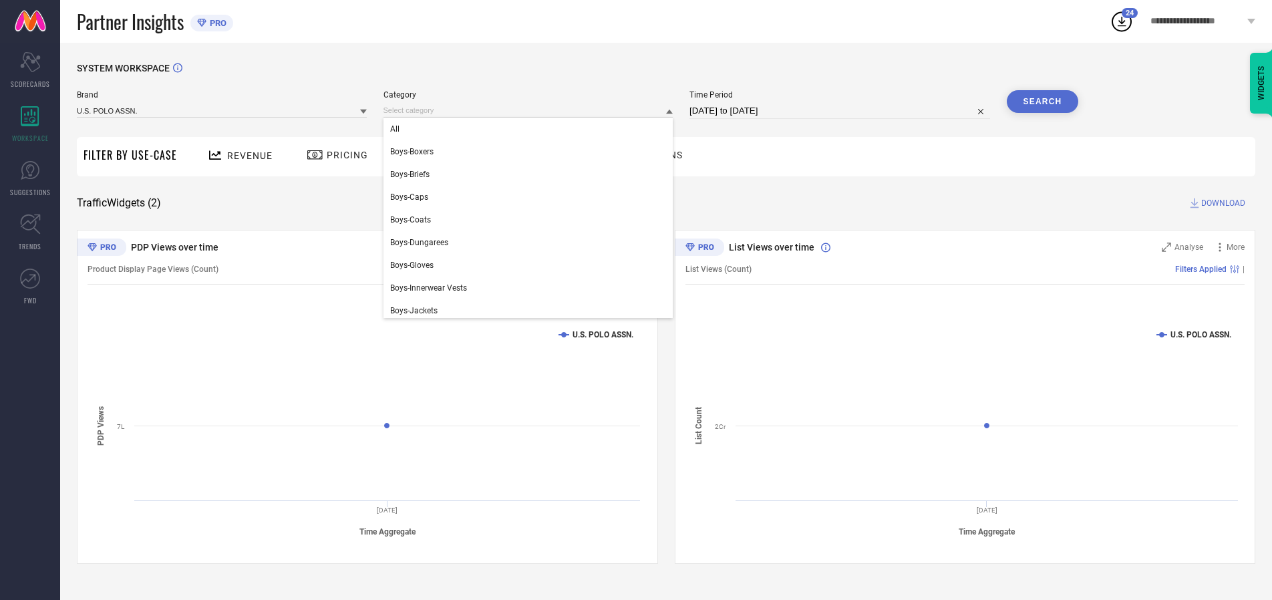
click at [531, 129] on div "All" at bounding box center [528, 129] width 290 height 23
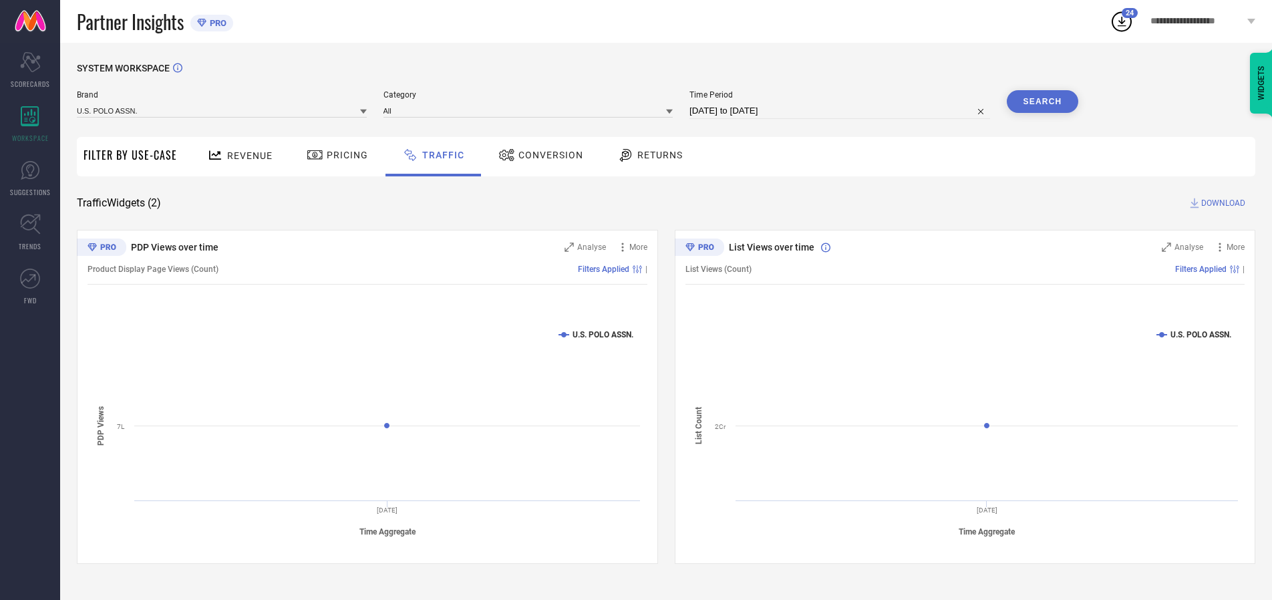
click at [1042, 102] on button "Search" at bounding box center [1043, 101] width 72 height 23
click at [1221, 203] on span "DOWNLOAD" at bounding box center [1223, 202] width 44 height 13
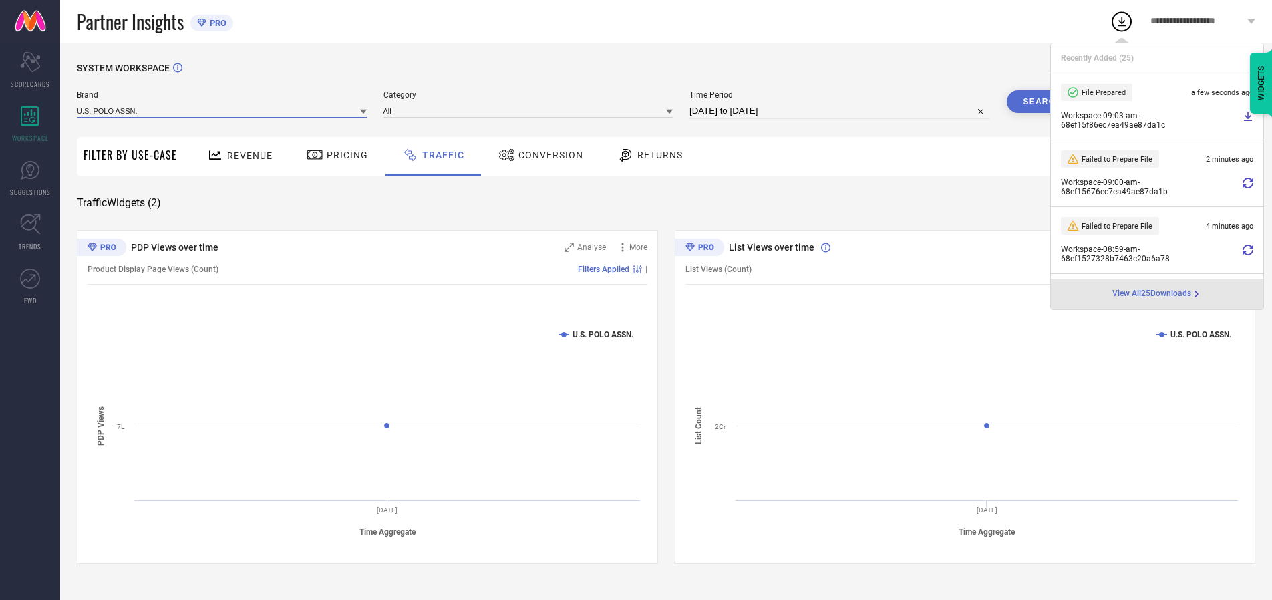
click at [222, 110] on input at bounding box center [222, 111] width 290 height 14
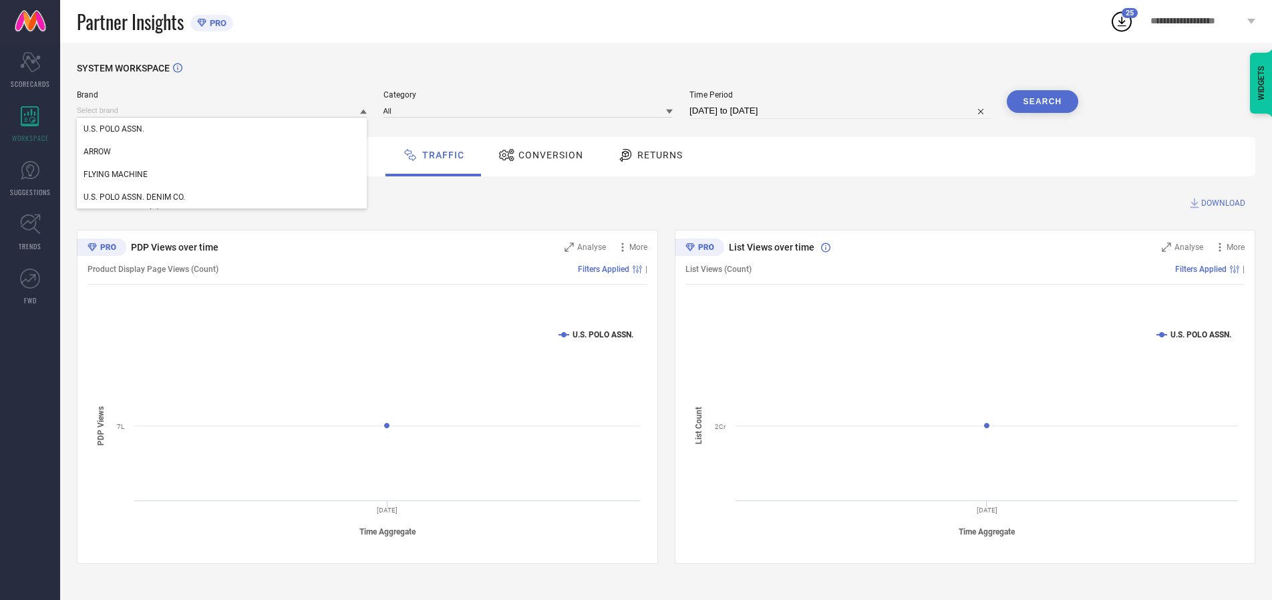
click at [222, 197] on div "U.S. POLO ASSN. DENIM CO." at bounding box center [222, 197] width 290 height 23
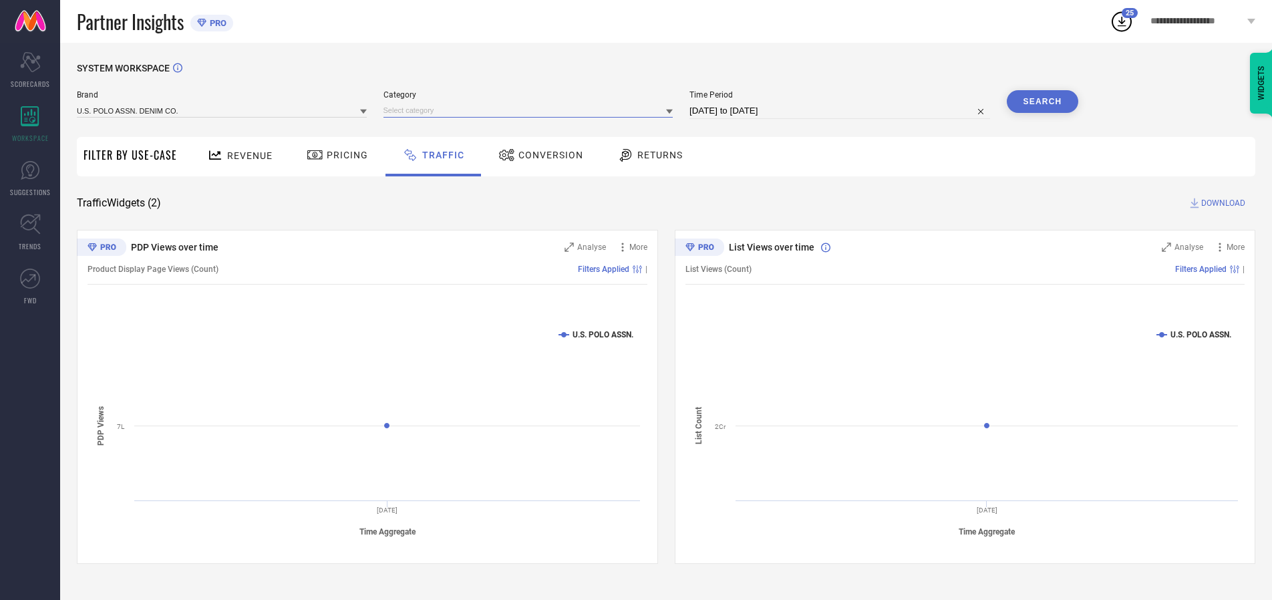
click at [531, 110] on input at bounding box center [528, 111] width 290 height 14
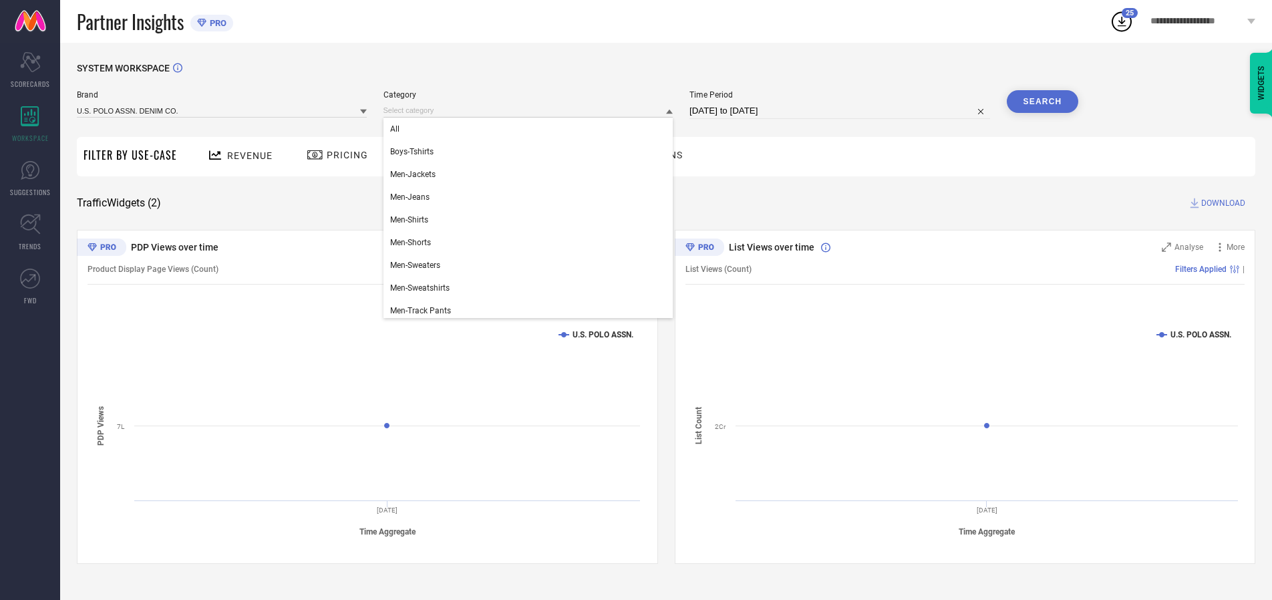
click at [531, 129] on div "All" at bounding box center [528, 129] width 290 height 23
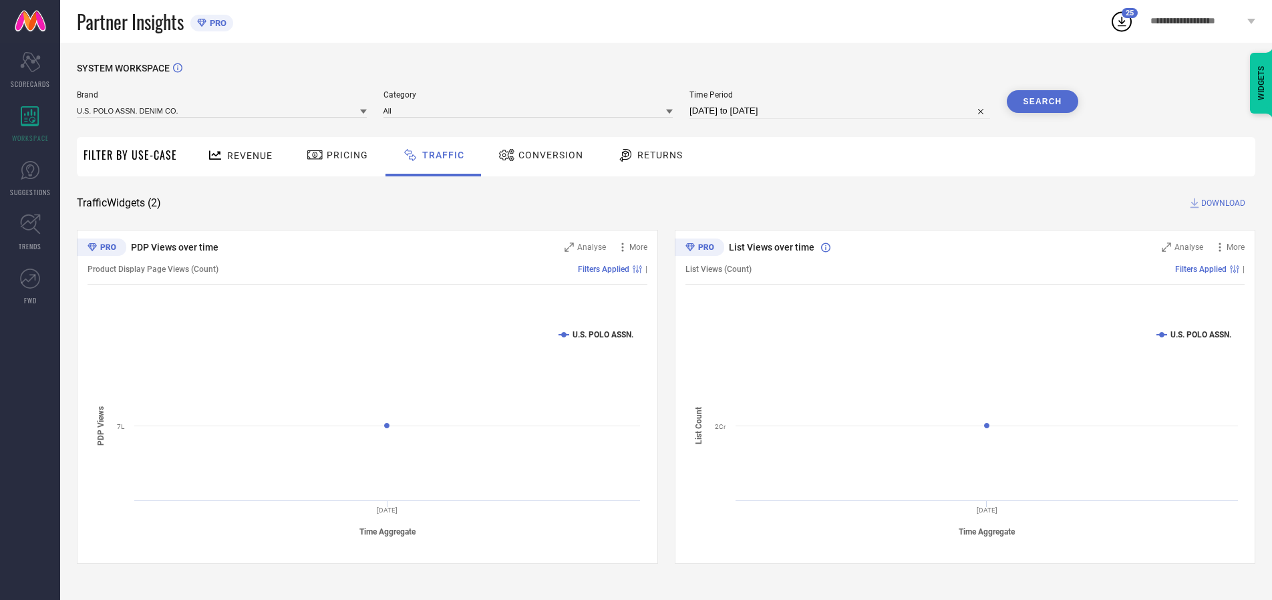
click at [1042, 102] on button "Search" at bounding box center [1043, 101] width 72 height 23
click at [1221, 203] on span "DOWNLOAD" at bounding box center [1223, 202] width 44 height 13
click at [842, 111] on input at bounding box center [839, 111] width 301 height 16
select select "9"
select select "2025"
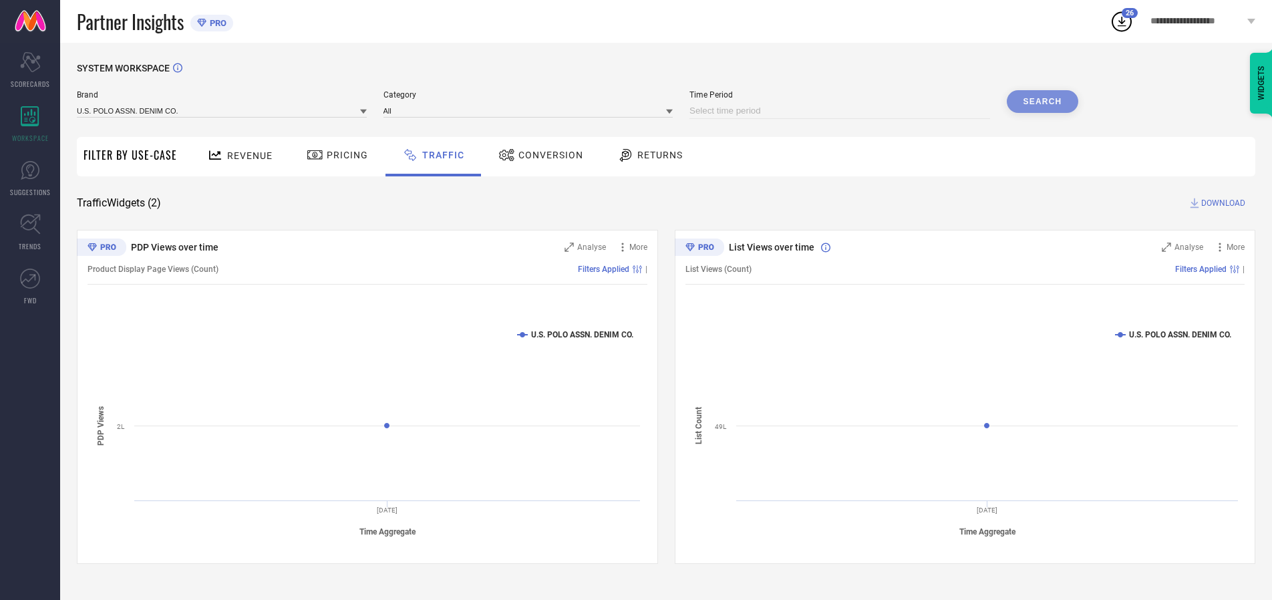
select select "10"
select select "2025"
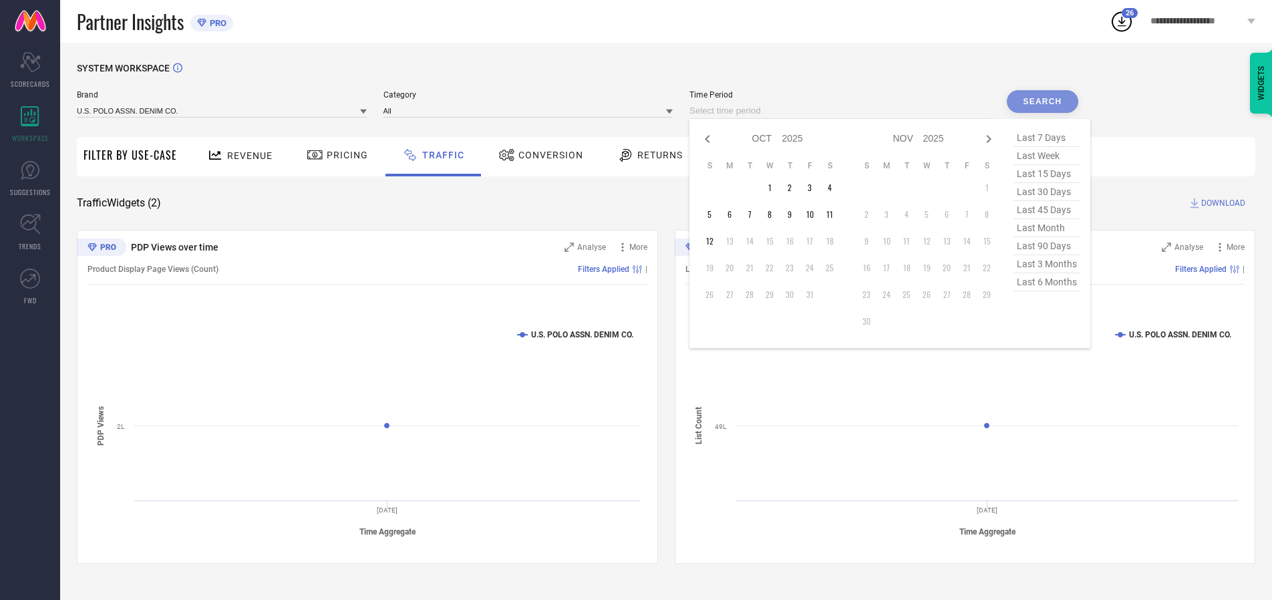
click at [814, 214] on td "10" at bounding box center [809, 214] width 20 height 20
type input "[DATE] to [DATE]"
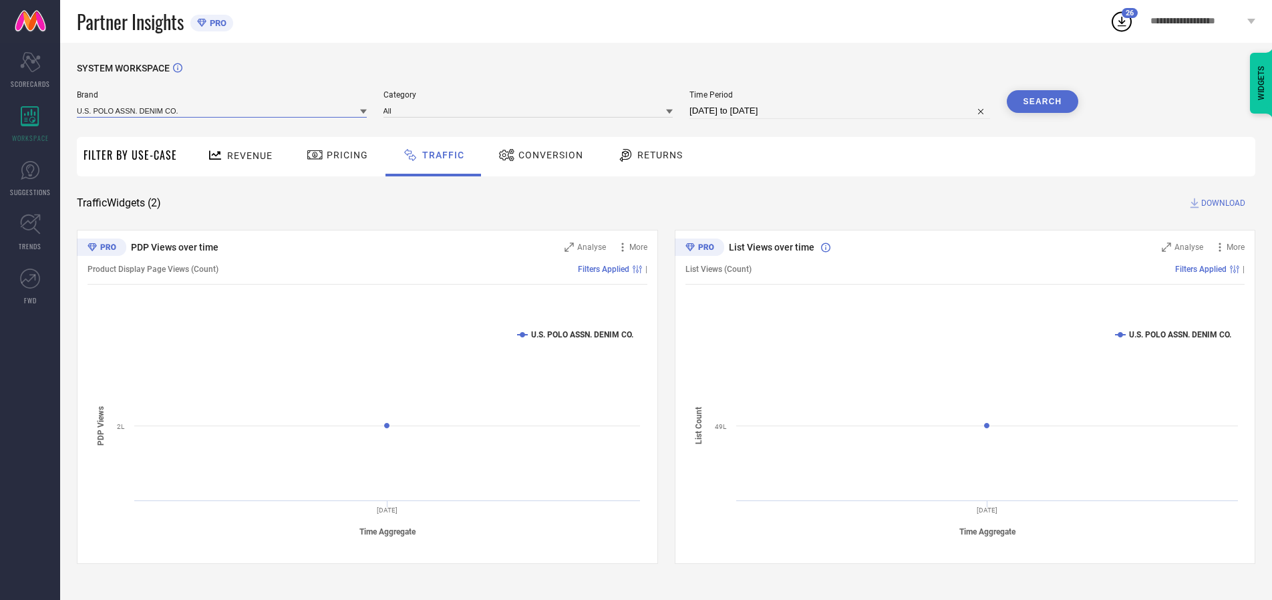
click at [222, 110] on input at bounding box center [222, 111] width 290 height 14
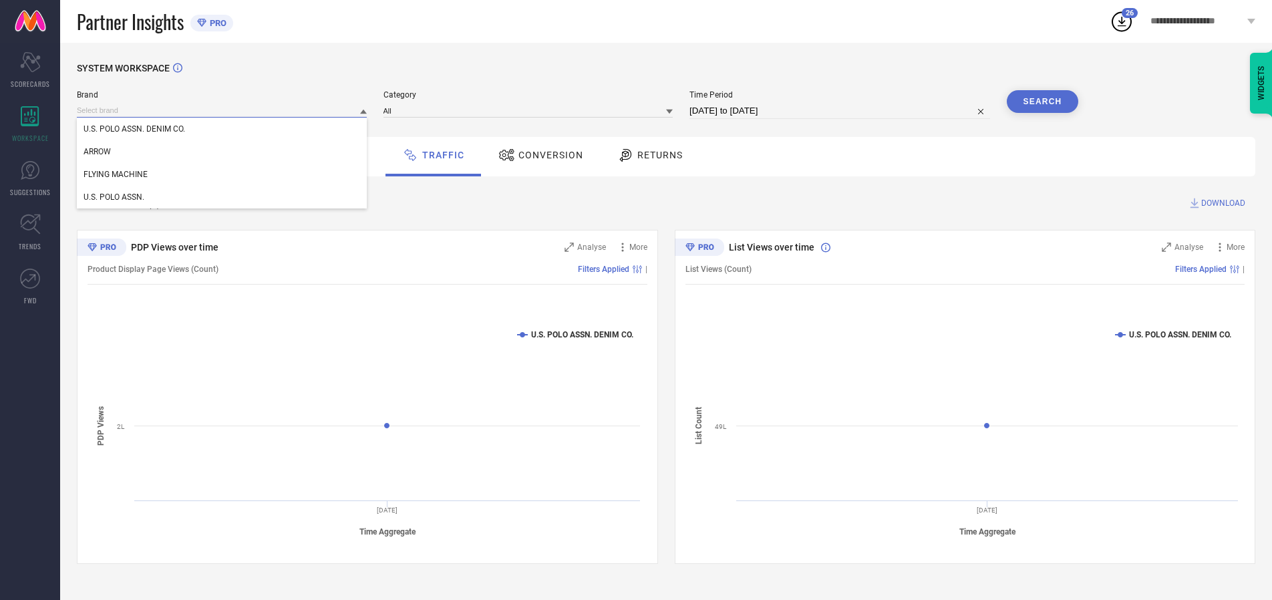
click at [222, 110] on input at bounding box center [222, 111] width 290 height 14
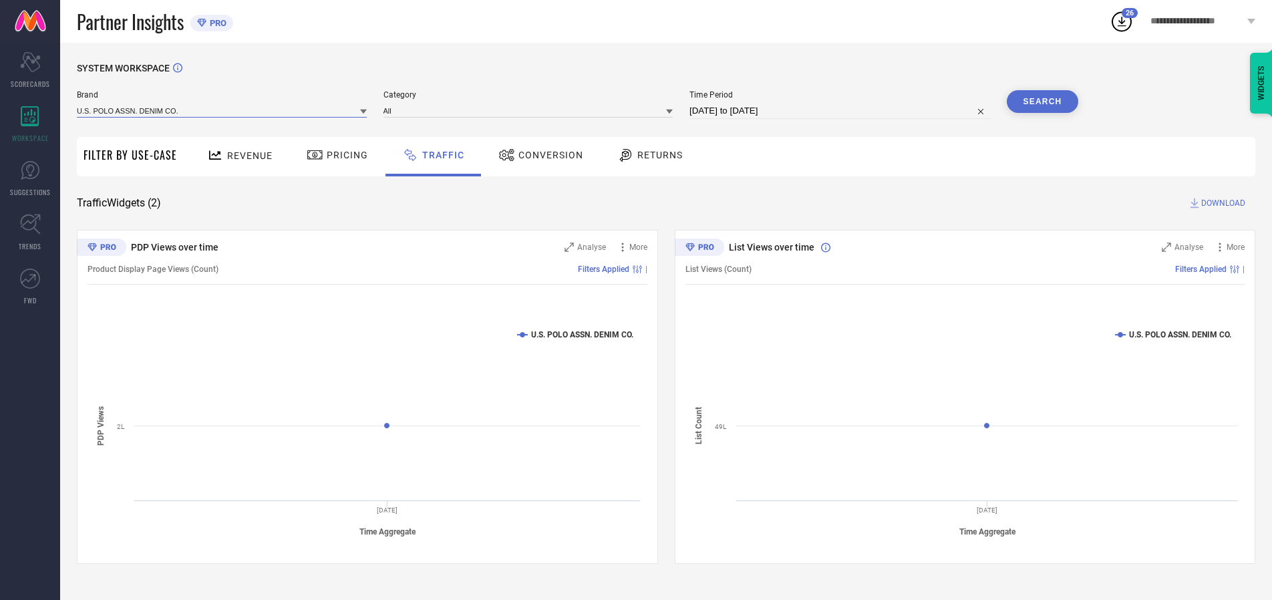
click at [222, 110] on input at bounding box center [222, 111] width 290 height 14
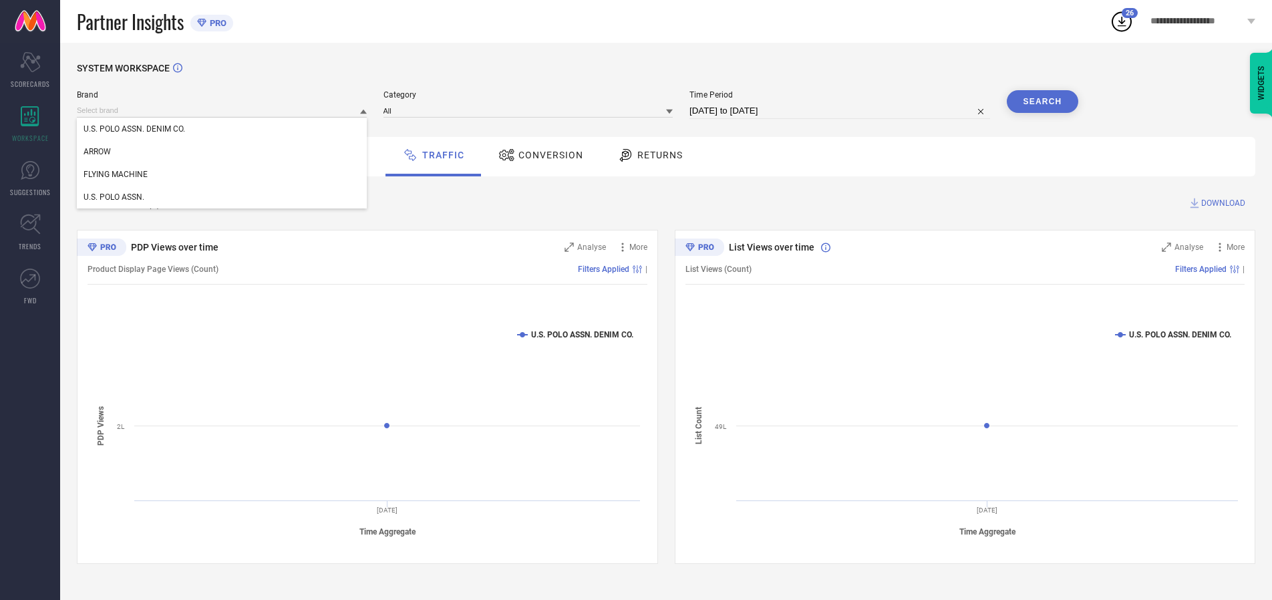
click at [222, 129] on div "U.S. POLO ASSN. DENIM CO." at bounding box center [222, 129] width 290 height 23
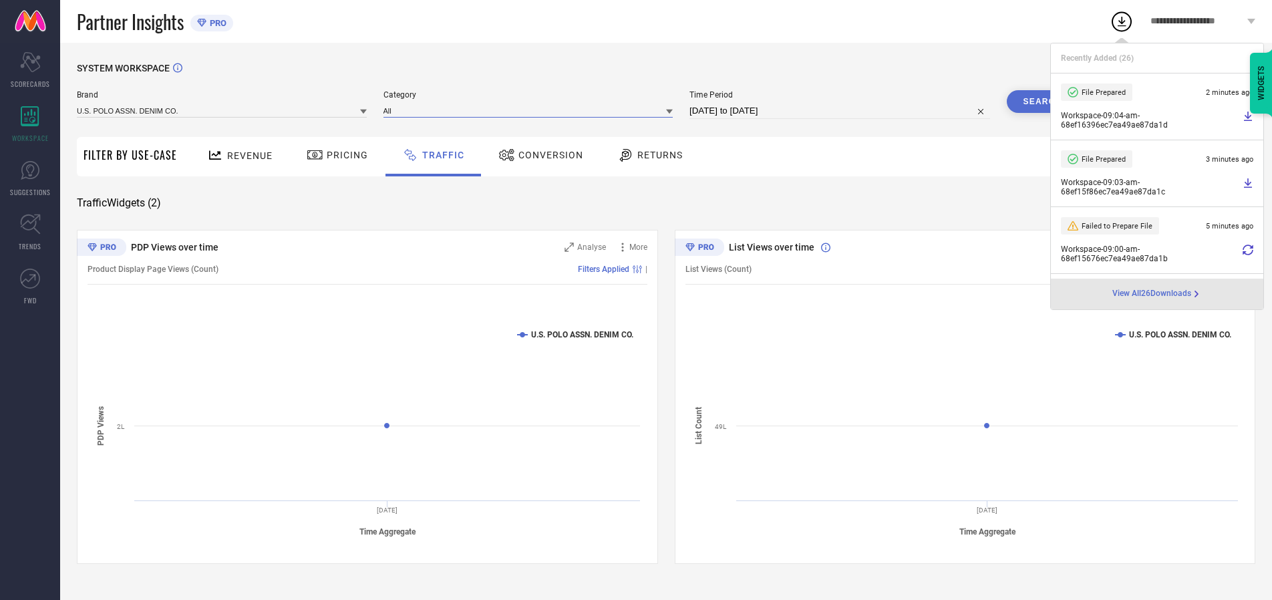
click at [531, 110] on input at bounding box center [528, 111] width 290 height 14
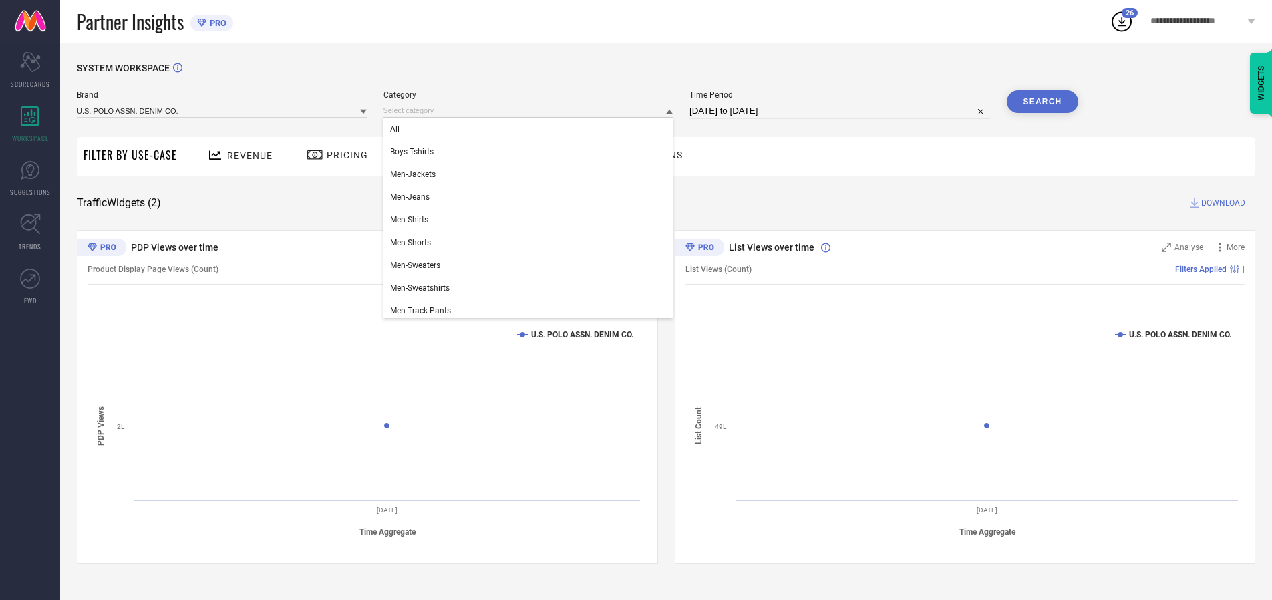
click at [531, 129] on div "All" at bounding box center [528, 129] width 290 height 23
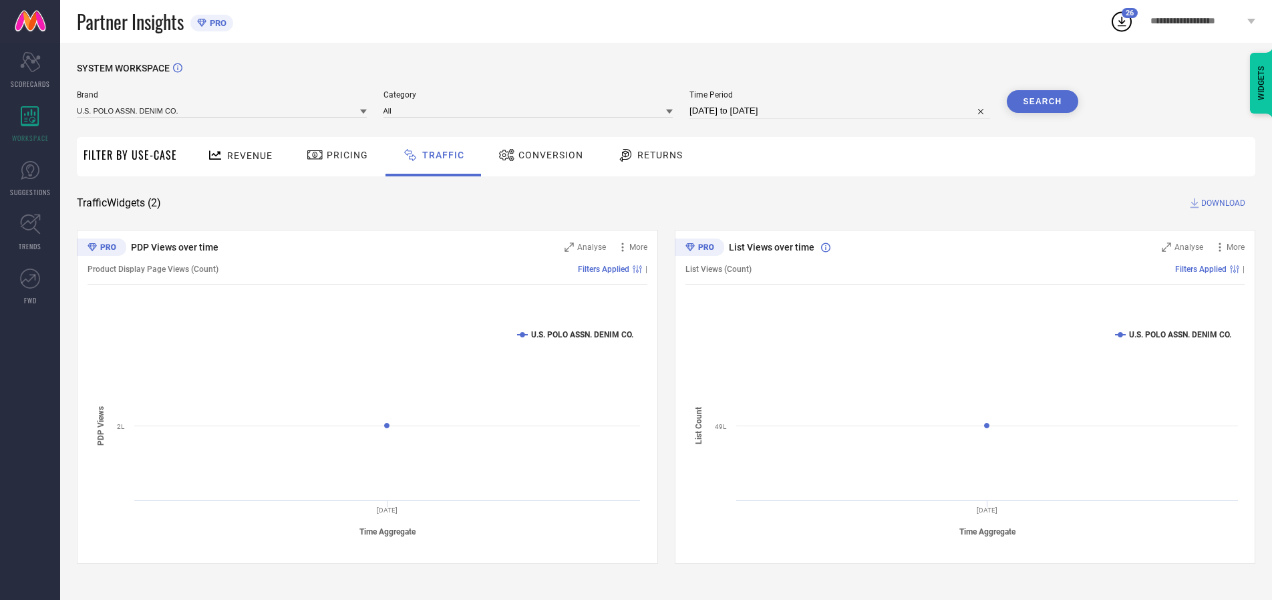
click at [1042, 102] on button "Search" at bounding box center [1043, 101] width 72 height 23
click at [1221, 203] on span "DOWNLOAD" at bounding box center [1223, 202] width 44 height 13
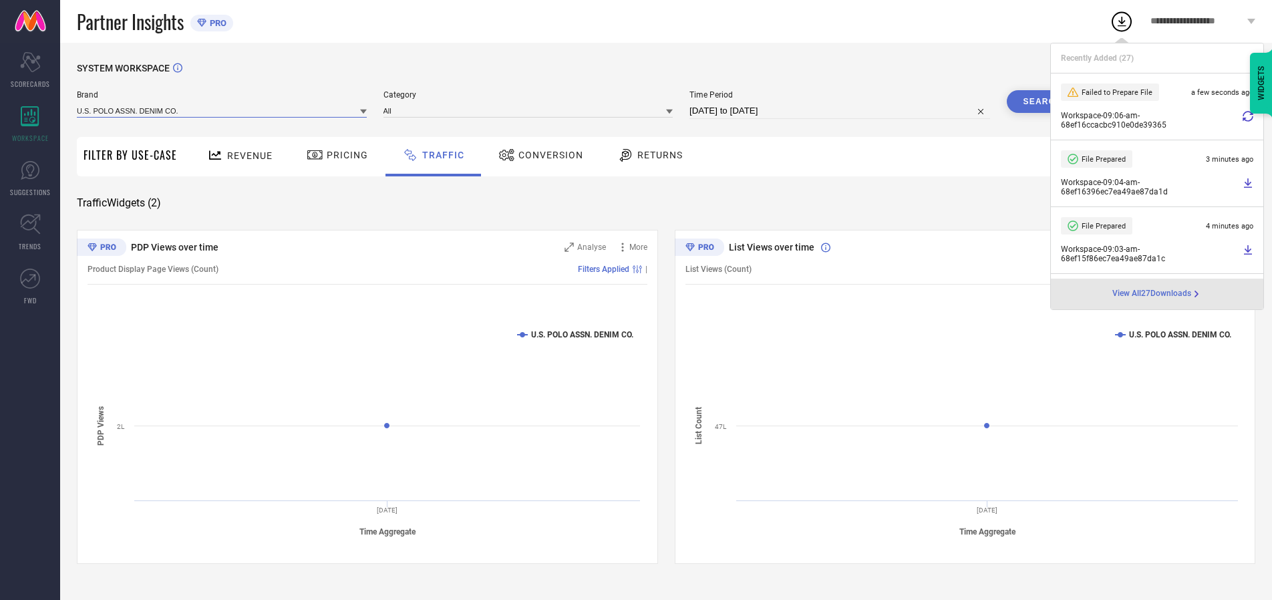
click at [222, 110] on input at bounding box center [222, 111] width 290 height 14
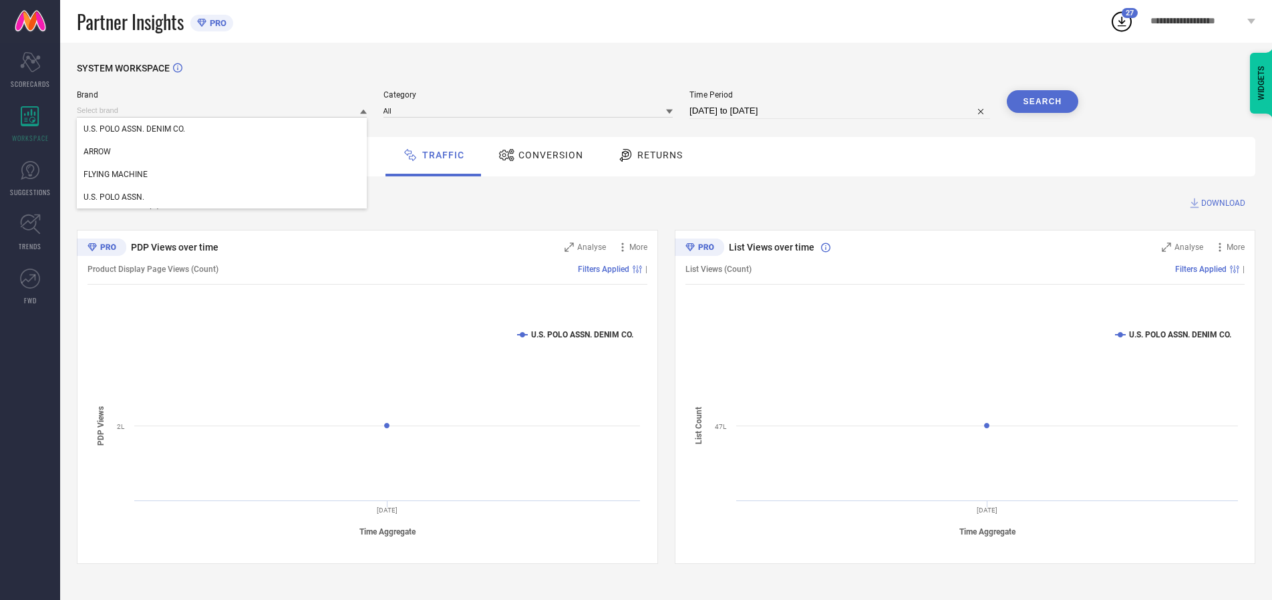
click at [222, 197] on div "U.S. POLO ASSN." at bounding box center [222, 197] width 290 height 23
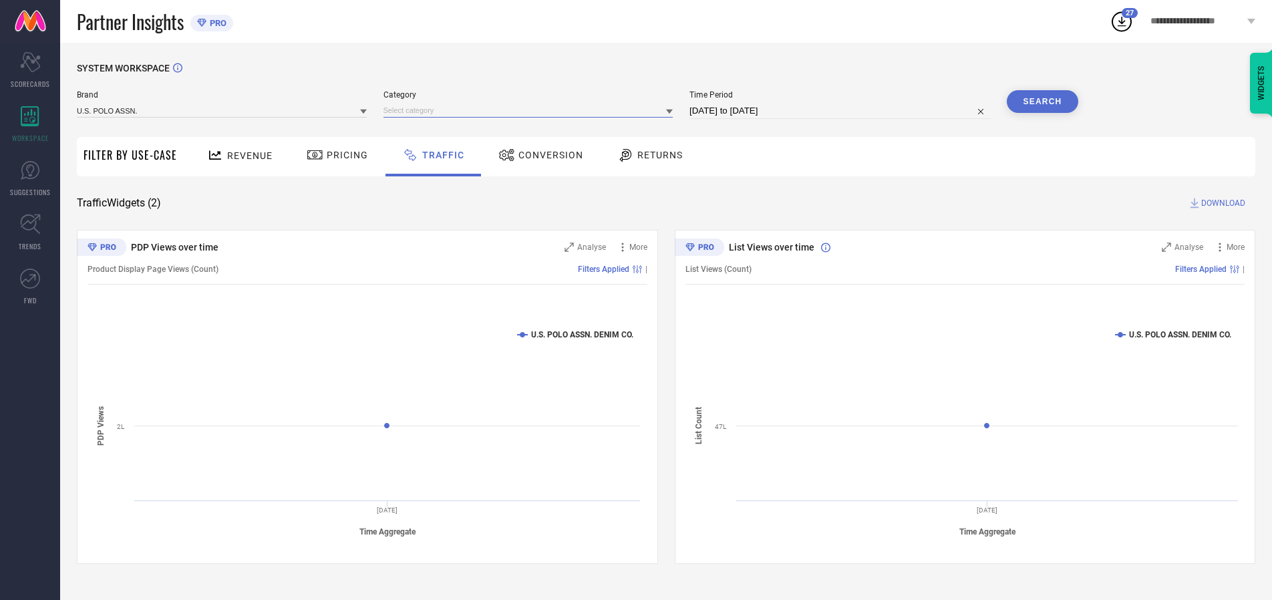
click at [531, 110] on input at bounding box center [528, 111] width 290 height 14
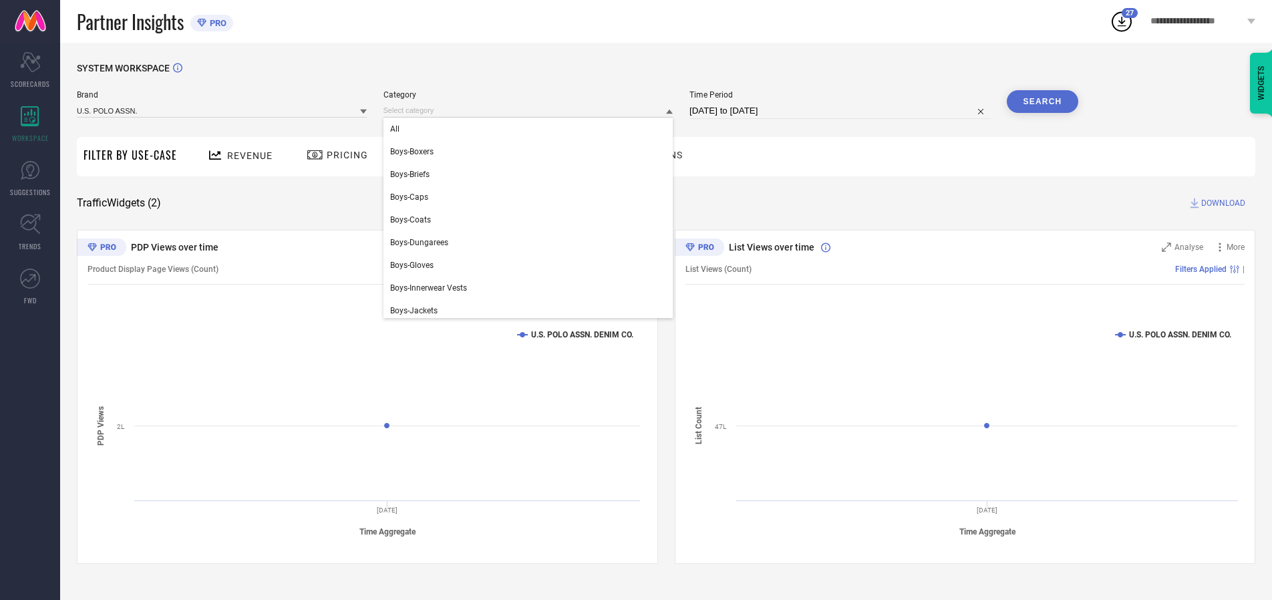
click at [531, 129] on div "All" at bounding box center [528, 129] width 290 height 23
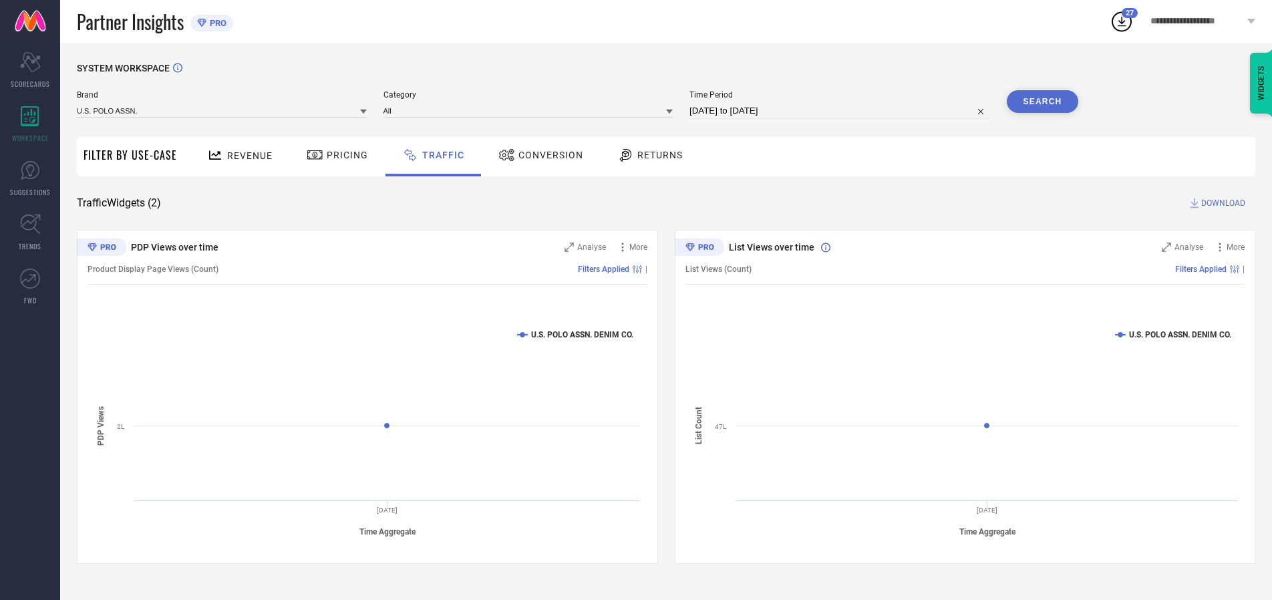
click at [1042, 102] on button "Search" at bounding box center [1043, 101] width 72 height 23
click at [1221, 203] on span "DOWNLOAD" at bounding box center [1223, 202] width 44 height 13
click at [842, 111] on input at bounding box center [839, 111] width 301 height 16
select select "9"
select select "2025"
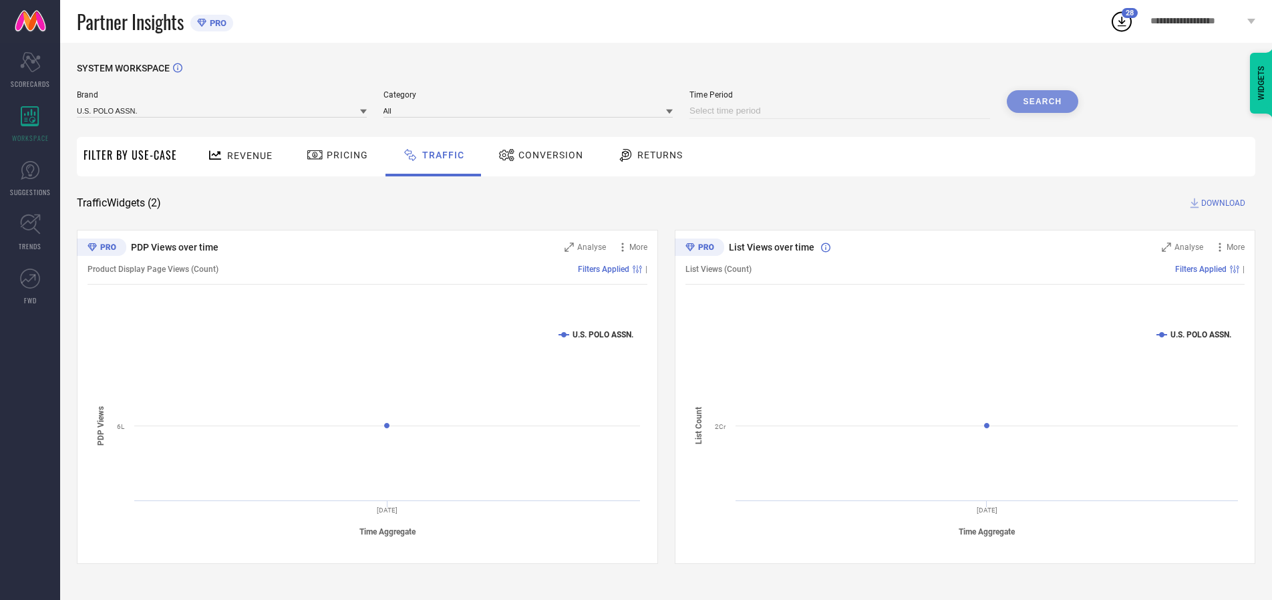
select select "10"
select select "2025"
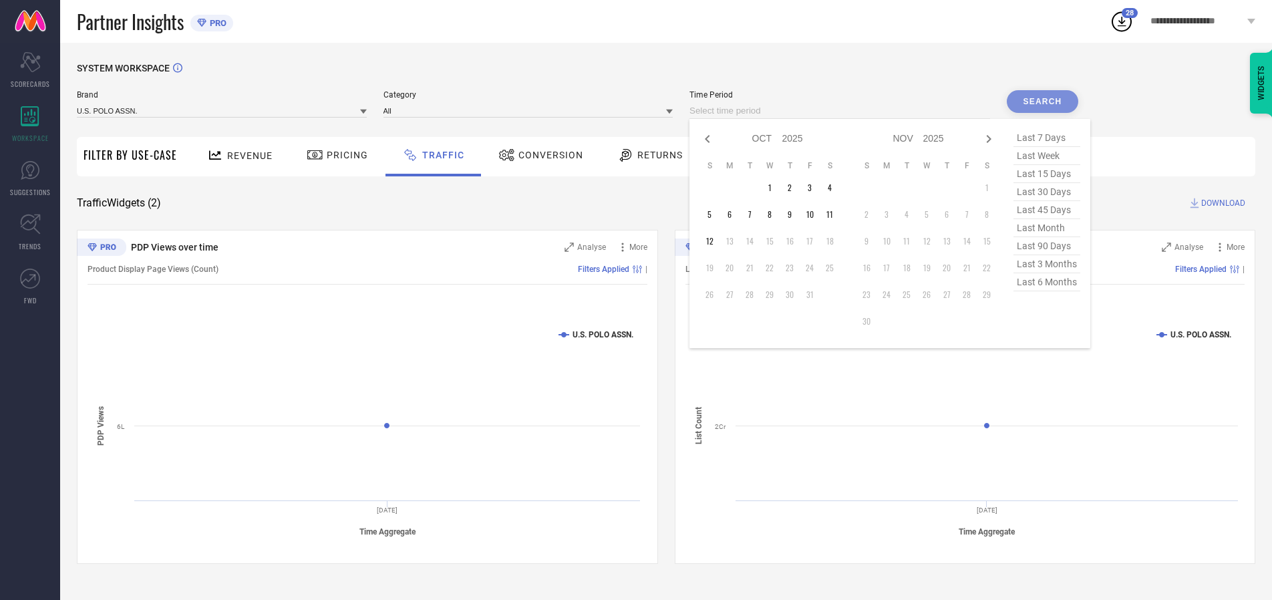
click at [834, 214] on td "11" at bounding box center [830, 214] width 20 height 20
type input "[DATE] to [DATE]"
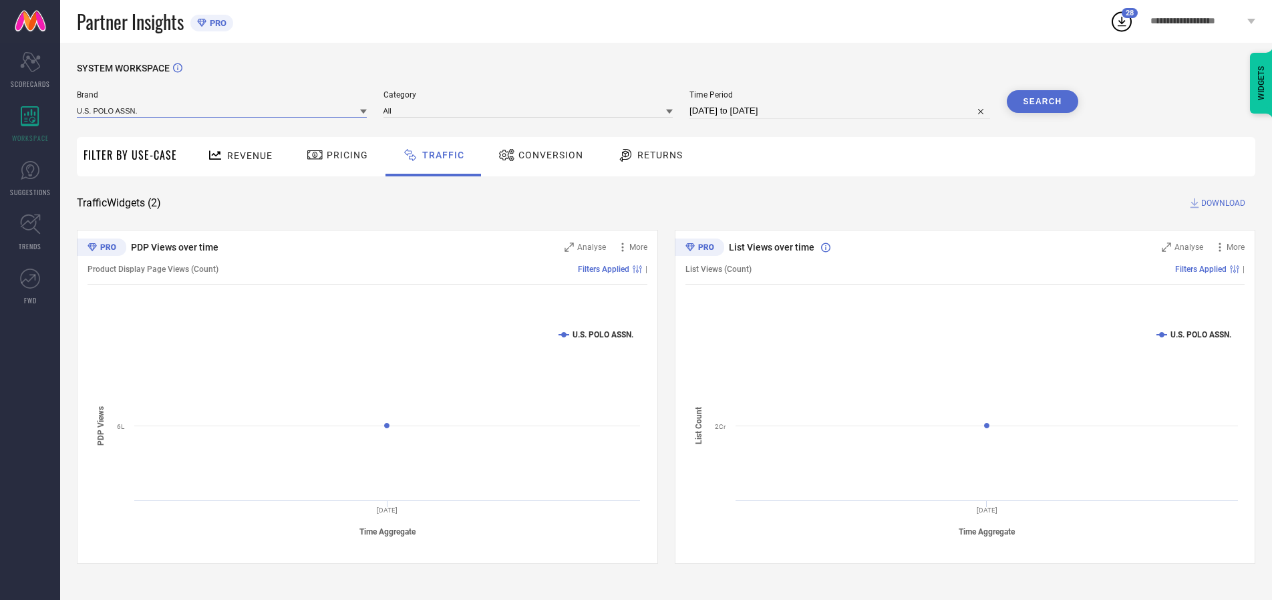
click at [222, 110] on input at bounding box center [222, 111] width 290 height 14
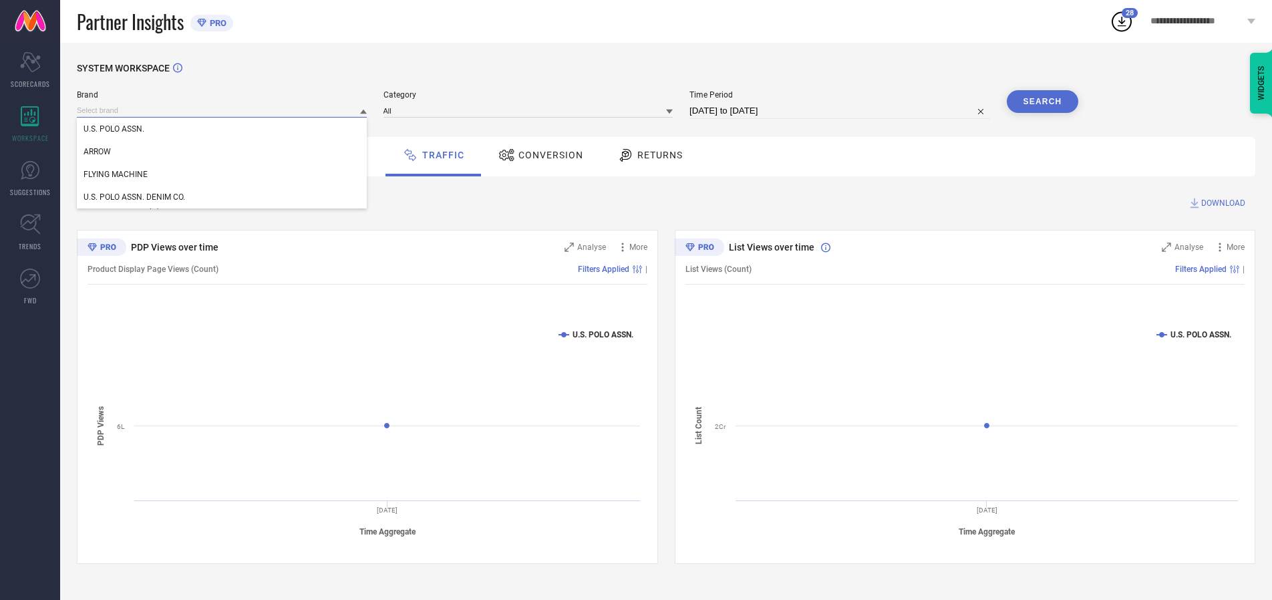
click at [222, 110] on input at bounding box center [222, 111] width 290 height 14
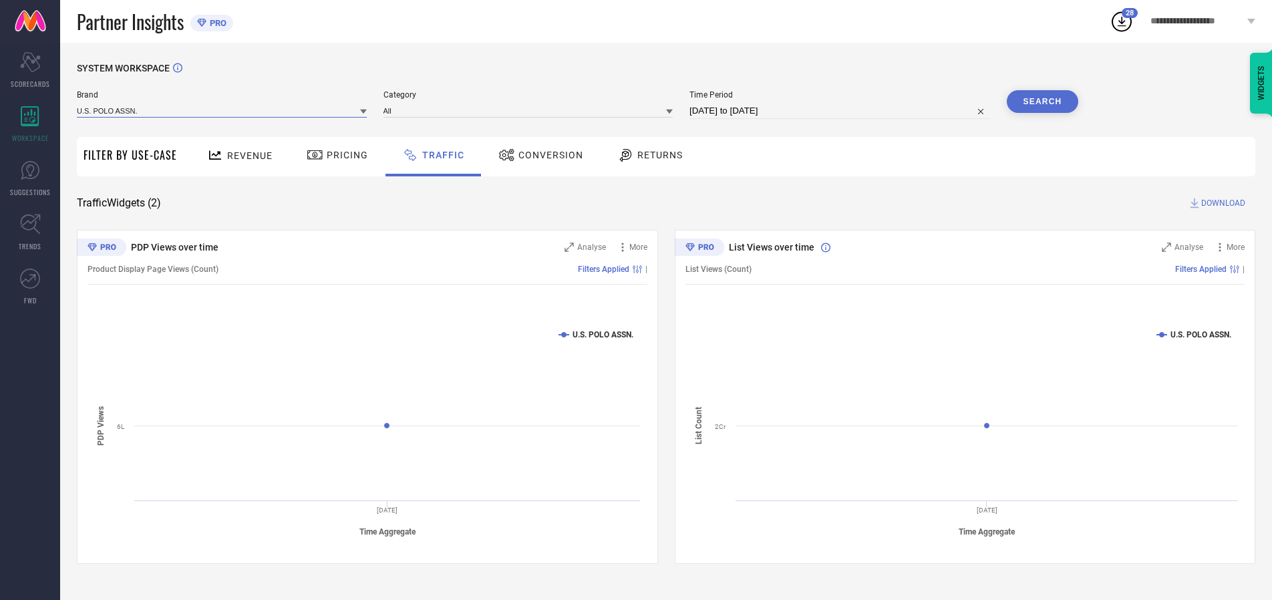
click at [222, 110] on input at bounding box center [222, 111] width 290 height 14
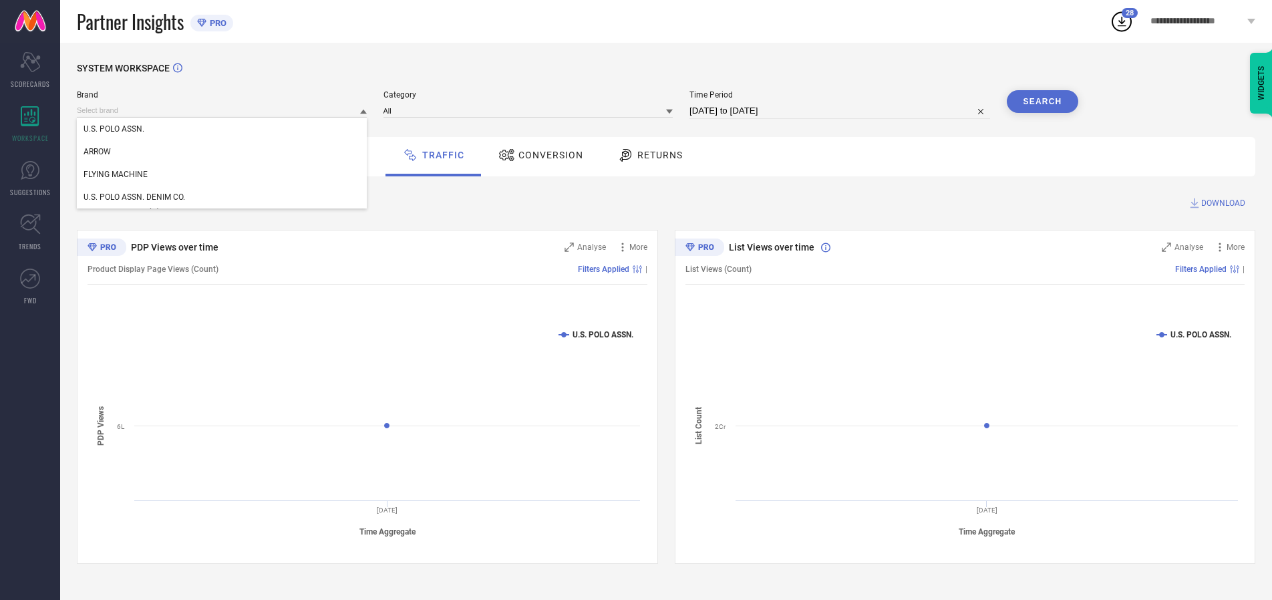
click at [222, 129] on div "U.S. POLO ASSN." at bounding box center [222, 129] width 290 height 23
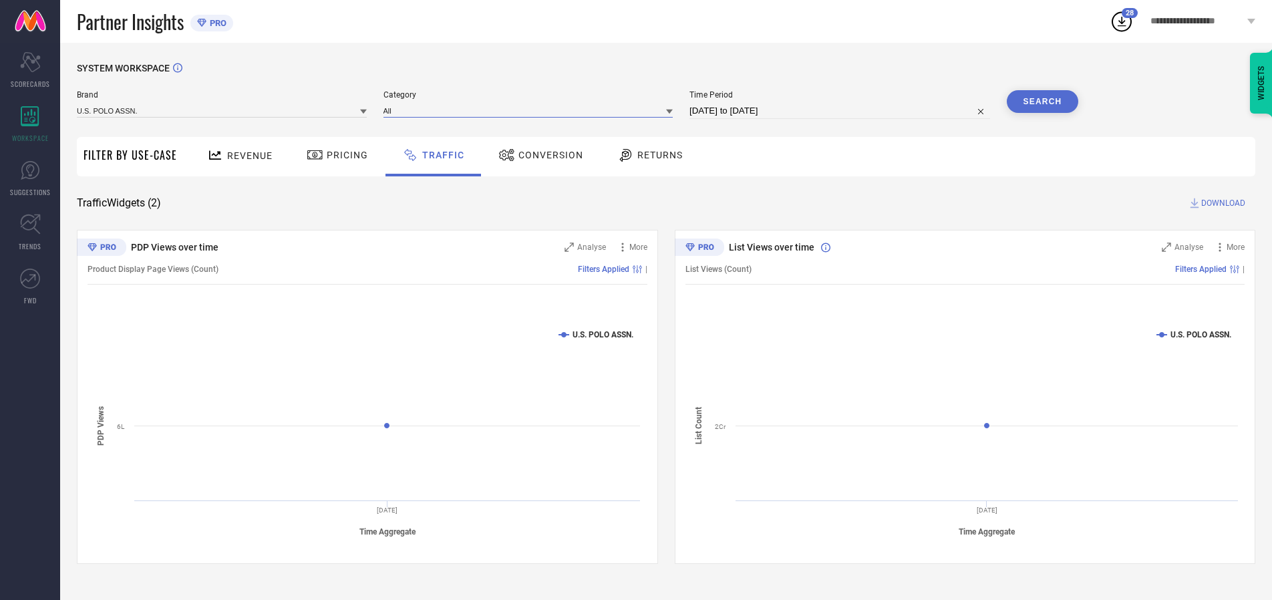
click at [531, 110] on input at bounding box center [528, 111] width 290 height 14
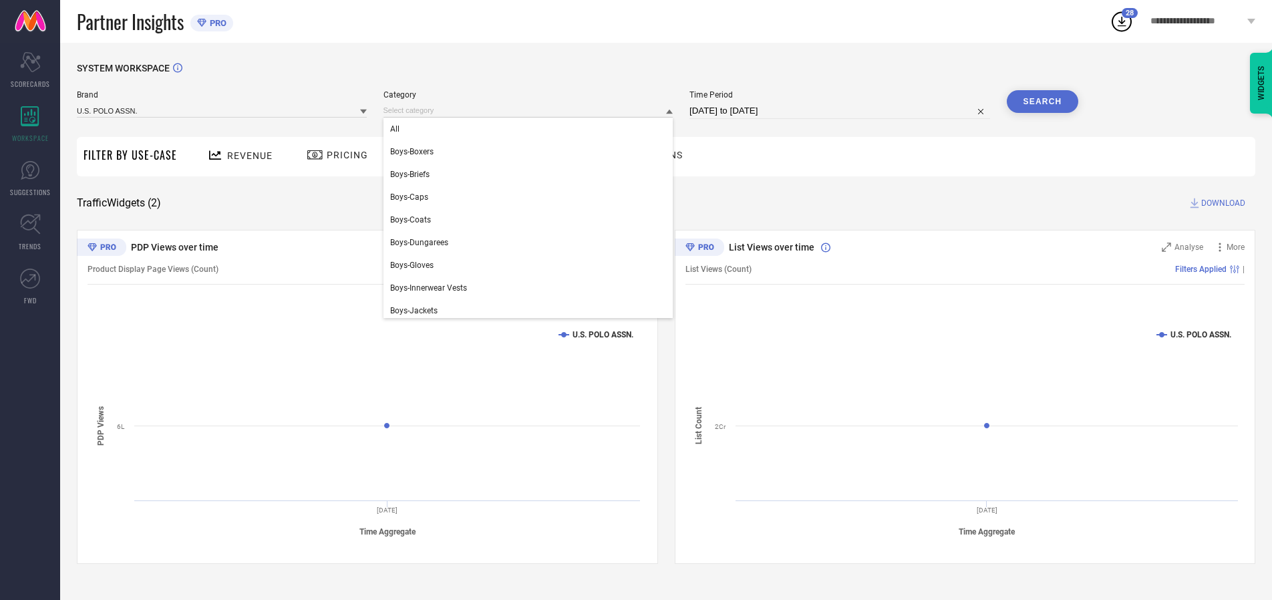
click at [531, 129] on div "All" at bounding box center [528, 129] width 290 height 23
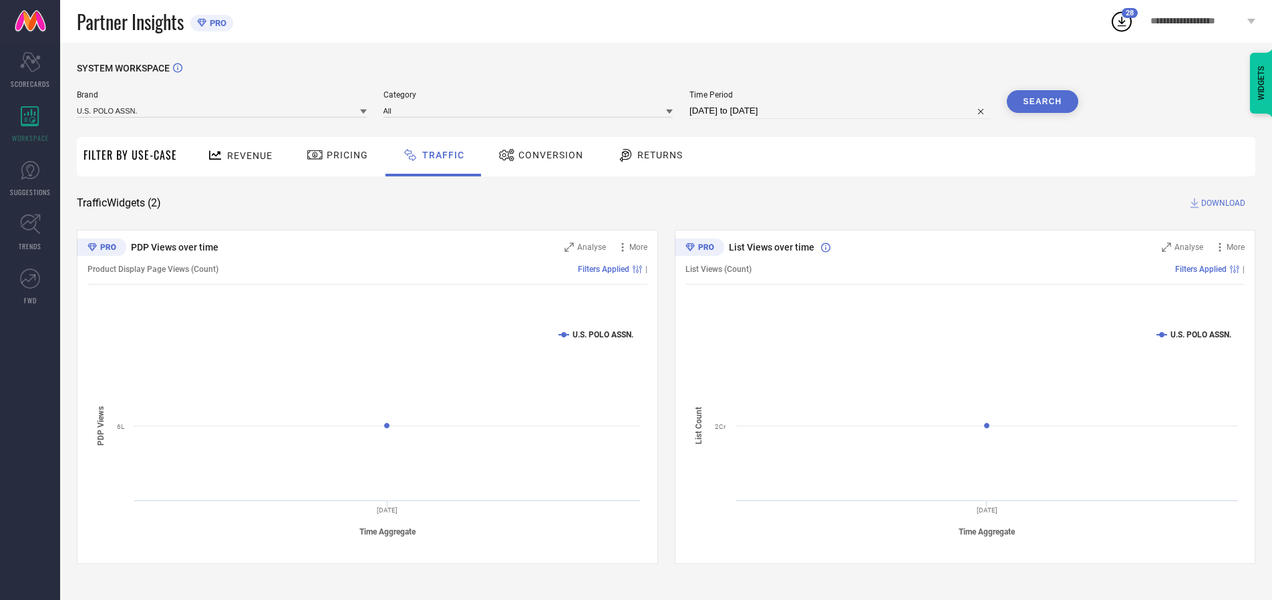
click at [1042, 102] on button "Search" at bounding box center [1043, 101] width 72 height 23
click at [1221, 203] on span "DOWNLOAD" at bounding box center [1223, 202] width 44 height 13
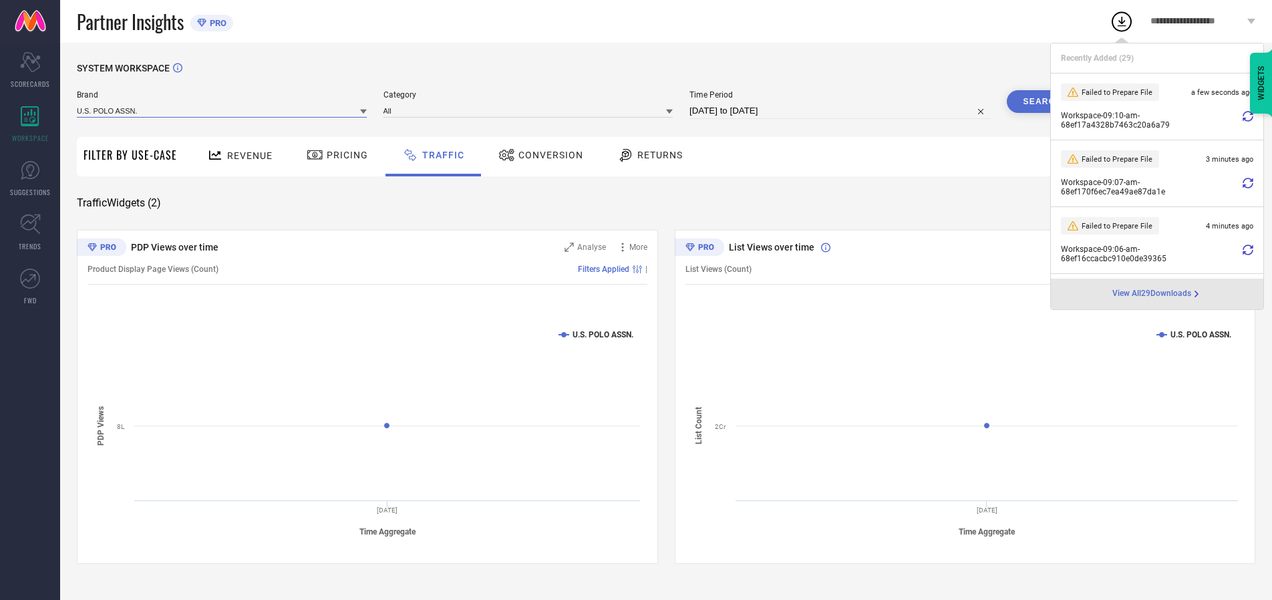
click at [222, 110] on input at bounding box center [222, 111] width 290 height 14
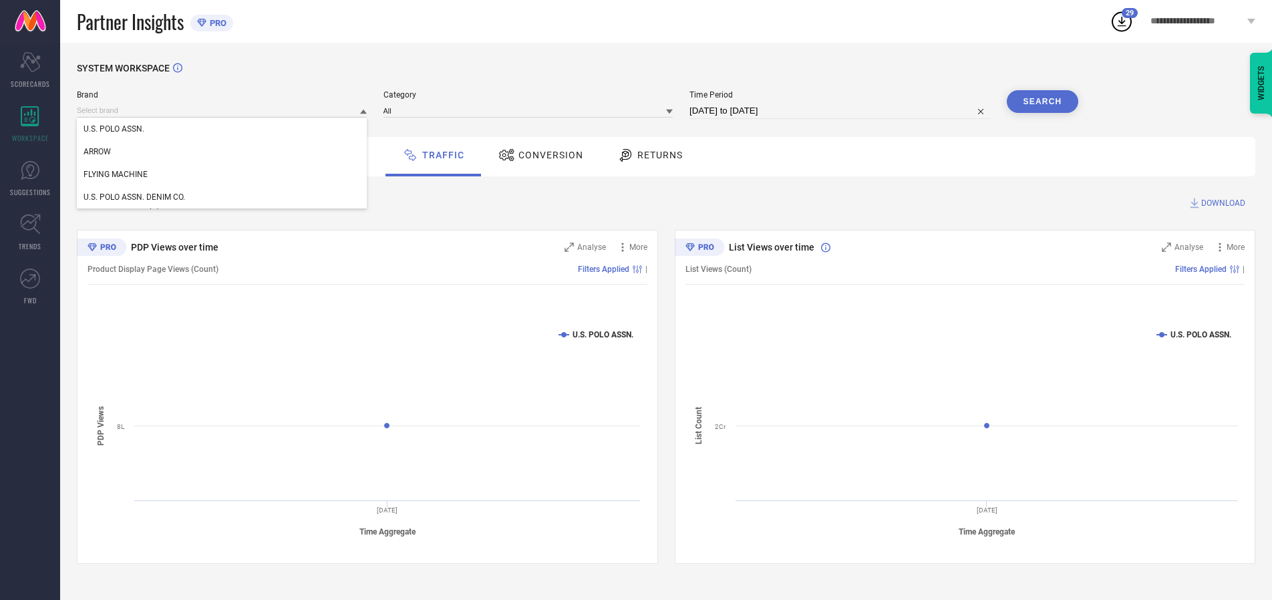
click at [222, 197] on div "U.S. POLO ASSN. DENIM CO." at bounding box center [222, 197] width 290 height 23
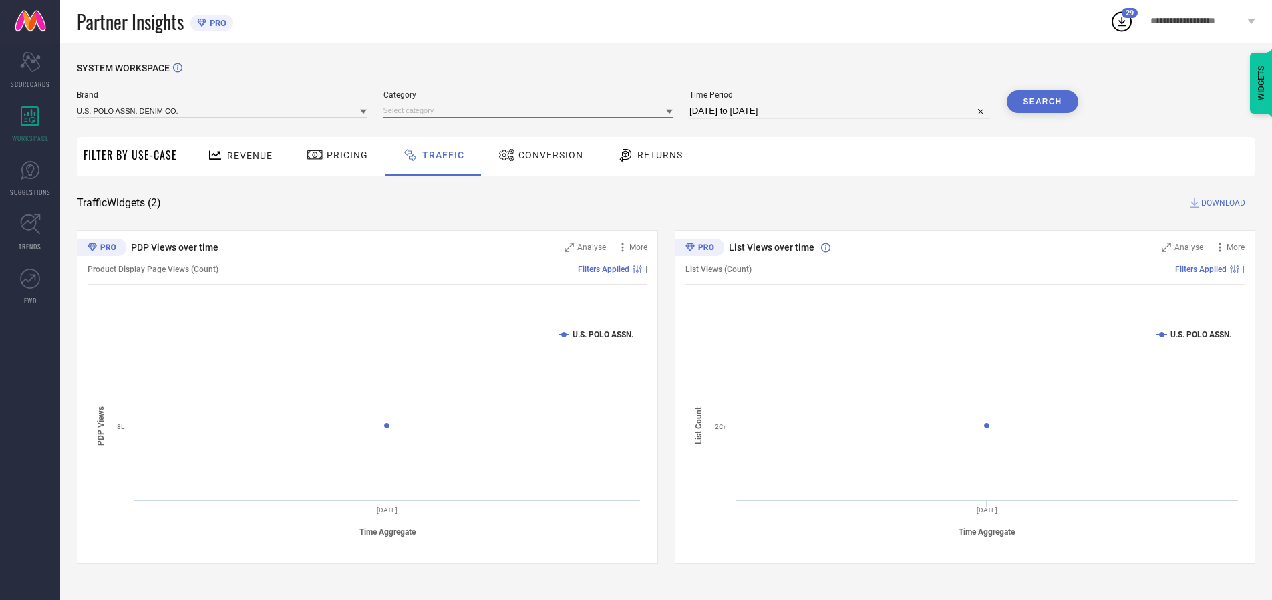
click at [531, 110] on input at bounding box center [528, 111] width 290 height 14
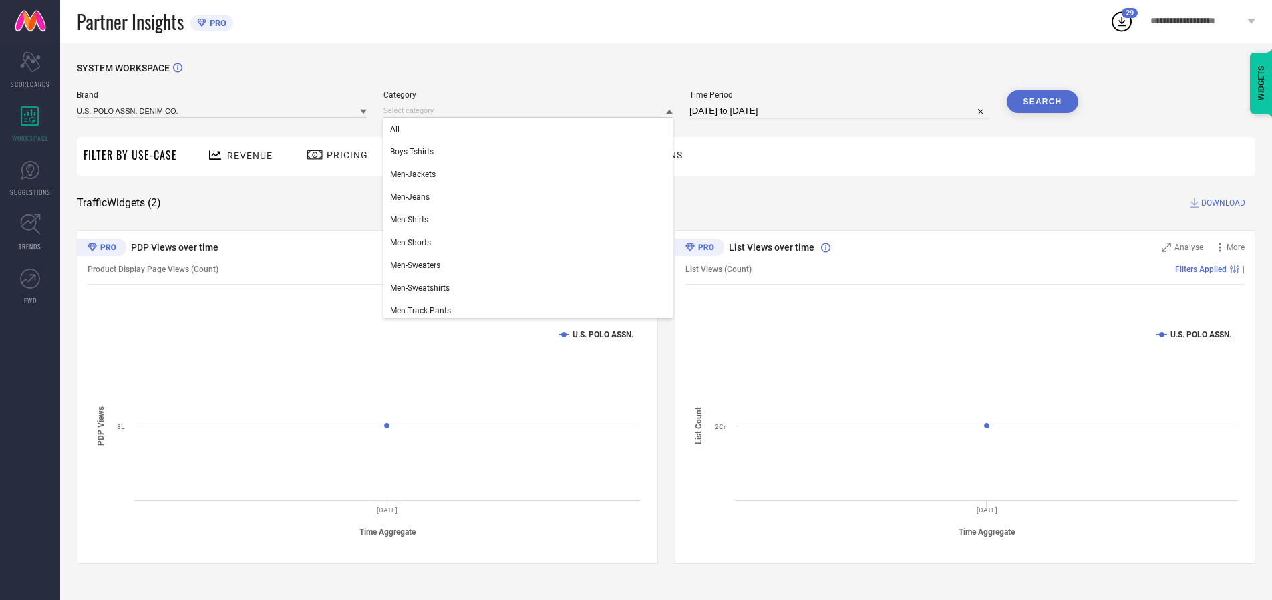
click at [531, 129] on div "All" at bounding box center [528, 129] width 290 height 23
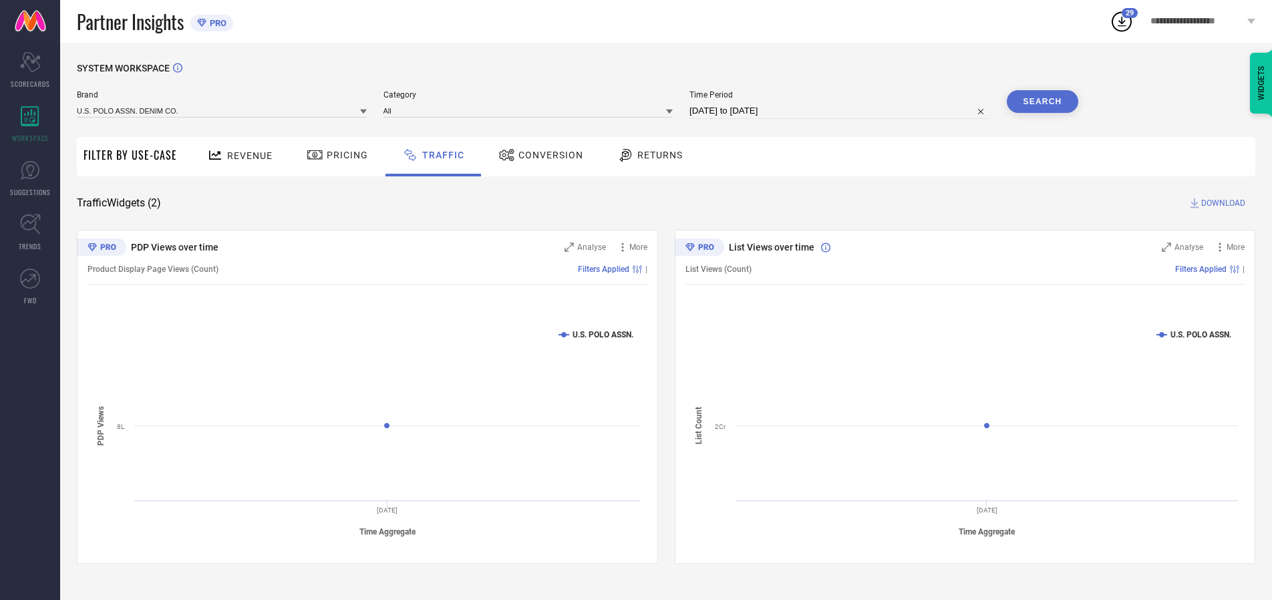
click at [1042, 102] on button "Search" at bounding box center [1043, 101] width 72 height 23
click at [1221, 203] on span "DOWNLOAD" at bounding box center [1223, 202] width 44 height 13
click at [842, 111] on input at bounding box center [839, 111] width 301 height 16
select select "9"
select select "2025"
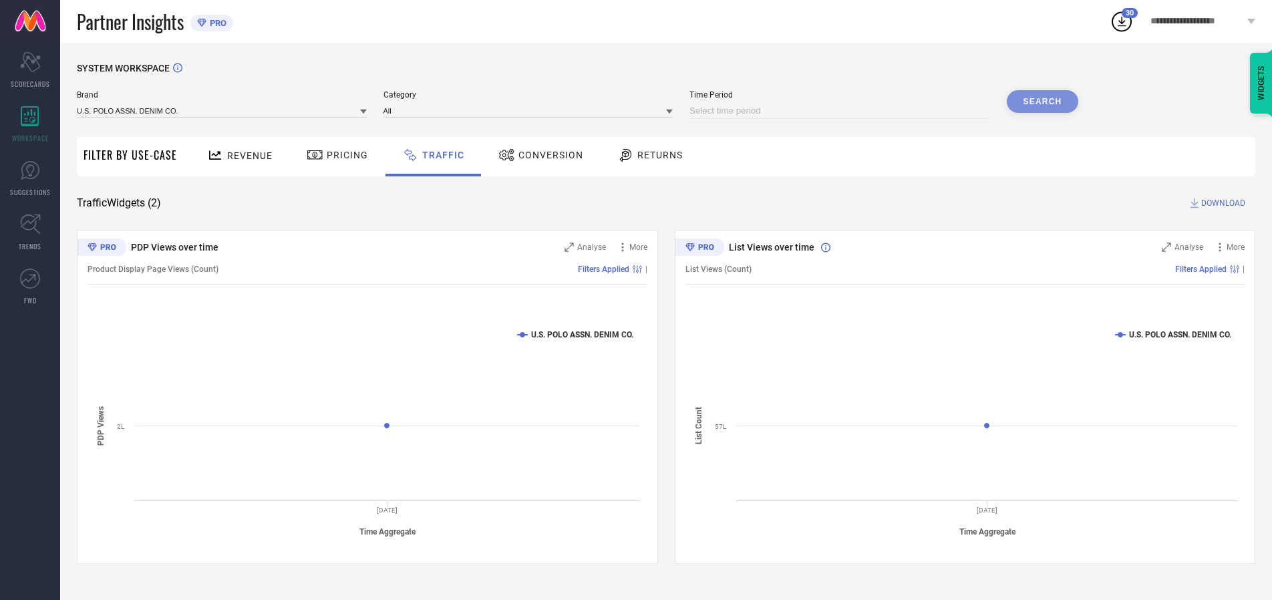
select select "10"
select select "2025"
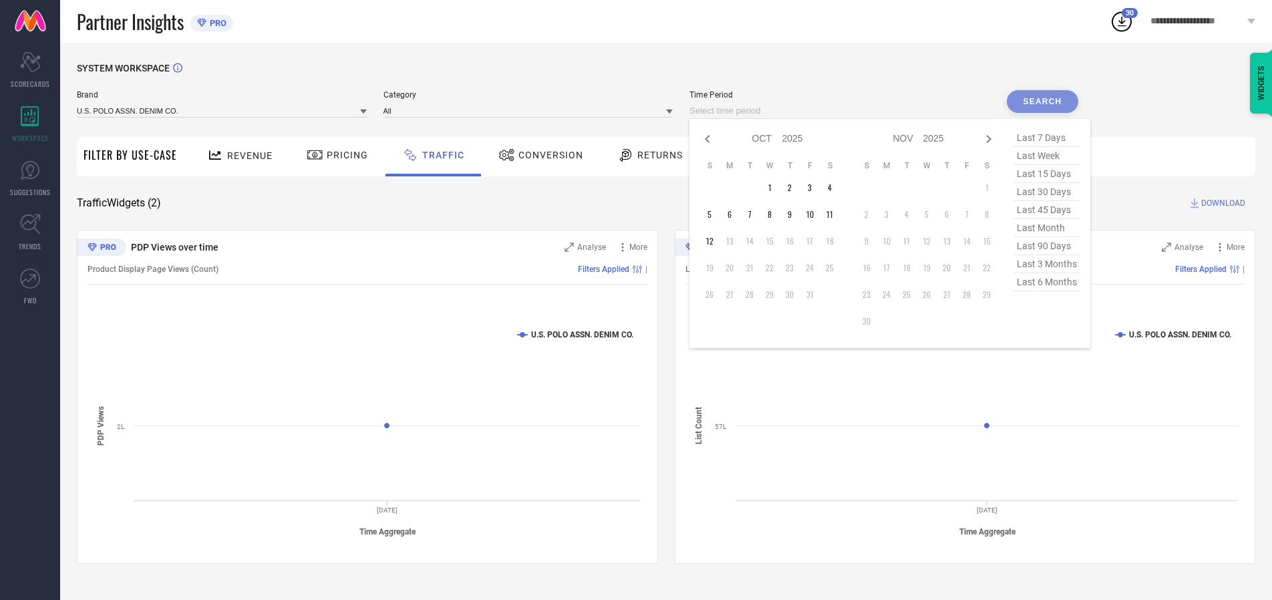
click at [713, 241] on td "12" at bounding box center [709, 241] width 20 height 20
type input "[DATE] to [DATE]"
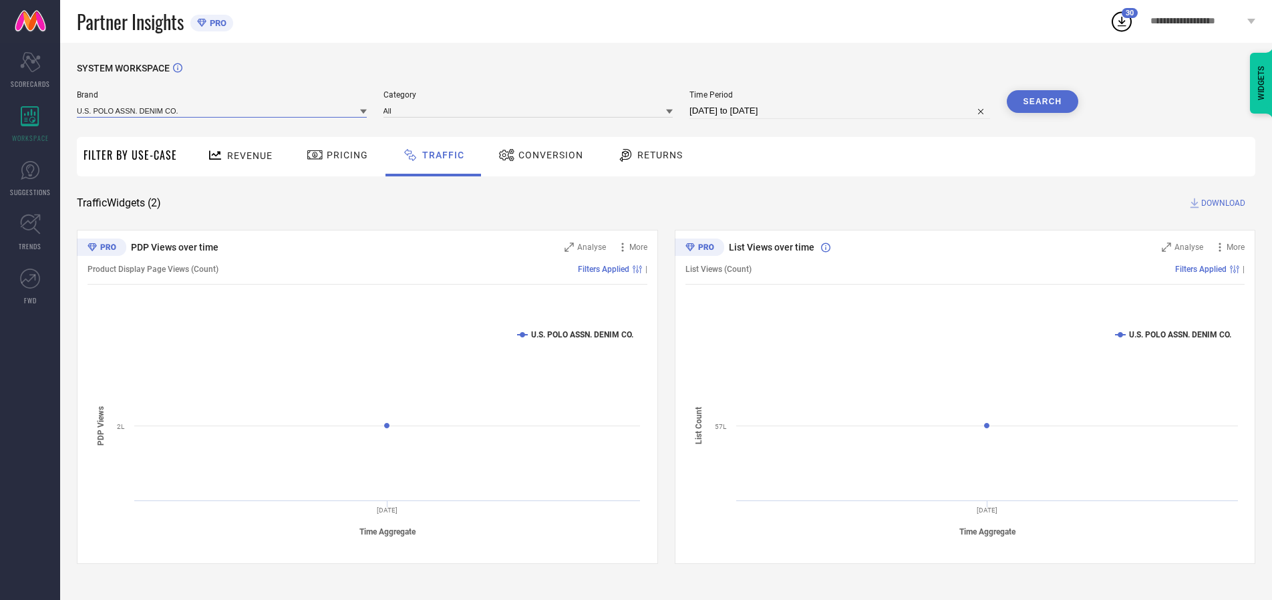
click at [222, 110] on input at bounding box center [222, 111] width 290 height 14
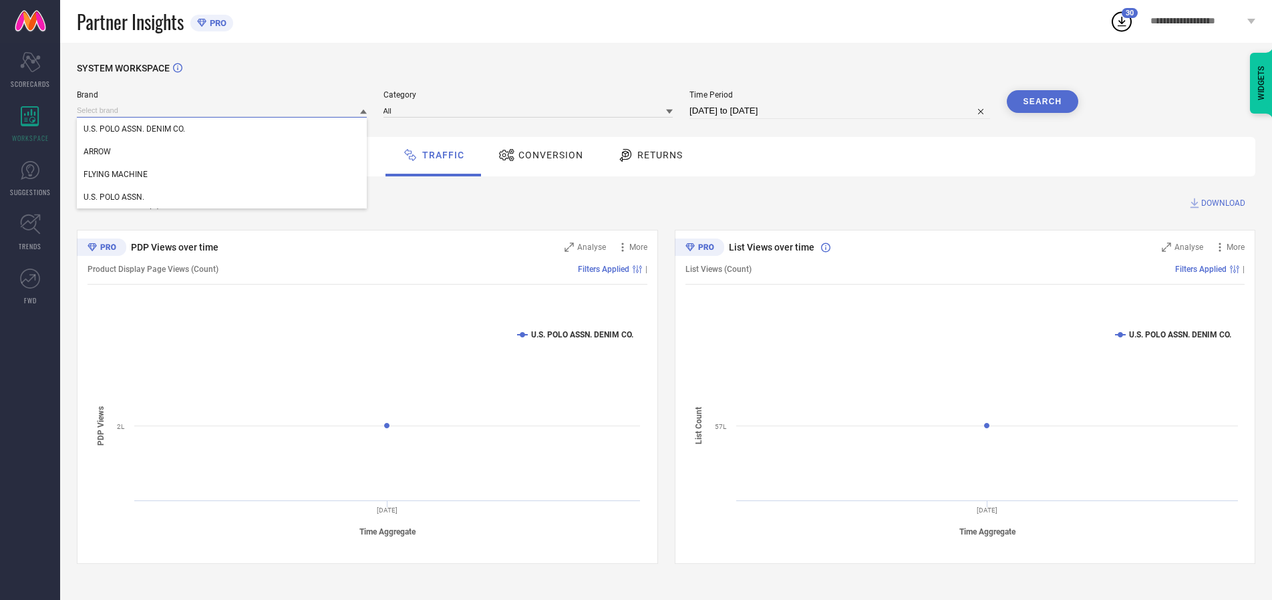
click at [222, 110] on input at bounding box center [222, 111] width 290 height 14
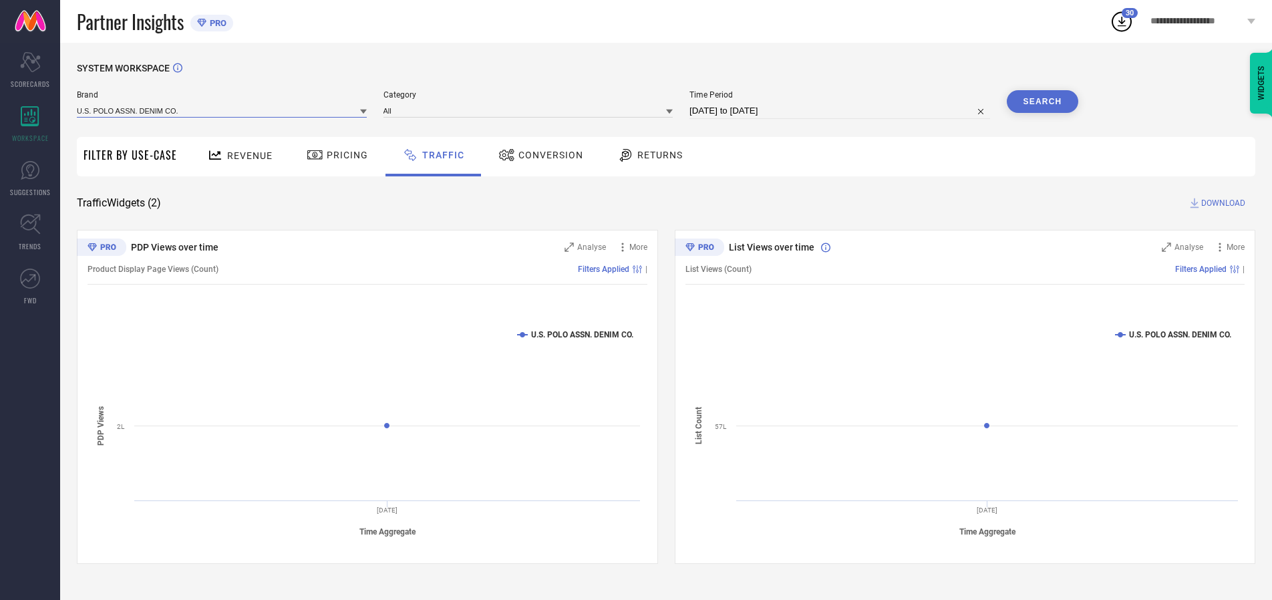
click at [222, 110] on input at bounding box center [222, 111] width 290 height 14
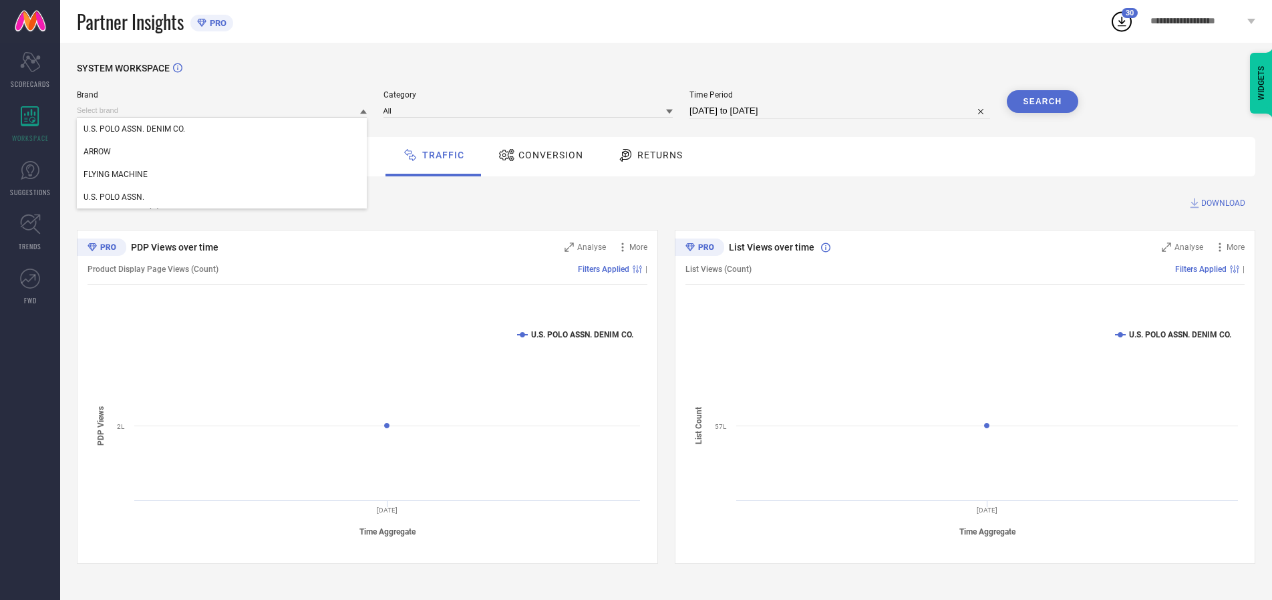
click at [222, 129] on div "U.S. POLO ASSN. DENIM CO." at bounding box center [222, 129] width 290 height 23
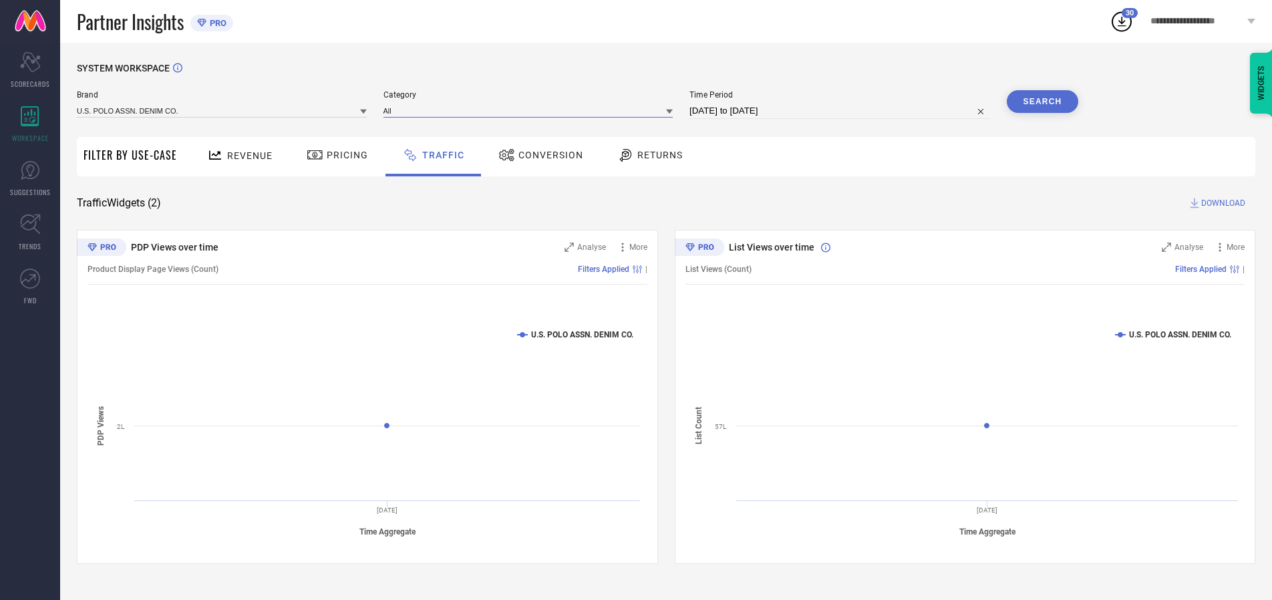
click at [531, 110] on input at bounding box center [528, 111] width 290 height 14
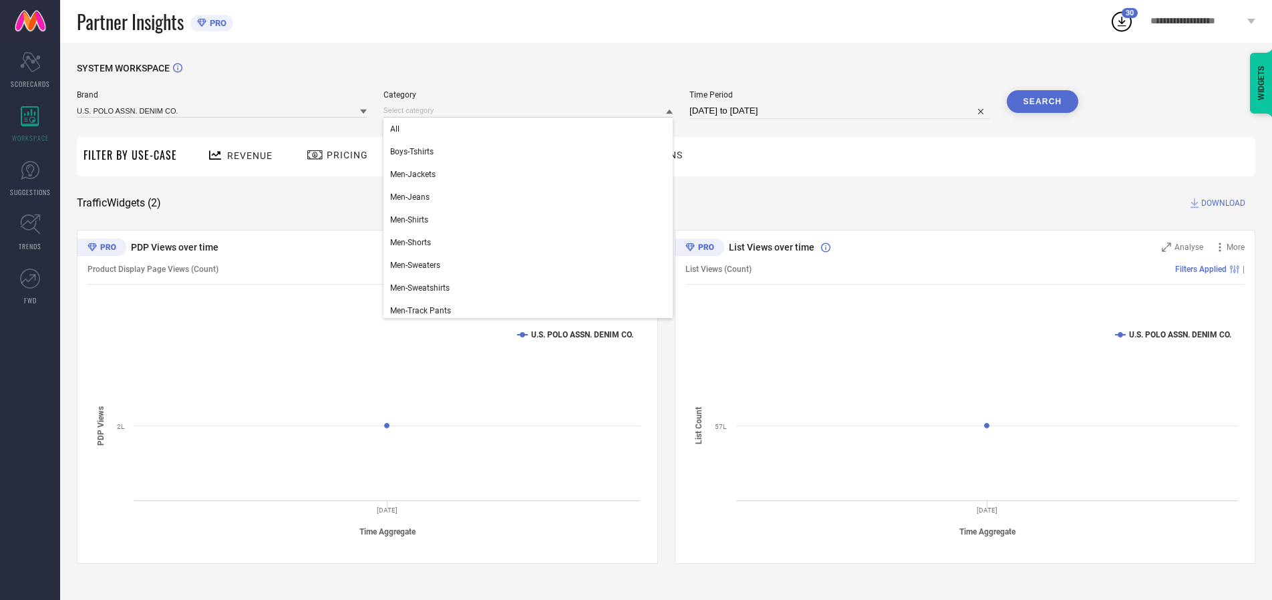
click at [531, 129] on div "All" at bounding box center [528, 129] width 290 height 23
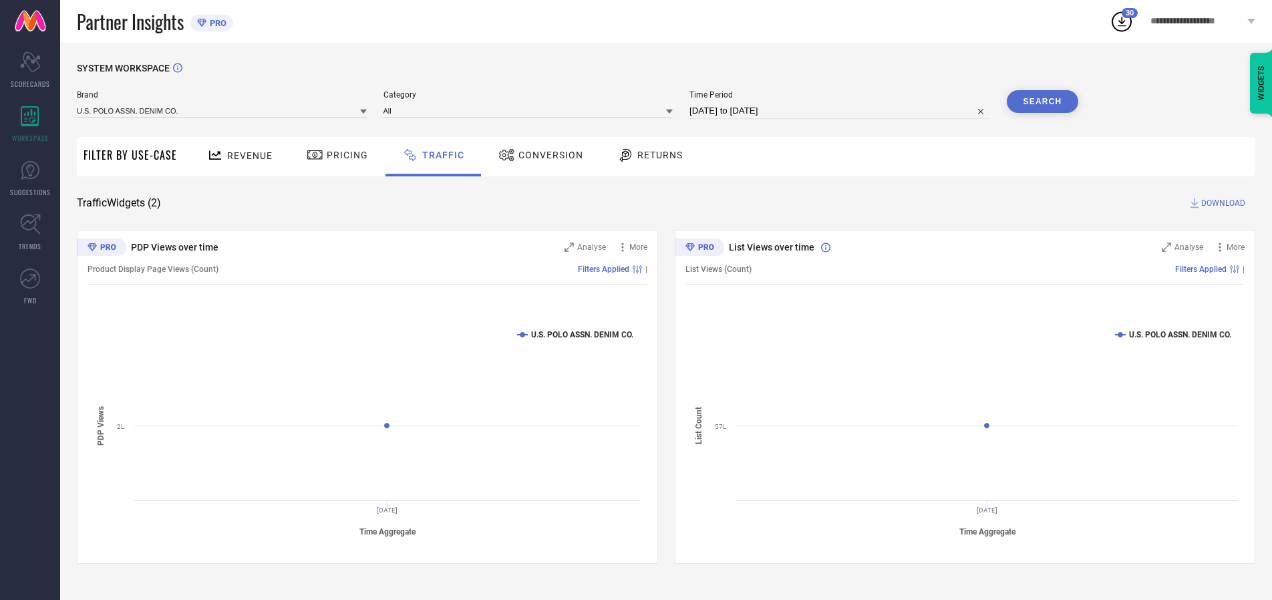
click at [1042, 102] on button "Search" at bounding box center [1043, 101] width 72 height 23
click at [1221, 203] on span "DOWNLOAD" at bounding box center [1223, 202] width 44 height 13
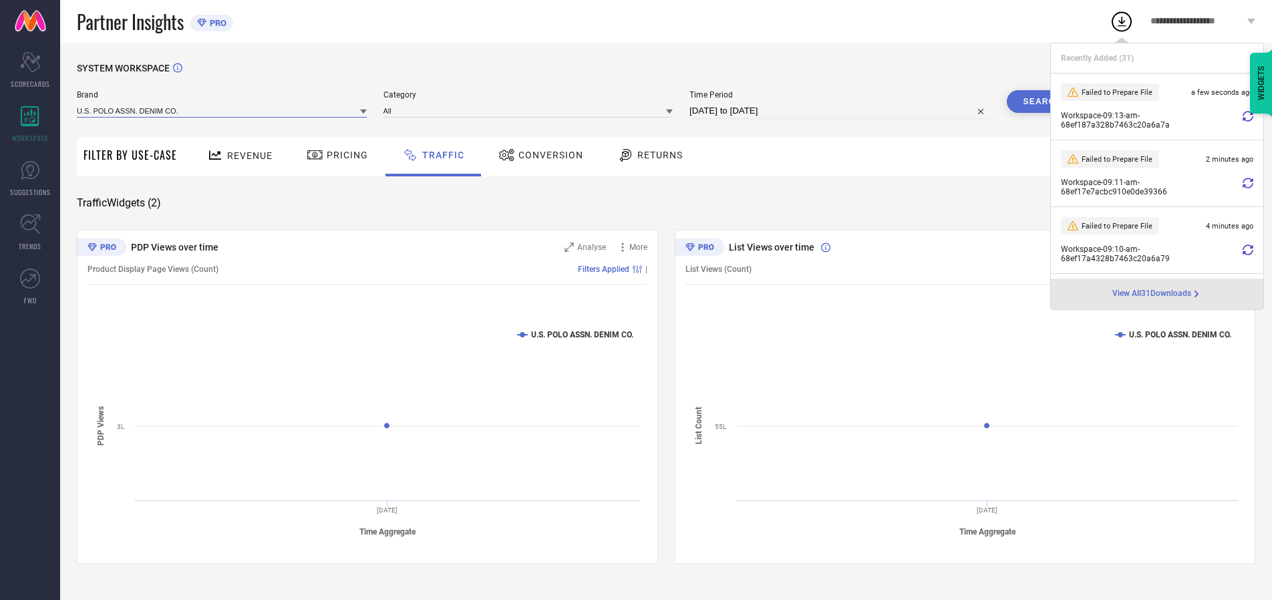
click at [222, 110] on input at bounding box center [222, 111] width 290 height 14
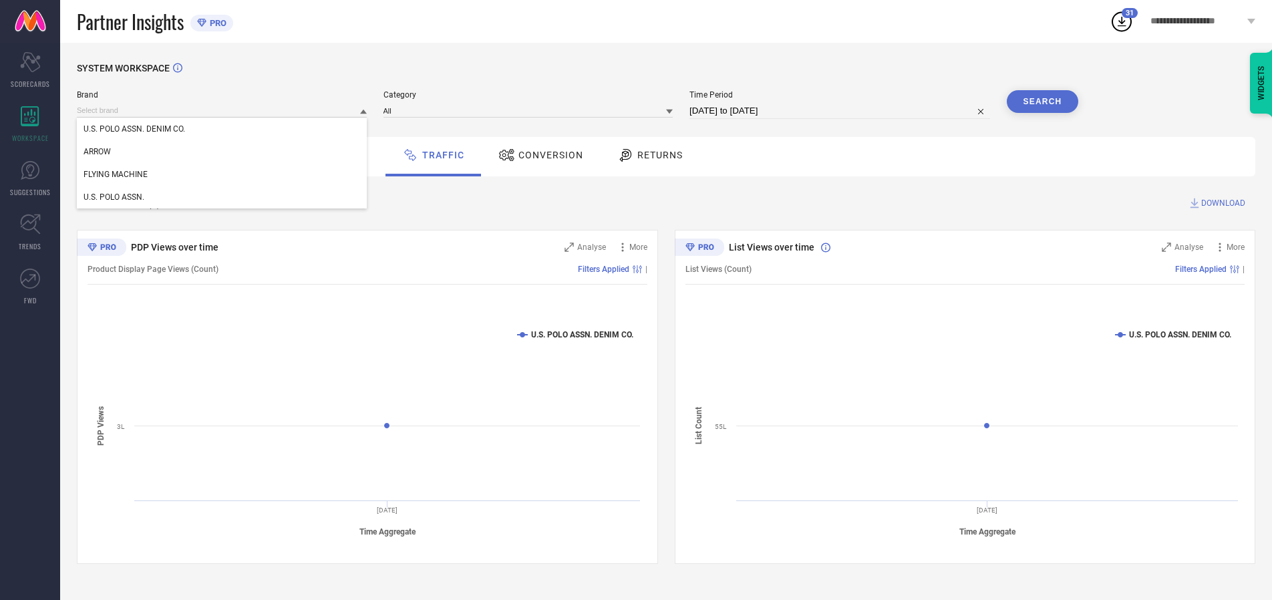
click at [222, 197] on div "U.S. POLO ASSN." at bounding box center [222, 197] width 290 height 23
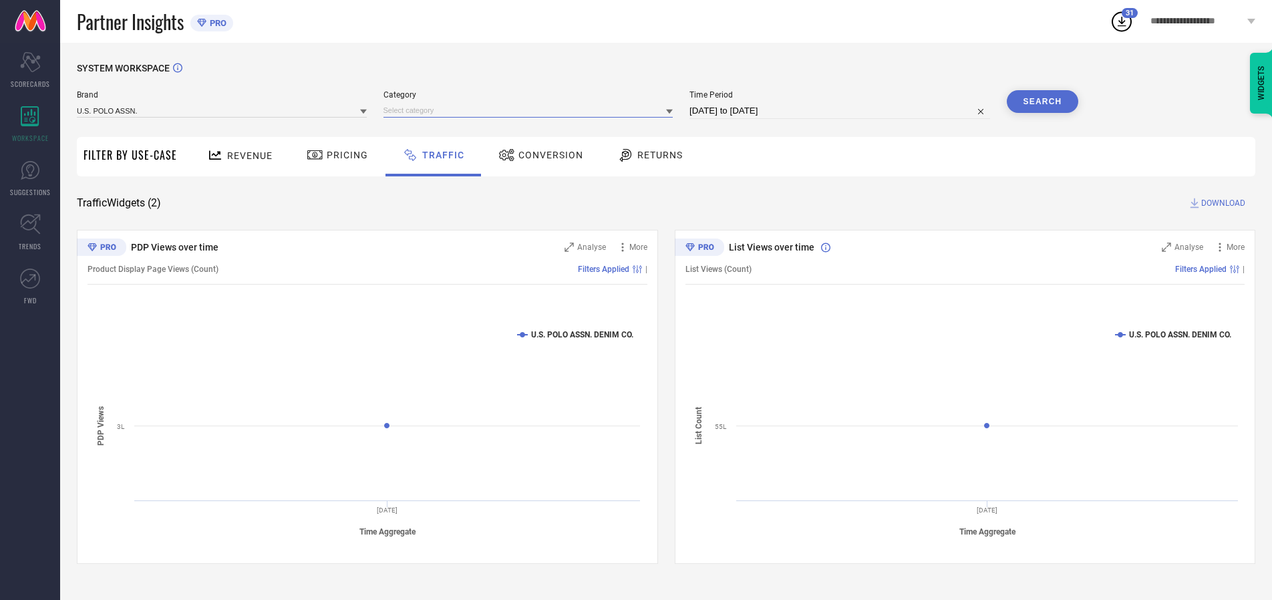
click at [531, 110] on input at bounding box center [528, 111] width 290 height 14
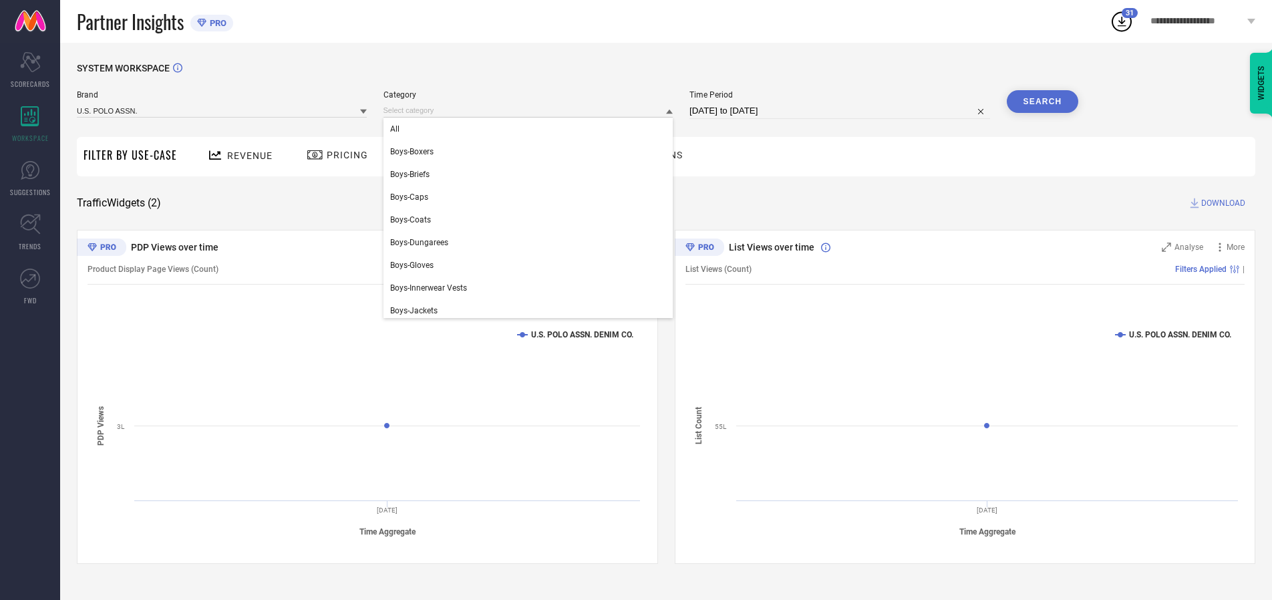
click at [531, 129] on div "All" at bounding box center [528, 129] width 290 height 23
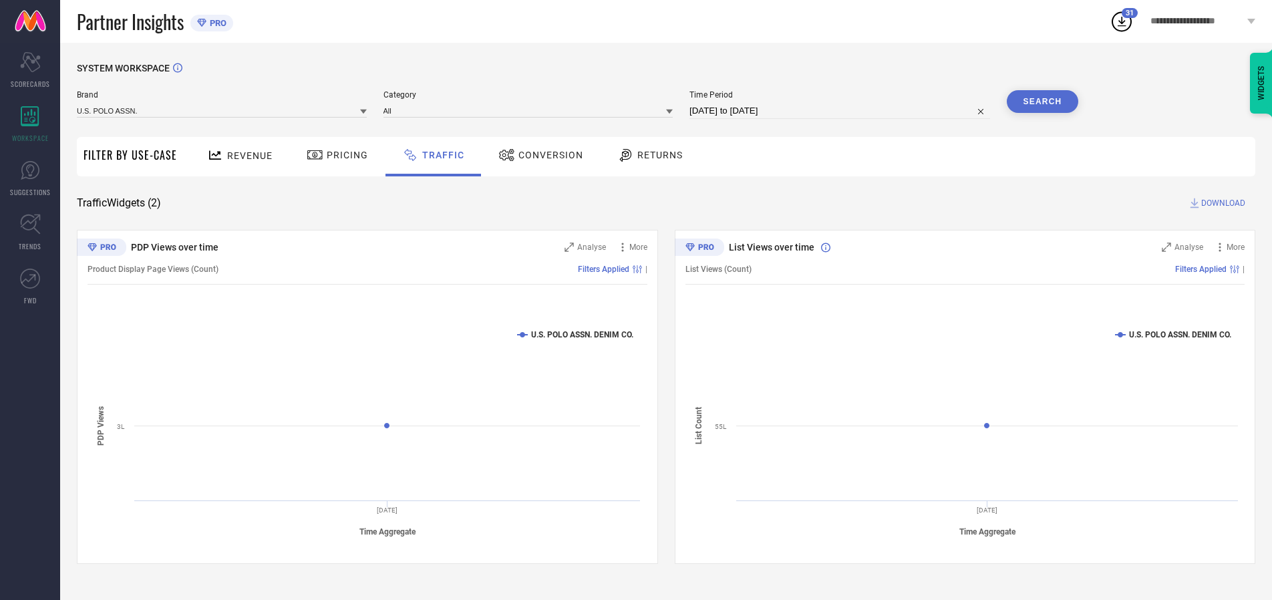
click at [1042, 102] on button "Search" at bounding box center [1043, 101] width 72 height 23
click at [1221, 203] on span "DOWNLOAD" at bounding box center [1223, 202] width 44 height 13
